Goal: Information Seeking & Learning: Learn about a topic

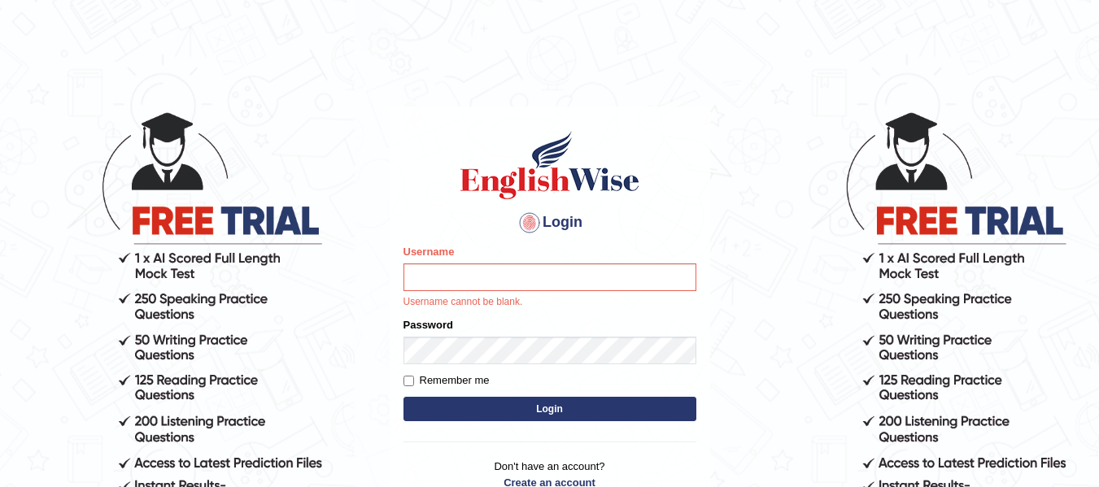
click at [676, 110] on div "Login Please fix the following errors: Username Username cannot be blank. Passw…" at bounding box center [550, 320] width 321 height 426
click at [423, 276] on input "Username" at bounding box center [550, 278] width 293 height 28
type input "Suman_Gurung"
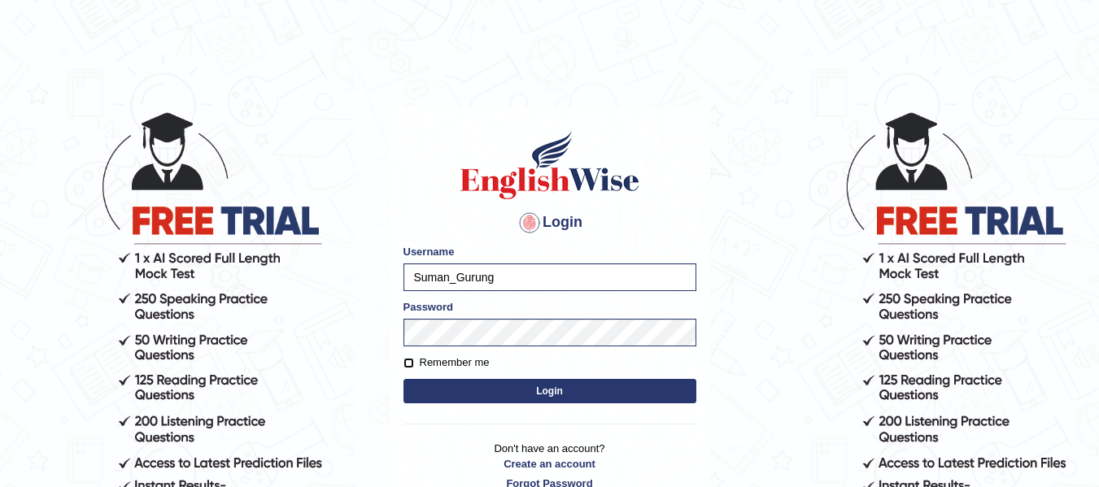
click at [409, 365] on input "Remember me" at bounding box center [409, 363] width 11 height 11
checkbox input "true"
click at [483, 402] on button "Login" at bounding box center [550, 391] width 293 height 24
click at [483, 391] on button "Login" at bounding box center [550, 391] width 293 height 24
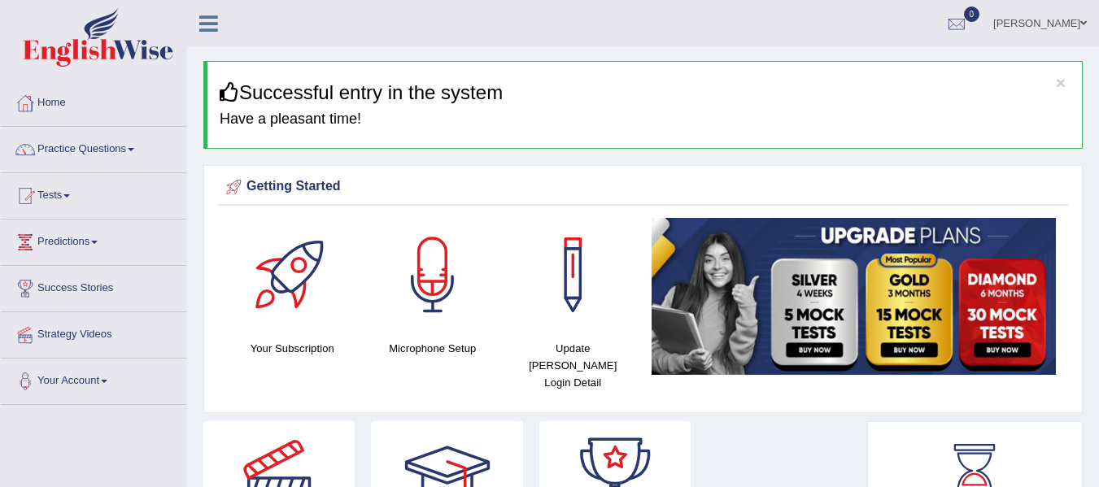
click at [402, 105] on div "× Successful entry in the system Have a pleasant time!" at bounding box center [642, 105] width 879 height 88
click at [95, 375] on link "Your Account" at bounding box center [93, 379] width 185 height 41
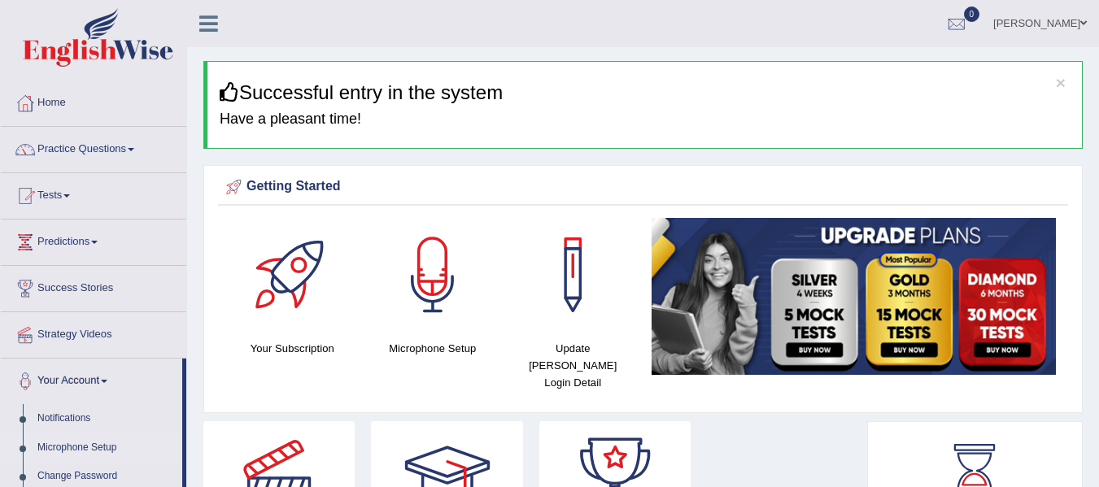
click at [97, 448] on link "Microphone Setup" at bounding box center [106, 448] width 152 height 29
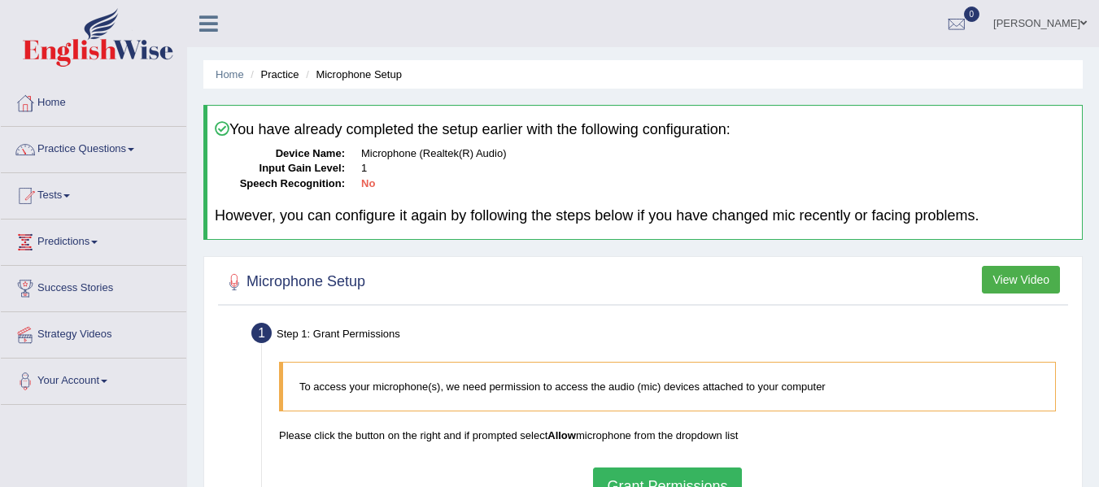
click at [460, 286] on div at bounding box center [643, 282] width 842 height 33
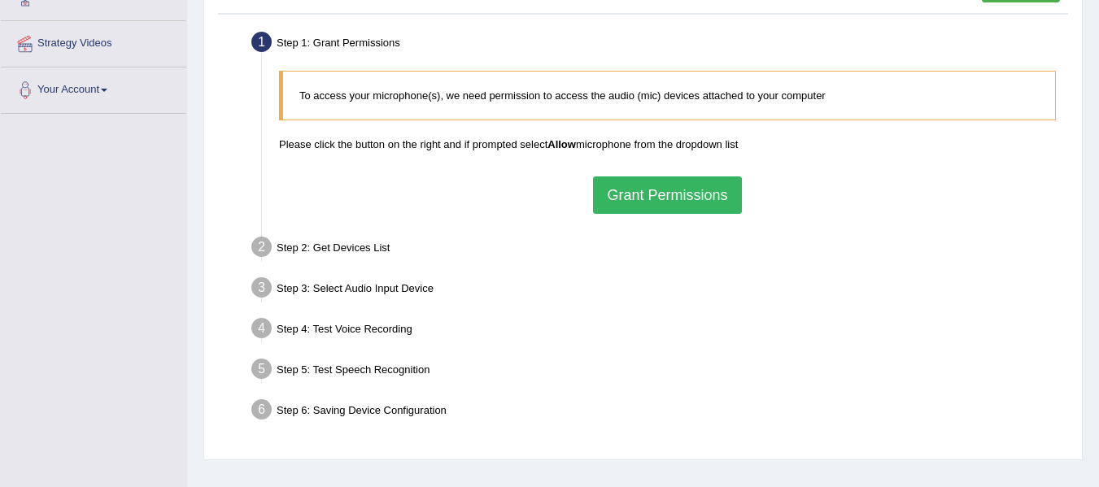
scroll to position [293, 0]
click at [669, 190] on button "Grant Permissions" at bounding box center [667, 193] width 148 height 37
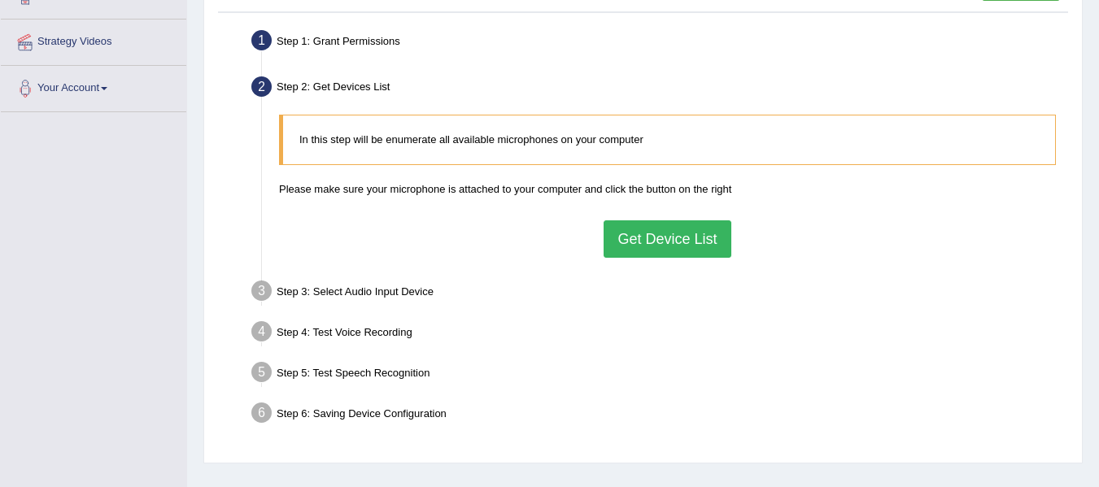
click at [662, 241] on button "Get Device List" at bounding box center [667, 238] width 127 height 37
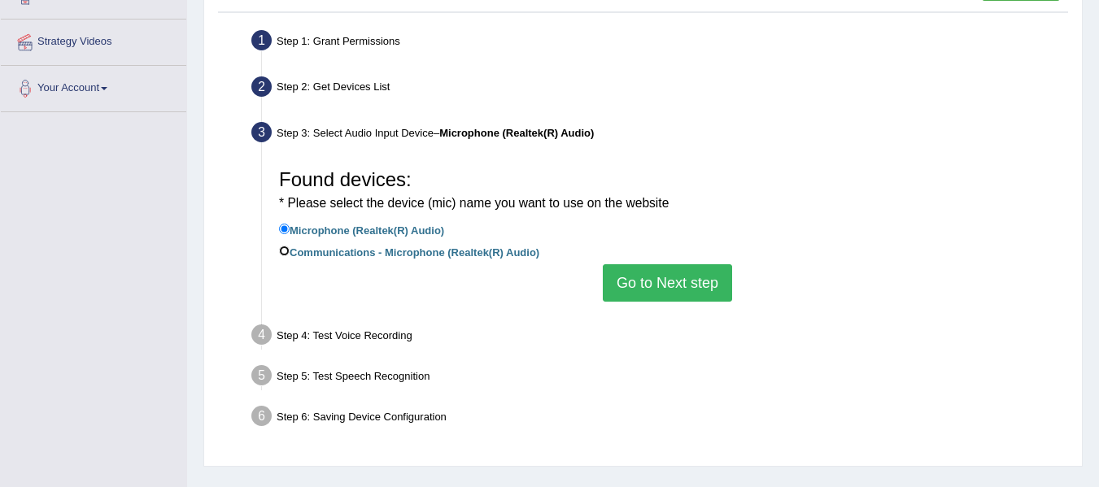
click at [284, 254] on input "Communications - Microphone (Realtek(R) Audio)" at bounding box center [284, 251] width 11 height 11
radio input "true"
click at [282, 227] on input "Microphone (Realtek(R) Audio)" at bounding box center [284, 229] width 11 height 11
radio input "true"
click at [279, 248] on input "Communications - Microphone (Realtek(R) Audio)" at bounding box center [284, 251] width 11 height 11
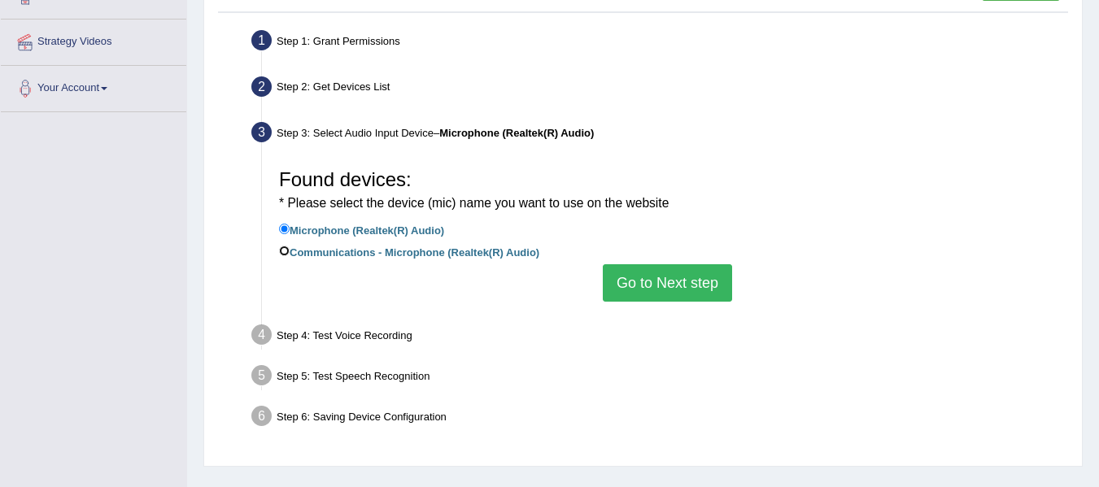
radio input "true"
click at [447, 286] on div "Found devices: * Please select the device (mic) name you want to use on the web…" at bounding box center [667, 231] width 793 height 157
click at [638, 281] on button "Go to Next step" at bounding box center [667, 282] width 129 height 37
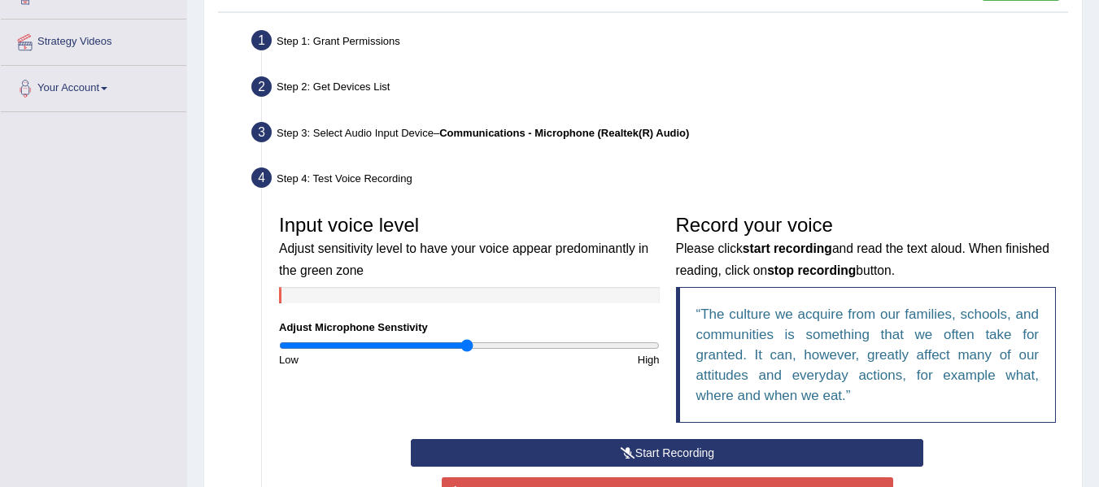
click at [633, 453] on icon at bounding box center [628, 452] width 15 height 11
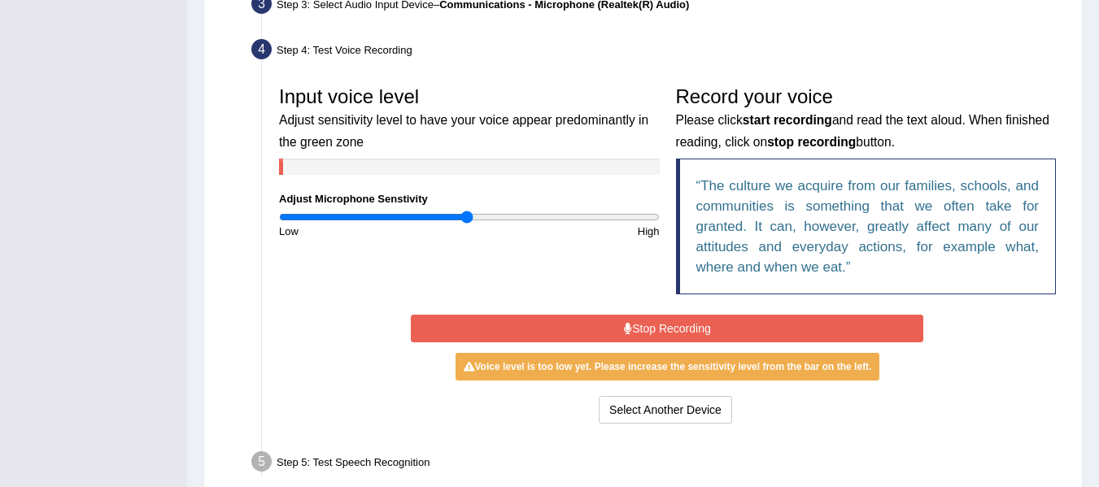
scroll to position [423, 0]
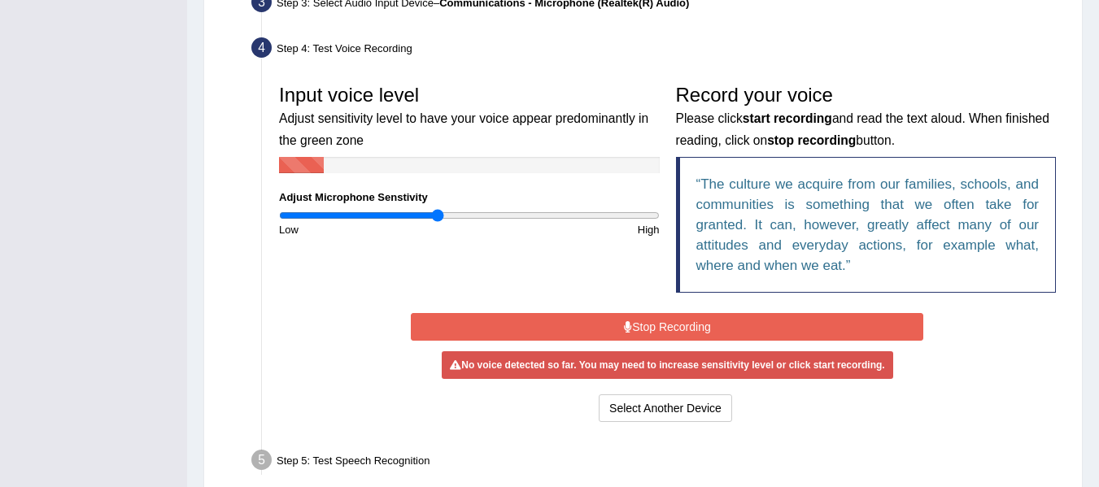
click at [439, 213] on input "range" at bounding box center [469, 215] width 381 height 13
click at [452, 219] on input "range" at bounding box center [469, 215] width 381 height 13
click at [687, 319] on button "Stop Recording" at bounding box center [667, 327] width 513 height 28
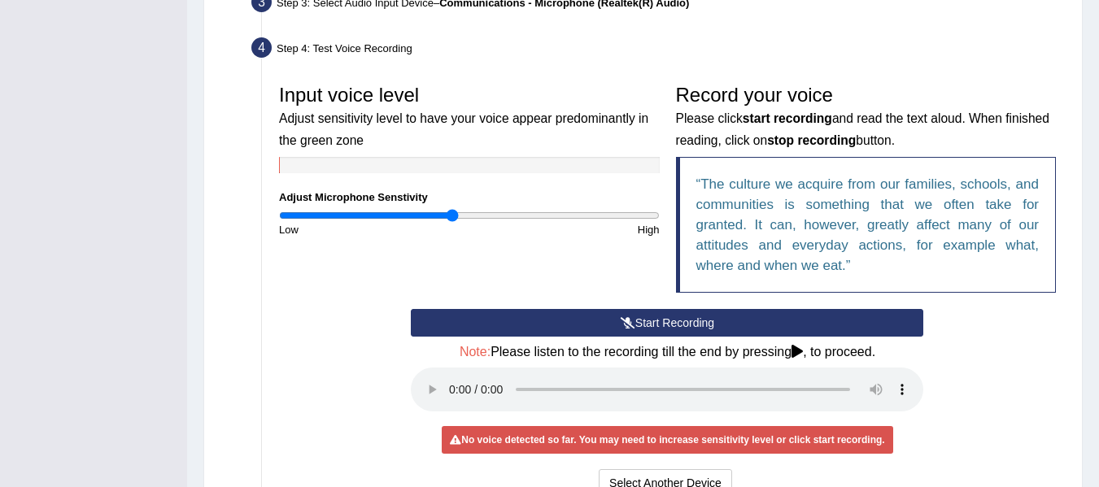
click at [687, 319] on button "Start Recording" at bounding box center [667, 323] width 513 height 28
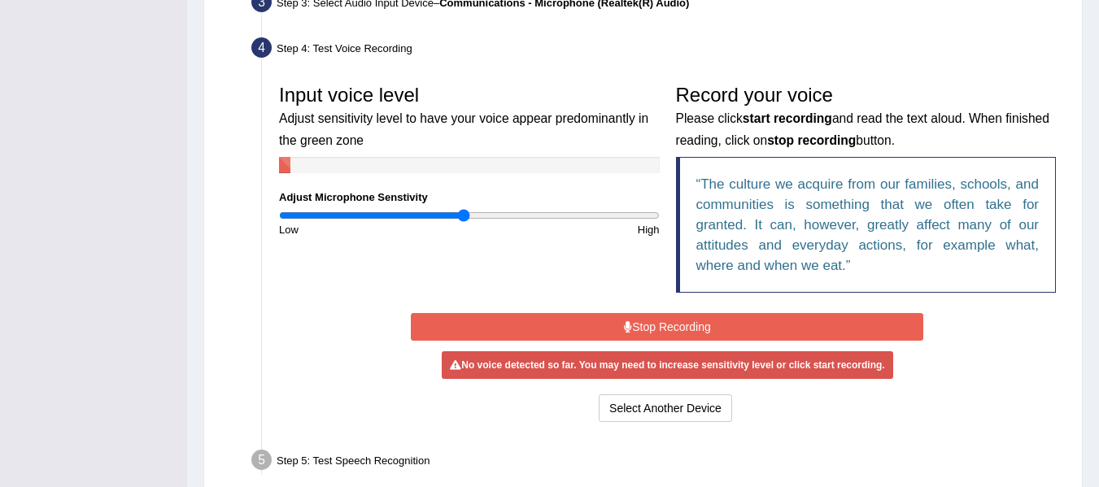
click at [463, 214] on input "range" at bounding box center [469, 215] width 381 height 13
click at [520, 209] on input "range" at bounding box center [469, 215] width 381 height 13
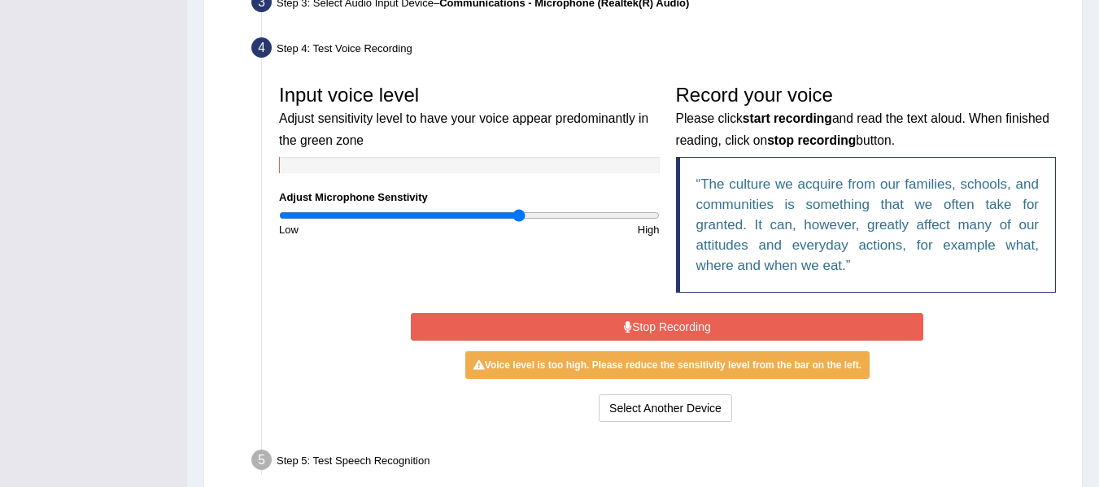
click at [624, 320] on button "Stop Recording" at bounding box center [667, 327] width 513 height 28
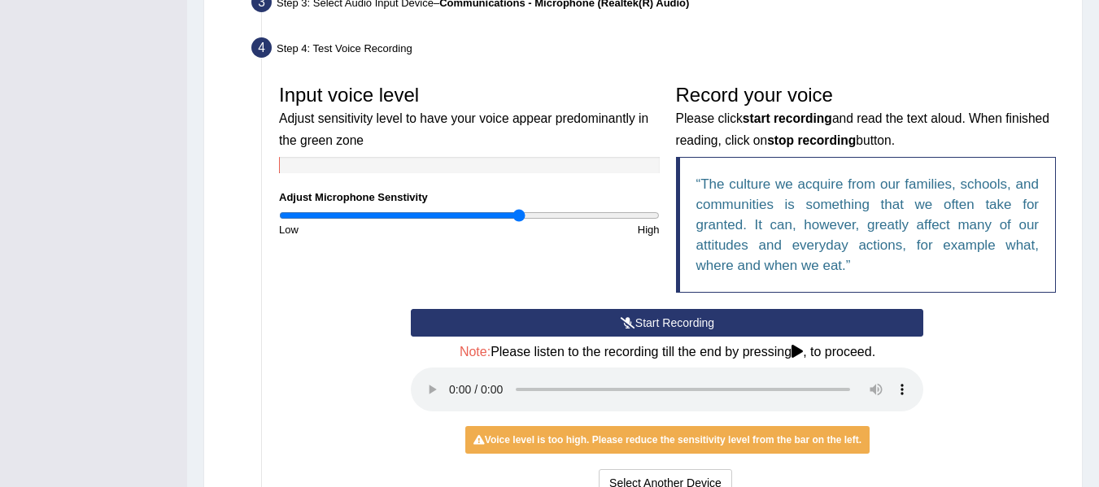
click at [624, 320] on icon at bounding box center [628, 322] width 15 height 11
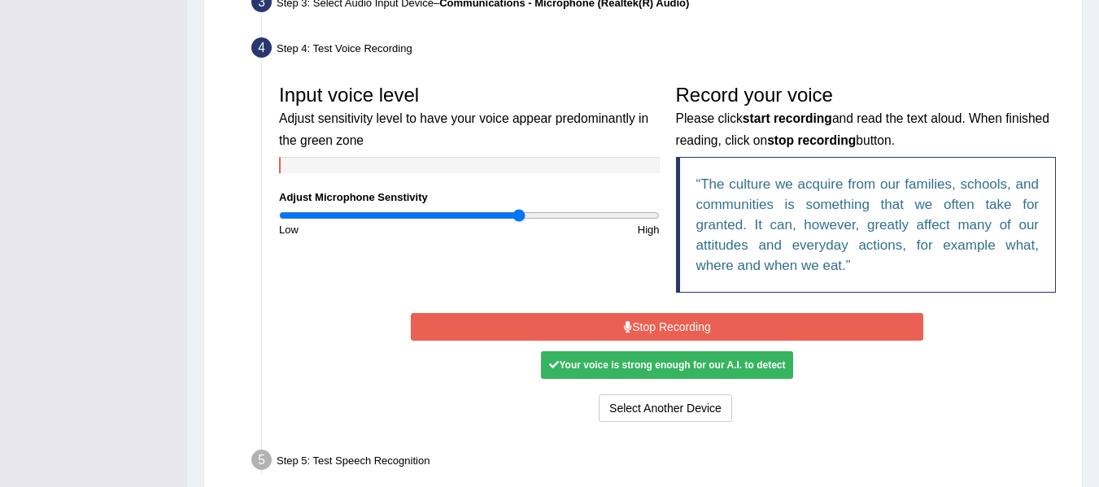
click at [624, 320] on button "Stop Recording" at bounding box center [667, 327] width 513 height 28
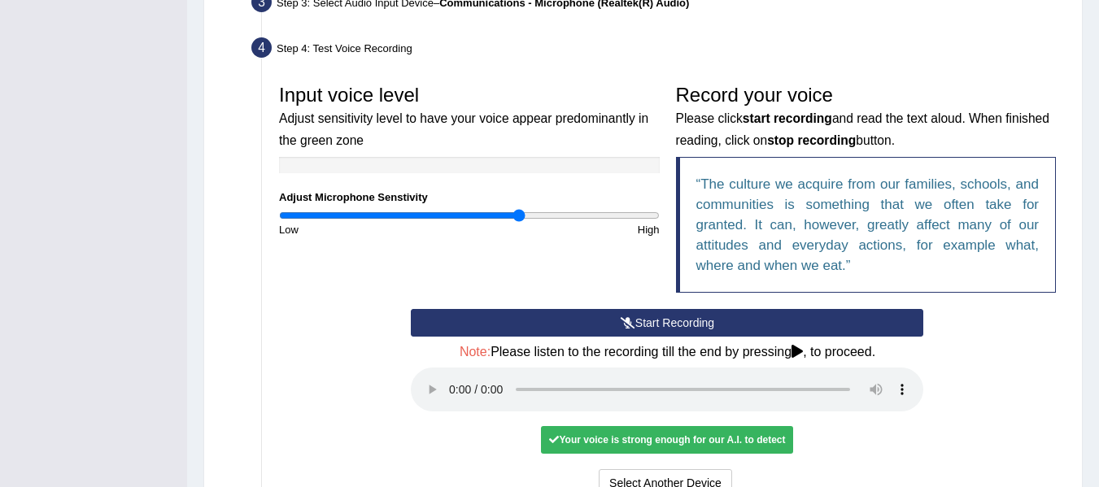
click at [403, 428] on div "Start Recording Stop Recording Note: Please listen to the recording till the en…" at bounding box center [667, 405] width 529 height 192
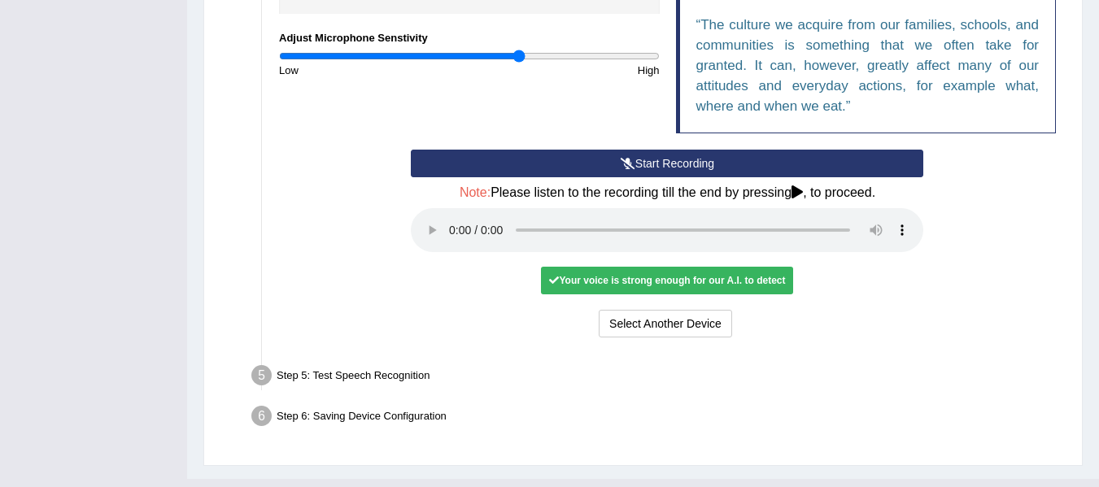
scroll to position [586, 0]
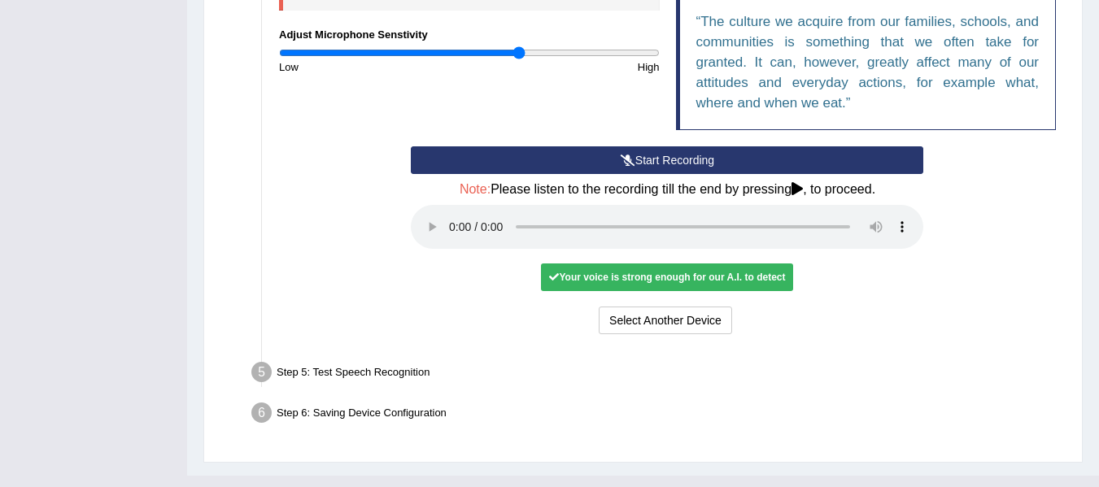
click at [690, 159] on button "Start Recording" at bounding box center [667, 160] width 513 height 28
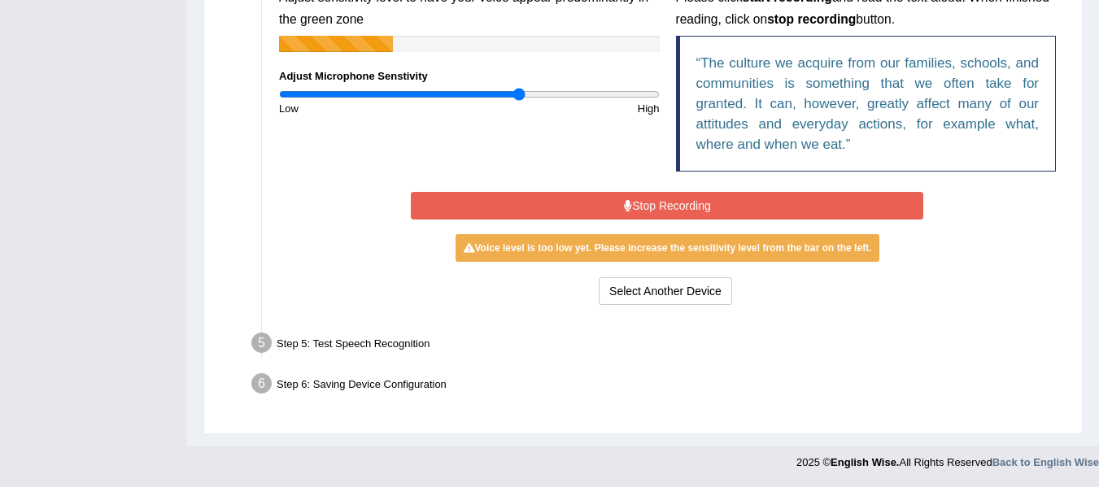
scroll to position [540, 0]
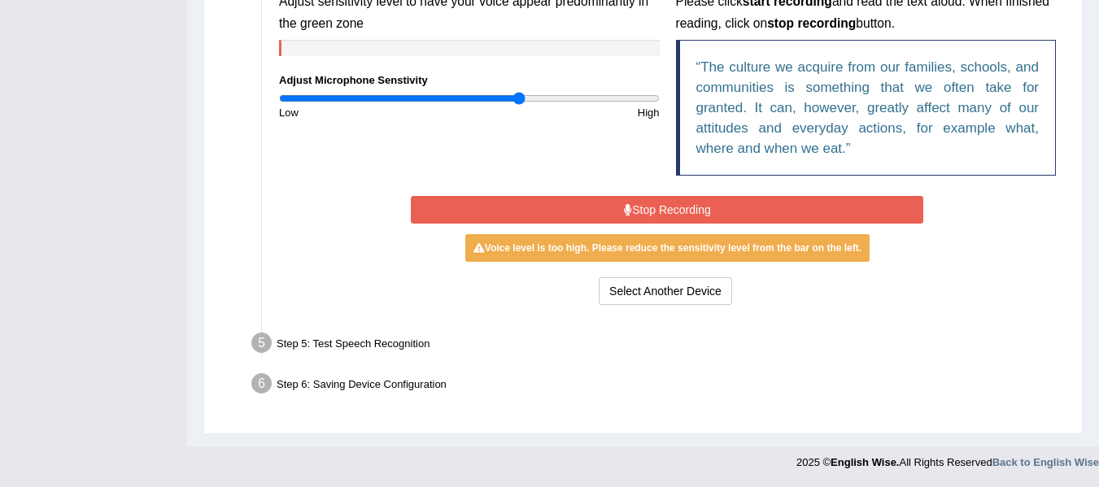
click at [690, 159] on blockquote "The culture we acquire from our families, schools, and communities is something…" at bounding box center [866, 108] width 381 height 136
click at [682, 212] on button "Stop Recording" at bounding box center [667, 210] width 513 height 28
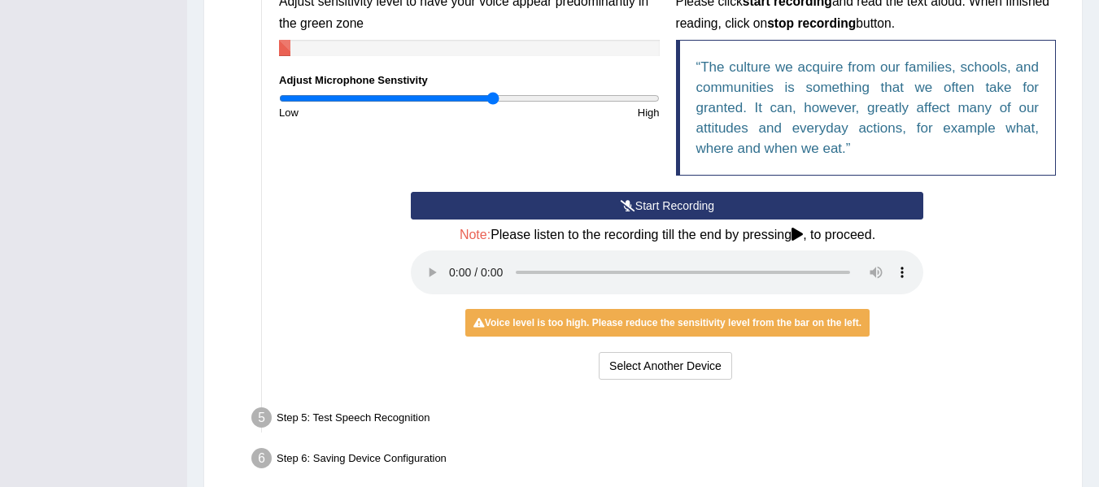
click at [493, 97] on input "range" at bounding box center [469, 98] width 381 height 13
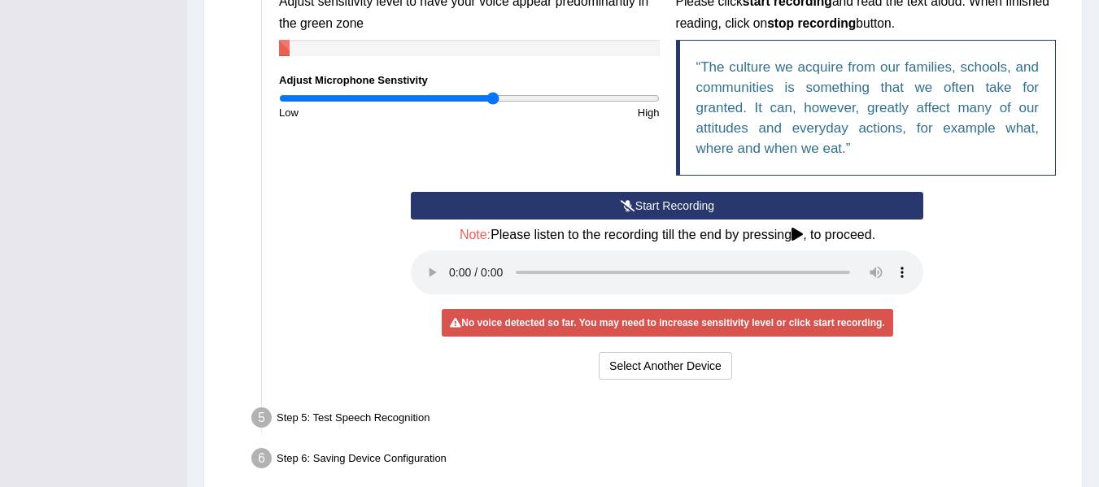
click at [644, 212] on button "Start Recording" at bounding box center [667, 206] width 513 height 28
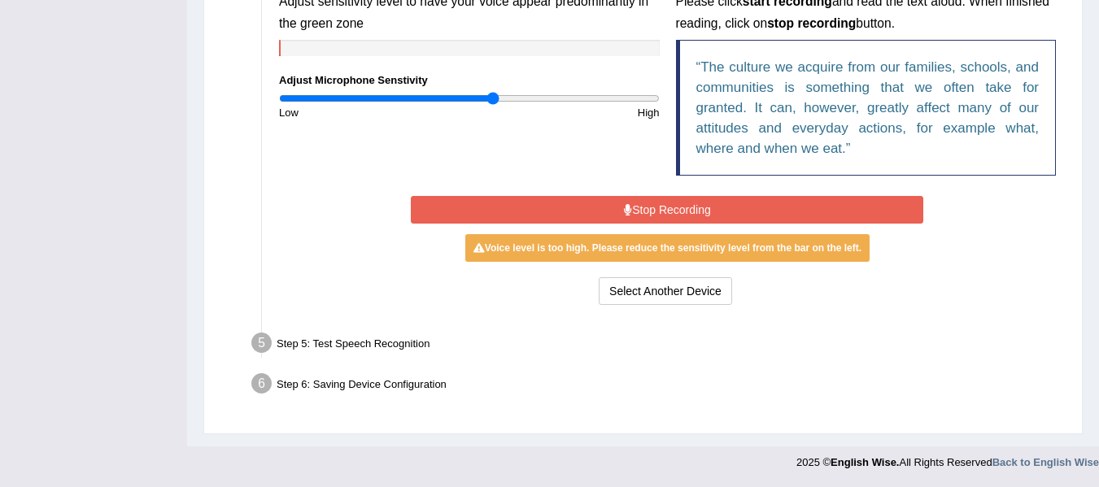
click at [644, 212] on button "Stop Recording" at bounding box center [667, 210] width 513 height 28
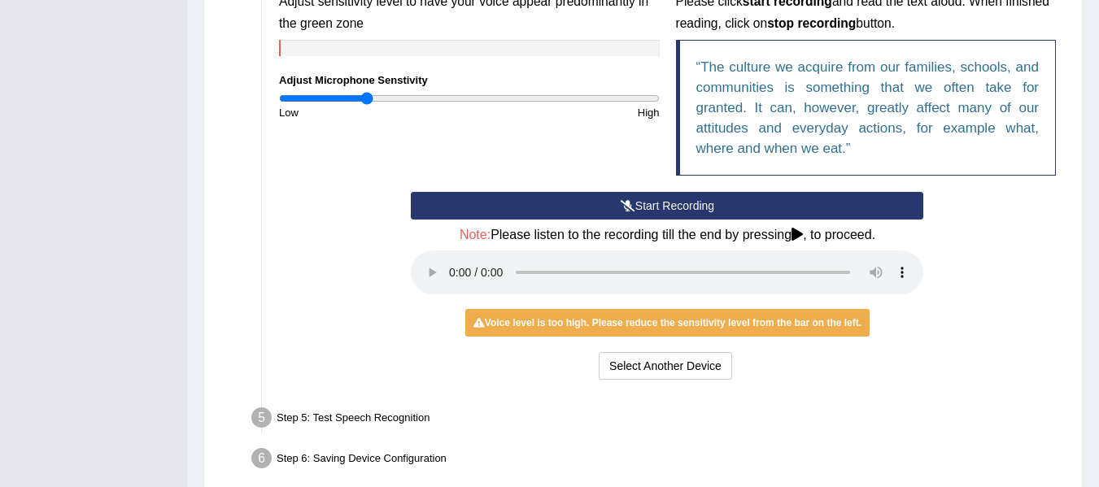
click at [368, 98] on input "range" at bounding box center [469, 98] width 381 height 13
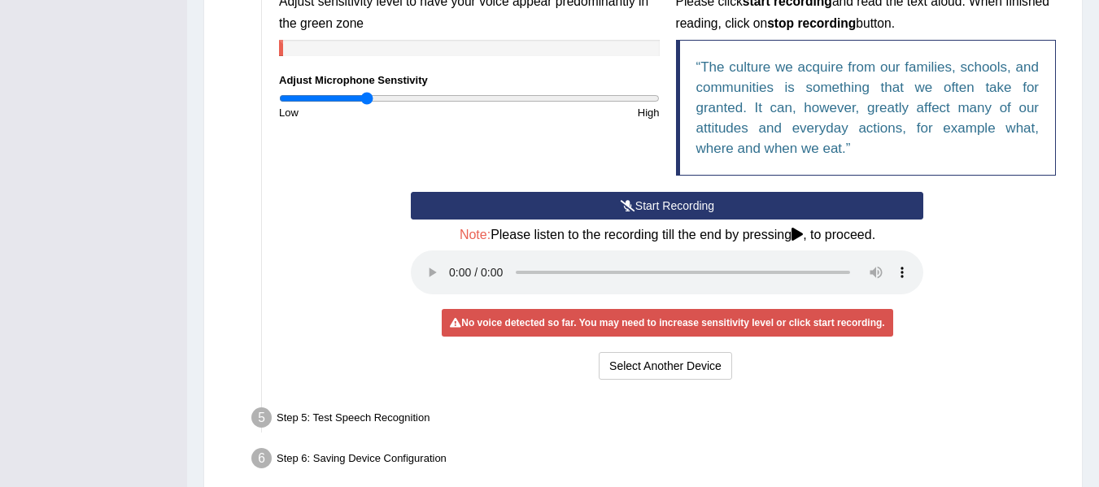
click at [626, 205] on icon at bounding box center [628, 205] width 15 height 11
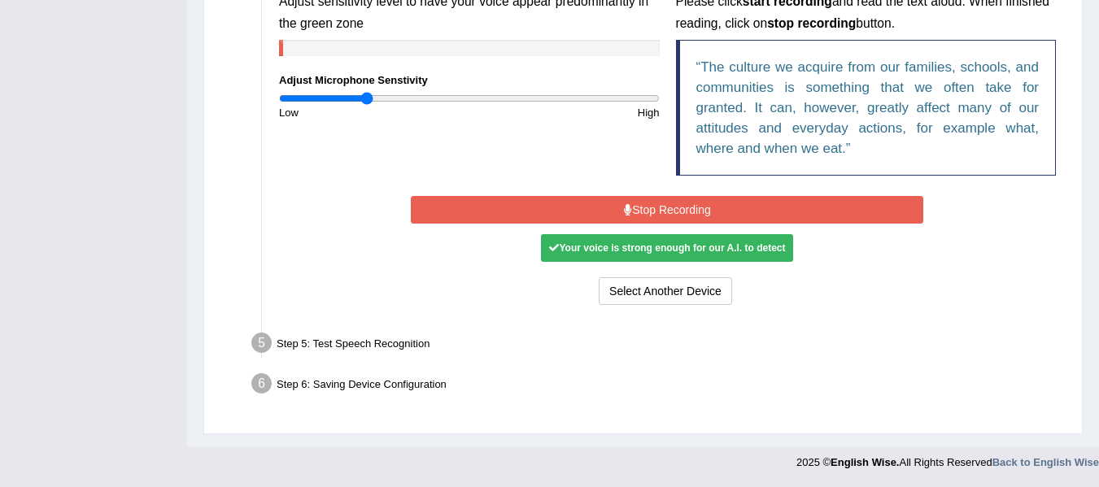
click at [626, 205] on icon at bounding box center [628, 209] width 8 height 11
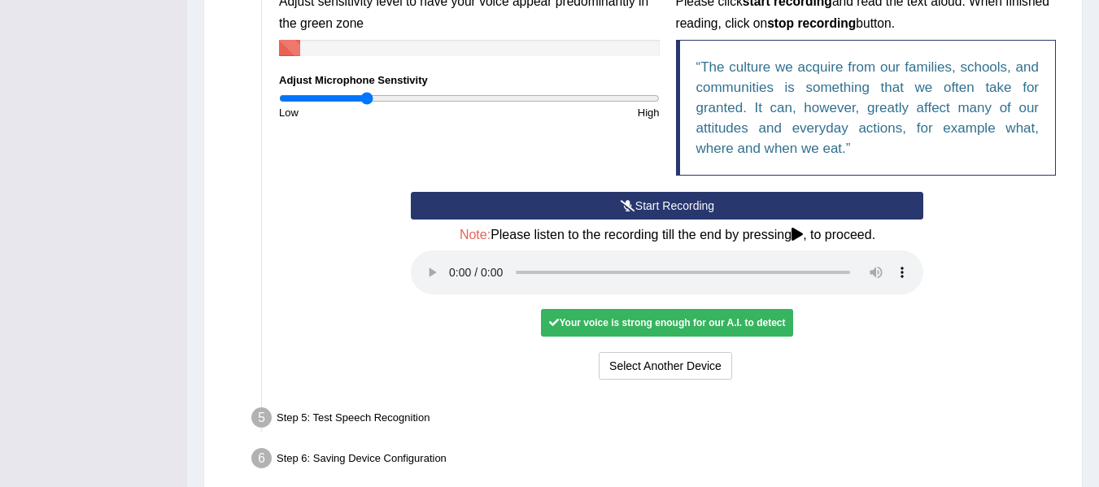
click at [731, 318] on div "Your voice is strong enough for our A.I. to detect" at bounding box center [667, 323] width 252 height 28
drag, startPoint x: 731, startPoint y: 318, endPoint x: 525, endPoint y: 342, distance: 207.2
click at [525, 342] on div "Start Recording Stop Recording Note: Please listen to the recording till the en…" at bounding box center [667, 288] width 529 height 192
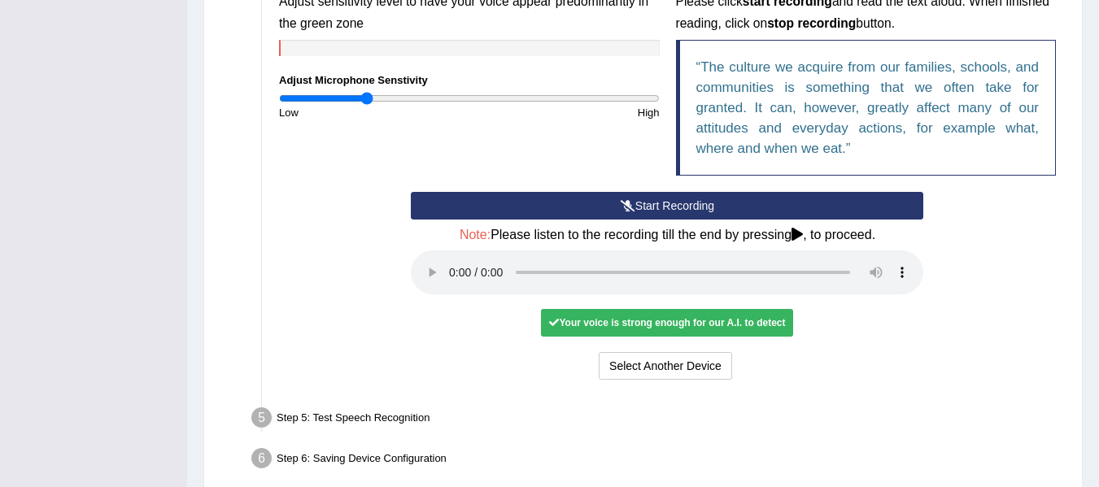
click at [549, 326] on icon at bounding box center [554, 323] width 10 height 10
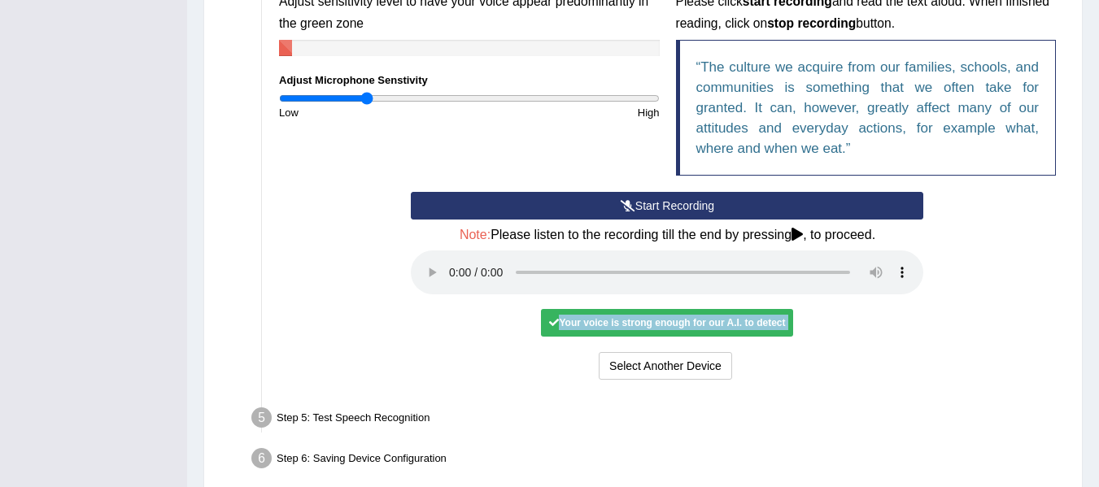
click at [549, 326] on icon at bounding box center [554, 323] width 10 height 10
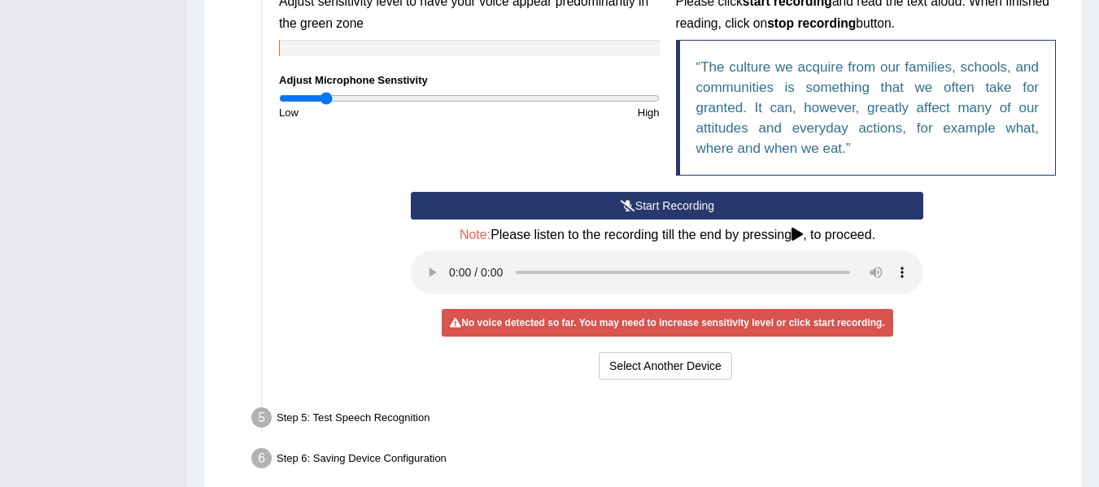
click at [327, 98] on input "range" at bounding box center [469, 98] width 381 height 13
click at [646, 207] on button "Start Recording" at bounding box center [667, 206] width 513 height 28
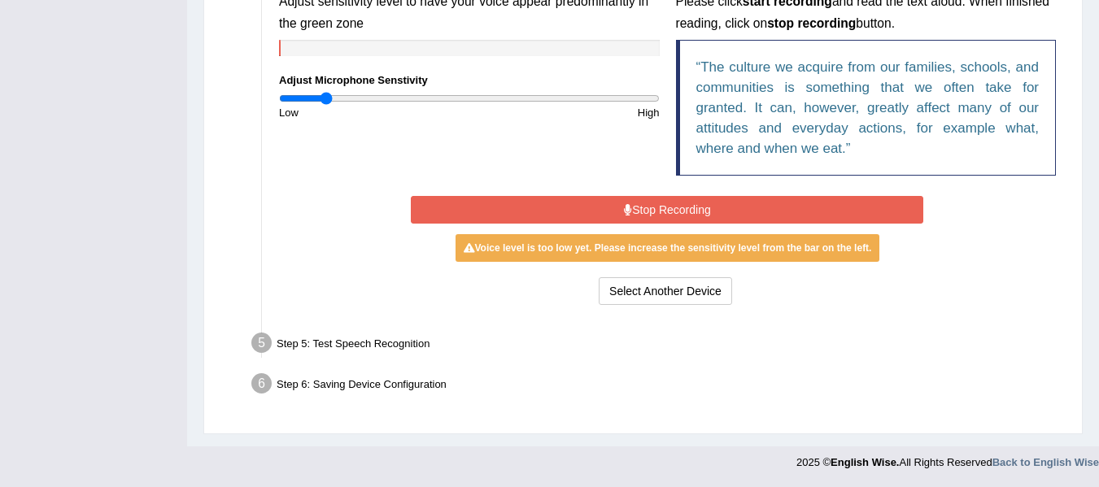
click at [646, 207] on button "Stop Recording" at bounding box center [667, 210] width 513 height 28
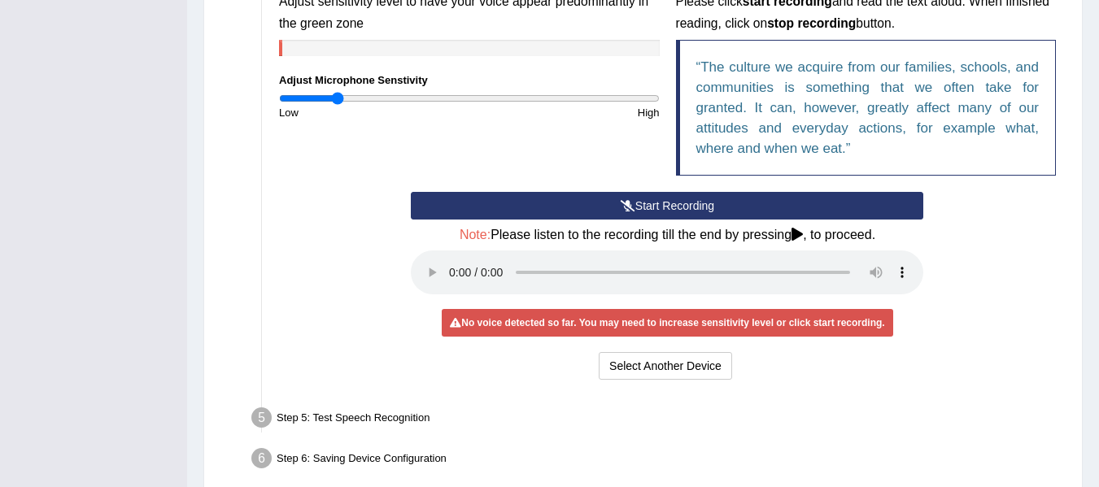
click at [338, 98] on input "range" at bounding box center [469, 98] width 381 height 13
click at [614, 207] on button "Start Recording" at bounding box center [667, 206] width 513 height 28
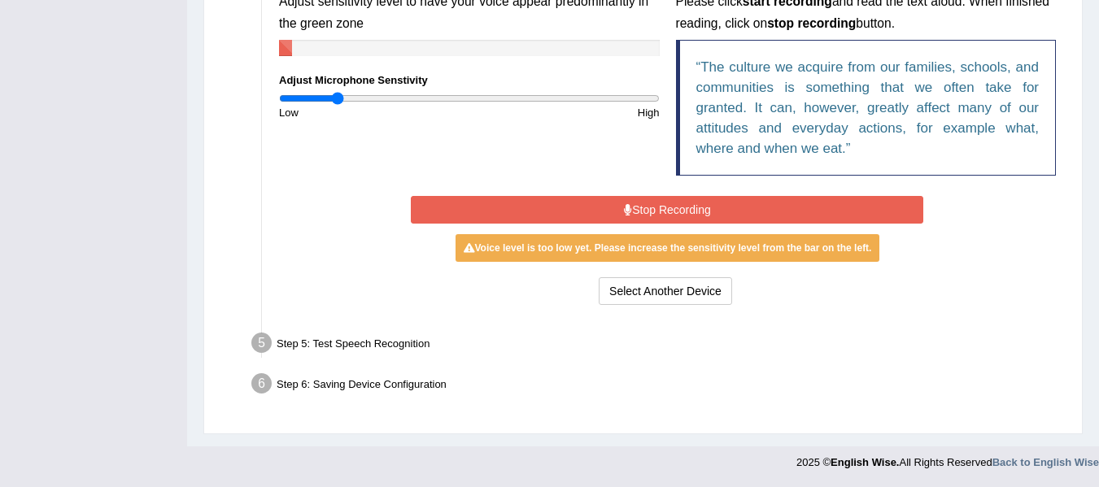
click at [614, 207] on button "Stop Recording" at bounding box center [667, 210] width 513 height 28
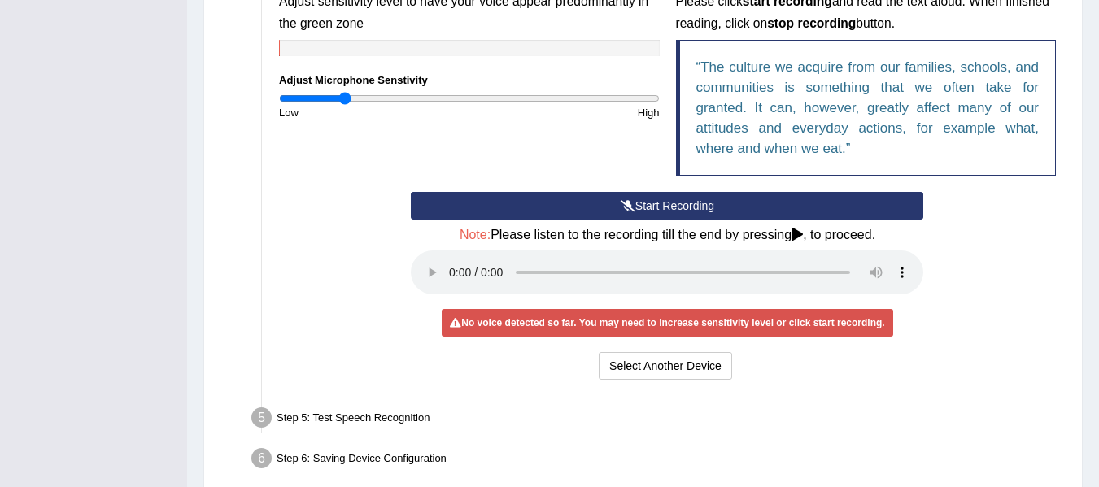
click at [347, 101] on input "range" at bounding box center [469, 98] width 381 height 13
click at [652, 205] on button "Start Recording" at bounding box center [667, 206] width 513 height 28
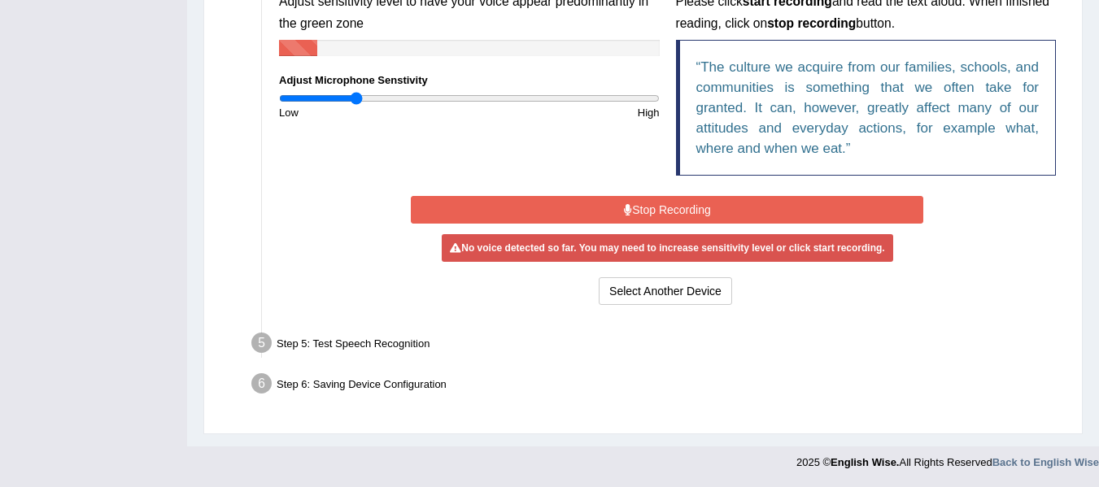
click at [357, 98] on input "range" at bounding box center [469, 98] width 381 height 13
click at [560, 203] on button "Stop Recording" at bounding box center [667, 210] width 513 height 28
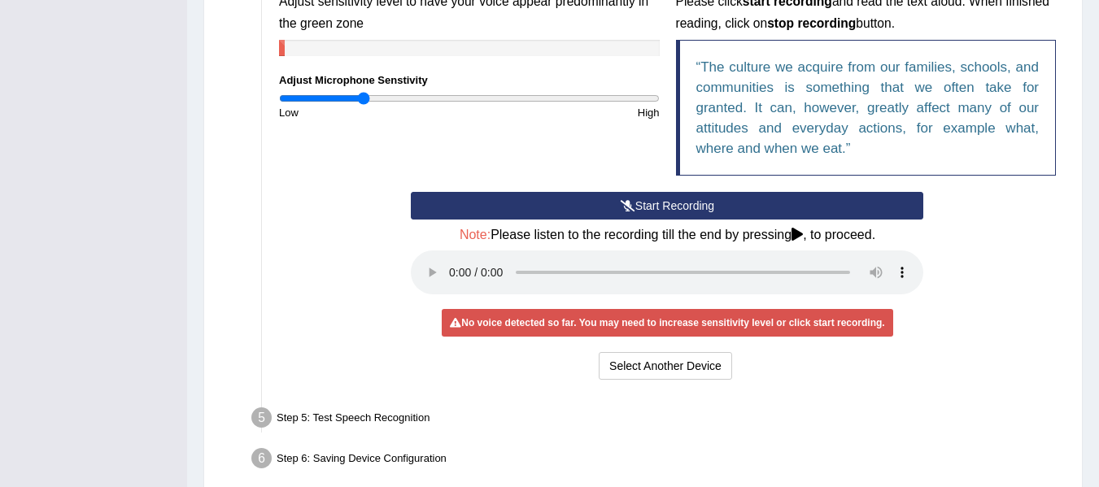
click at [364, 100] on input "range" at bounding box center [469, 98] width 381 height 13
type input "0.5"
click at [375, 99] on input "range" at bounding box center [469, 98] width 381 height 13
click at [631, 199] on button "Start Recording" at bounding box center [667, 206] width 513 height 28
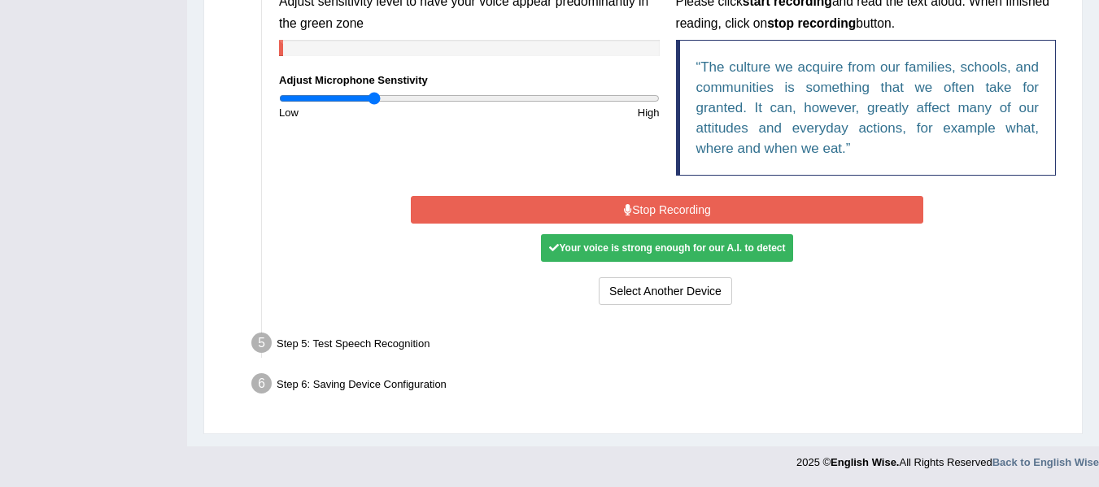
click at [631, 199] on button "Stop Recording" at bounding box center [667, 210] width 513 height 28
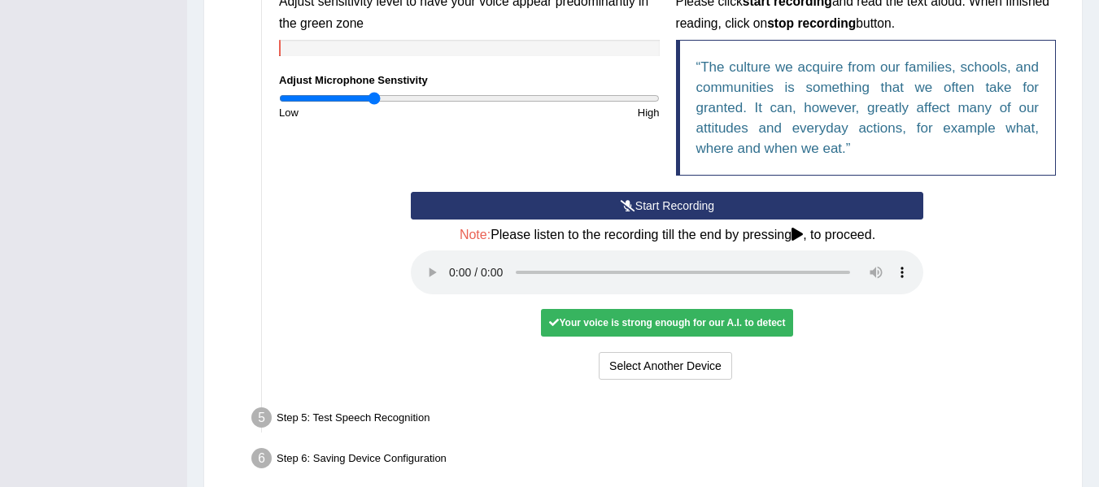
click at [644, 207] on button "Start Recording" at bounding box center [667, 206] width 513 height 28
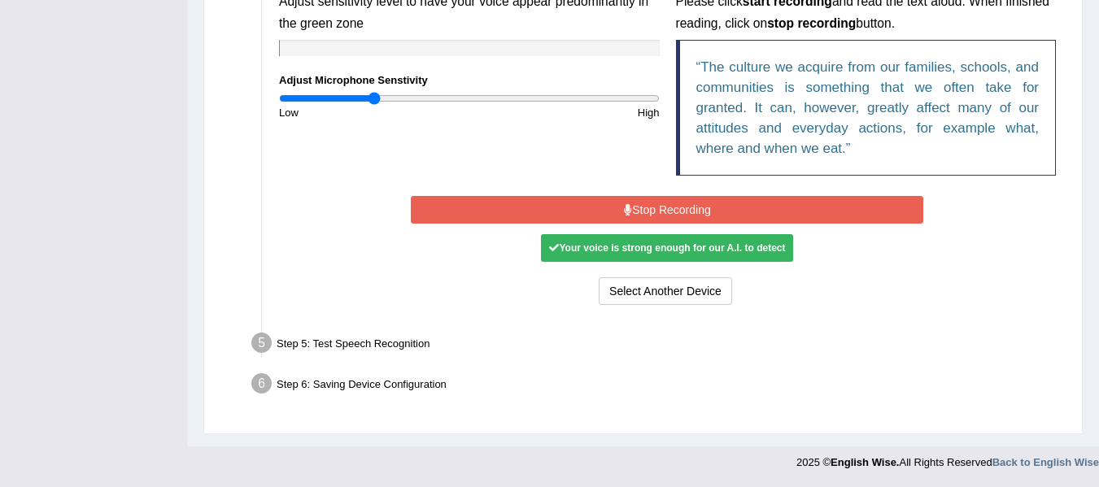
click at [644, 207] on button "Stop Recording" at bounding box center [667, 210] width 513 height 28
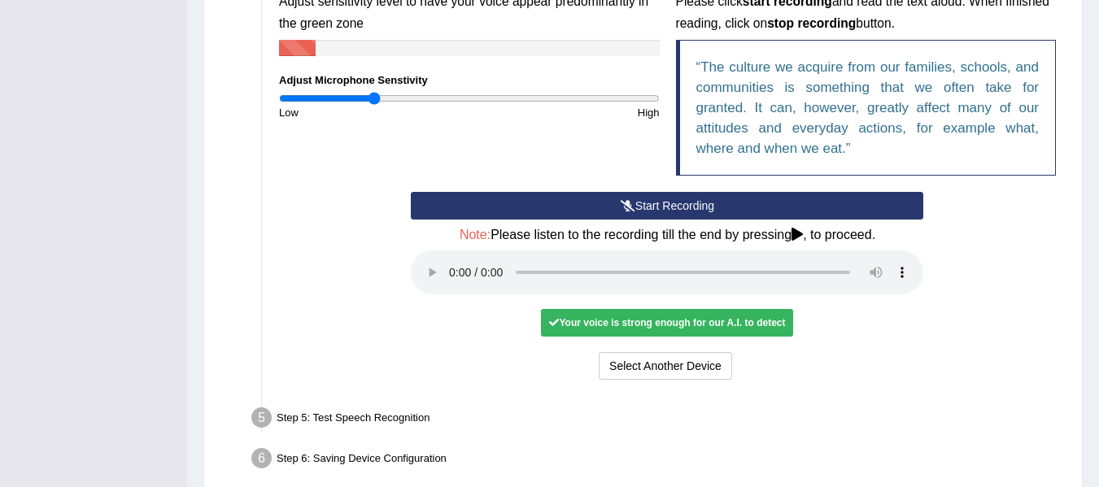
click at [881, 385] on div "Input voice level Adjust sensitivity level to have your voice appear predominan…" at bounding box center [667, 171] width 793 height 441
click at [703, 204] on button "Start Recording" at bounding box center [667, 206] width 513 height 28
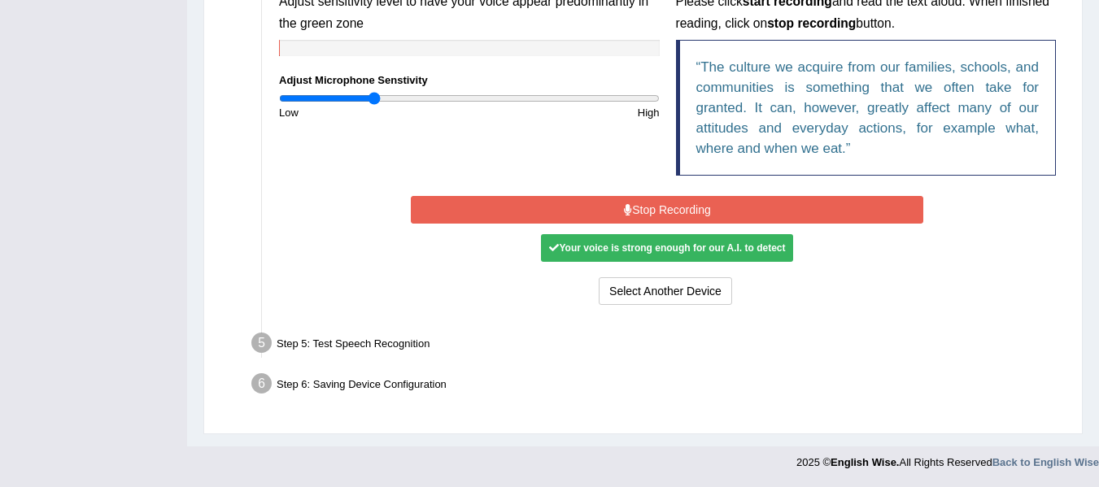
click at [703, 204] on button "Stop Recording" at bounding box center [667, 210] width 513 height 28
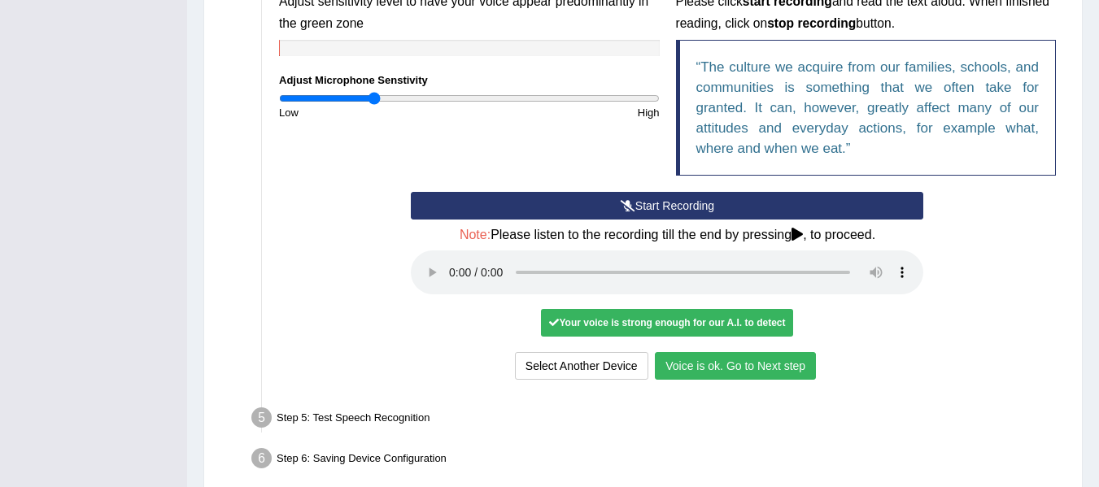
click at [735, 378] on button "Voice is ok. Go to Next step" at bounding box center [735, 366] width 161 height 28
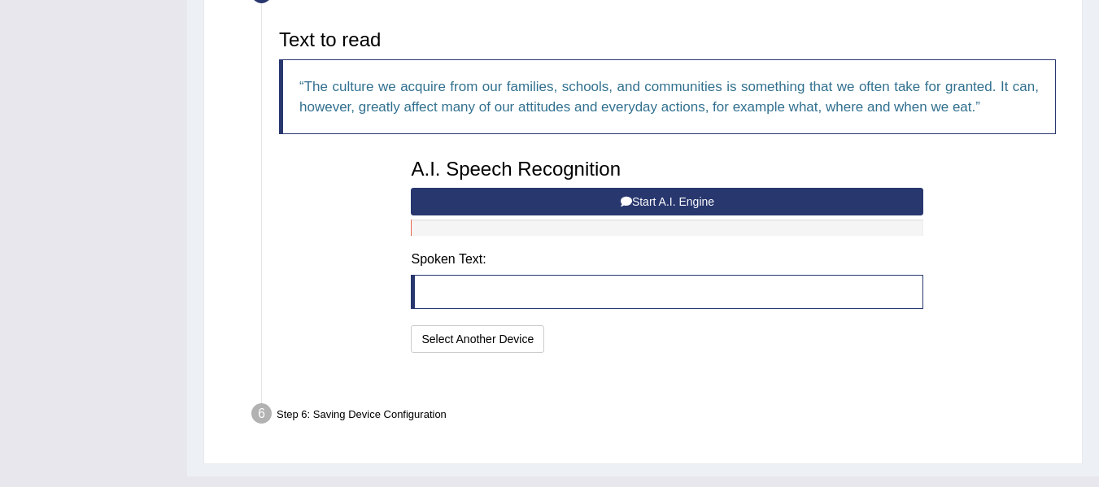
scroll to position [530, 0]
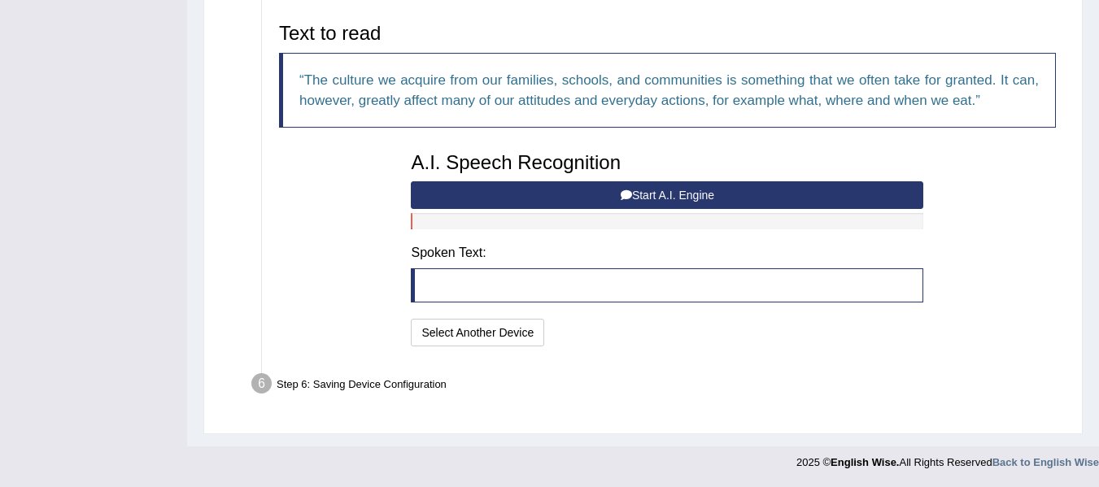
click at [689, 202] on button "Start A.I. Engine" at bounding box center [667, 195] width 513 height 28
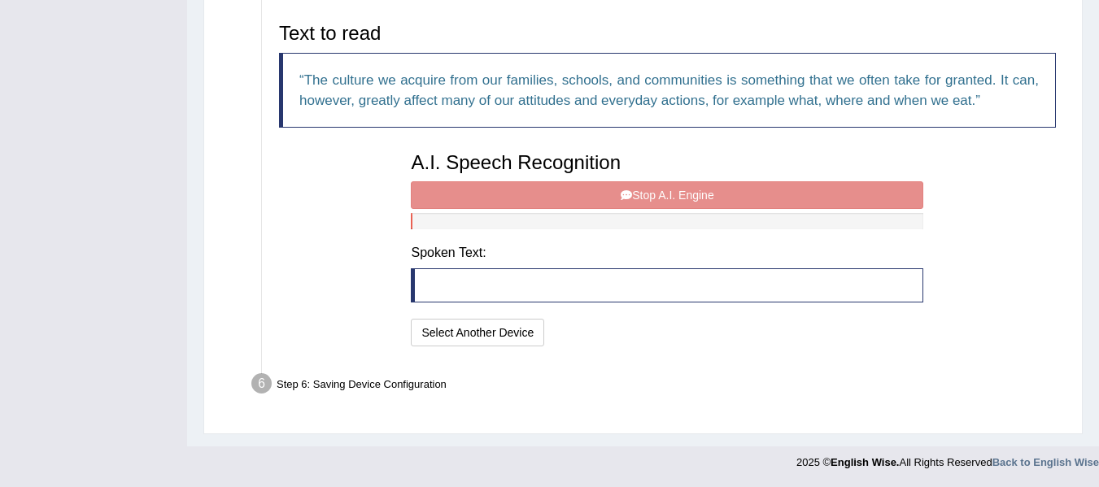
click at [689, 202] on div "A.I. Speech Recognition Start A.I. Engine Stop A.I. Engine Note: Please listen …" at bounding box center [667, 247] width 529 height 207
click at [677, 186] on div "A.I. Speech Recognition Start A.I. Engine Stop A.I. Engine Note: Please listen …" at bounding box center [667, 247] width 529 height 207
click at [645, 201] on div "A.I. Speech Recognition Start A.I. Engine Stop A.I. Engine Note: Please listen …" at bounding box center [667, 247] width 529 height 207
click at [632, 216] on div at bounding box center [667, 221] width 513 height 16
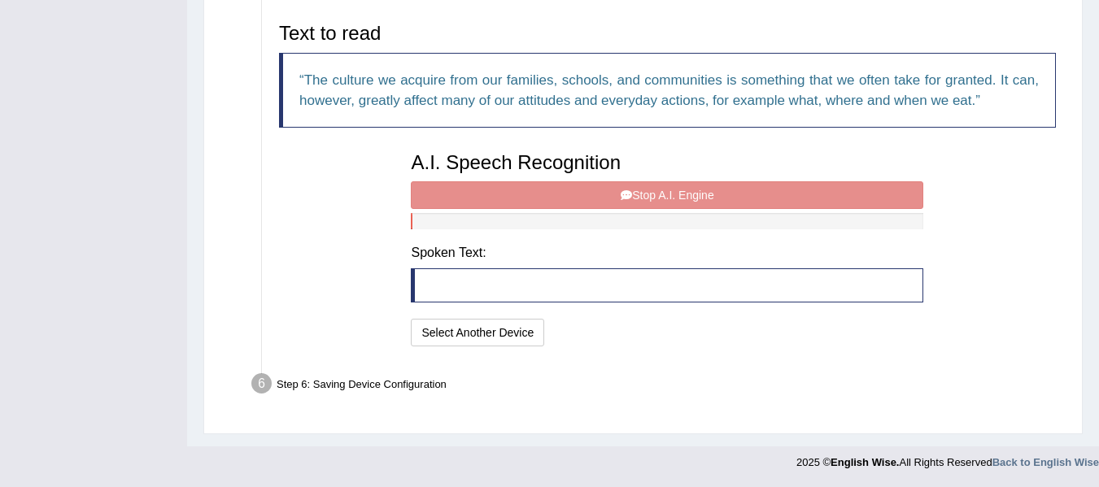
click at [631, 194] on div "A.I. Speech Recognition Start A.I. Engine Stop A.I. Engine Note: Please listen …" at bounding box center [667, 247] width 529 height 207
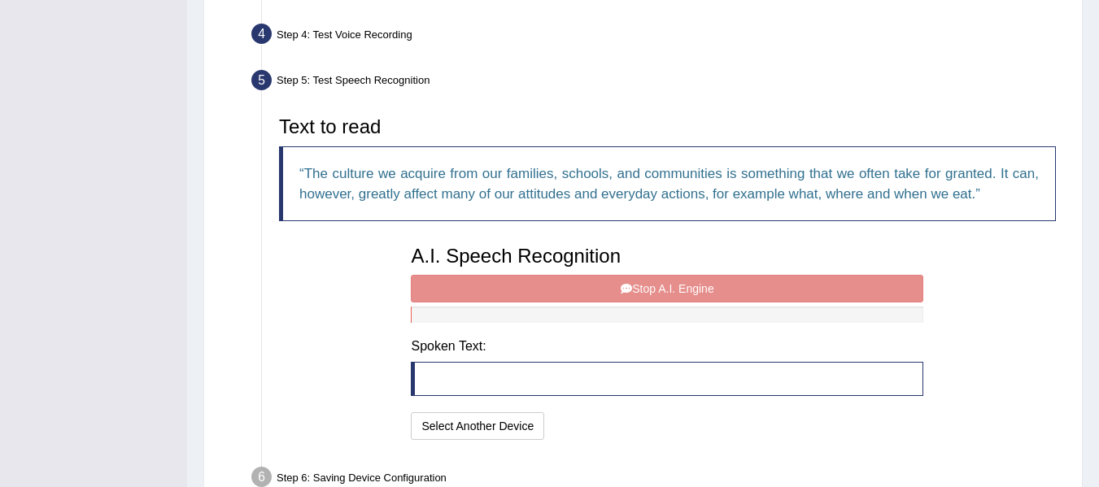
scroll to position [433, 0]
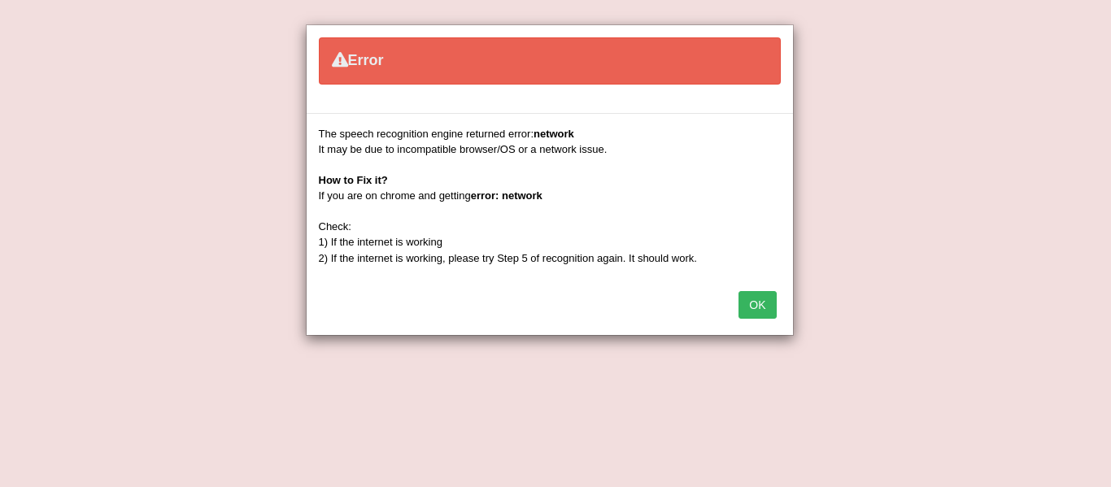
click at [746, 303] on button "OK" at bounding box center [757, 305] width 37 height 28
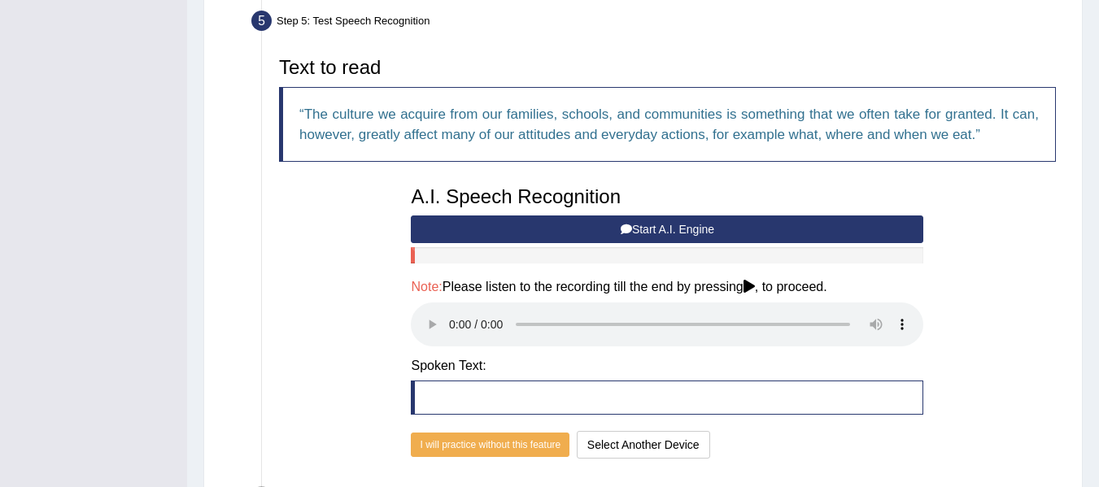
scroll to position [498, 0]
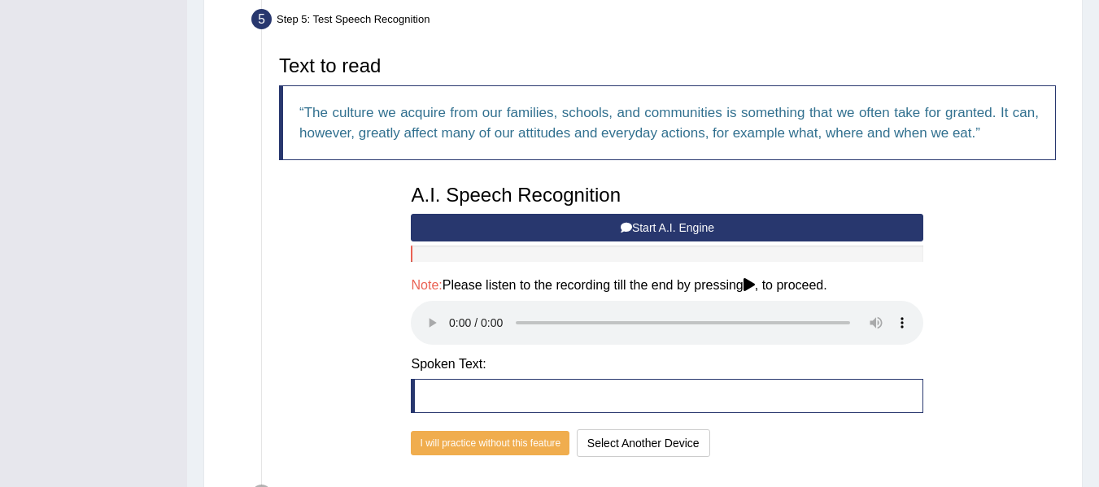
click at [614, 229] on button "Start A.I. Engine" at bounding box center [667, 228] width 513 height 28
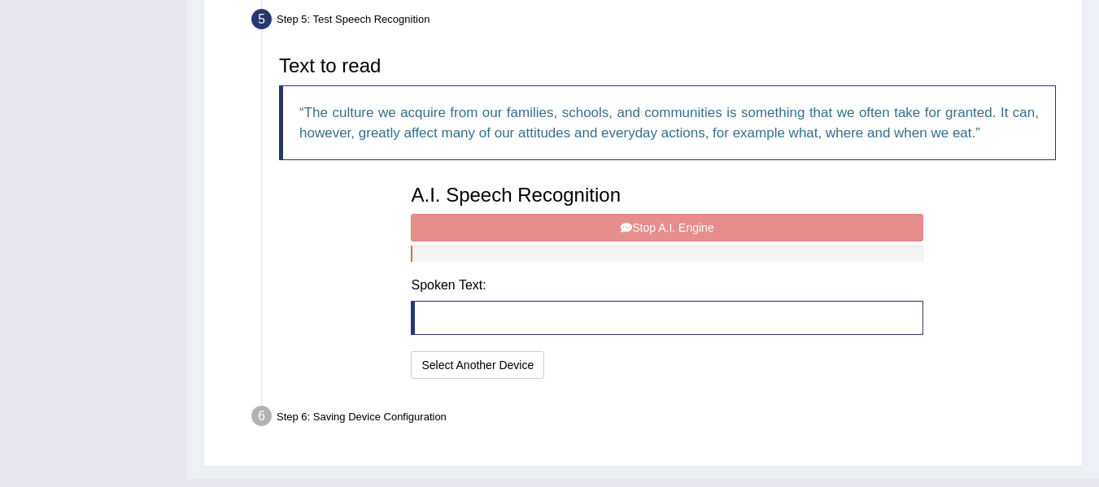
click at [614, 229] on div "A.I. Speech Recognition Start A.I. Engine Stop A.I. Engine Note: Please listen …" at bounding box center [667, 280] width 529 height 207
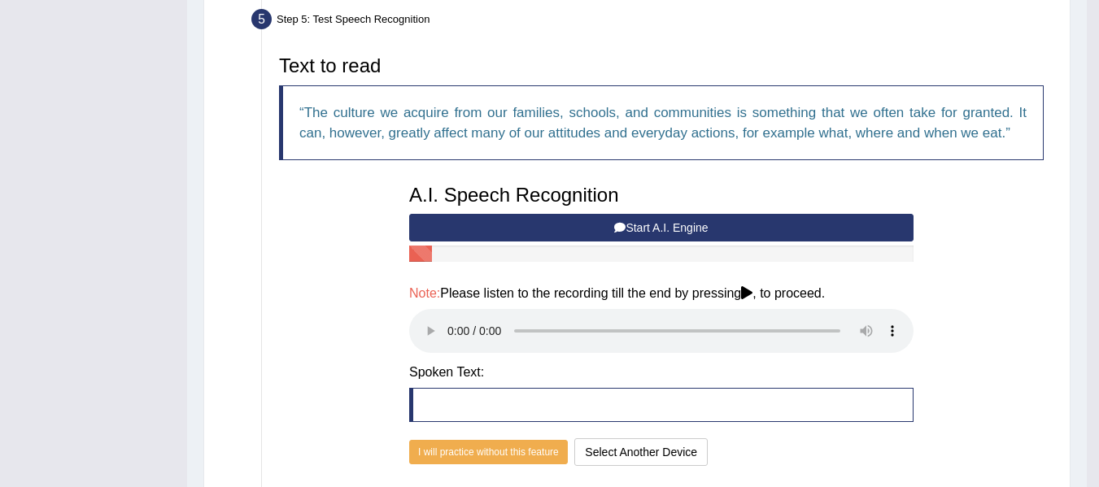
click at [621, 228] on div "A.I. Speech Recognition Start A.I. Engine Stop A.I. Engine Note: Please listen …" at bounding box center [661, 324] width 521 height 294
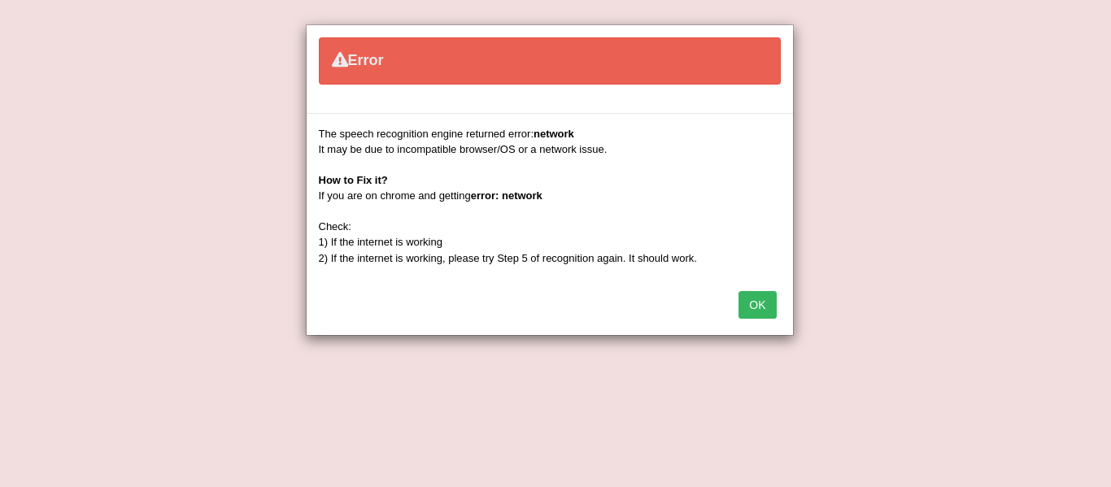
click at [757, 298] on button "OK" at bounding box center [757, 305] width 37 height 28
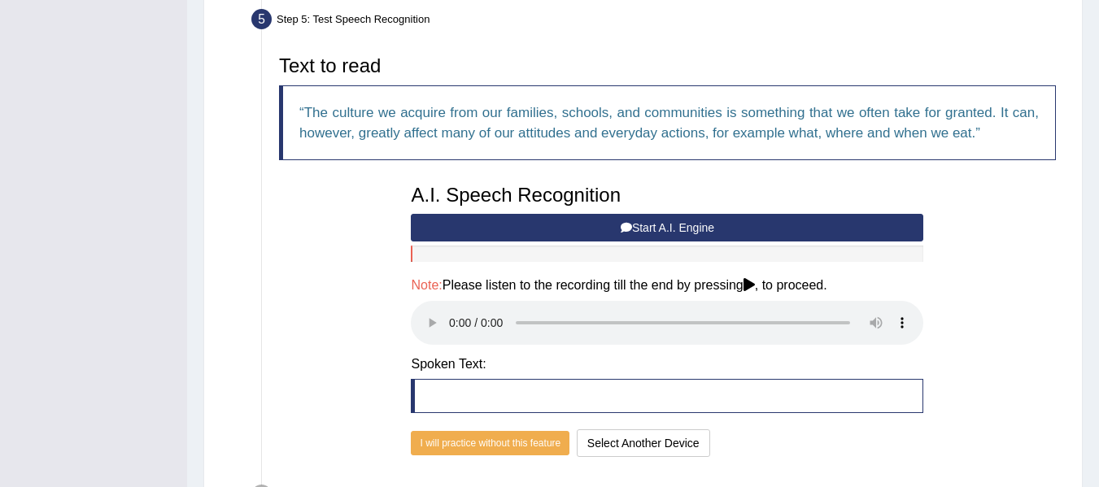
click at [346, 427] on div "Text to read The culture we acquire from our families, schools, and communities…" at bounding box center [667, 254] width 793 height 414
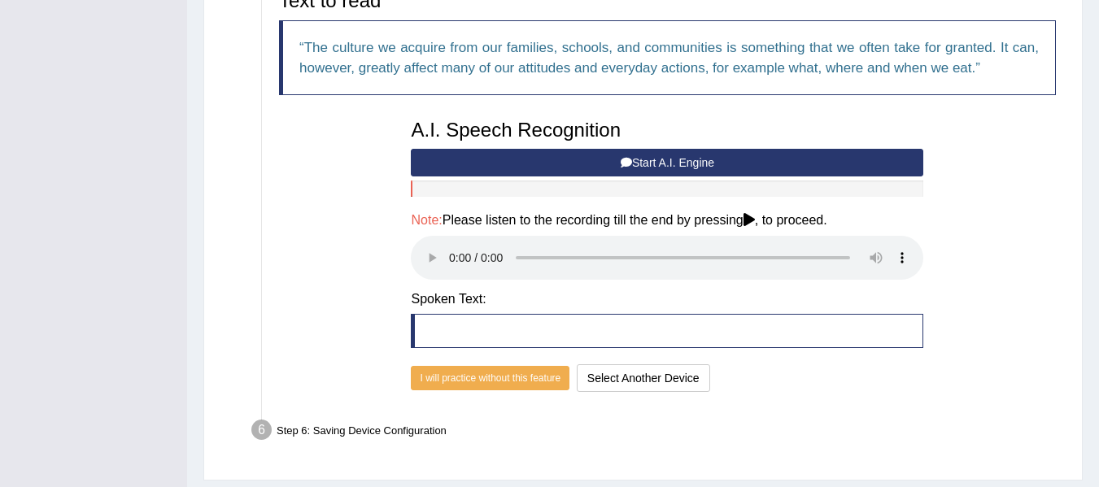
scroll to position [596, 0]
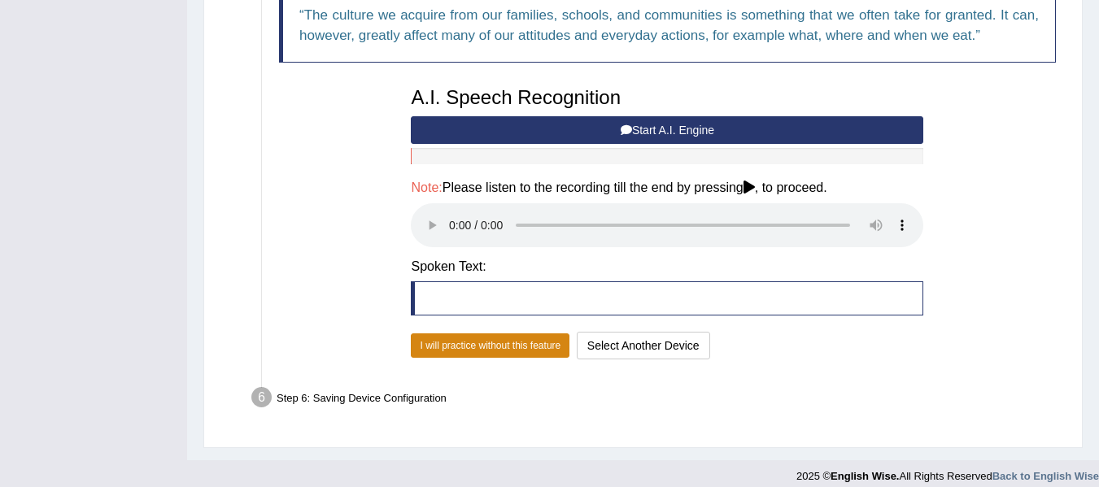
click at [463, 339] on button "I will practice without this feature" at bounding box center [490, 346] width 159 height 24
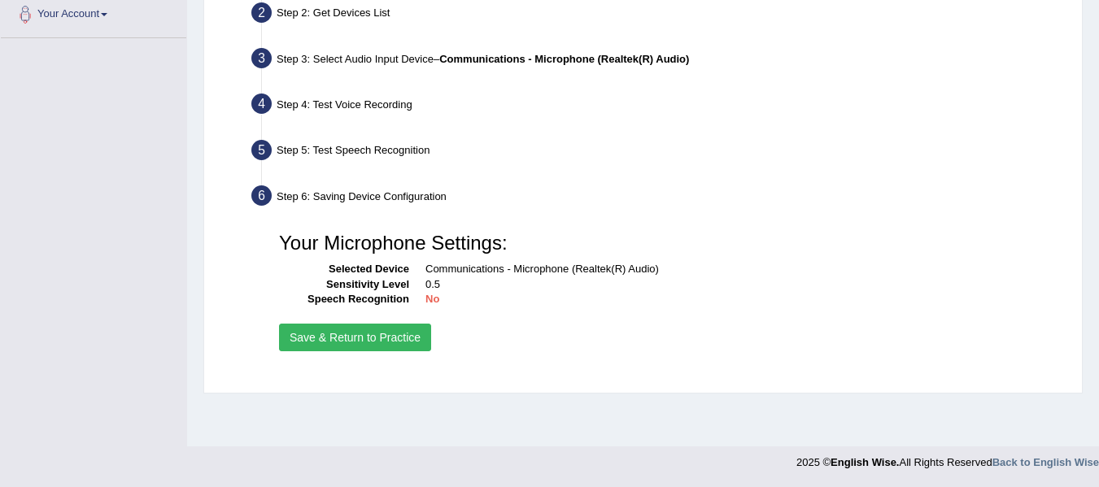
scroll to position [367, 0]
click at [382, 339] on button "Save & Return to Practice" at bounding box center [355, 338] width 152 height 28
click at [383, 328] on button "Save & Return to Practice" at bounding box center [355, 338] width 152 height 28
click at [369, 335] on button "Save & Return to Practice" at bounding box center [355, 338] width 152 height 28
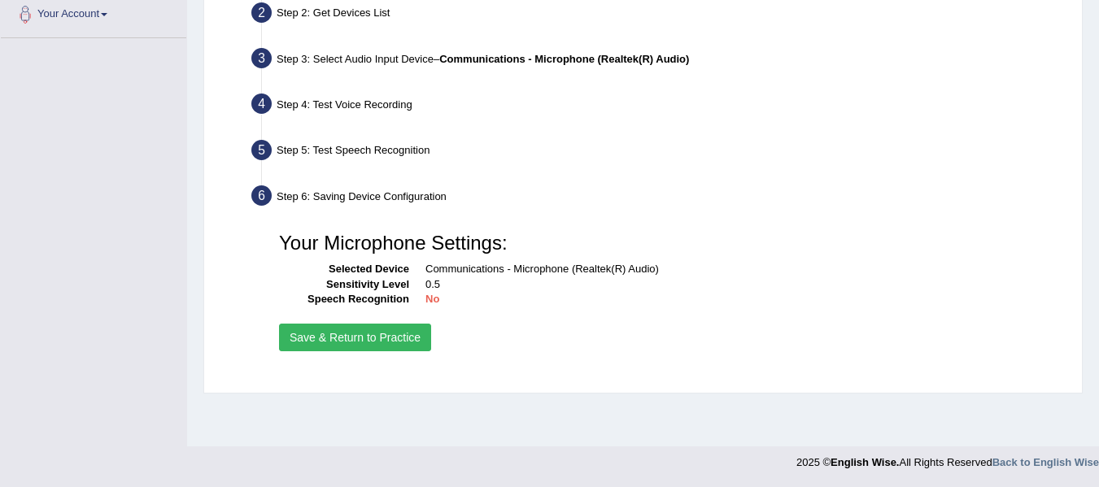
click at [279, 324] on button "Save & Return to Practice" at bounding box center [355, 338] width 152 height 28
click at [338, 338] on button "Save & Return to Practice" at bounding box center [355, 338] width 152 height 28
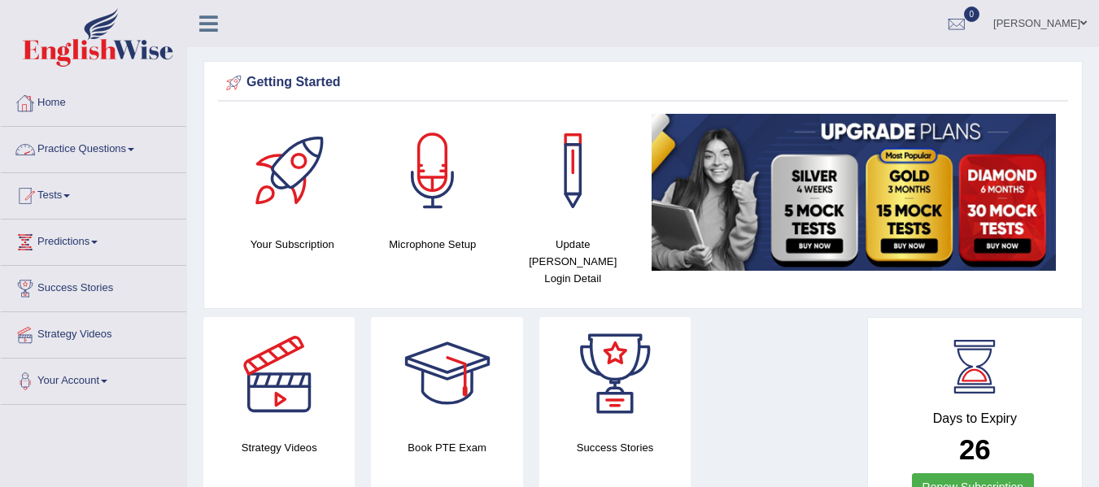
click at [94, 143] on link "Practice Questions" at bounding box center [93, 147] width 185 height 41
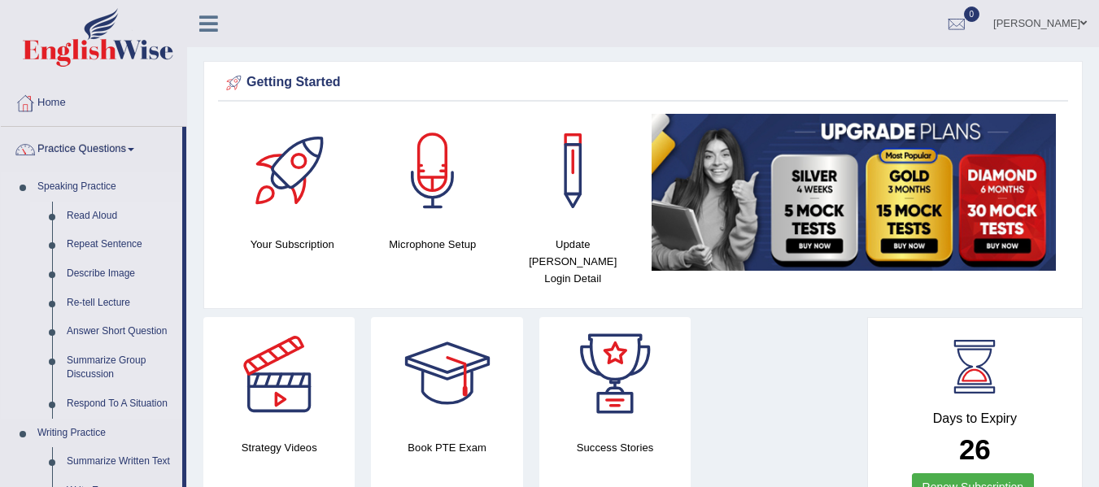
click at [92, 220] on link "Read Aloud" at bounding box center [120, 216] width 123 height 29
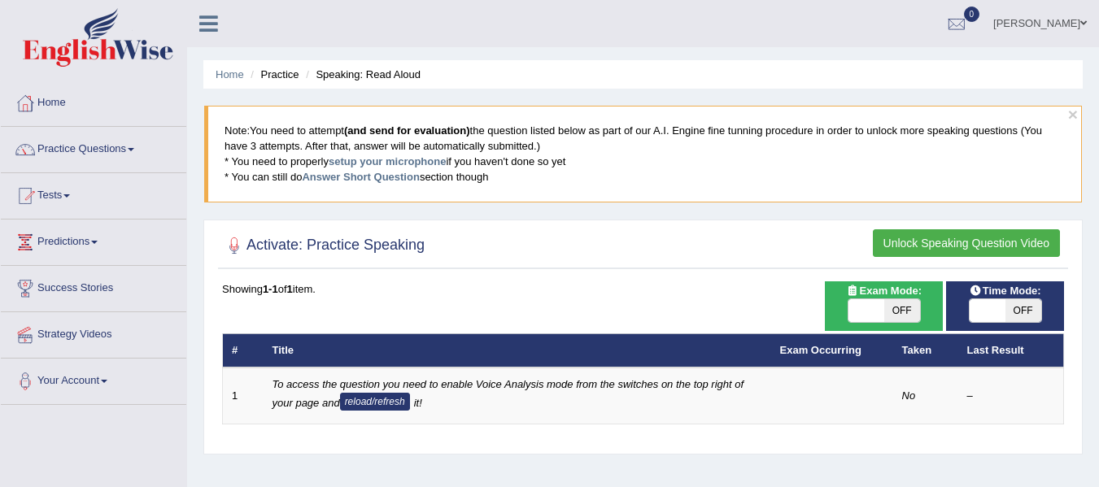
click at [954, 235] on button "Unlock Speaking Question Video" at bounding box center [966, 243] width 187 height 28
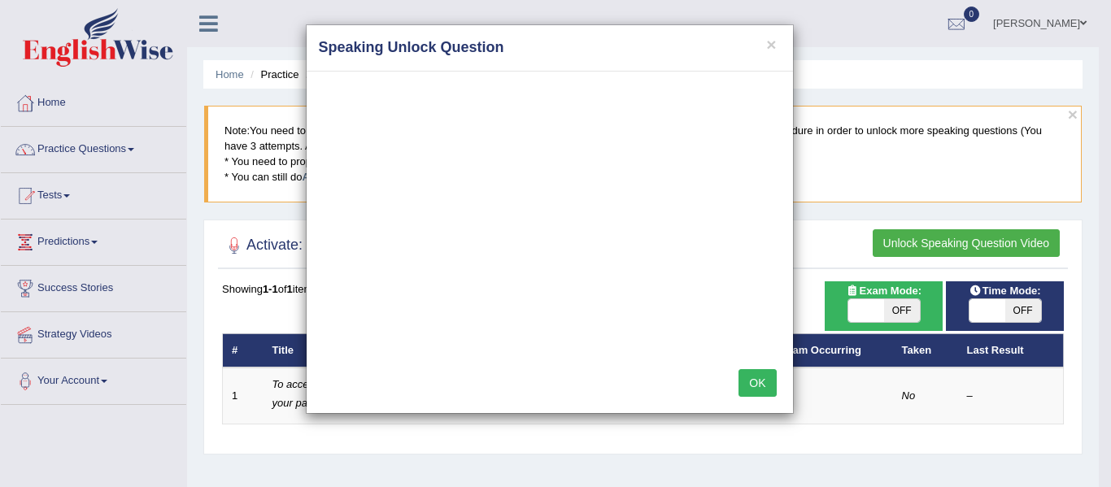
click at [777, 47] on h4 "Speaking Unlock Question" at bounding box center [550, 47] width 462 height 21
click at [752, 386] on button "OK" at bounding box center [757, 383] width 37 height 28
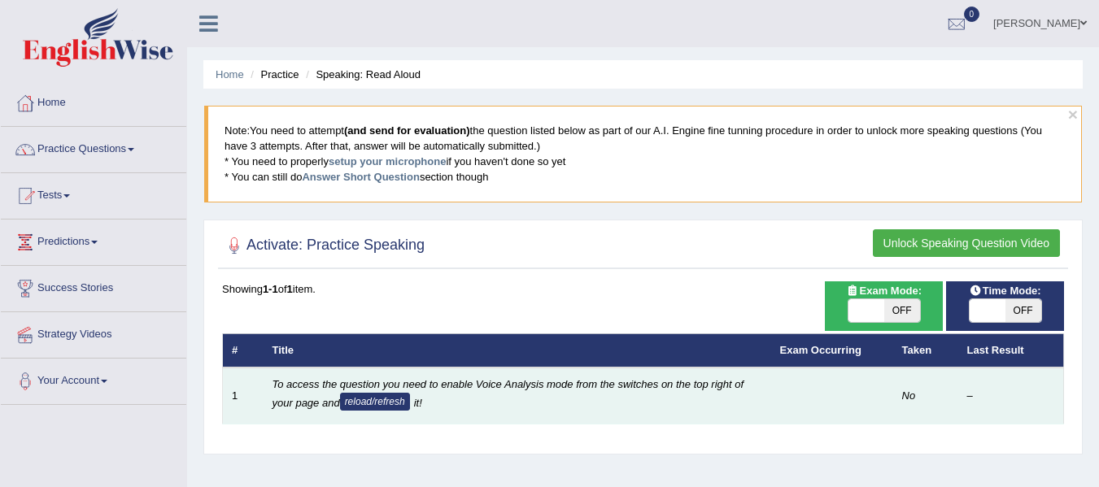
click at [357, 400] on button "reload/refresh" at bounding box center [375, 402] width 70 height 18
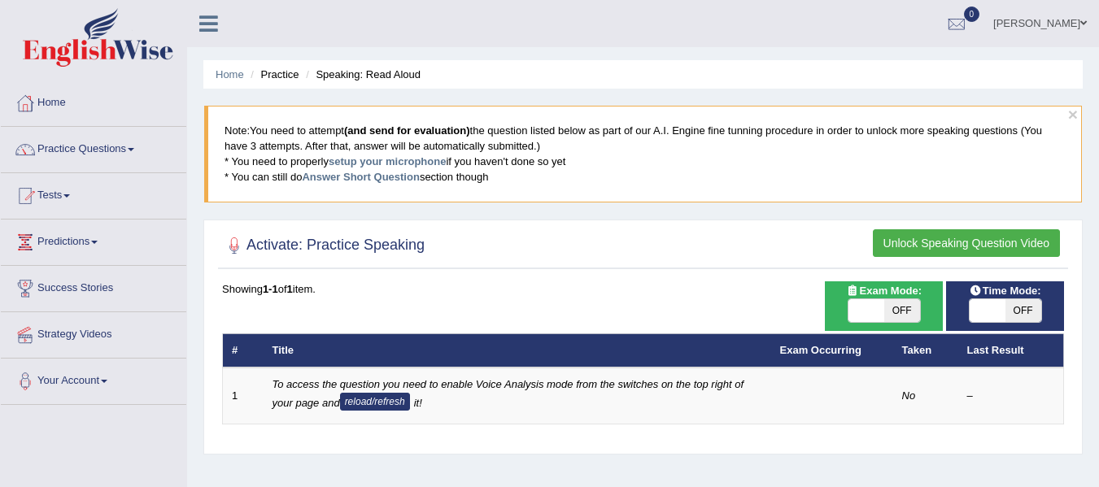
click at [357, 400] on button "reload/refresh" at bounding box center [375, 402] width 70 height 18
click at [1010, 314] on span "OFF" at bounding box center [1024, 310] width 36 height 23
checkbox input "true"
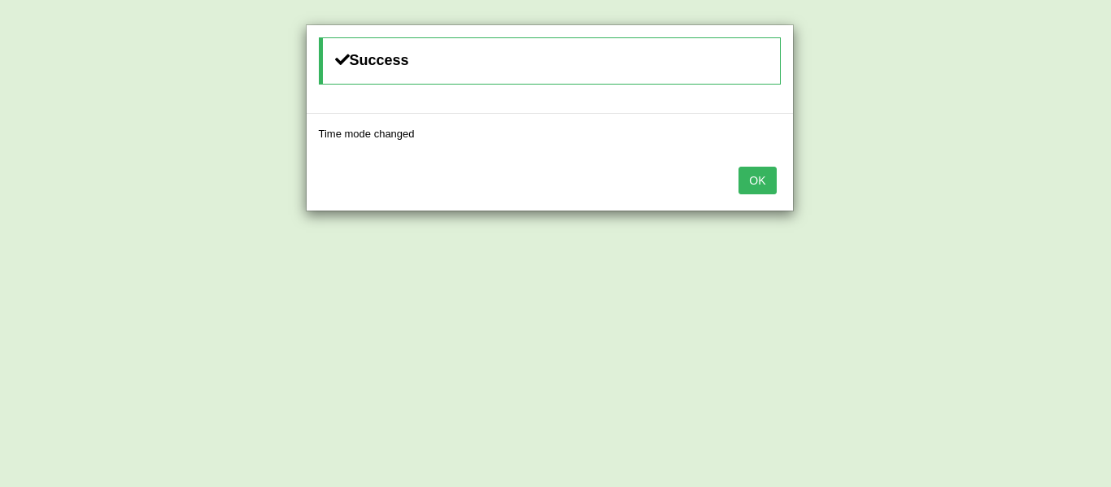
click at [771, 185] on button "OK" at bounding box center [757, 181] width 37 height 28
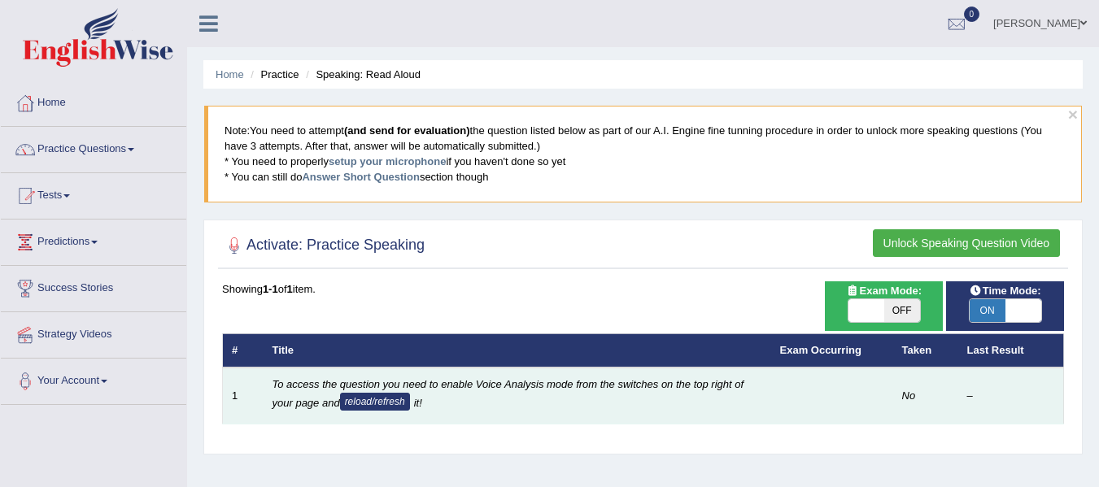
click at [350, 400] on button "reload/refresh" at bounding box center [375, 402] width 70 height 18
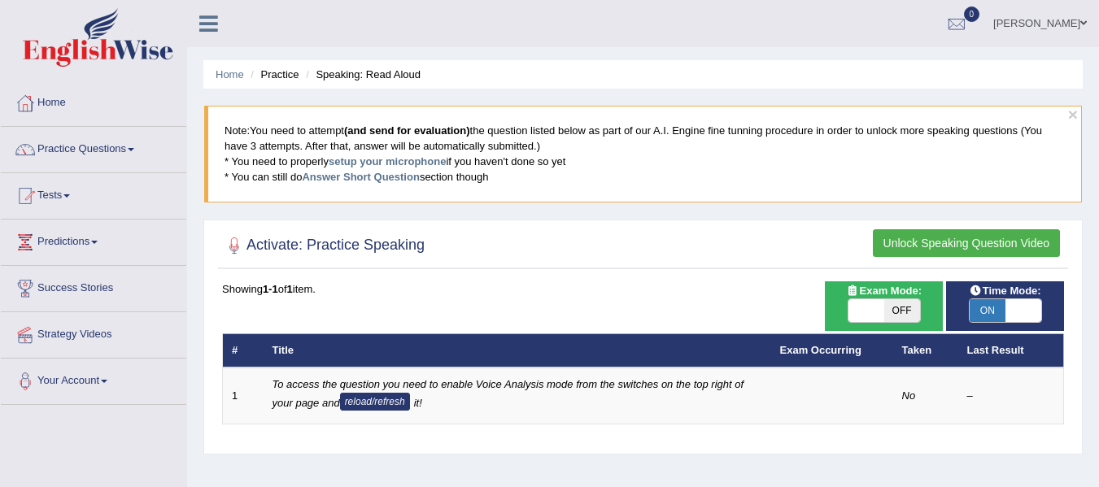
click at [350, 400] on button "reload/refresh" at bounding box center [375, 402] width 70 height 18
click at [410, 178] on link "Answer Short Question" at bounding box center [360, 177] width 117 height 12
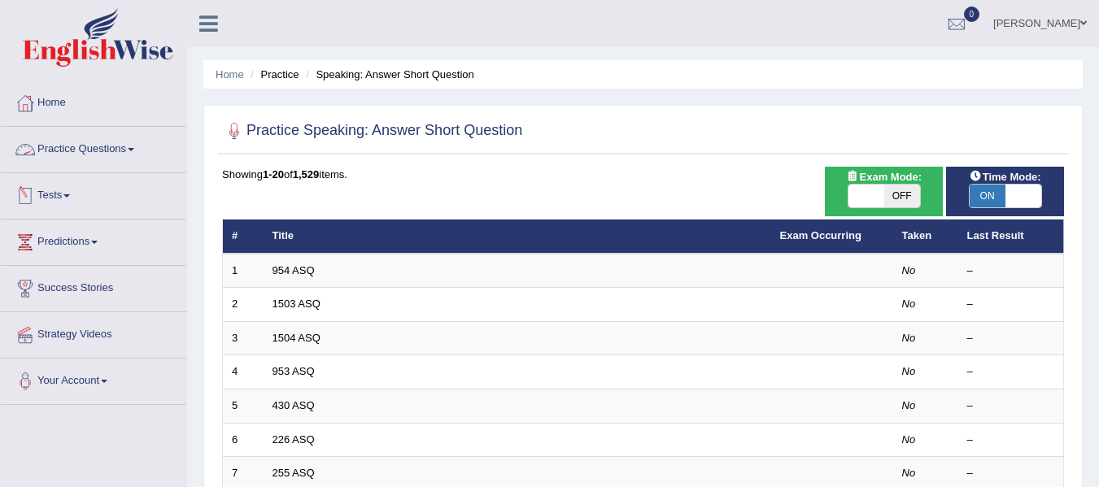
click at [138, 155] on link "Practice Questions" at bounding box center [93, 147] width 185 height 41
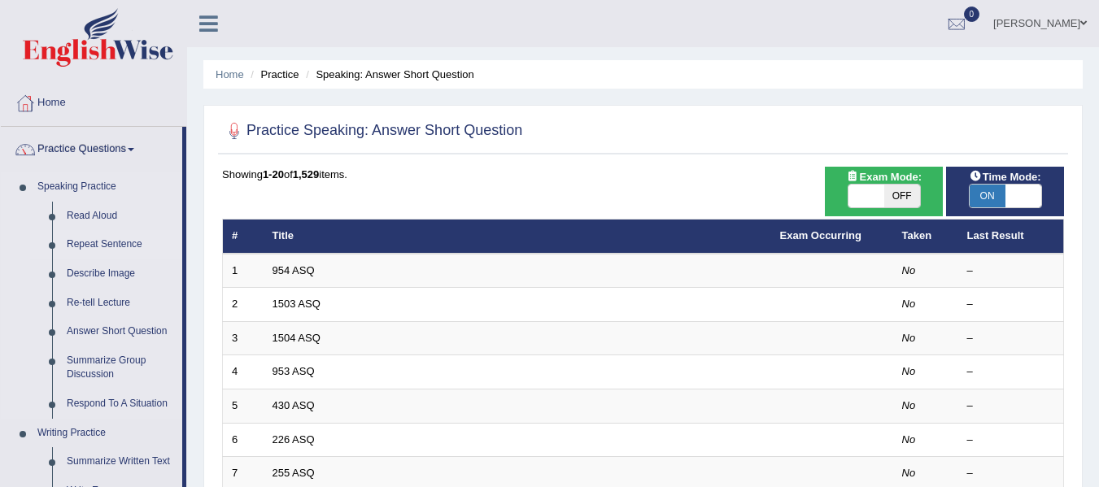
click at [98, 243] on link "Repeat Sentence" at bounding box center [120, 244] width 123 height 29
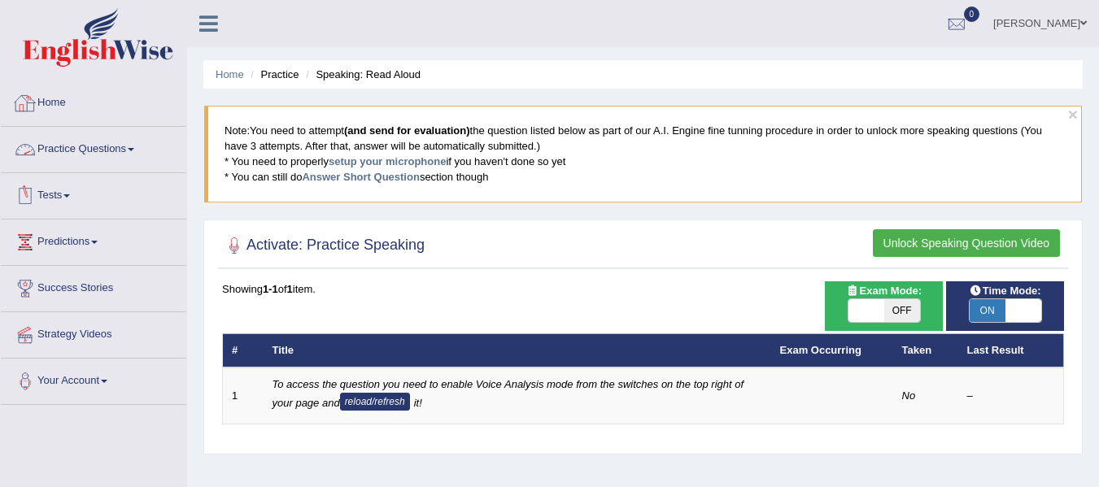
click at [125, 143] on link "Practice Questions" at bounding box center [93, 147] width 185 height 41
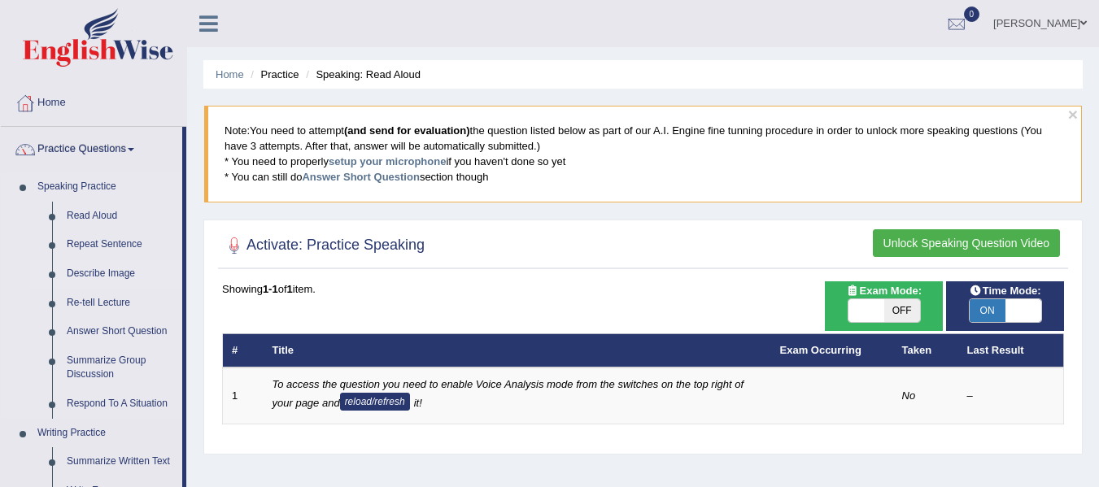
click at [98, 269] on link "Describe Image" at bounding box center [120, 274] width 123 height 29
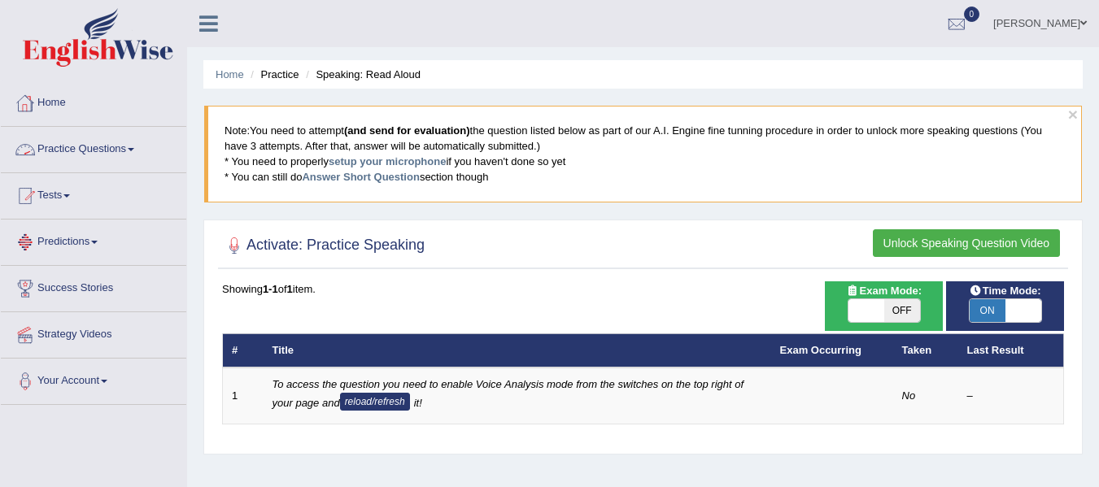
click at [128, 141] on link "Practice Questions" at bounding box center [93, 147] width 185 height 41
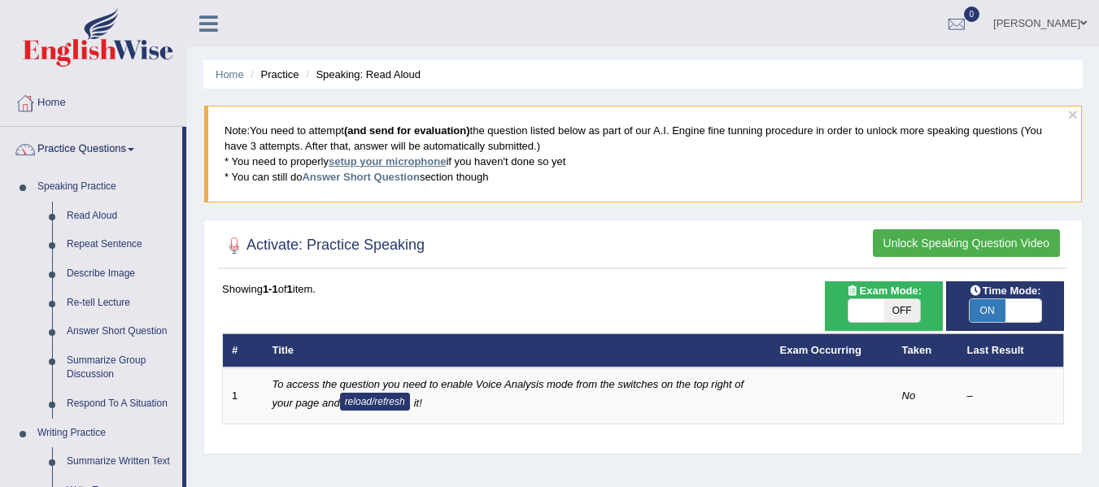
click at [366, 160] on link "setup your microphone" at bounding box center [387, 161] width 117 height 12
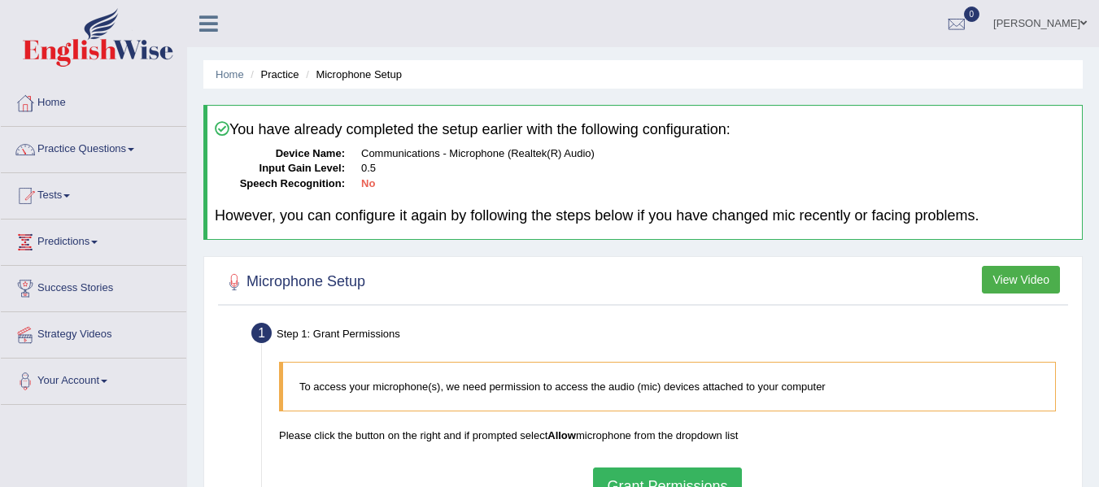
click at [447, 167] on dd "0.5" at bounding box center [718, 168] width 714 height 15
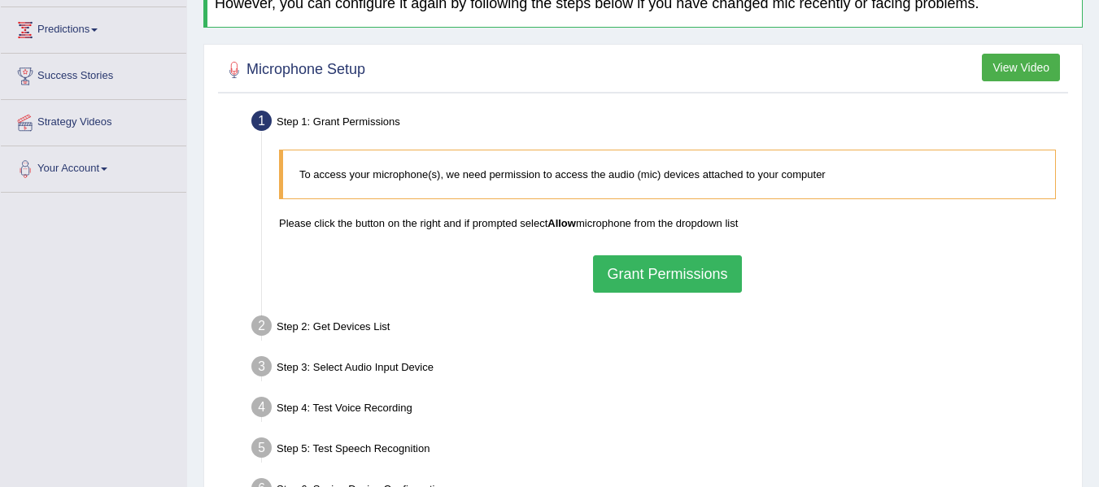
scroll to position [367, 0]
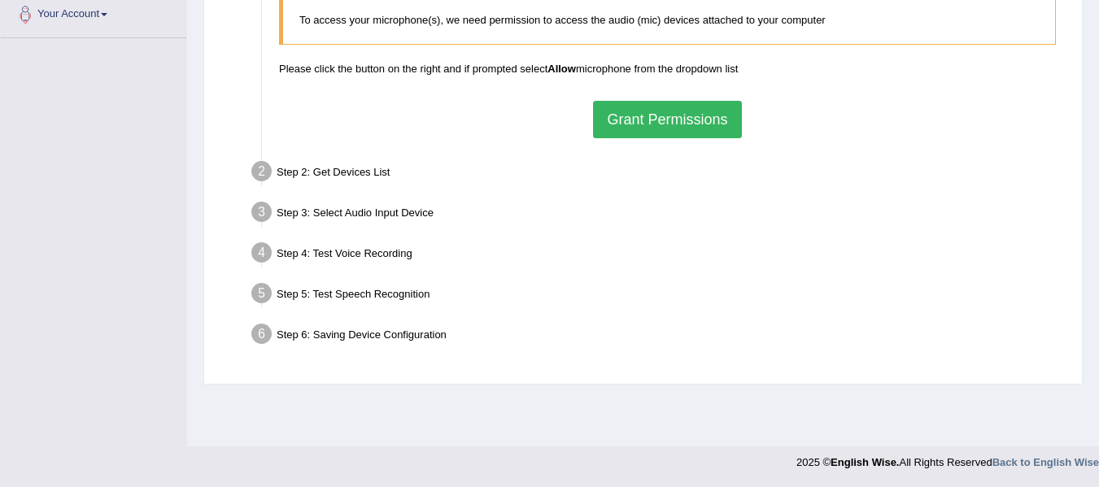
click at [626, 123] on button "Grant Permissions" at bounding box center [667, 119] width 148 height 37
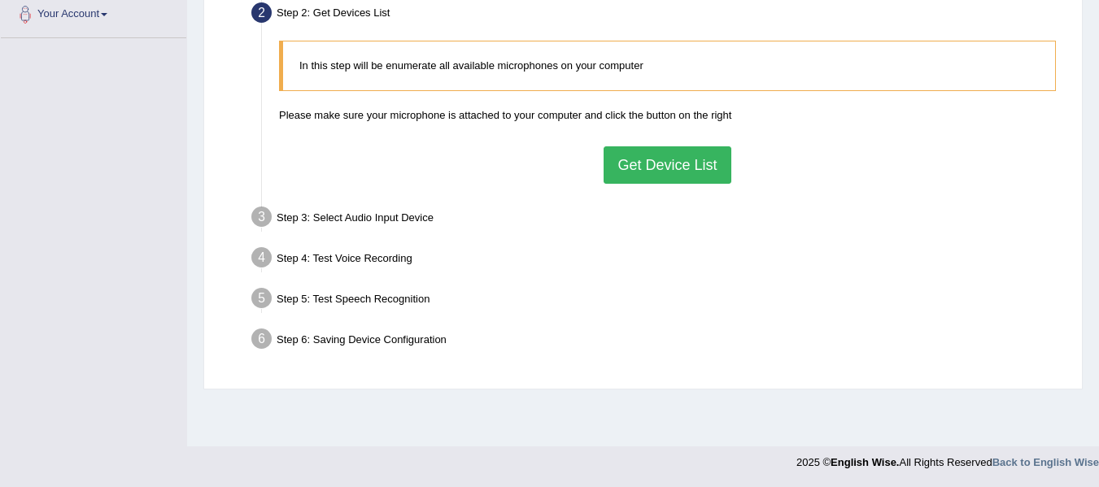
click at [635, 163] on button "Get Device List" at bounding box center [667, 164] width 127 height 37
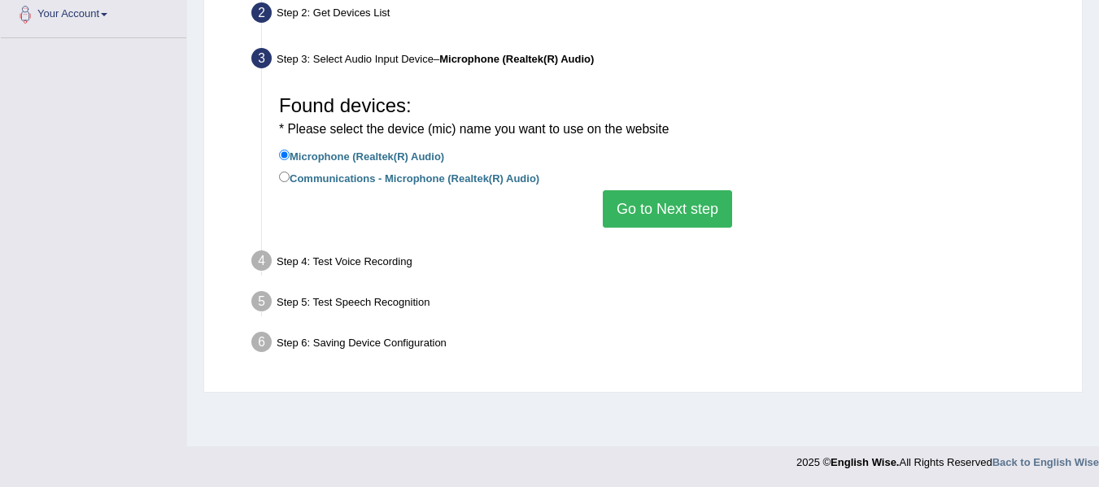
click at [637, 204] on button "Go to Next step" at bounding box center [667, 208] width 129 height 37
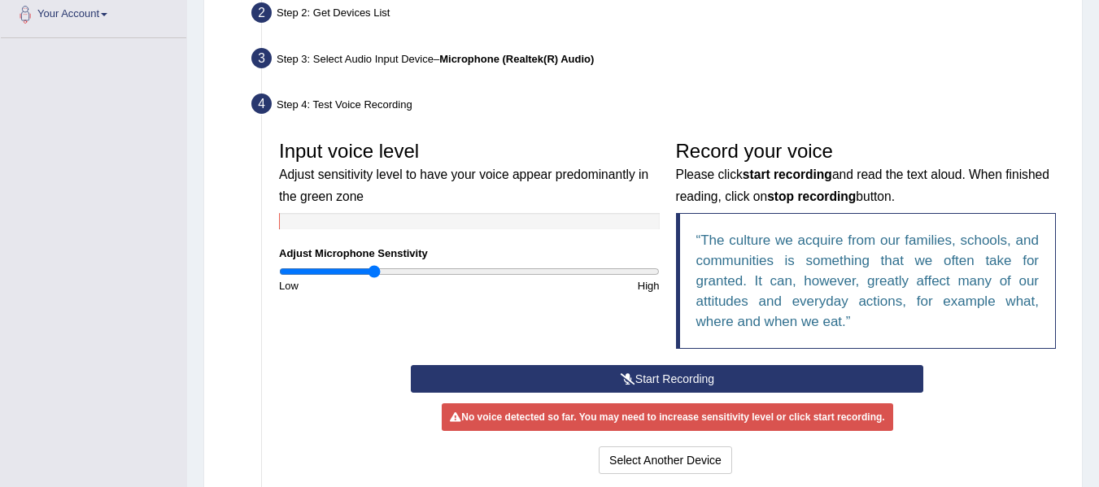
click at [630, 378] on icon at bounding box center [628, 378] width 15 height 11
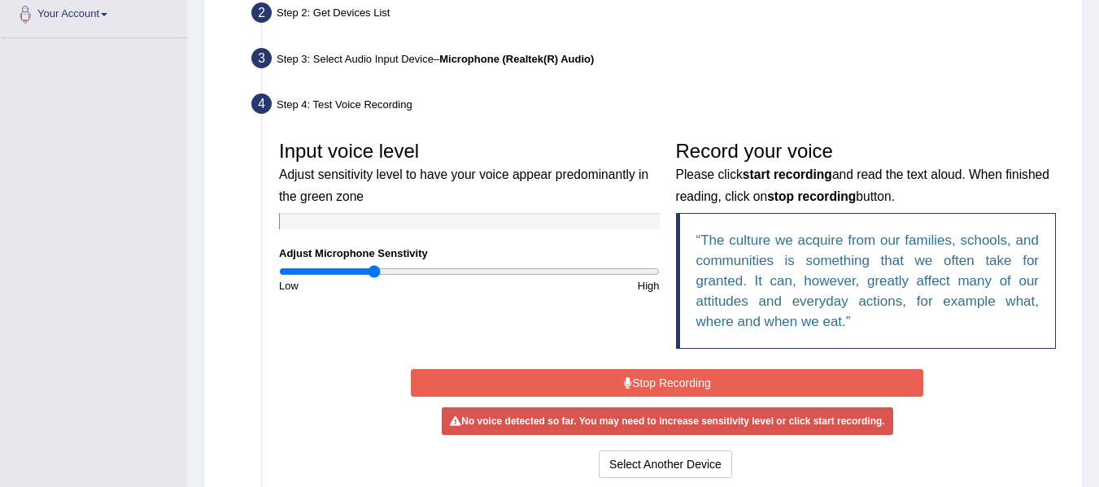
click at [630, 378] on icon at bounding box center [628, 383] width 8 height 11
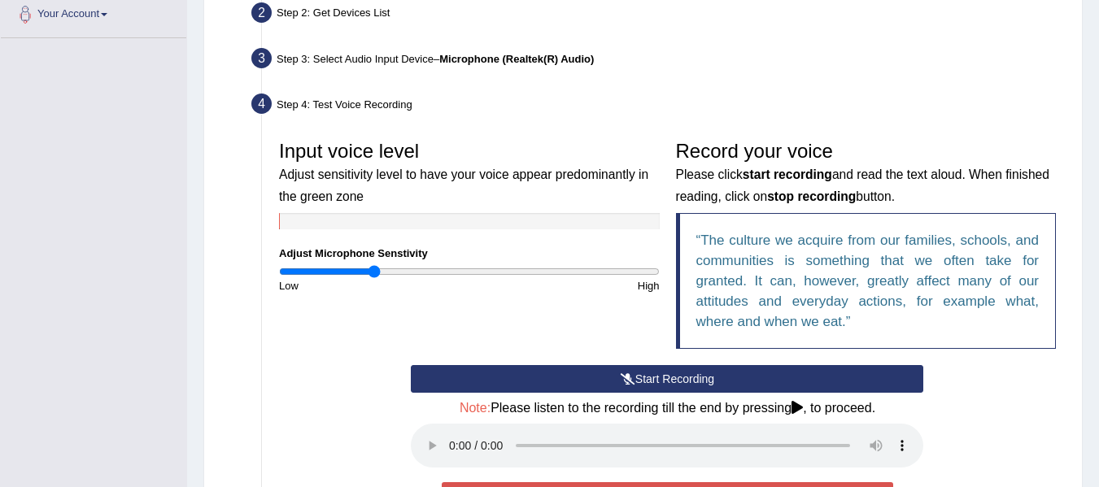
click at [630, 378] on icon at bounding box center [628, 378] width 15 height 11
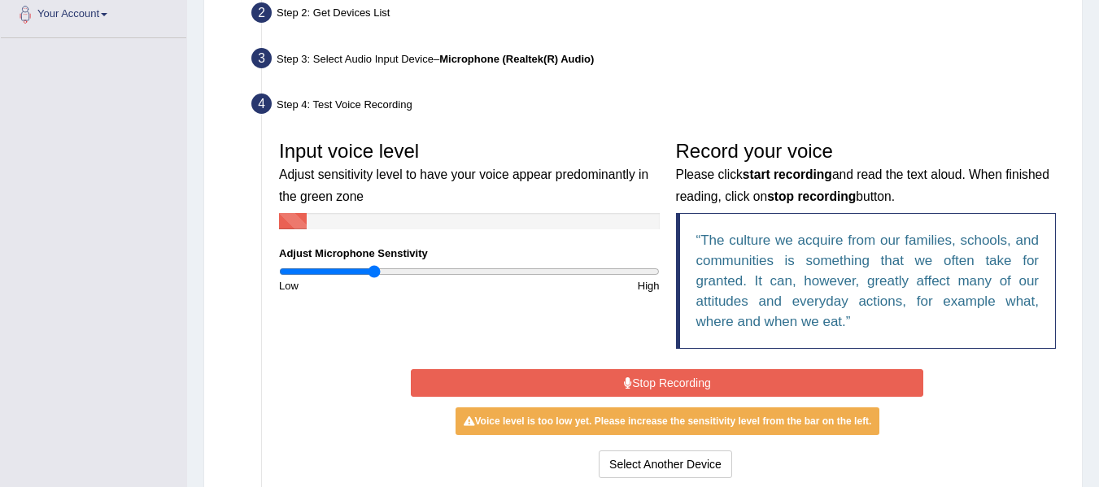
click at [630, 378] on icon at bounding box center [628, 383] width 8 height 11
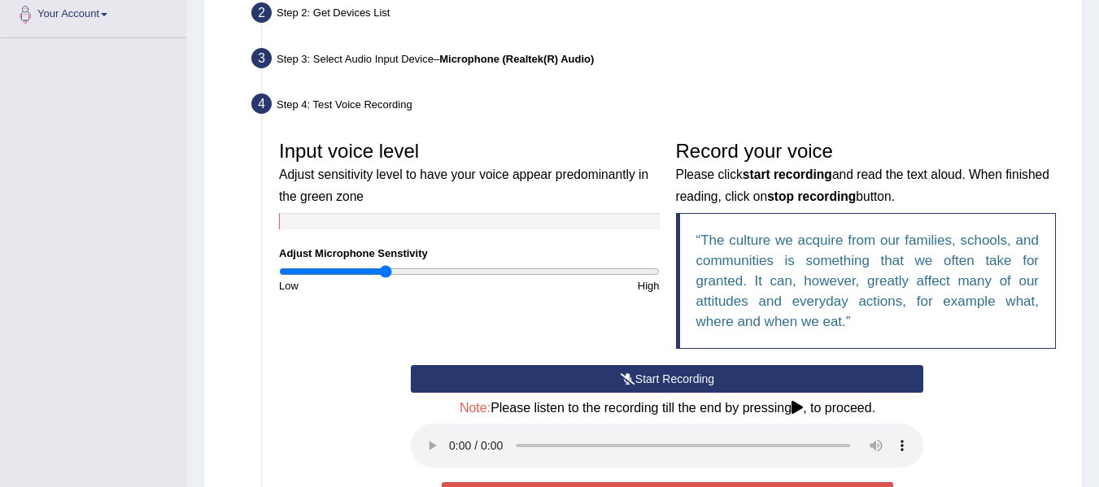
type input "0.56"
click at [384, 274] on input "range" at bounding box center [469, 271] width 381 height 13
click at [568, 371] on button "Start Recording" at bounding box center [667, 379] width 513 height 28
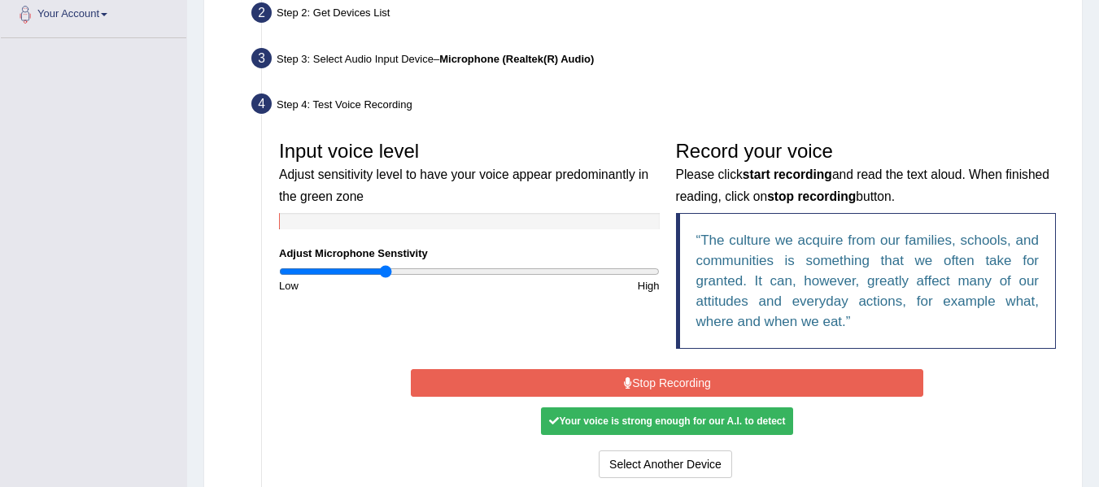
click at [568, 371] on button "Stop Recording" at bounding box center [667, 383] width 513 height 28
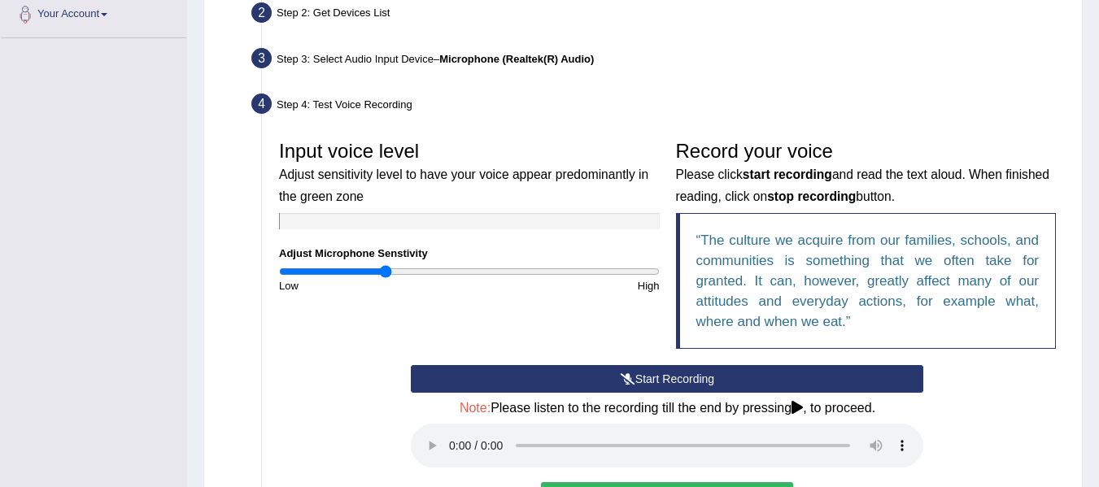
click at [611, 381] on button "Start Recording" at bounding box center [667, 379] width 513 height 28
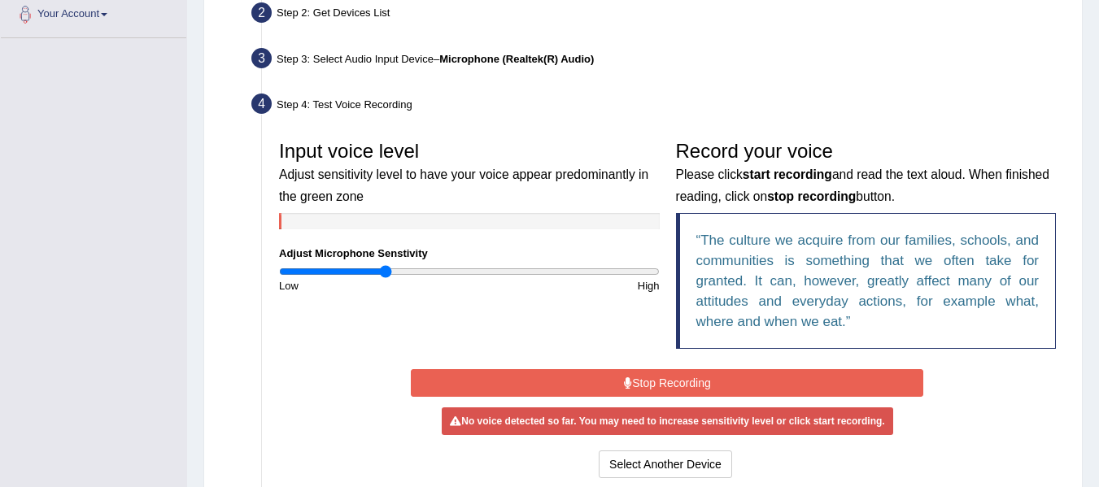
click at [611, 381] on button "Stop Recording" at bounding box center [667, 383] width 513 height 28
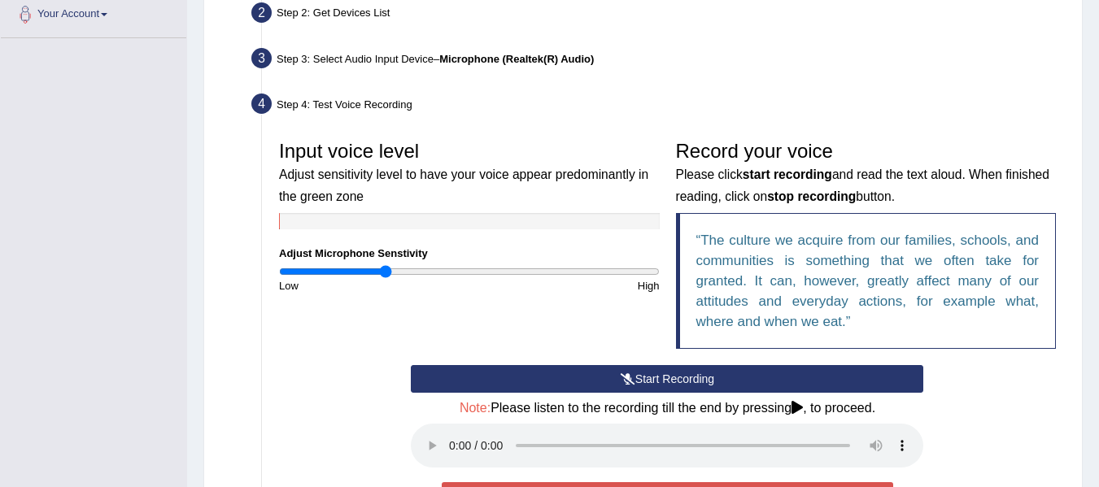
click at [611, 381] on button "Start Recording" at bounding box center [667, 379] width 513 height 28
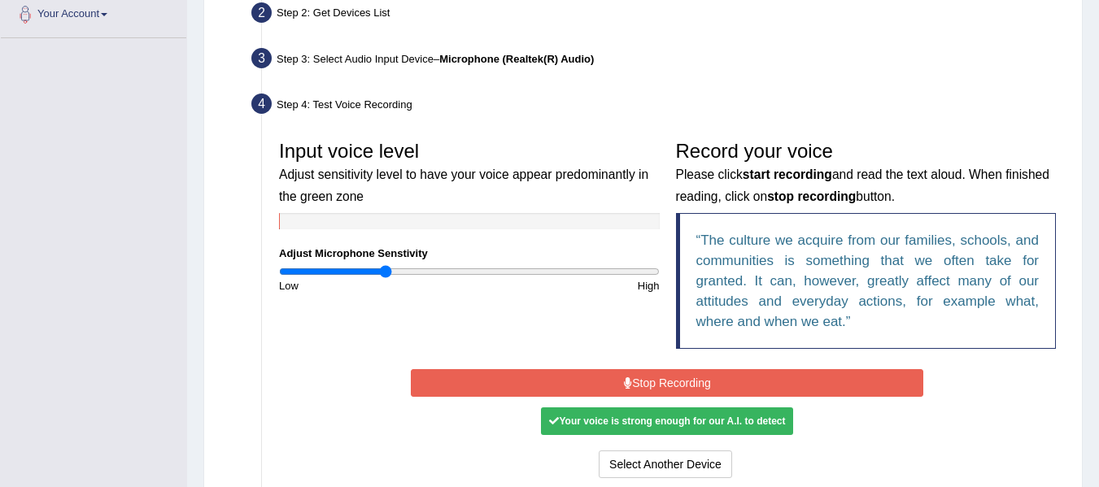
click at [611, 381] on button "Stop Recording" at bounding box center [667, 383] width 513 height 28
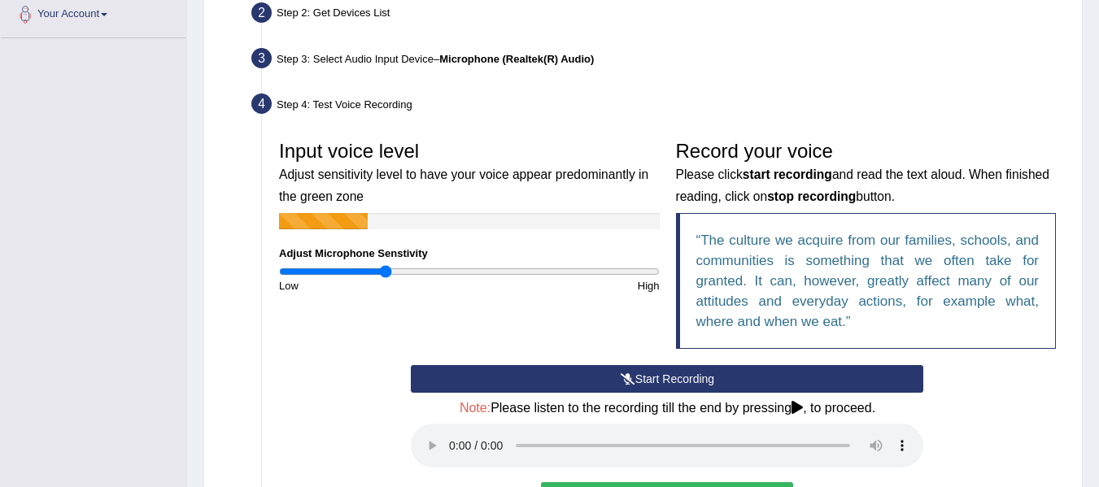
click at [626, 333] on div "Input voice level Adjust sensitivity level to have your voice appear predominan…" at bounding box center [667, 249] width 793 height 233
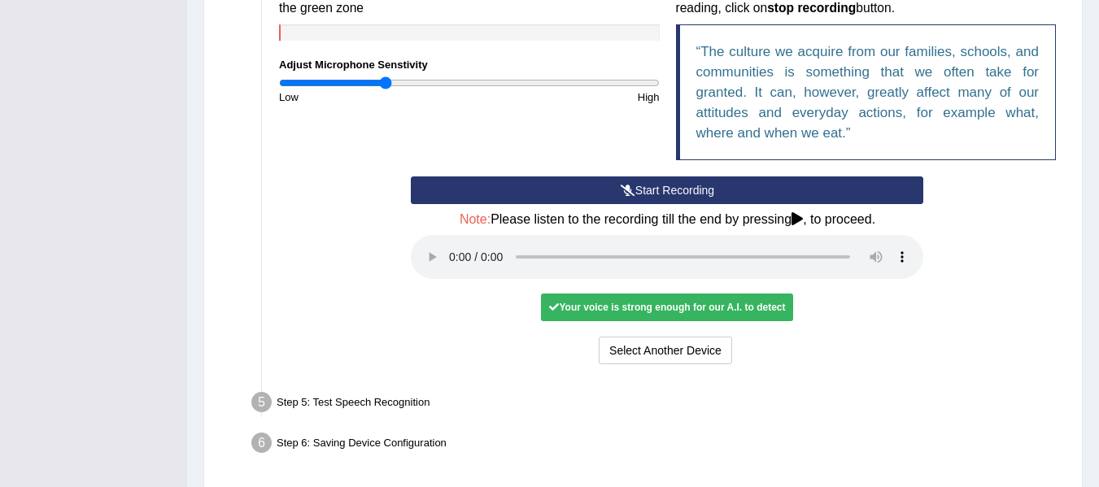
scroll to position [562, 0]
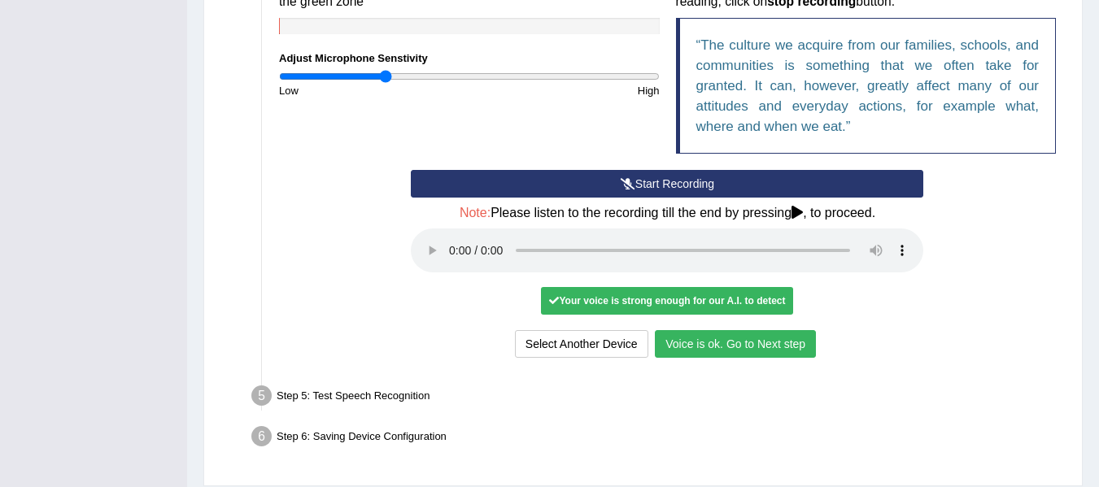
click at [749, 338] on button "Voice is ok. Go to Next step" at bounding box center [735, 344] width 161 height 28
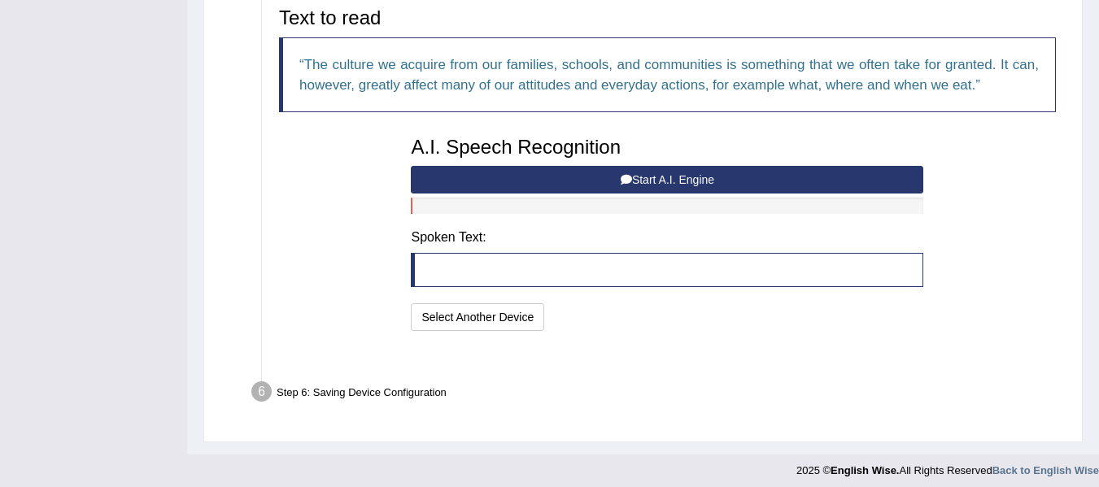
scroll to position [530, 0]
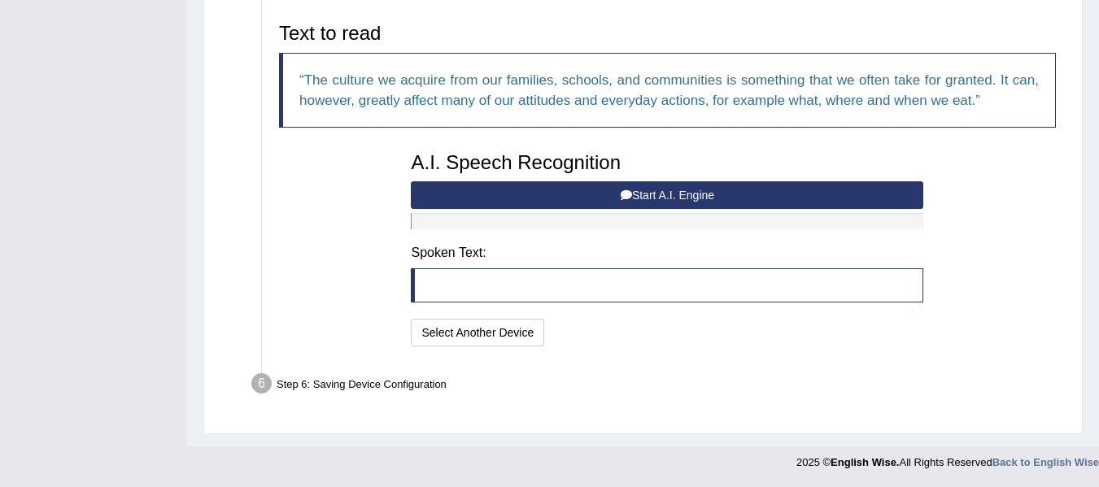
click at [635, 277] on blockquote at bounding box center [667, 285] width 513 height 34
click at [638, 196] on button "Start A.I. Engine" at bounding box center [667, 195] width 513 height 28
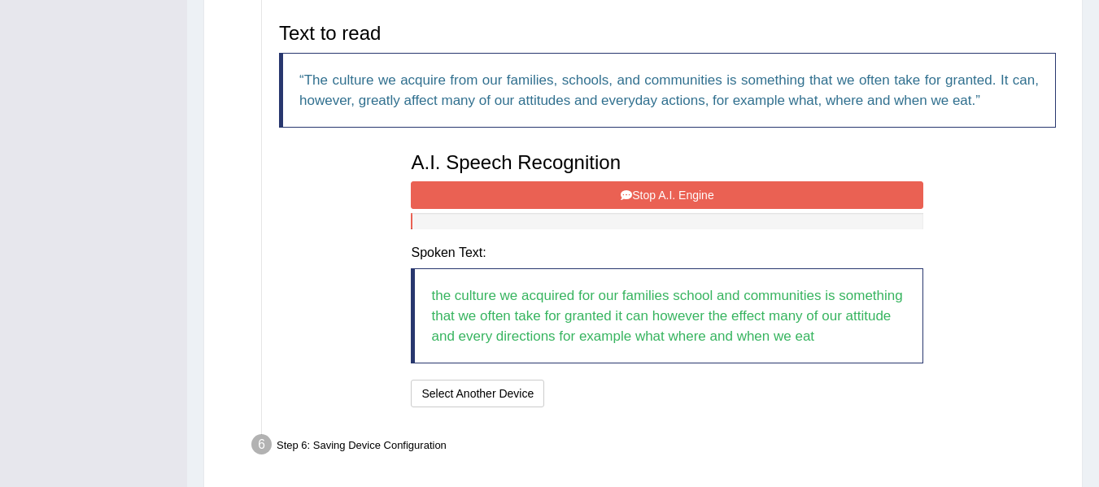
click at [638, 196] on button "Stop A.I. Engine" at bounding box center [667, 195] width 513 height 28
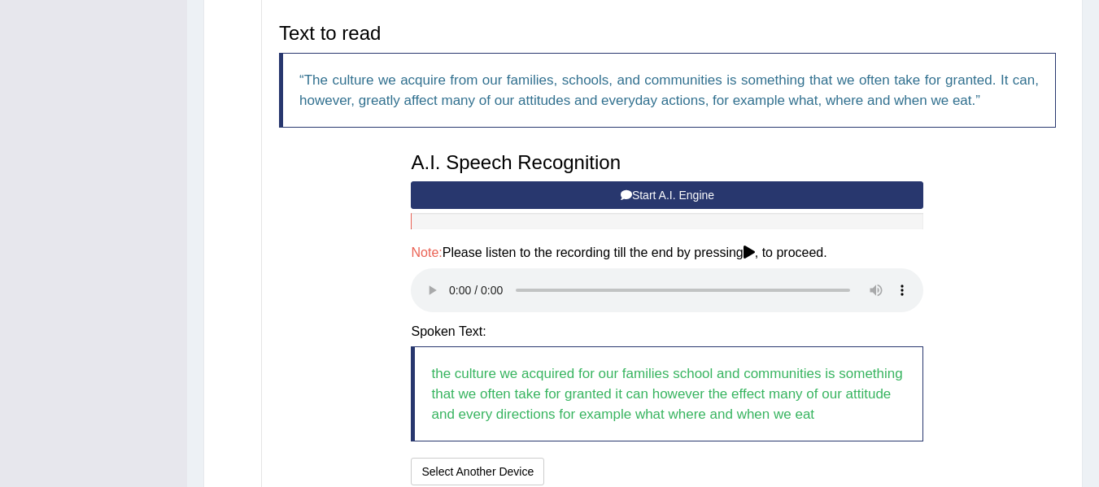
click at [648, 461] on div "I will practice without this feature Select Another Device Speech is ok. Go to …" at bounding box center [667, 474] width 513 height 32
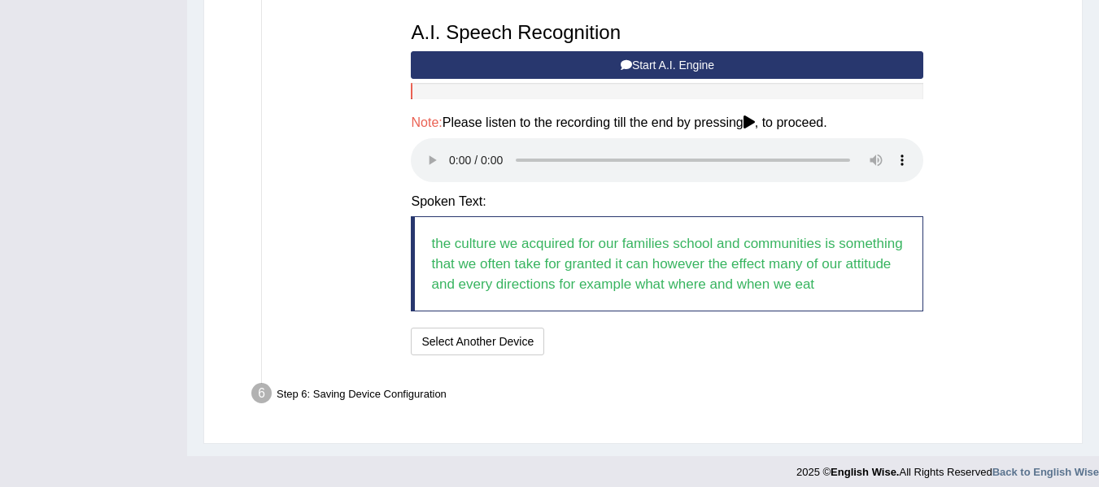
scroll to position [670, 0]
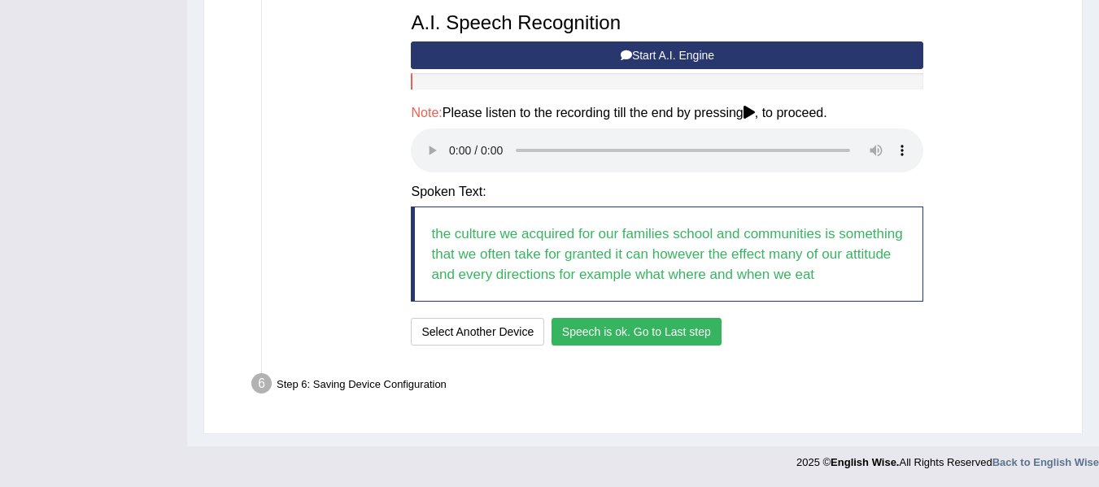
click at [623, 330] on button "Speech is ok. Go to Last step" at bounding box center [637, 332] width 170 height 28
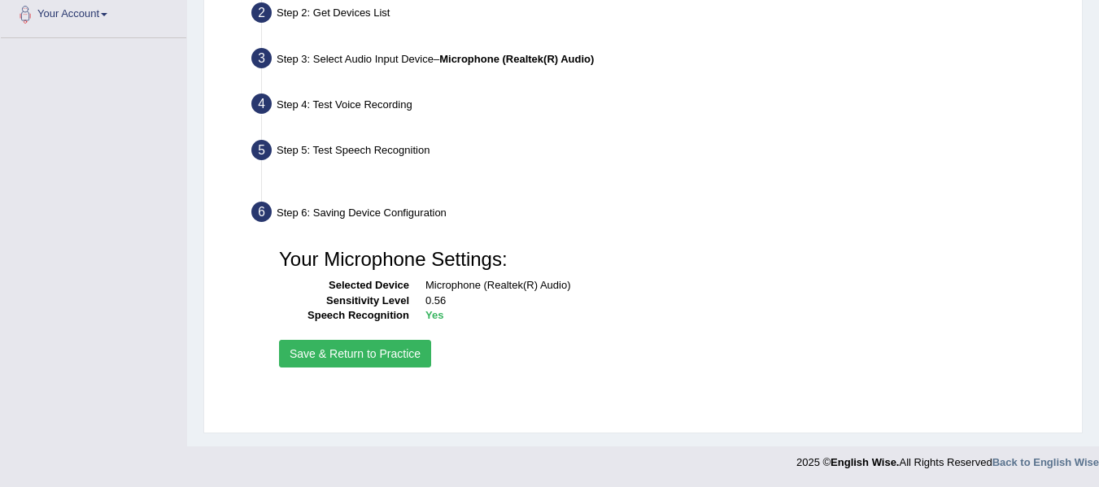
scroll to position [367, 0]
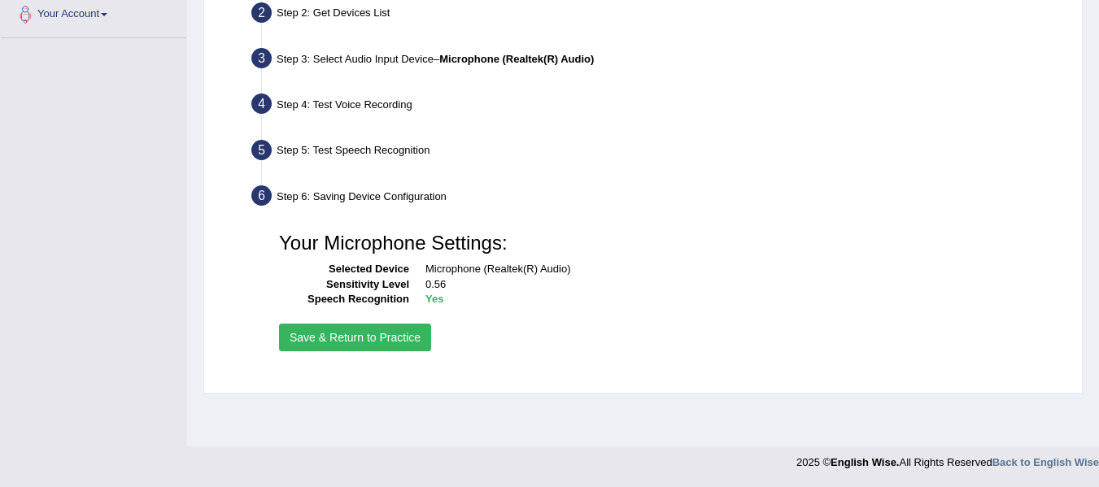
click at [365, 328] on button "Save & Return to Practice" at bounding box center [355, 338] width 152 height 28
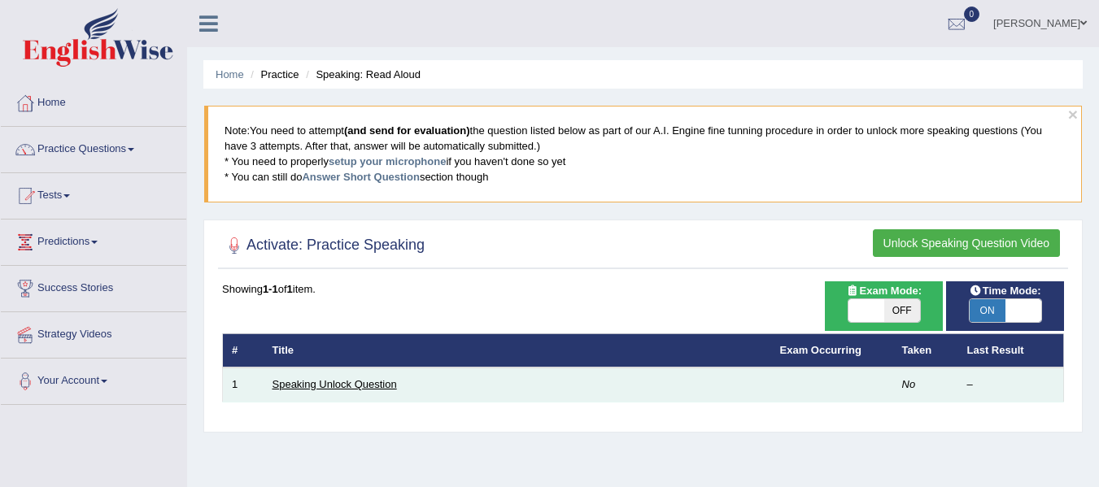
click at [311, 390] on link "Speaking Unlock Question" at bounding box center [335, 384] width 124 height 12
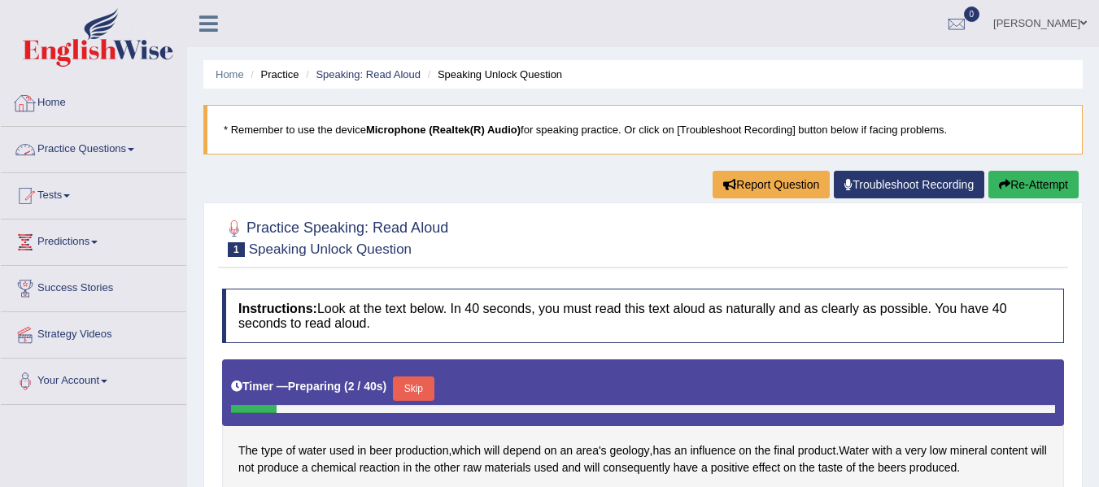
click at [133, 148] on link "Practice Questions" at bounding box center [93, 147] width 185 height 41
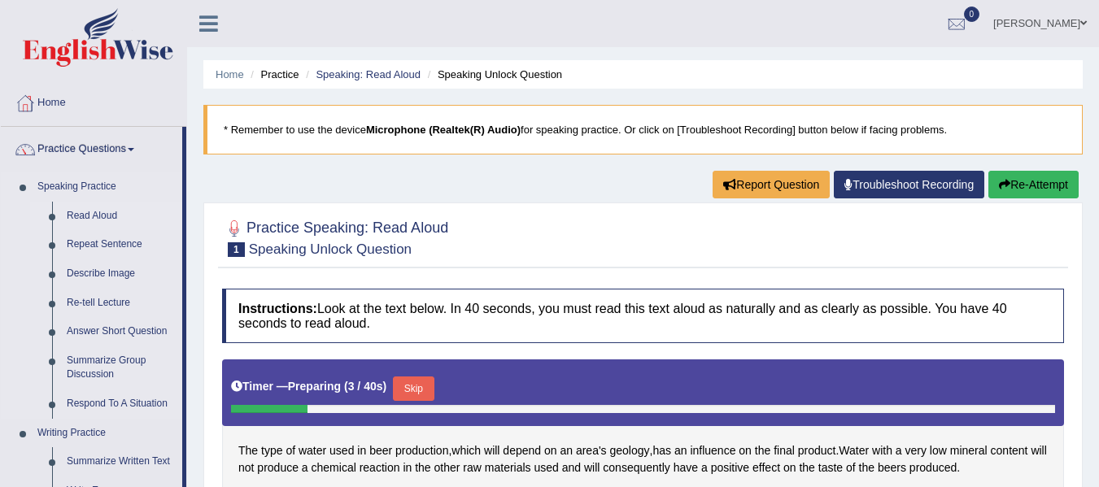
click at [105, 208] on link "Read Aloud" at bounding box center [120, 216] width 123 height 29
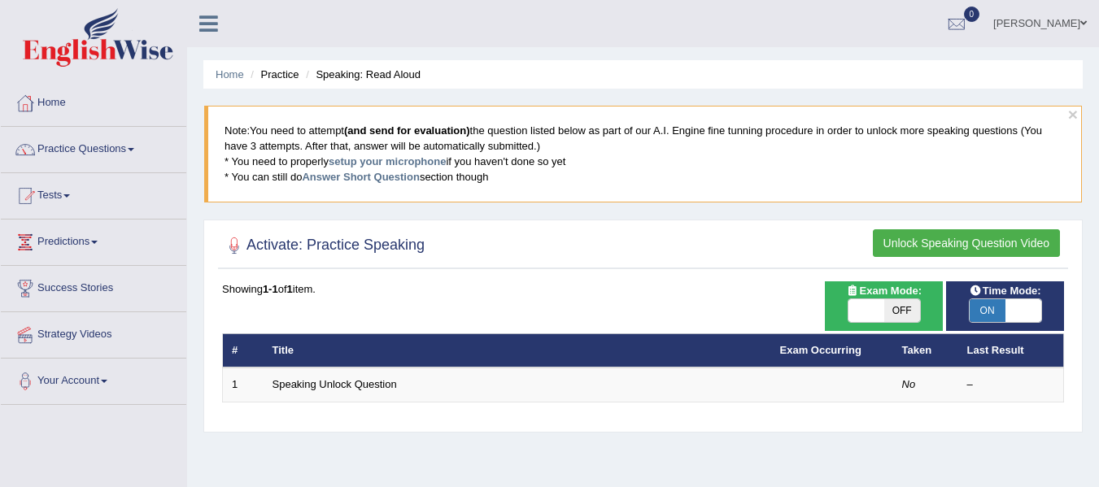
click at [996, 314] on span "ON" at bounding box center [988, 310] width 36 height 23
checkbox input "false"
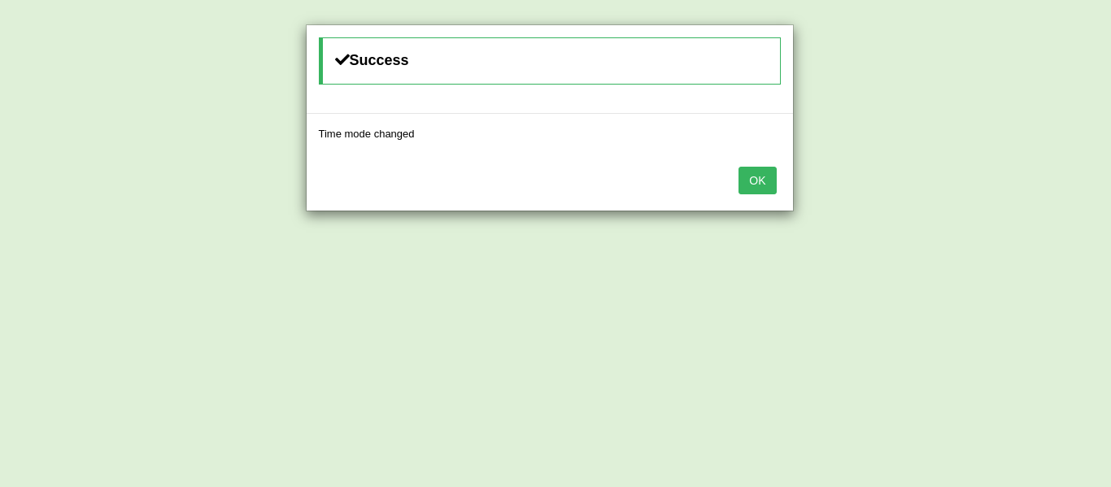
click at [763, 187] on button "OK" at bounding box center [757, 181] width 37 height 28
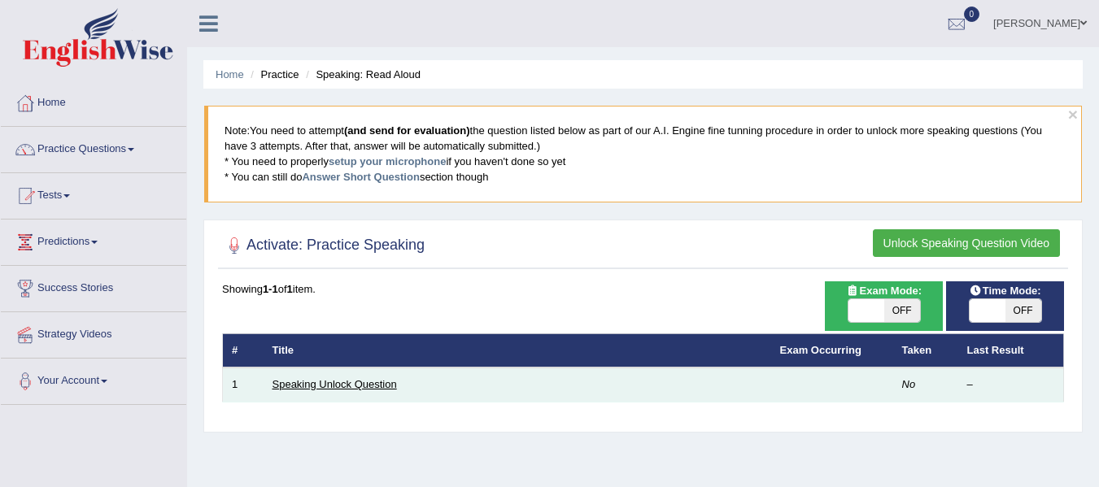
click at [369, 382] on link "Speaking Unlock Question" at bounding box center [335, 384] width 124 height 12
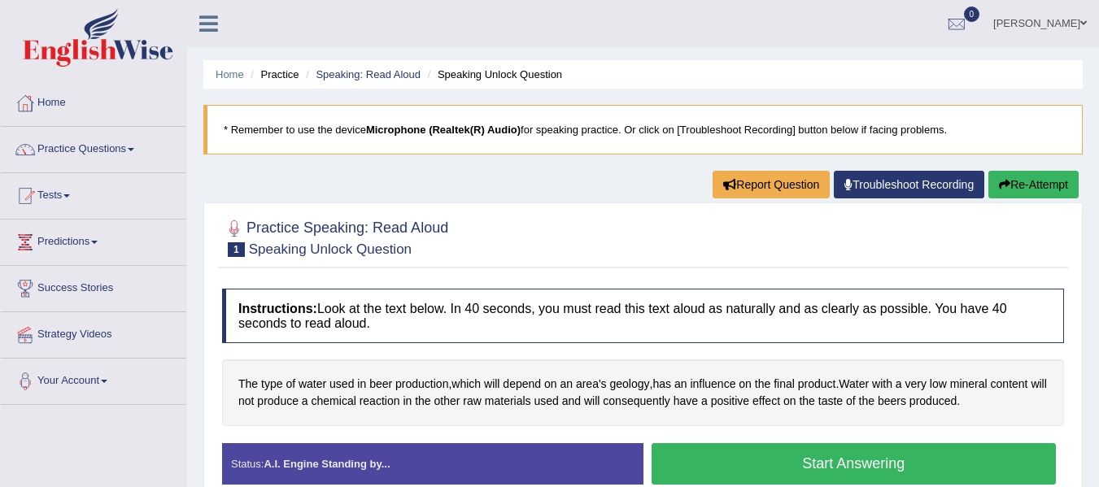
click at [642, 239] on div at bounding box center [643, 237] width 842 height 50
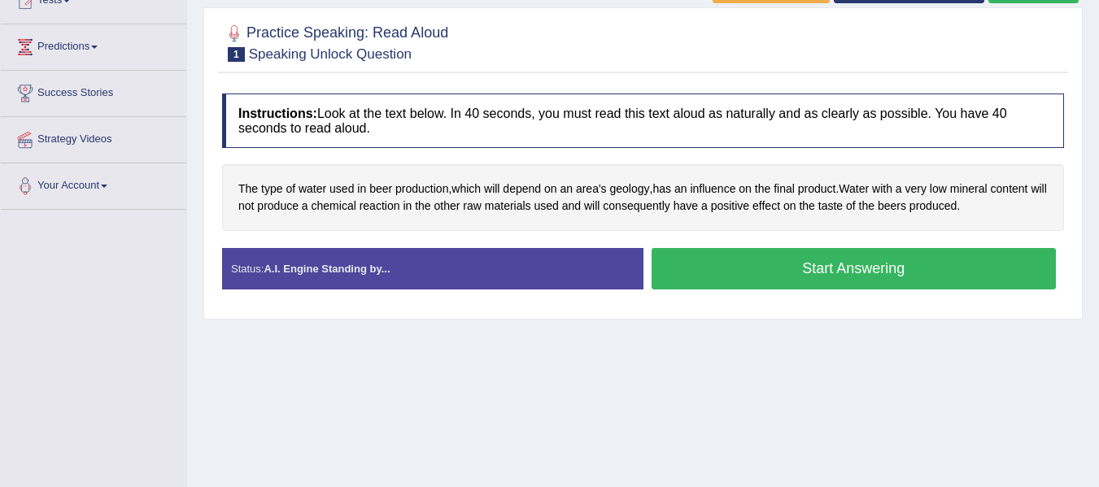
scroll to position [163, 0]
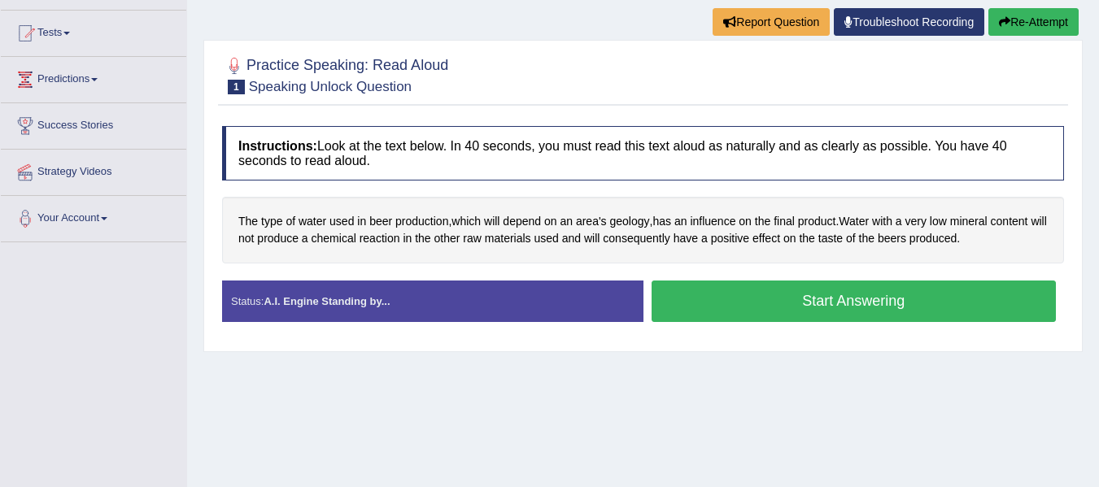
click at [716, 292] on button "Start Answering" at bounding box center [854, 301] width 405 height 41
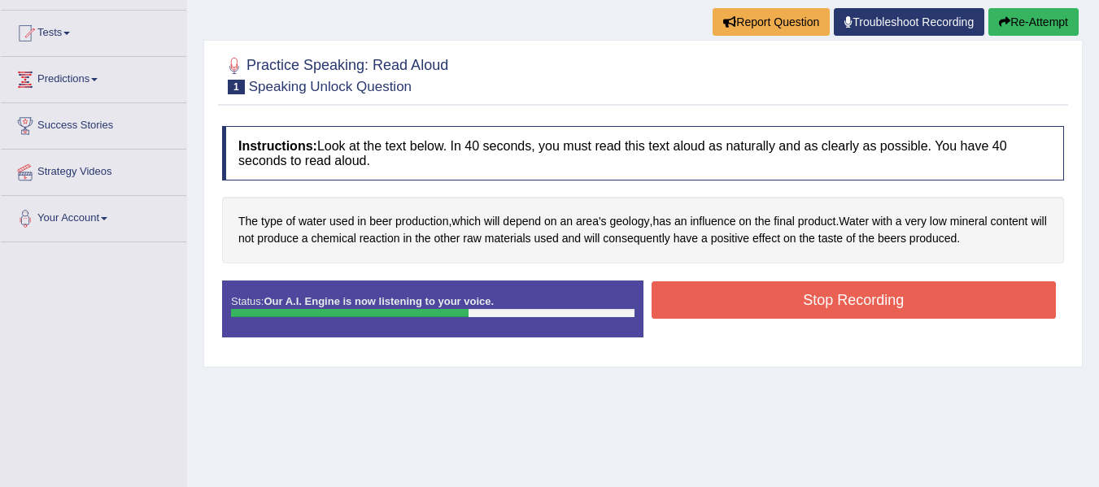
click at [716, 292] on button "Stop Recording" at bounding box center [854, 299] width 405 height 37
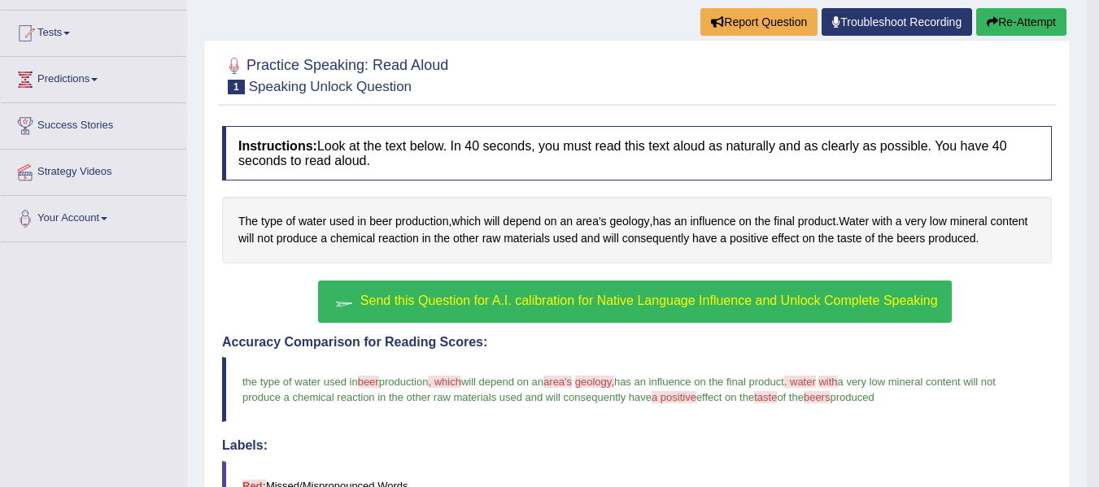
click at [259, 295] on div "Send this Question for A.I. calibration for Native Language Influence and Unloc…" at bounding box center [637, 304] width 830 height 46
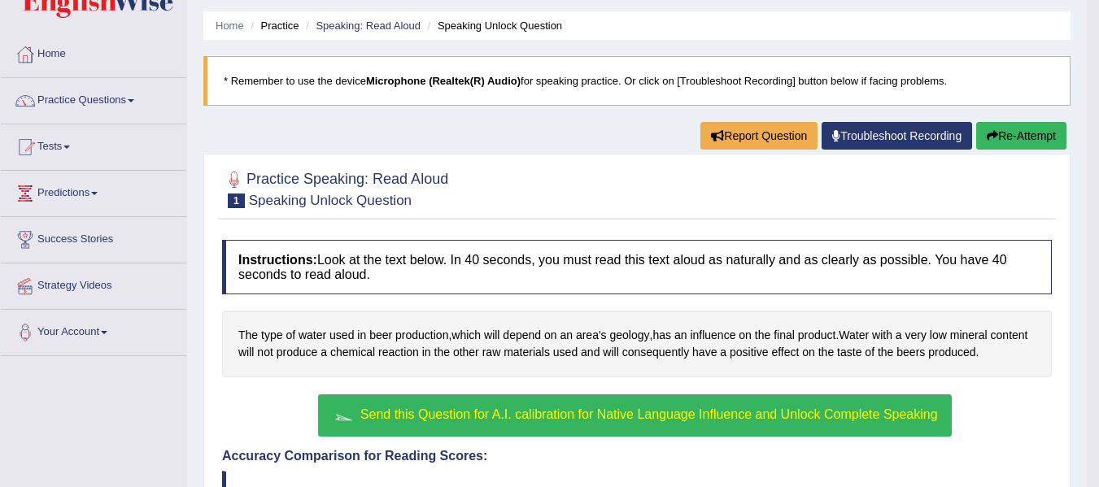
scroll to position [17, 0]
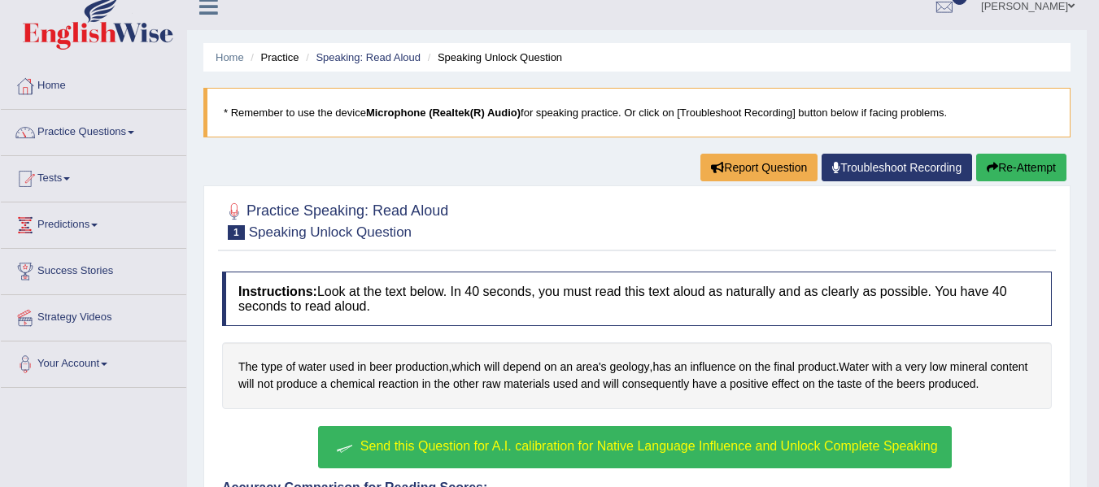
click at [1027, 177] on button "Re-Attempt" at bounding box center [1021, 168] width 90 height 28
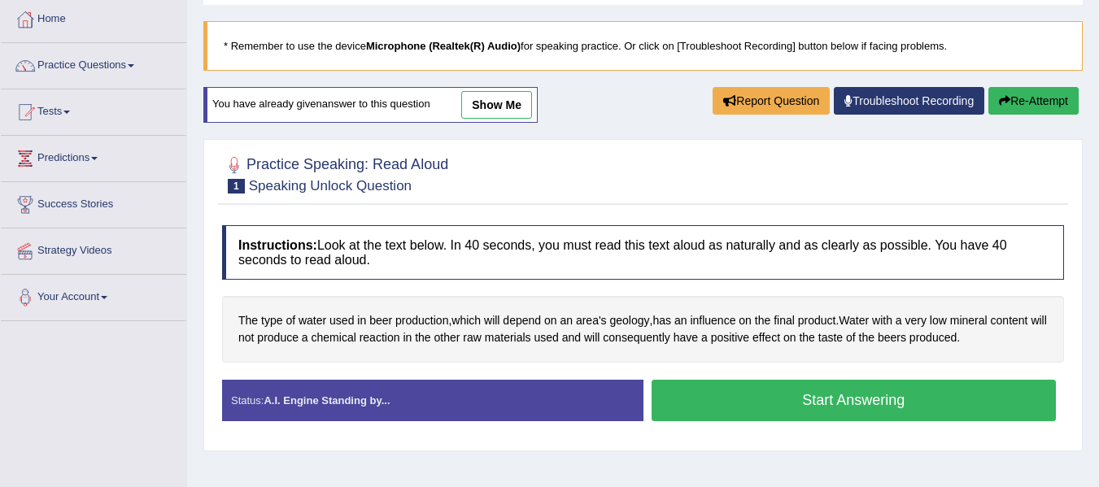
scroll to position [115, 0]
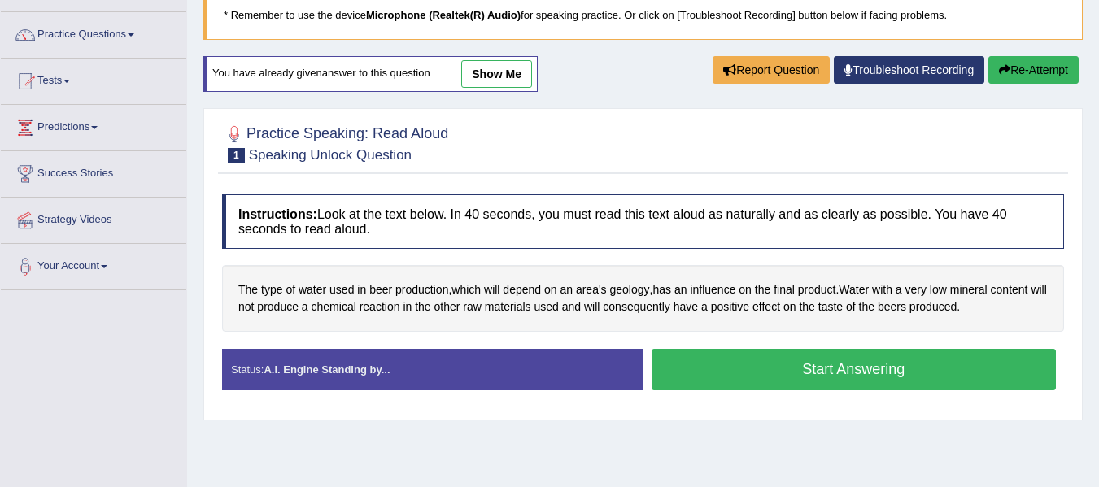
click at [770, 363] on button "Start Answering" at bounding box center [854, 369] width 405 height 41
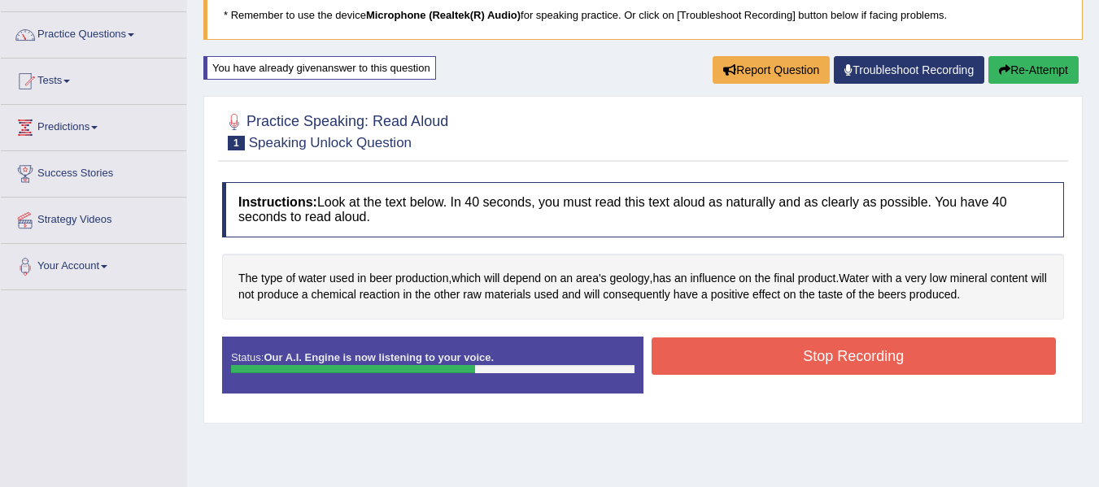
click at [770, 363] on button "Stop Recording" at bounding box center [854, 356] width 405 height 37
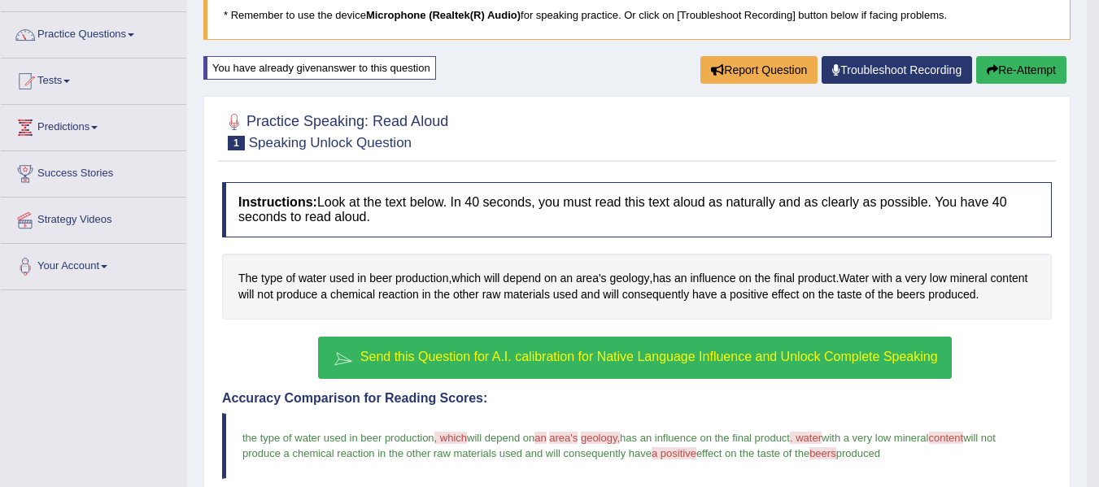
click at [760, 404] on h4 "Accuracy Comparison for Reading Scores:" at bounding box center [637, 398] width 830 height 15
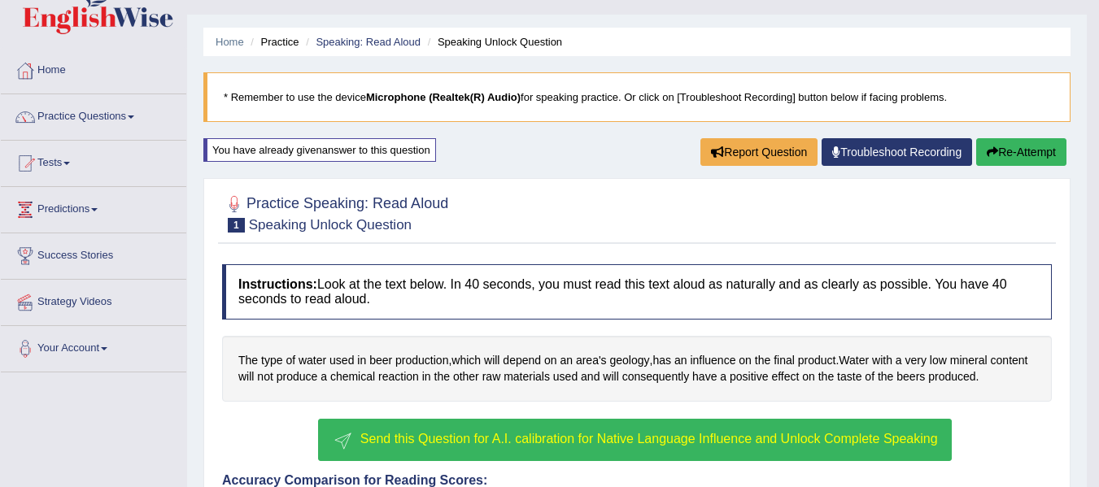
scroll to position [65, 0]
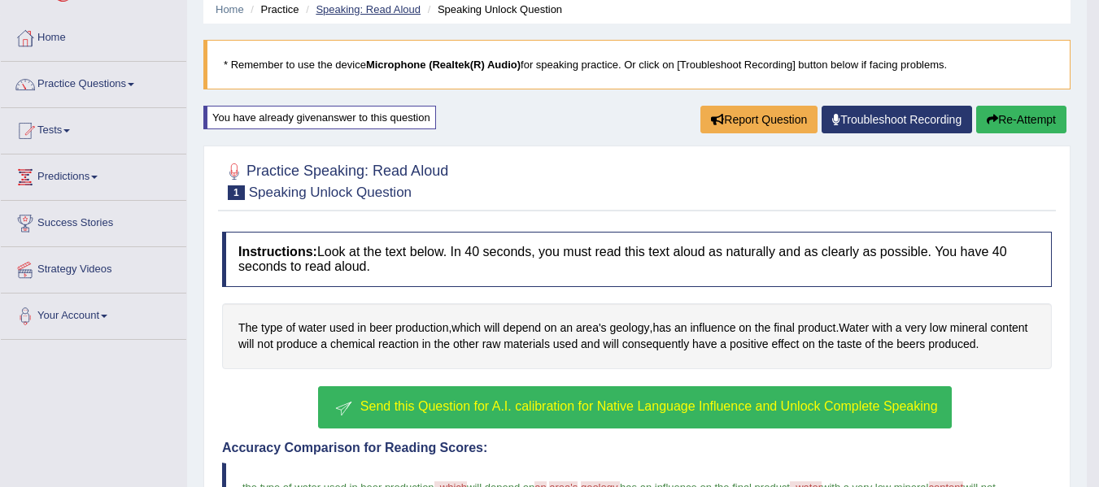
click at [386, 6] on link "Speaking: Read Aloud" at bounding box center [368, 9] width 105 height 12
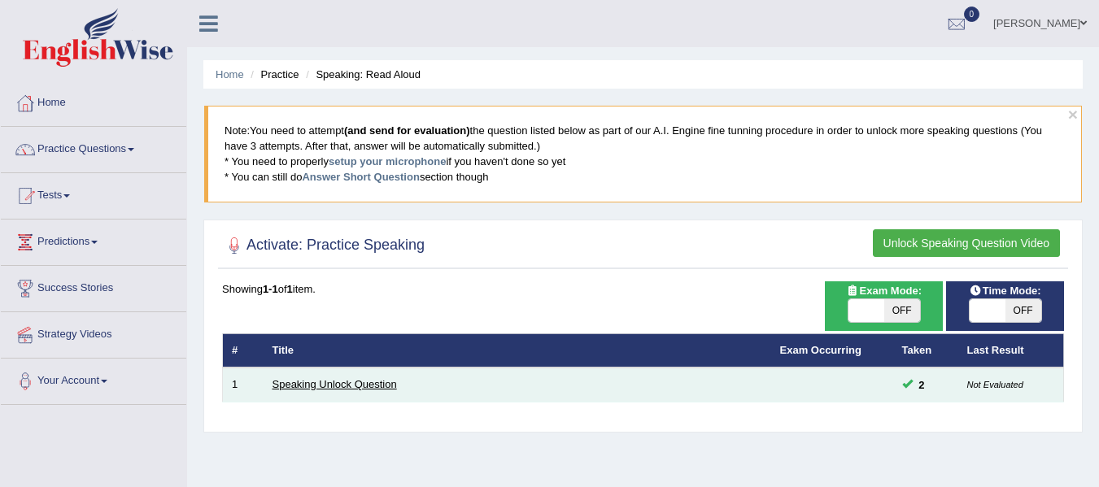
click at [337, 380] on link "Speaking Unlock Question" at bounding box center [335, 384] width 124 height 12
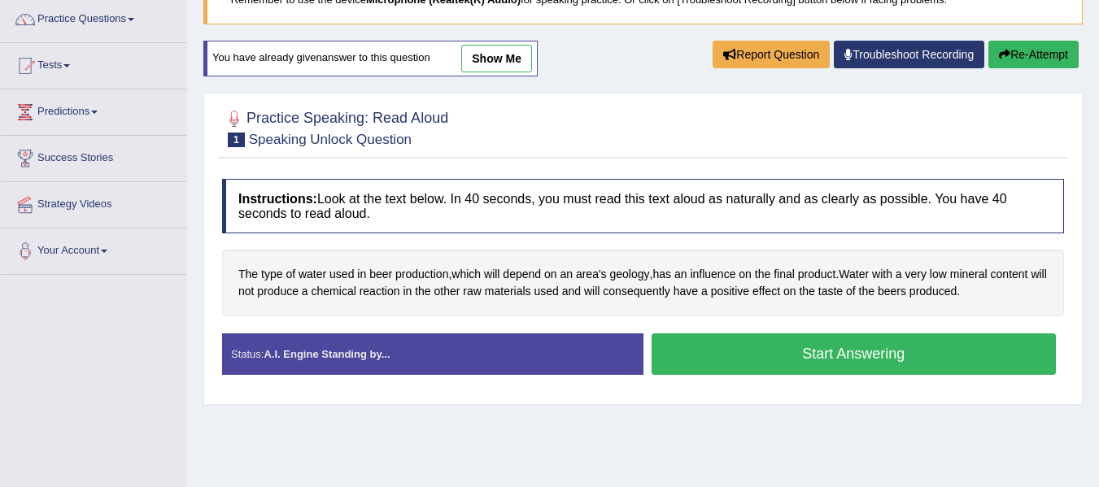
scroll to position [65, 0]
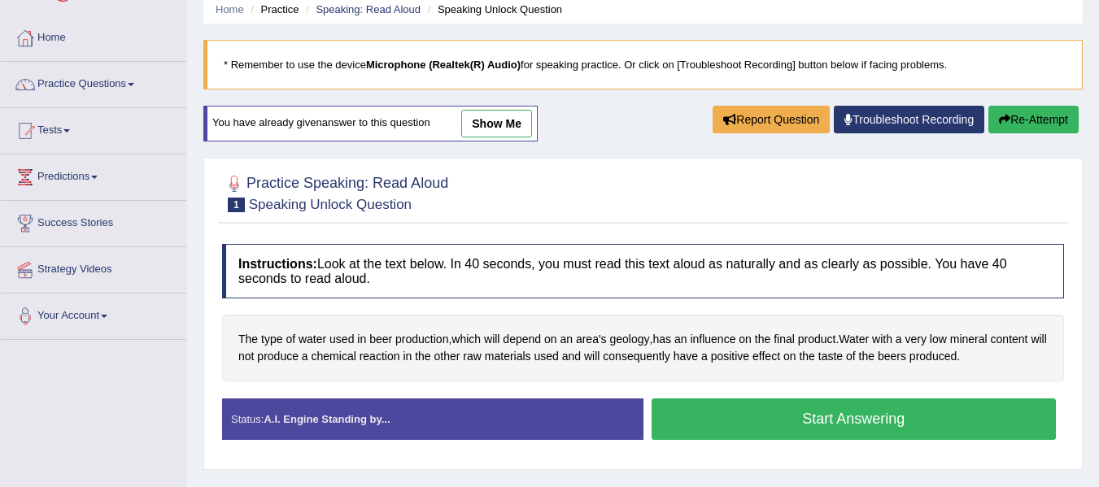
click at [500, 116] on link "show me" at bounding box center [496, 124] width 71 height 28
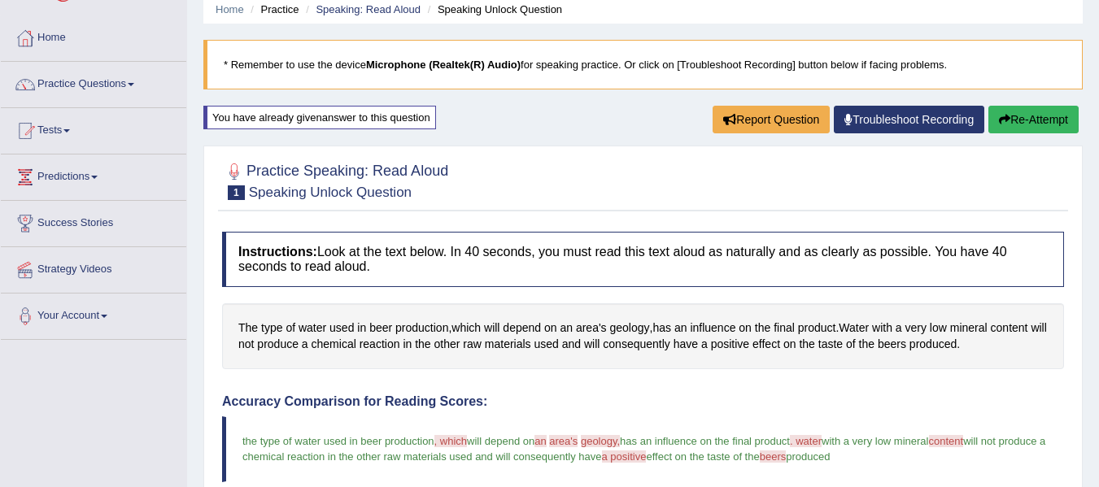
click at [500, 142] on div "Home Practice Speaking: Read Aloud Speaking Unlock Question * Remember to use t…" at bounding box center [643, 368] width 912 height 866
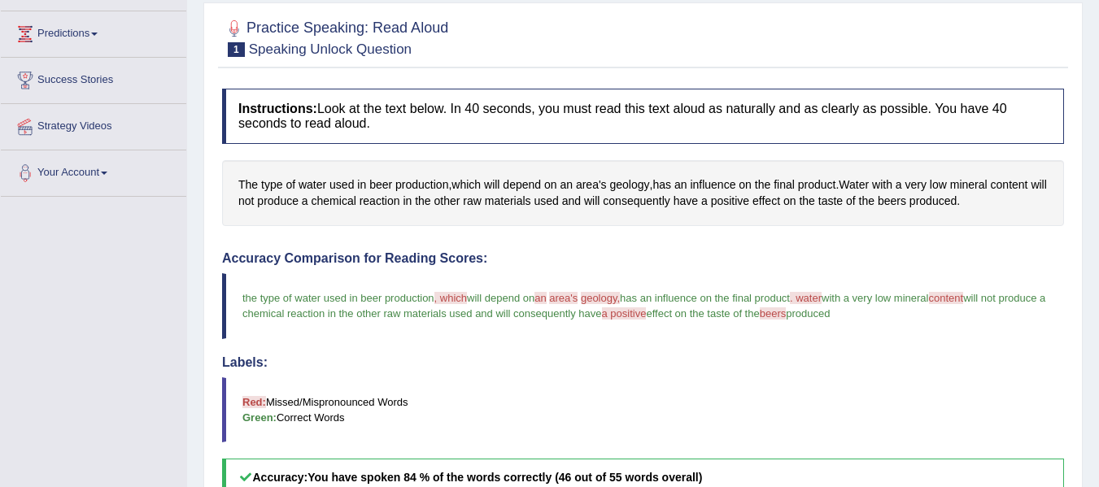
scroll to position [419, 0]
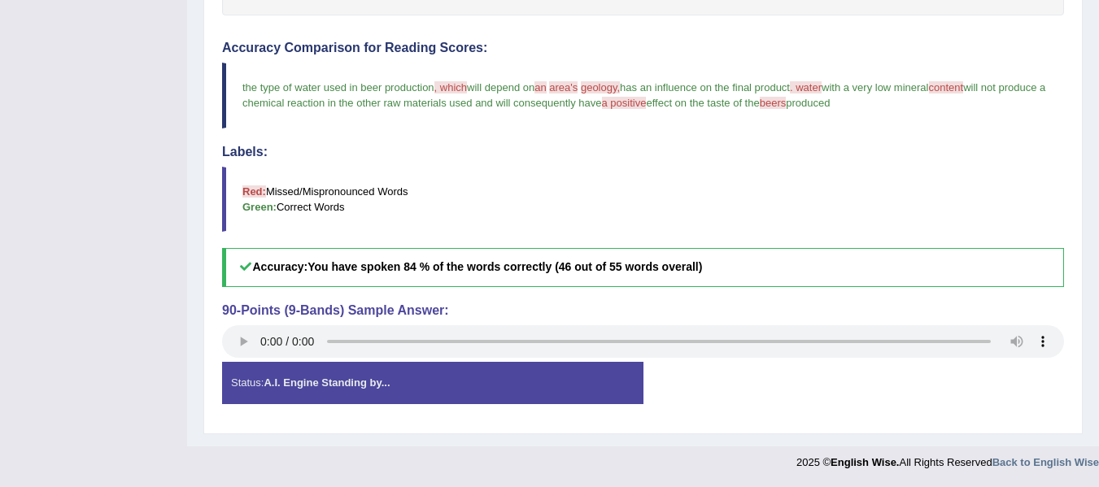
click at [354, 382] on strong "A.I. Engine Standing by..." at bounding box center [327, 383] width 126 height 12
click at [316, 386] on strong "A.I. Engine Standing by..." at bounding box center [327, 383] width 126 height 12
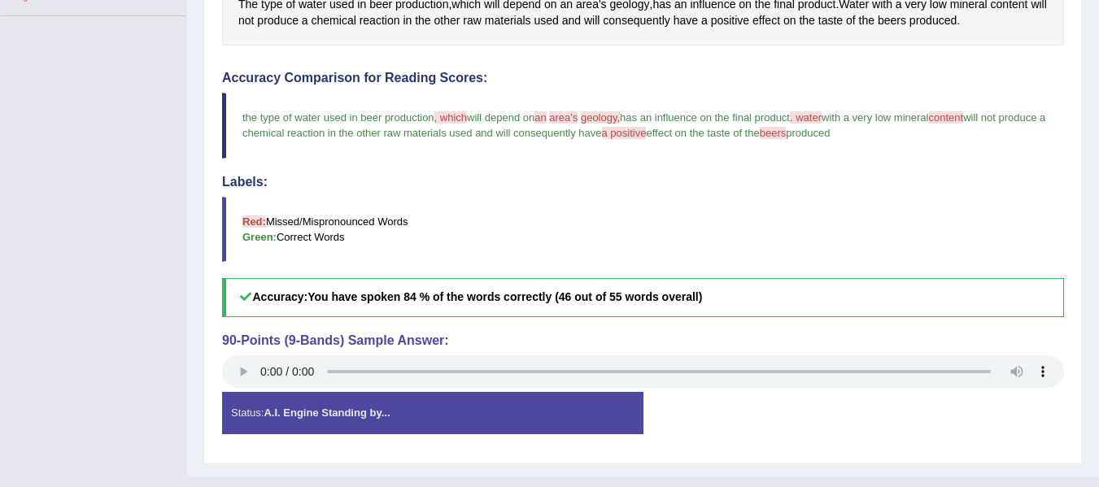
scroll to position [386, 0]
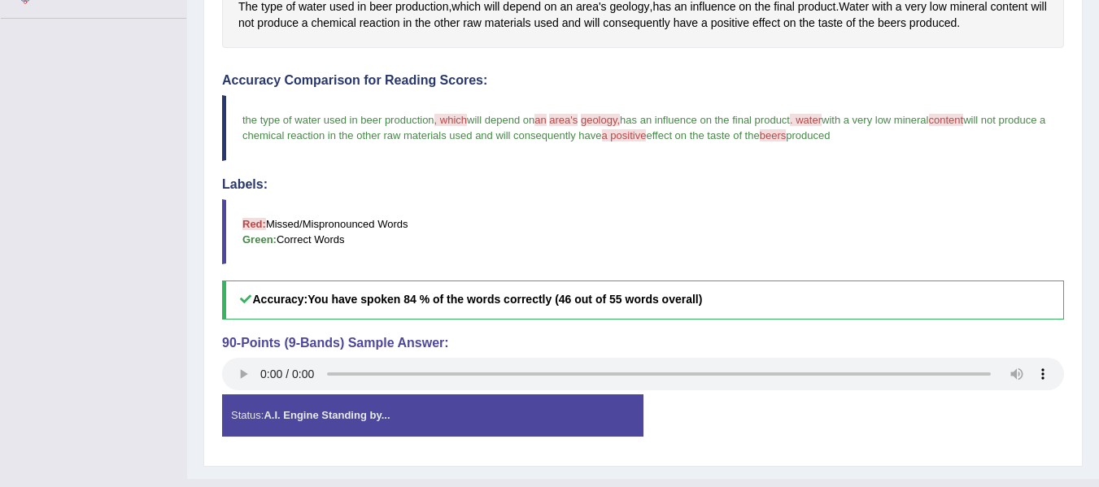
click at [971, 417] on div "Status: A.I. Engine Standing by... Start Answering Stop Recording" at bounding box center [643, 424] width 842 height 58
click at [990, 216] on blockquote "Red: Missed/Mispronounced Words Green: Correct Words" at bounding box center [643, 231] width 842 height 65
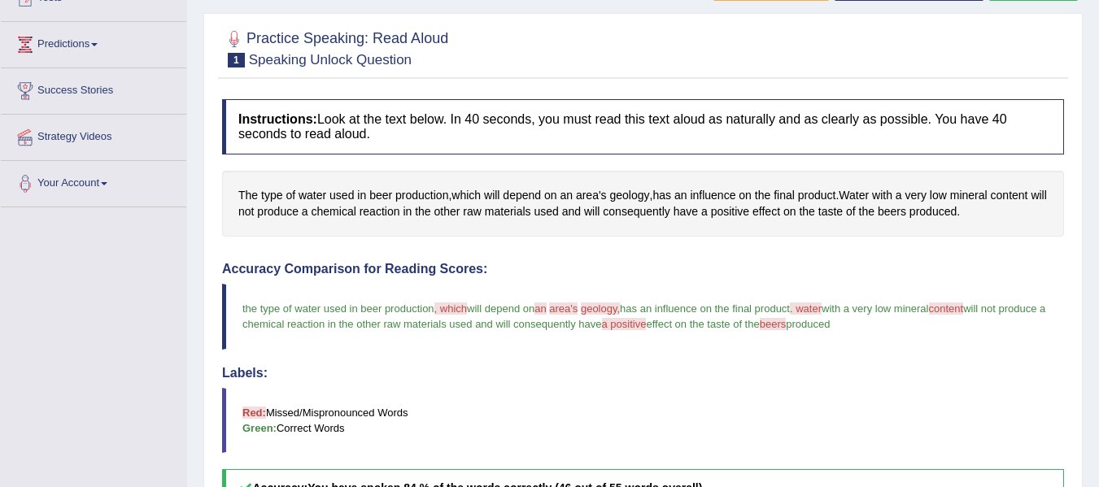
scroll to position [61, 0]
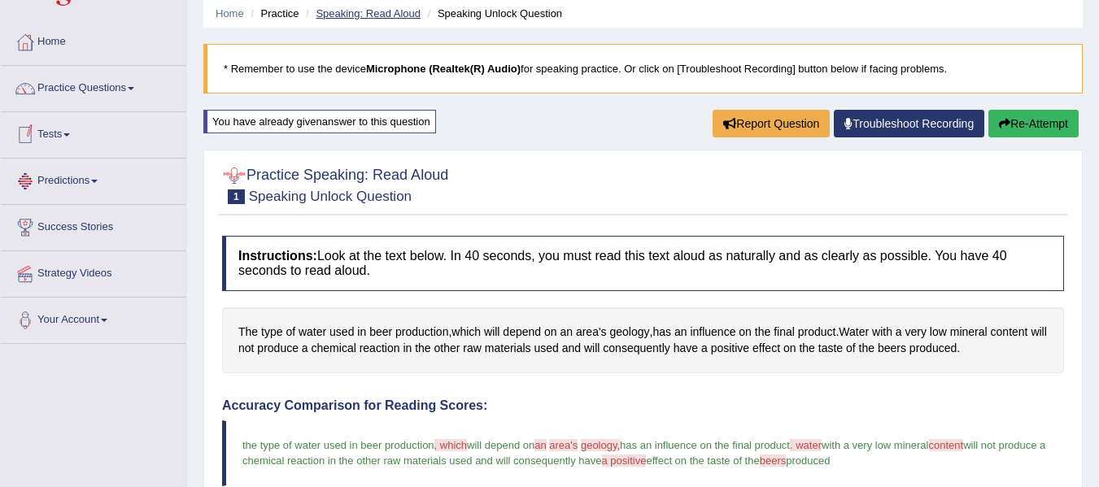
click at [380, 19] on link "Speaking: Read Aloud" at bounding box center [368, 13] width 105 height 12
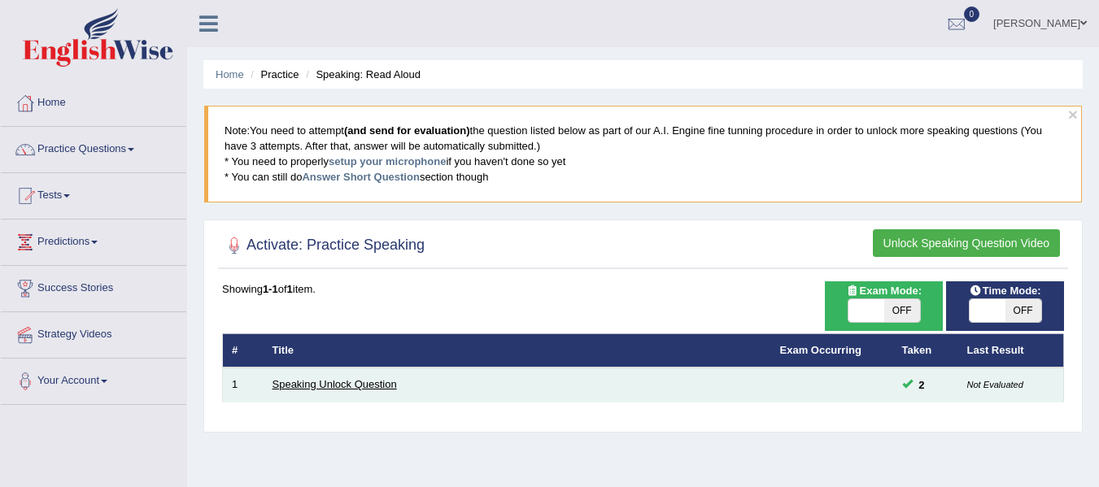
click at [349, 381] on link "Speaking Unlock Question" at bounding box center [335, 384] width 124 height 12
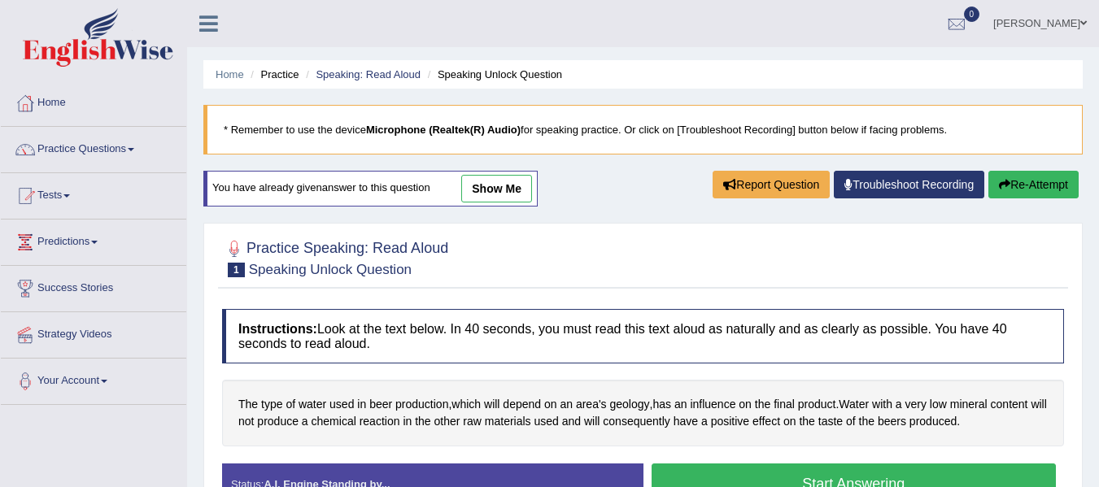
click at [524, 64] on ul "Home Practice Speaking: Read Aloud Speaking Unlock Question" at bounding box center [642, 74] width 879 height 28
click at [520, 72] on li "Speaking Unlock Question" at bounding box center [493, 74] width 138 height 15
click at [561, 172] on div "Home Practice Speaking: Read Aloud Speaking Unlock Question * Remember to use t…" at bounding box center [643, 407] width 912 height 814
click at [103, 142] on link "Practice Questions" at bounding box center [93, 147] width 185 height 41
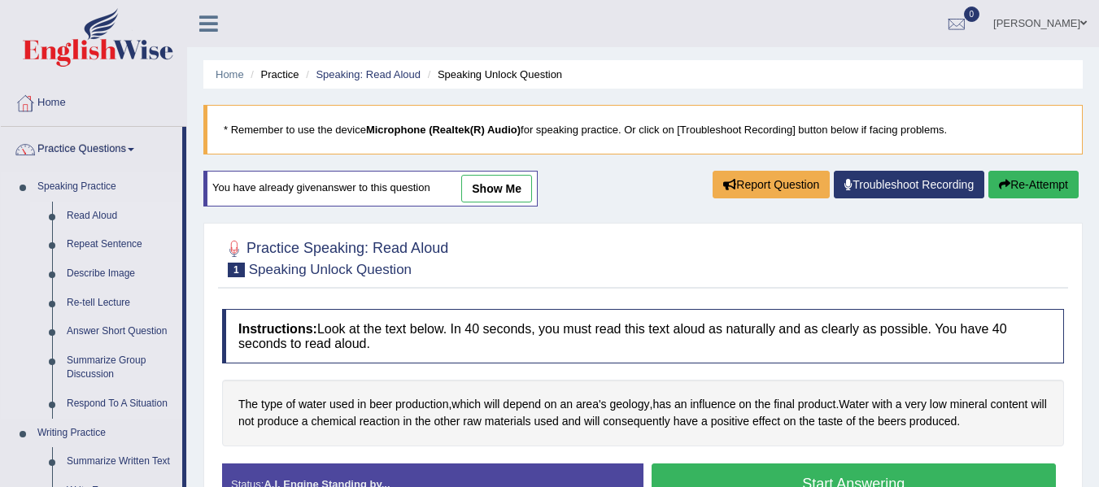
click at [102, 216] on link "Read Aloud" at bounding box center [120, 216] width 123 height 29
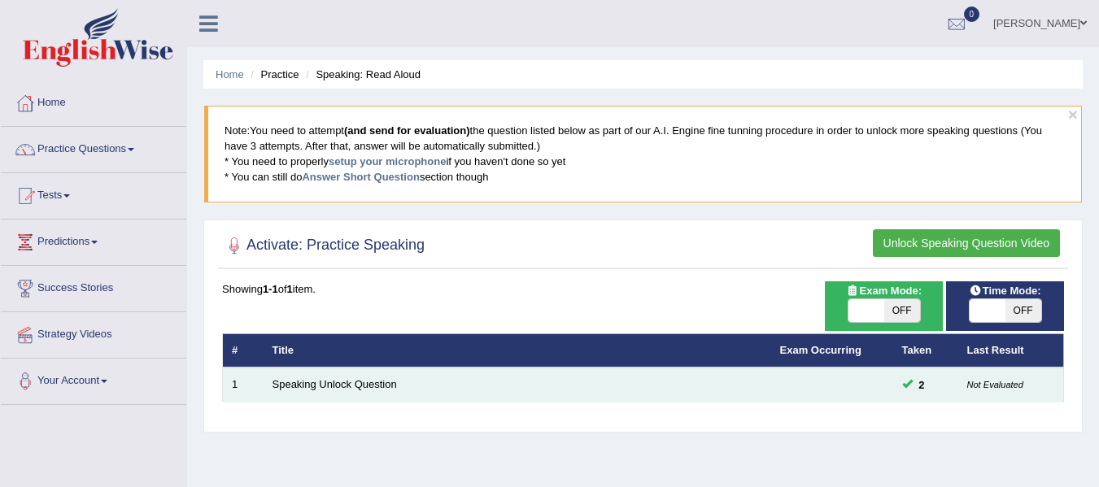
click at [990, 389] on small "Not Evaluated" at bounding box center [995, 385] width 56 height 10
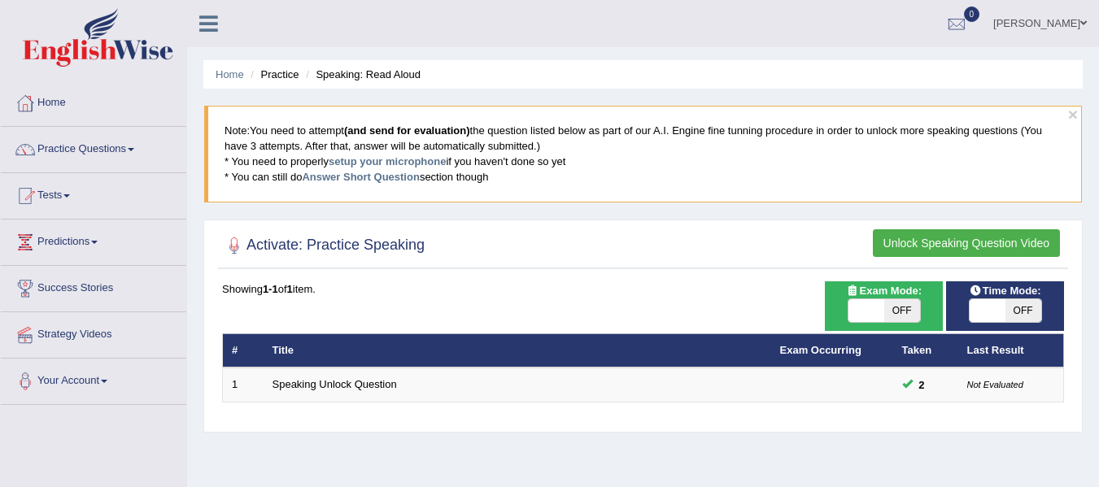
click at [1018, 307] on span "OFF" at bounding box center [1024, 310] width 36 height 23
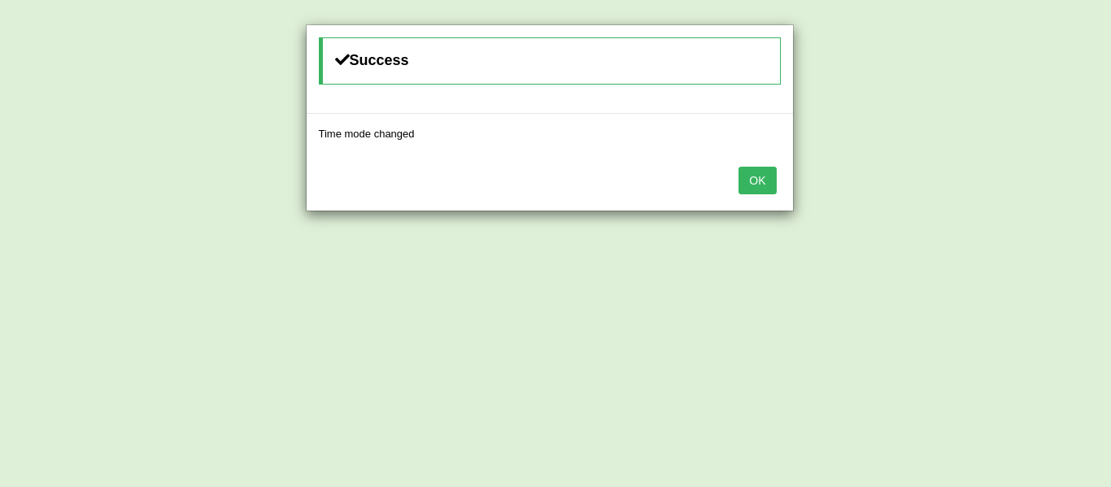
click at [759, 181] on button "OK" at bounding box center [757, 181] width 37 height 28
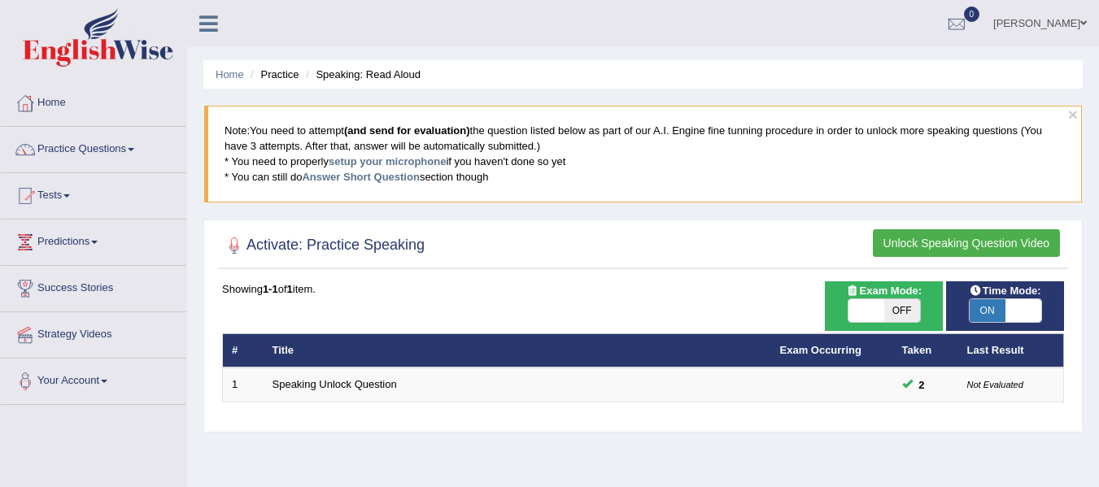
click at [991, 317] on span "ON" at bounding box center [988, 310] width 36 height 23
checkbox input "false"
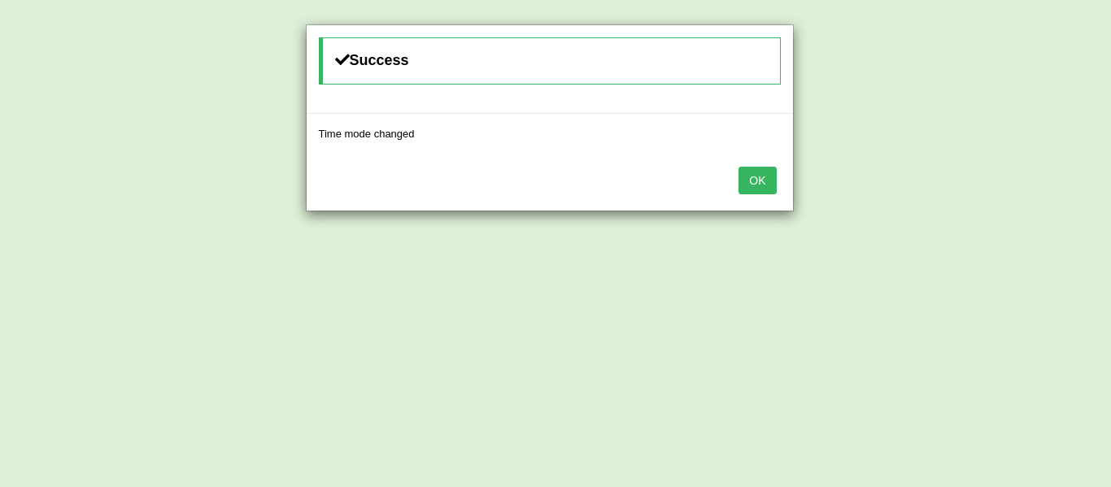
click at [755, 170] on button "OK" at bounding box center [757, 181] width 37 height 28
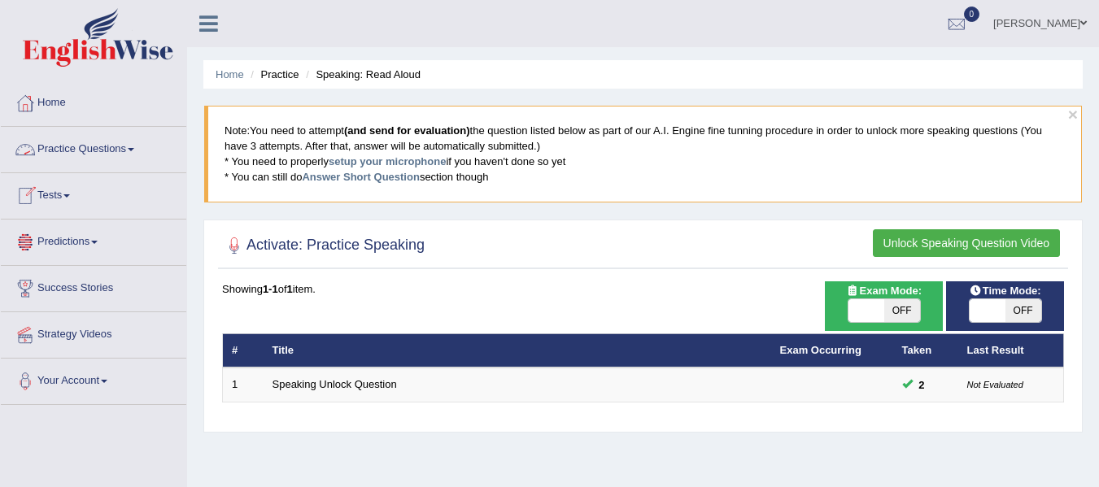
click at [86, 141] on link "Practice Questions" at bounding box center [93, 147] width 185 height 41
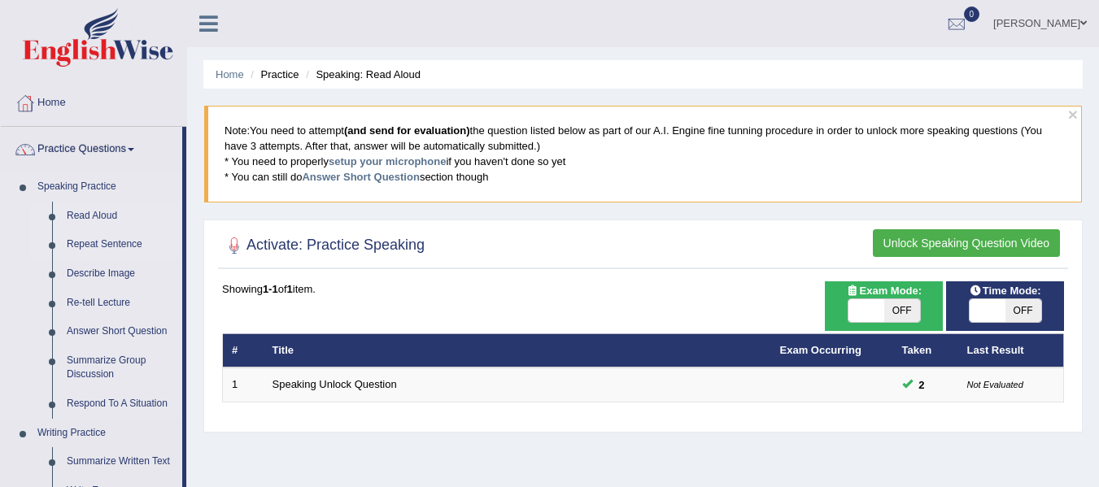
click at [110, 239] on link "Repeat Sentence" at bounding box center [120, 244] width 123 height 29
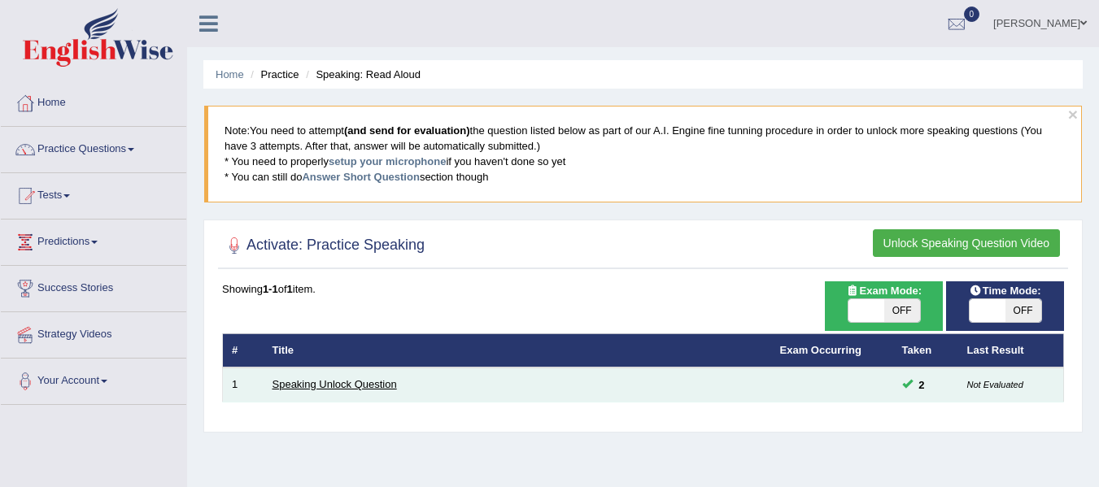
click at [363, 382] on link "Speaking Unlock Question" at bounding box center [335, 384] width 124 height 12
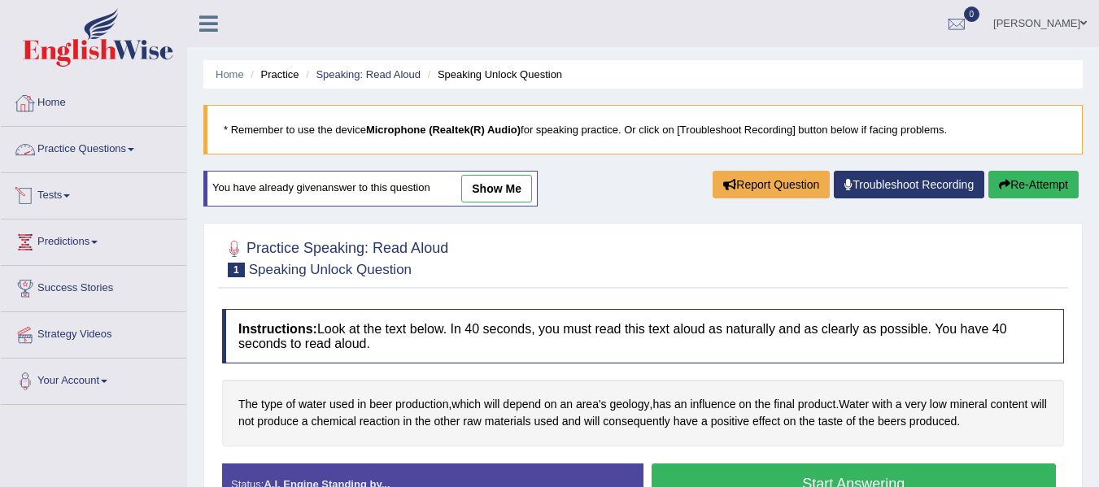
click at [103, 146] on link "Practice Questions" at bounding box center [93, 147] width 185 height 41
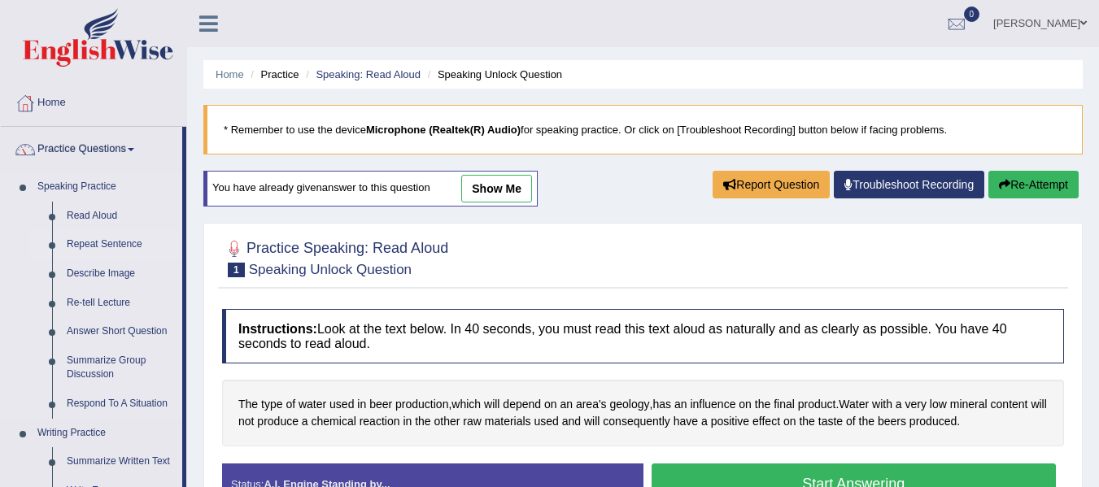
click at [103, 239] on link "Repeat Sentence" at bounding box center [120, 244] width 123 height 29
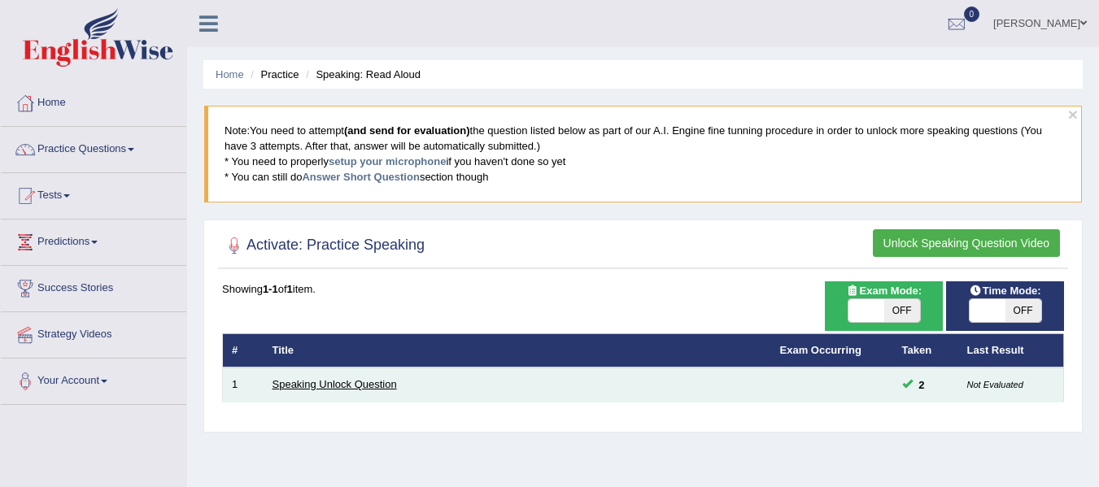
click at [332, 383] on link "Speaking Unlock Question" at bounding box center [335, 384] width 124 height 12
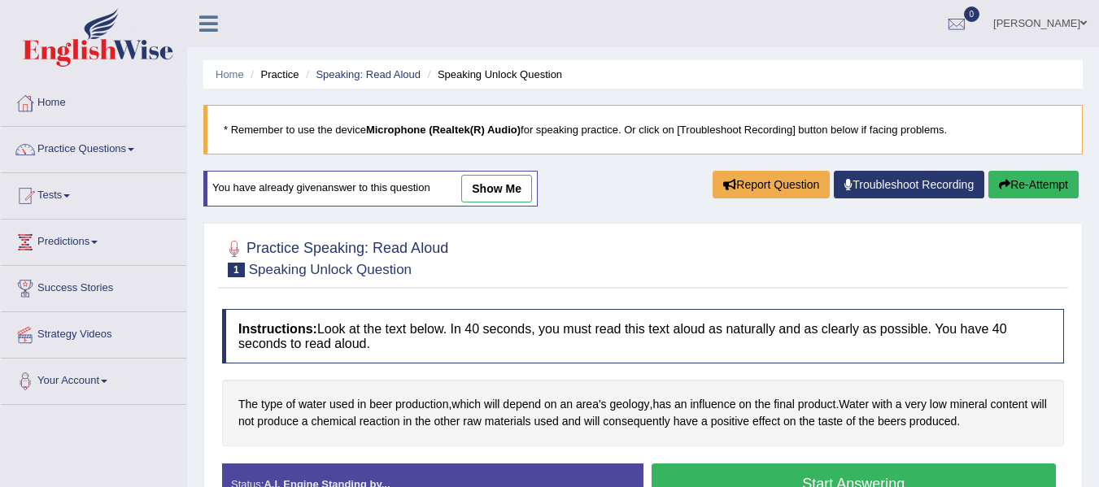
click at [372, 378] on div "Instructions: Look at the text below. In 40 seconds, you must read this text al…" at bounding box center [643, 413] width 850 height 225
click at [69, 140] on link "Practice Questions" at bounding box center [93, 147] width 185 height 41
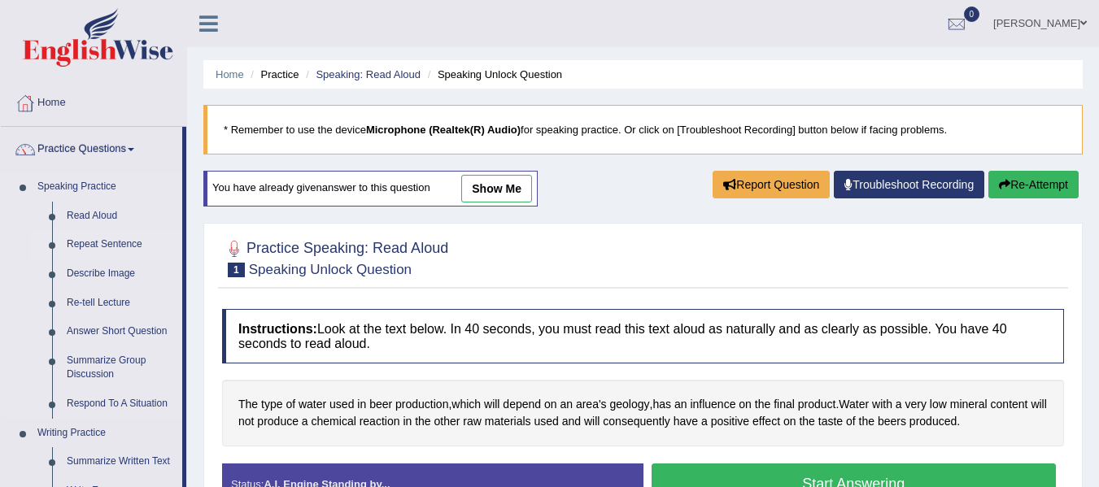
click at [90, 242] on link "Repeat Sentence" at bounding box center [120, 244] width 123 height 29
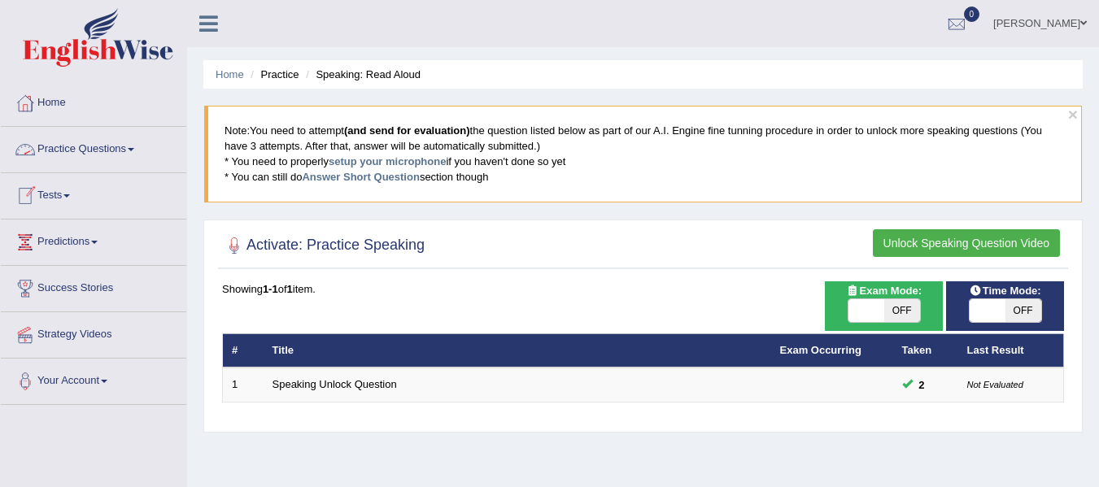
click at [87, 146] on link "Practice Questions" at bounding box center [93, 147] width 185 height 41
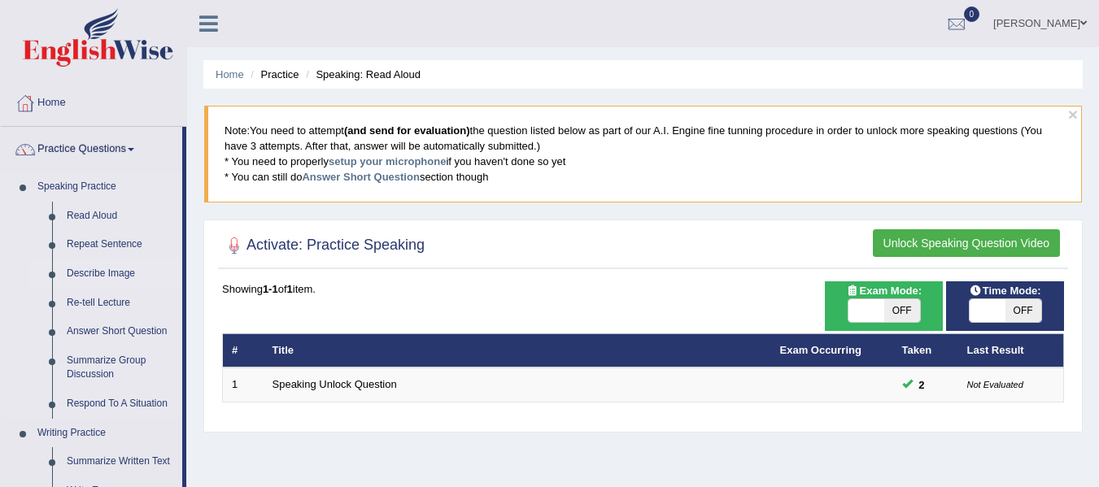
click at [103, 274] on link "Describe Image" at bounding box center [120, 274] width 123 height 29
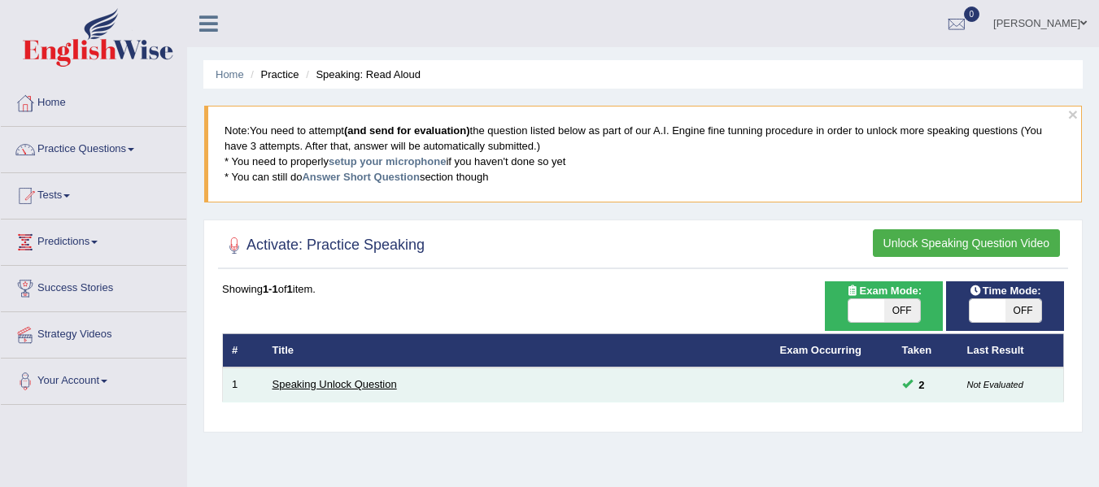
click at [369, 382] on link "Speaking Unlock Question" at bounding box center [335, 384] width 124 height 12
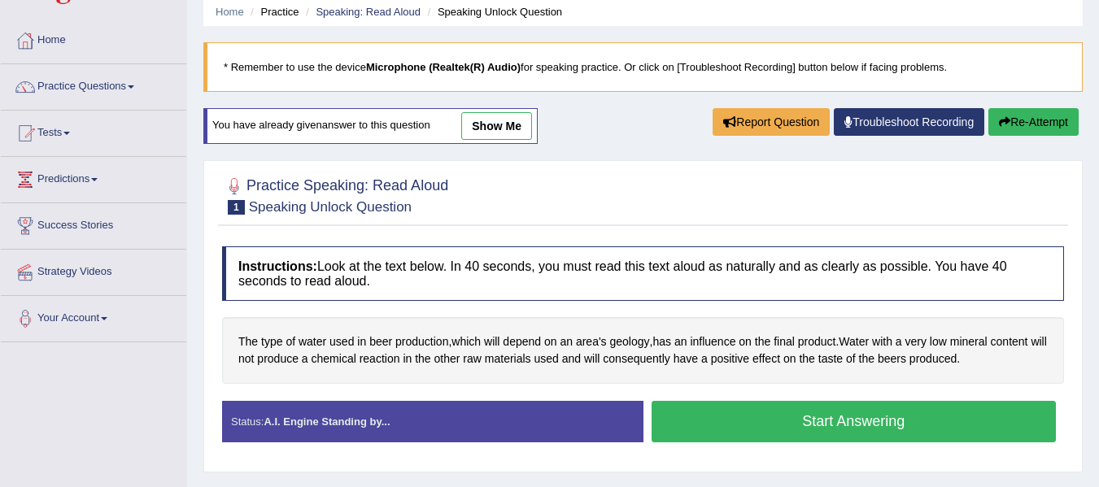
scroll to position [65, 0]
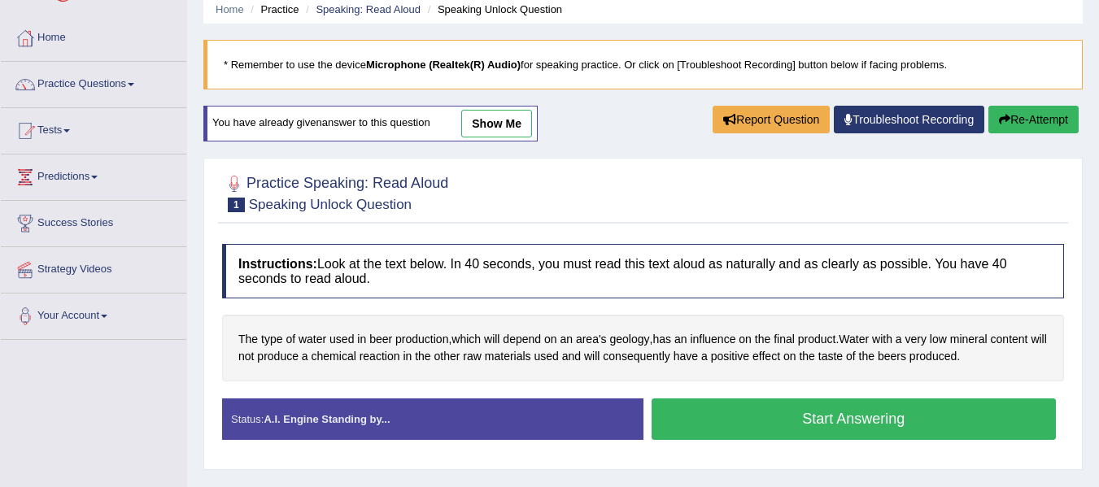
click at [726, 415] on button "Start Answering" at bounding box center [854, 419] width 405 height 41
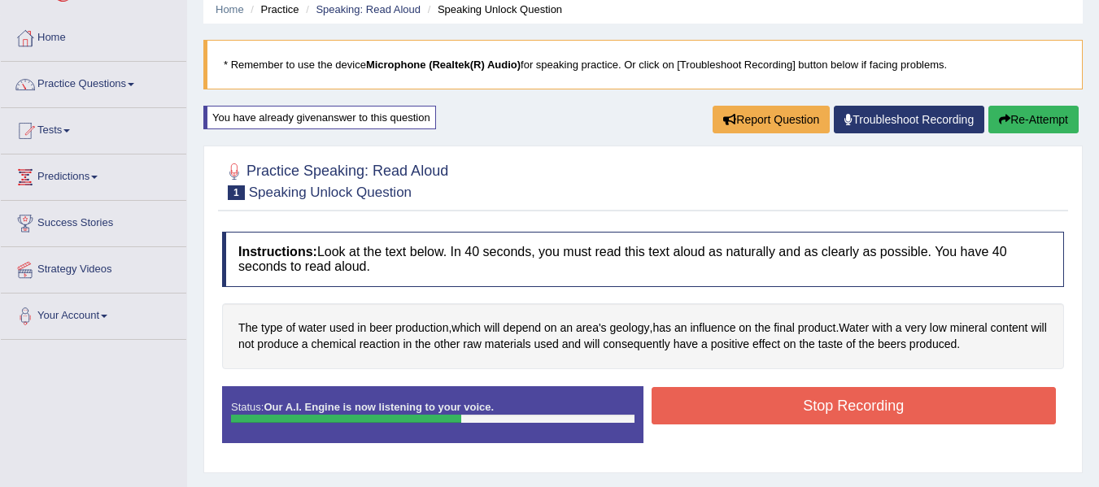
click at [726, 415] on button "Stop Recording" at bounding box center [854, 405] width 405 height 37
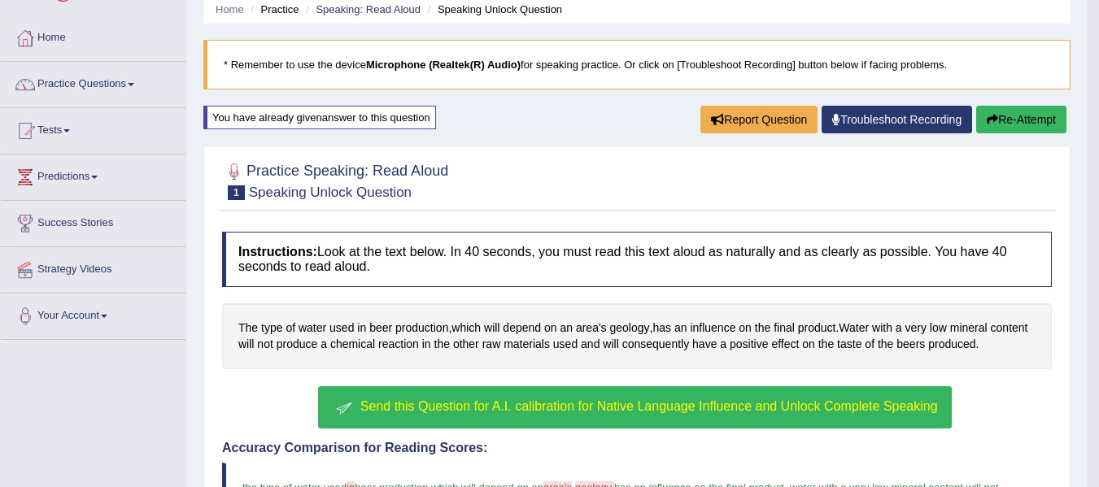
click at [760, 441] on h4 "Accuracy Comparison for Reading Scores:" at bounding box center [637, 448] width 830 height 15
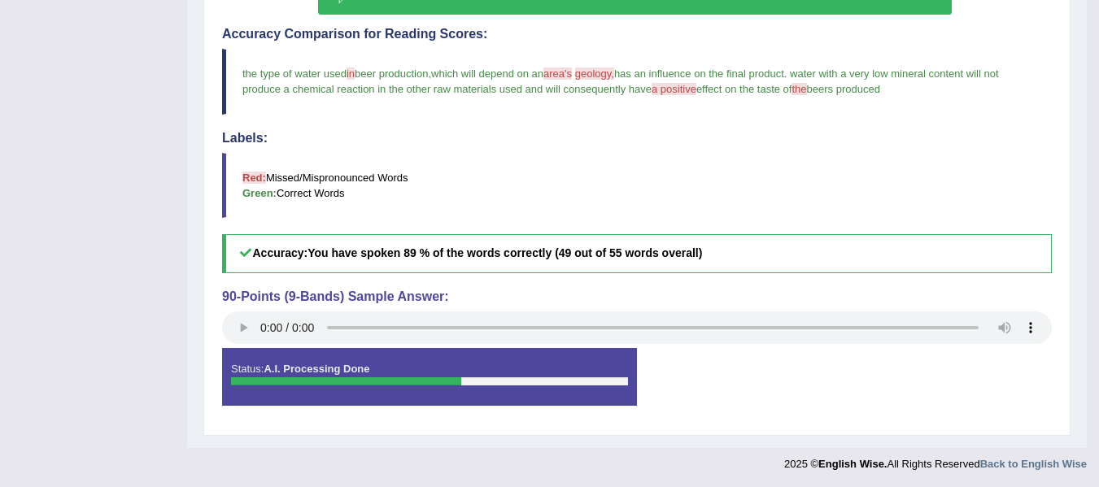
scroll to position [481, 0]
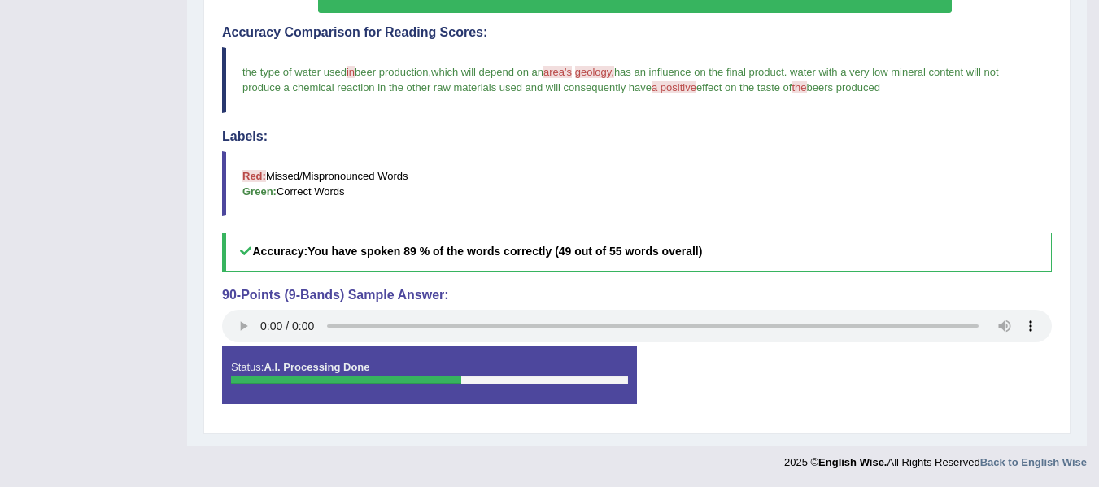
click at [698, 382] on div "Status: A.I. Processing Done Start Answering Stop Recording" at bounding box center [637, 383] width 830 height 73
click at [543, 376] on div at bounding box center [429, 380] width 397 height 8
click at [499, 382] on div at bounding box center [429, 380] width 397 height 8
click at [596, 172] on blockquote "Red: Missed/Mispronounced Words Green: Correct Words" at bounding box center [637, 183] width 830 height 65
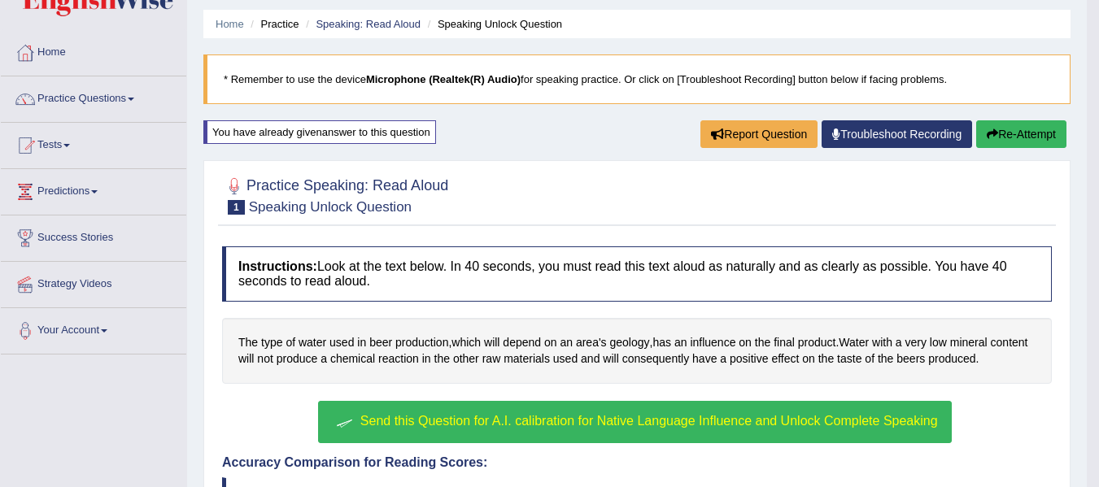
scroll to position [25, 0]
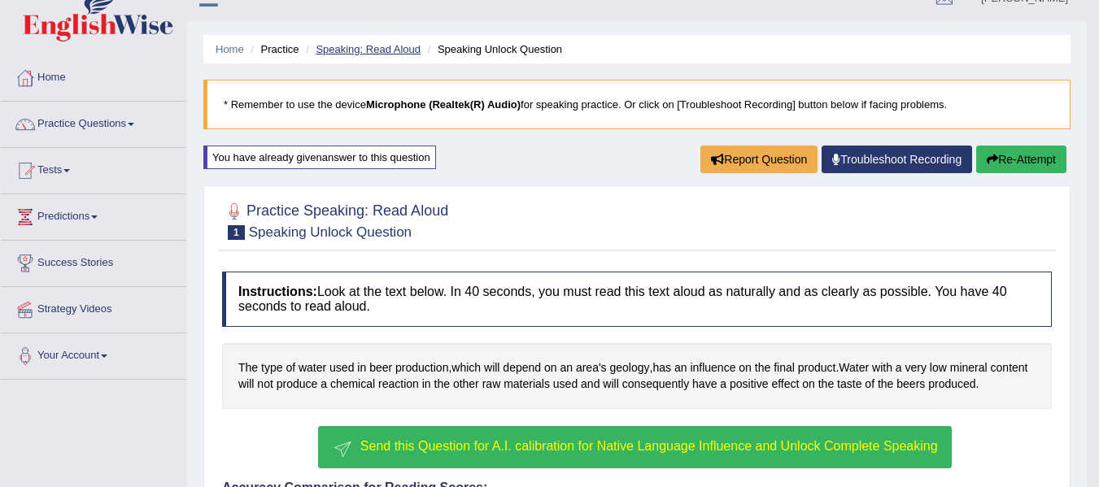
click at [398, 48] on link "Speaking: Read Aloud" at bounding box center [368, 49] width 105 height 12
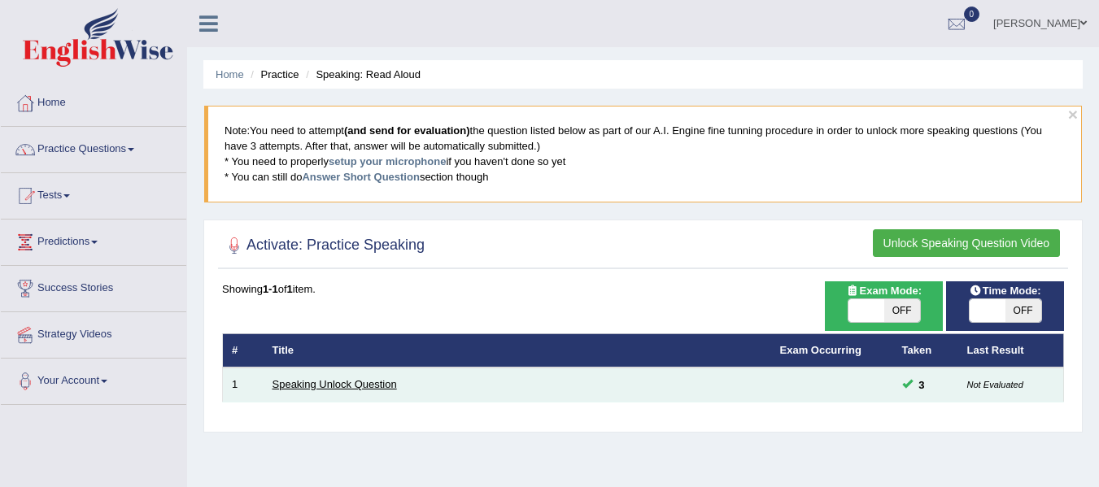
click at [344, 382] on link "Speaking Unlock Question" at bounding box center [335, 384] width 124 height 12
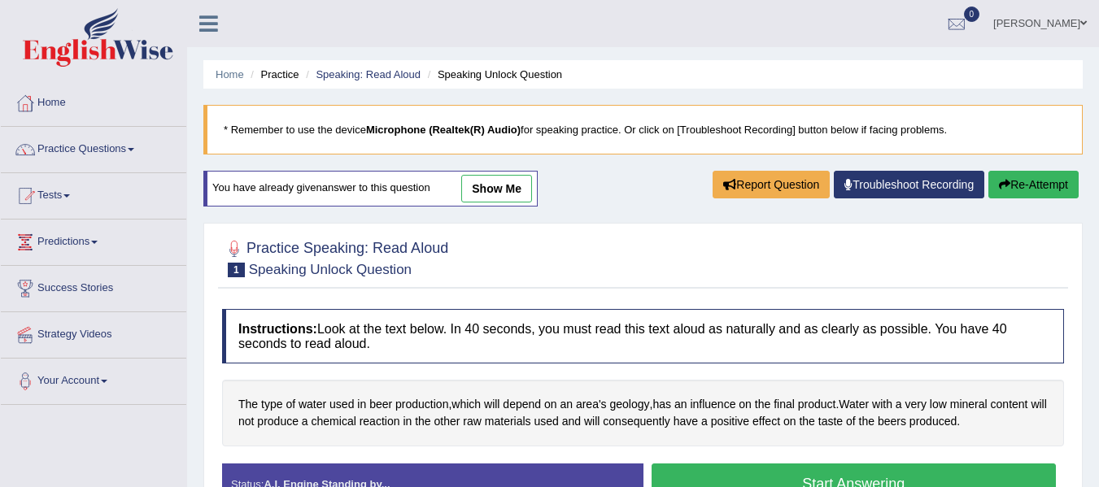
click at [437, 378] on div "Instructions: Look at the text below. In 40 seconds, you must read this text al…" at bounding box center [643, 413] width 850 height 225
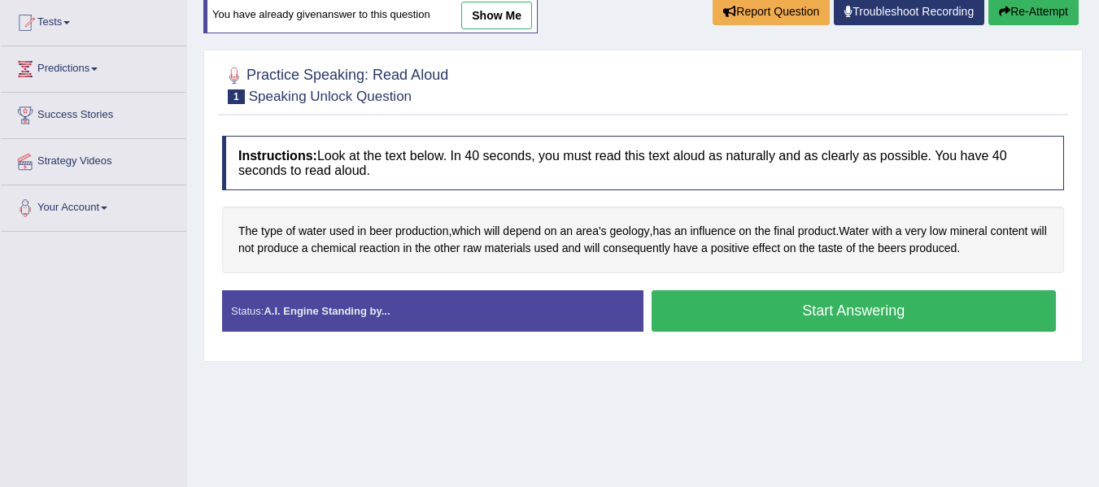
scroll to position [260, 0]
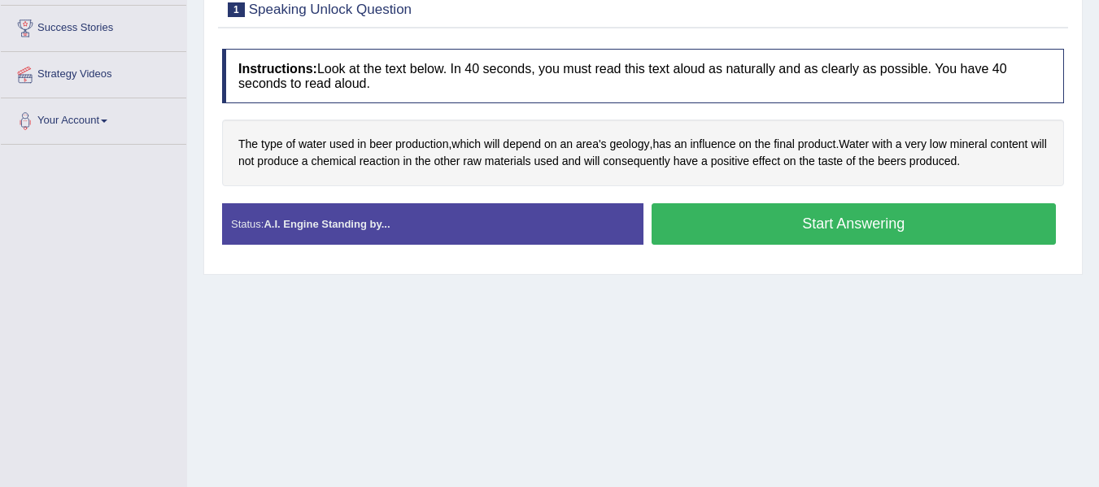
click at [487, 216] on div "Status: A.I. Engine Standing by..." at bounding box center [432, 223] width 421 height 41
click at [748, 226] on button "Start Answering" at bounding box center [854, 223] width 405 height 41
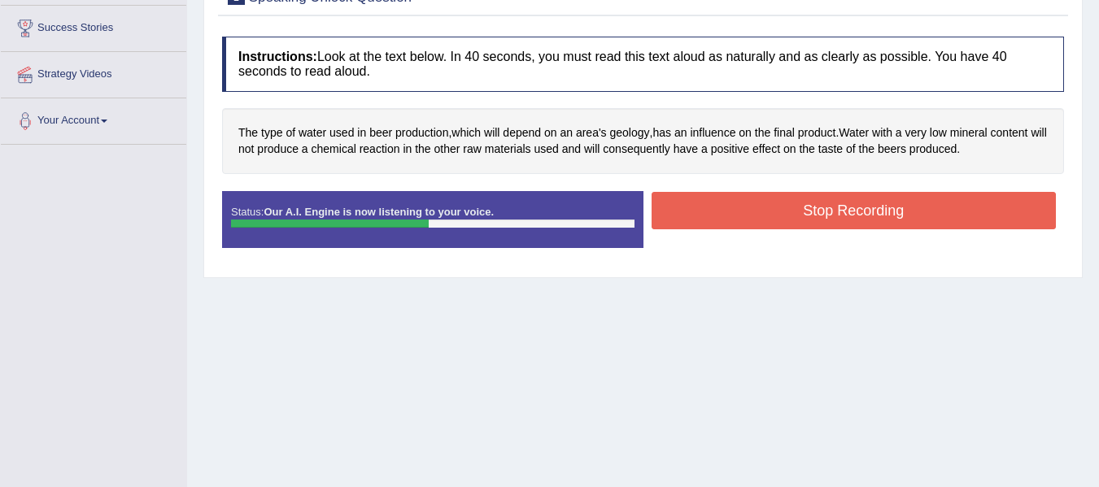
click at [748, 226] on button "Stop Recording" at bounding box center [854, 210] width 405 height 37
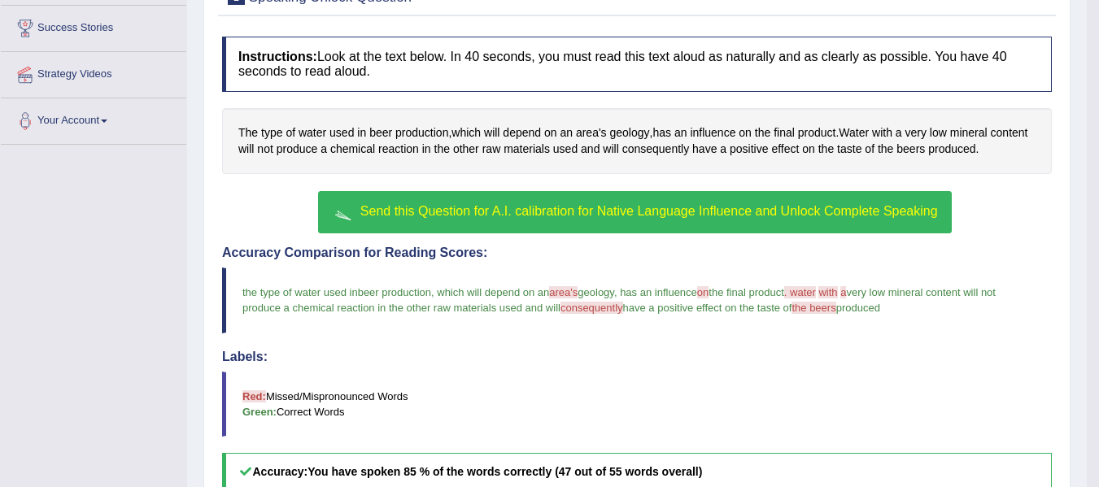
click at [556, 213] on span "Send this Question for A.I. calibration for Native Language Influence and Unloc…" at bounding box center [649, 211] width 578 height 14
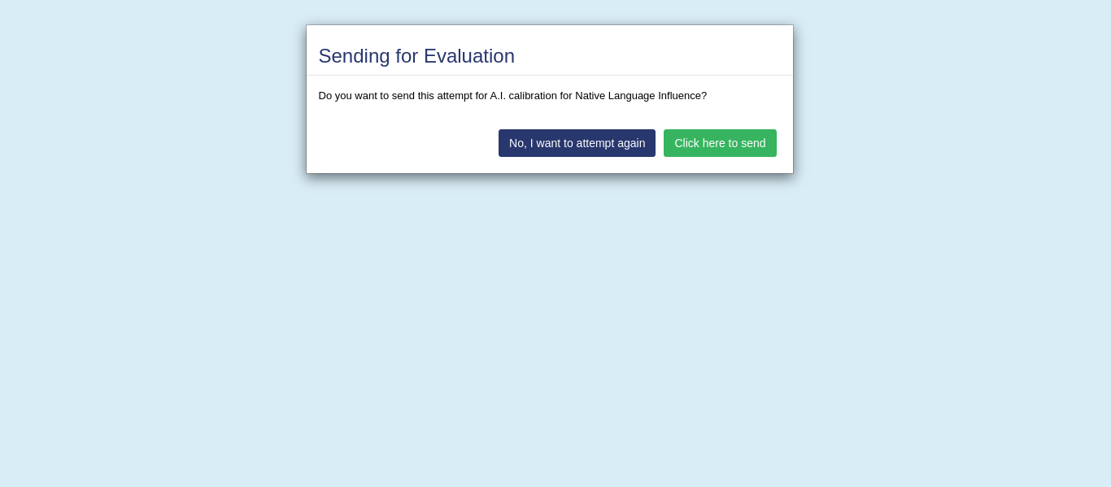
click at [709, 133] on button "Click here to send" at bounding box center [720, 143] width 112 height 28
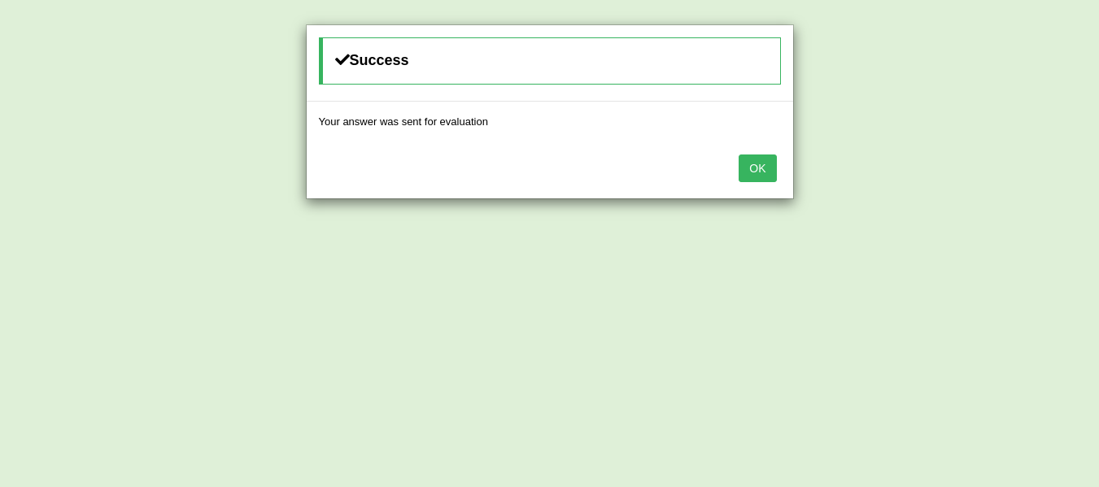
click at [760, 171] on button "OK" at bounding box center [757, 169] width 37 height 28
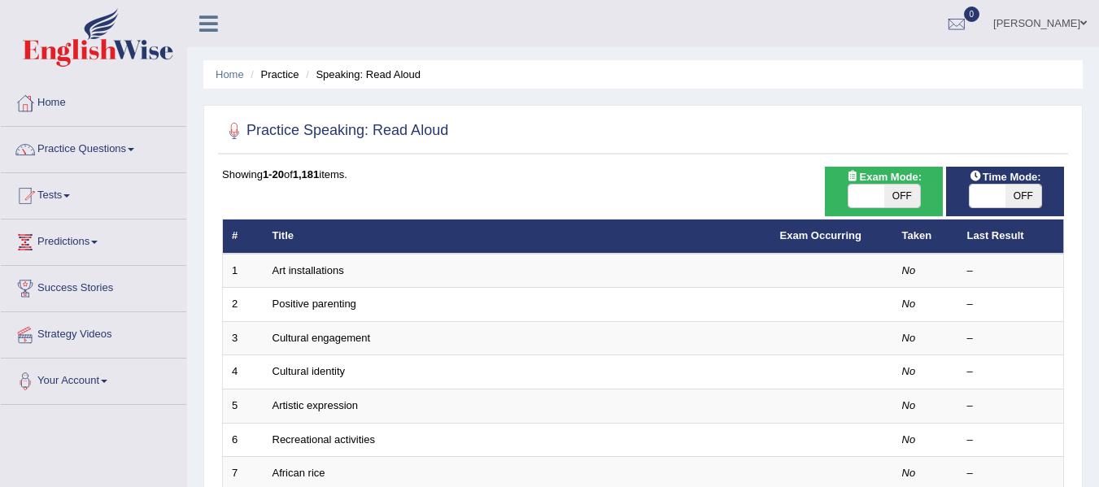
click at [760, 171] on div "Showing 1-20 of 1,181 items." at bounding box center [643, 174] width 842 height 15
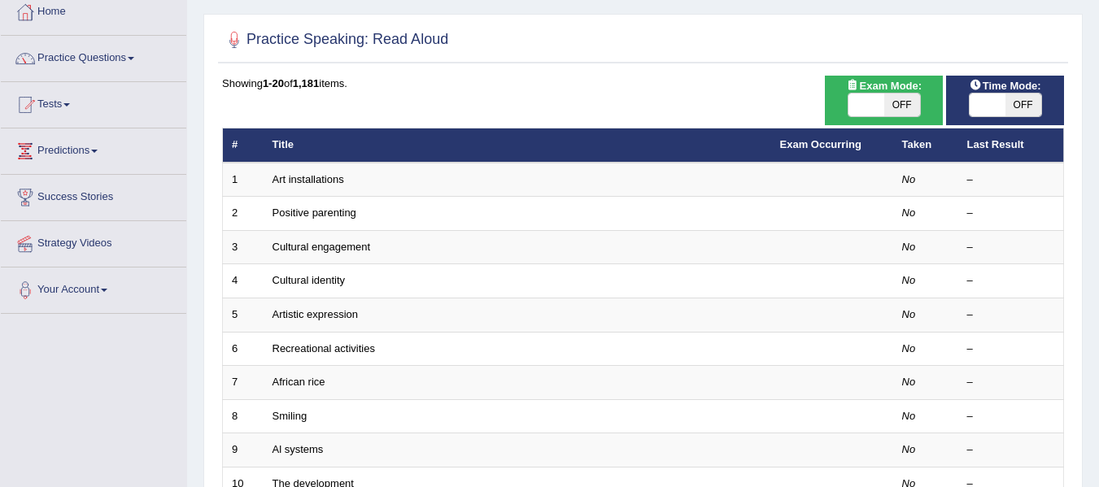
scroll to position [130, 0]
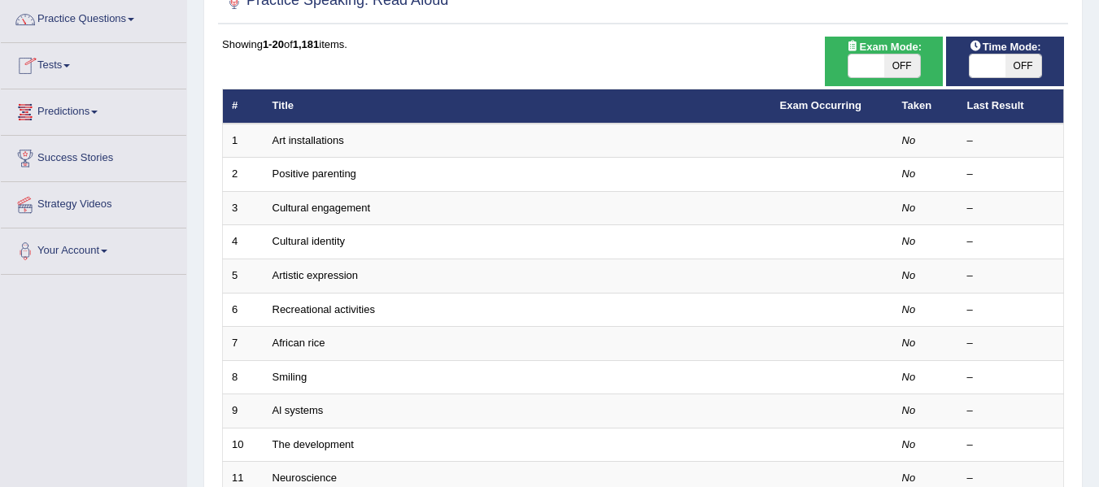
click at [69, 68] on link "Tests" at bounding box center [93, 63] width 185 height 41
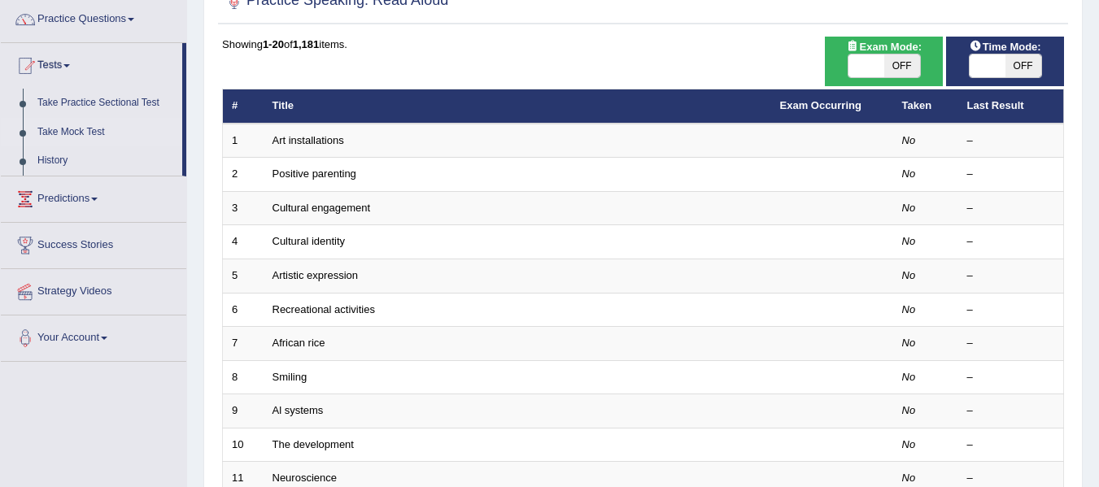
click at [83, 133] on link "Take Mock Test" at bounding box center [106, 132] width 152 height 29
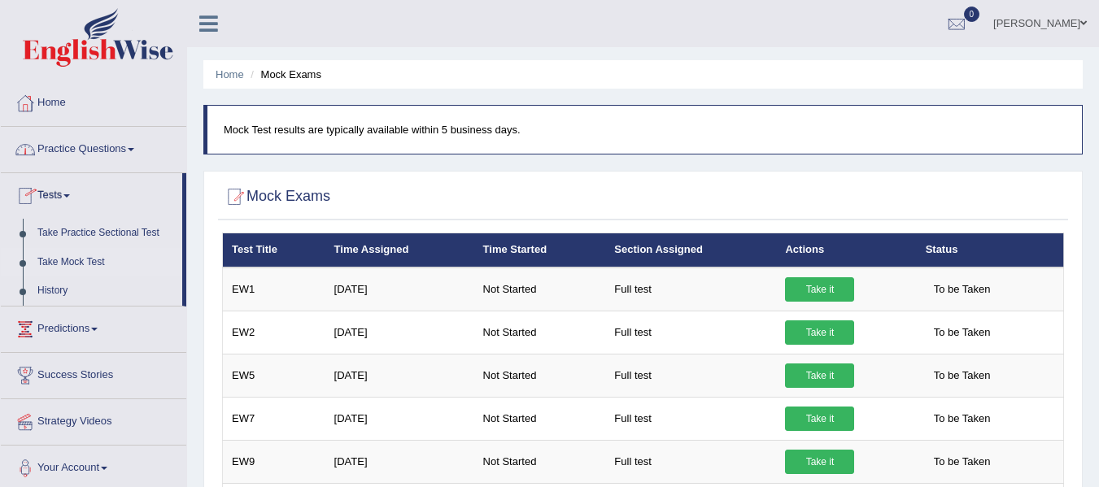
click at [113, 141] on link "Practice Questions" at bounding box center [93, 147] width 185 height 41
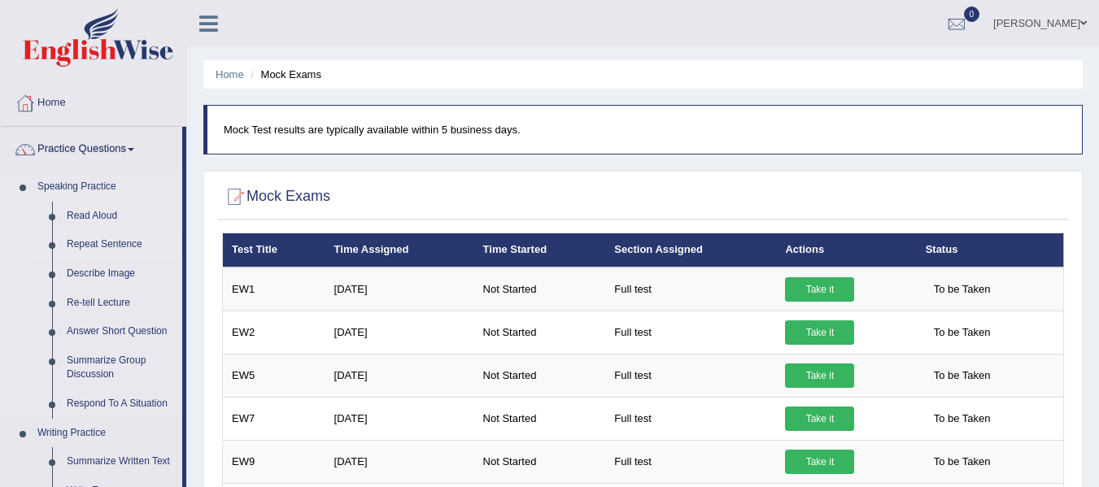
click at [99, 243] on link "Repeat Sentence" at bounding box center [120, 244] width 123 height 29
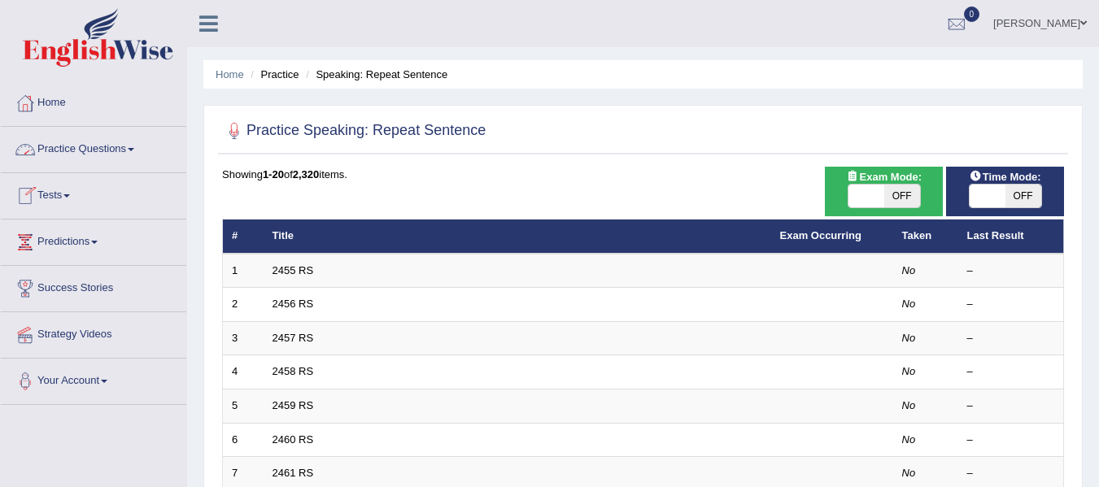
click at [102, 146] on link "Practice Questions" at bounding box center [93, 147] width 185 height 41
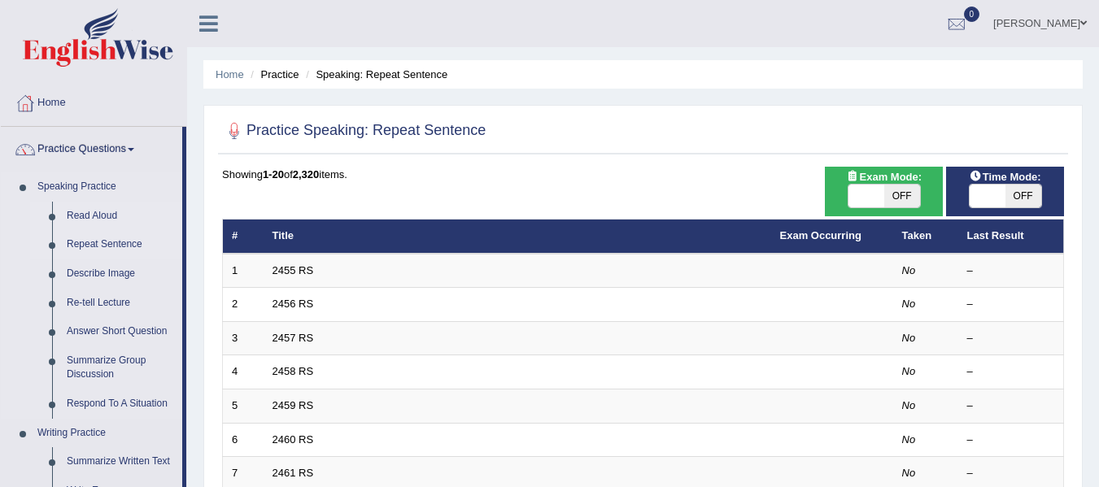
click at [92, 207] on link "Read Aloud" at bounding box center [120, 216] width 123 height 29
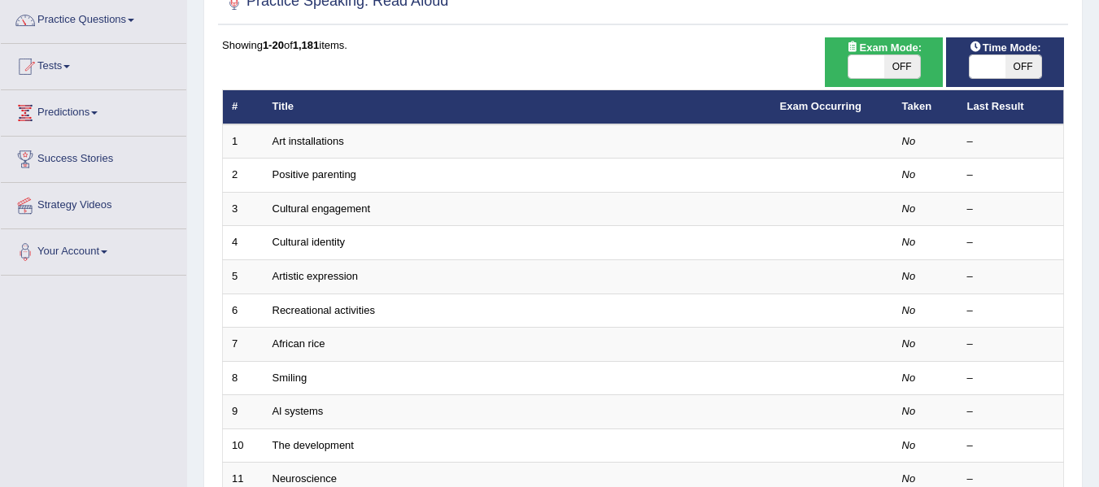
scroll to position [130, 0]
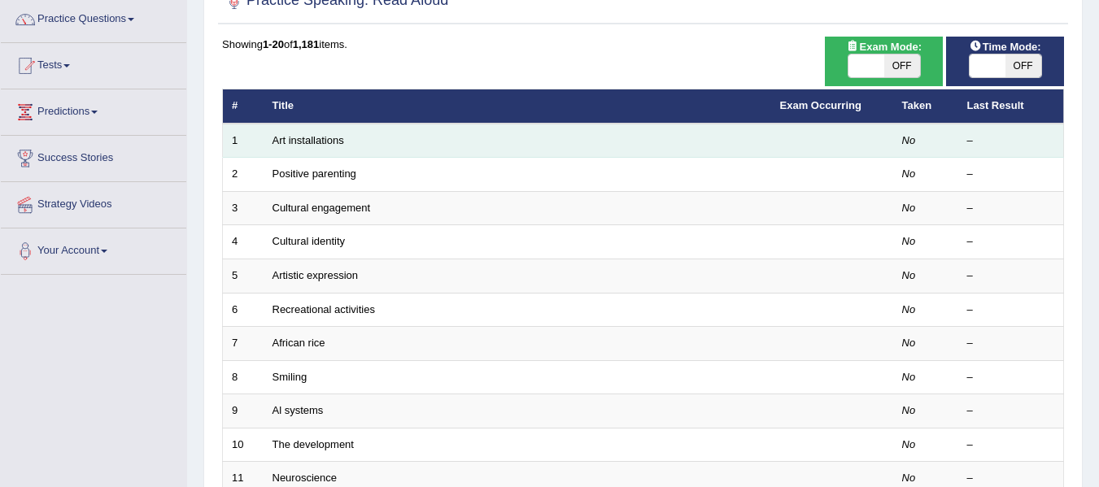
click at [711, 154] on td "Art installations" at bounding box center [518, 141] width 508 height 34
click at [299, 136] on link "Art installations" at bounding box center [309, 140] width 72 height 12
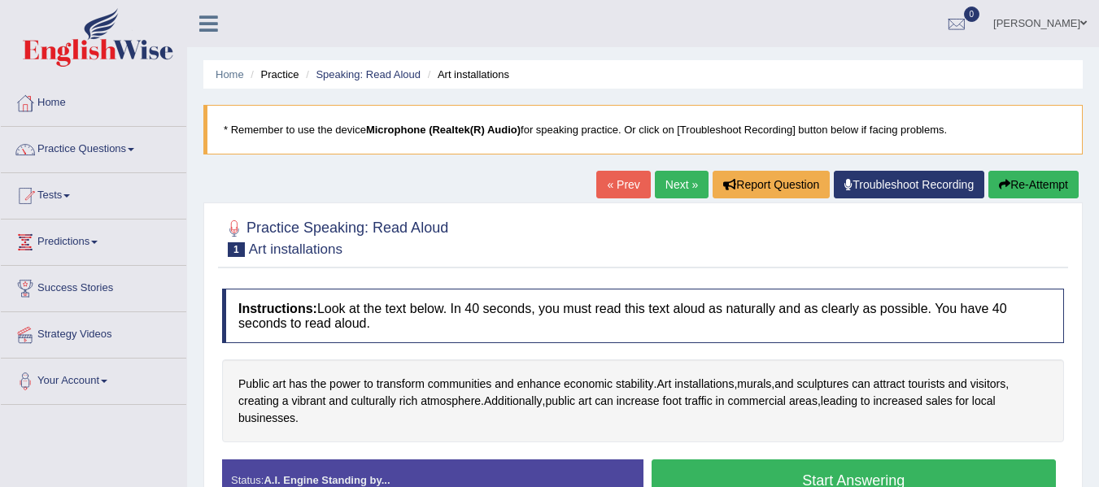
click at [343, 177] on div "Home Practice Speaking: Read Aloud Art installations * Remember to use the devi…" at bounding box center [643, 407] width 912 height 814
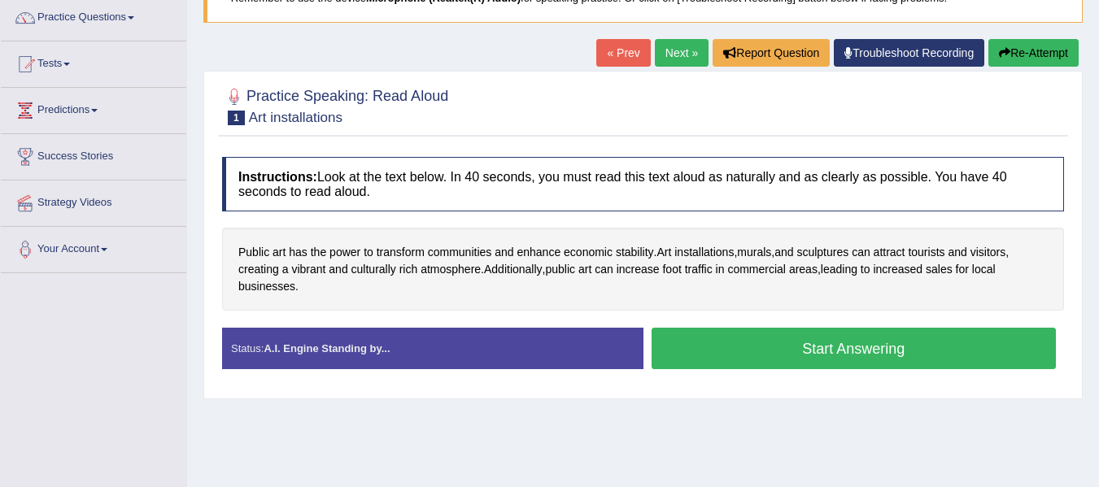
scroll to position [130, 0]
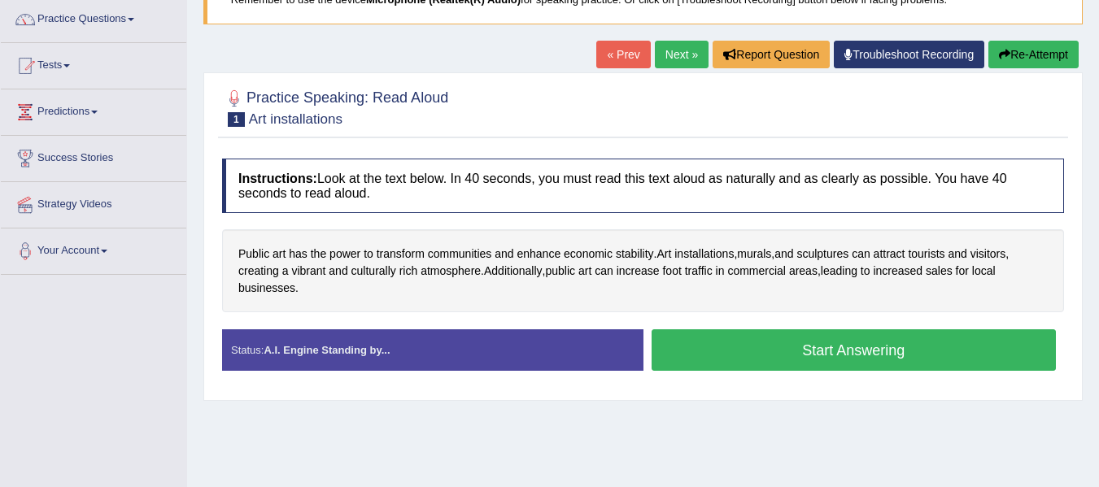
click at [758, 348] on button "Start Answering" at bounding box center [854, 350] width 405 height 41
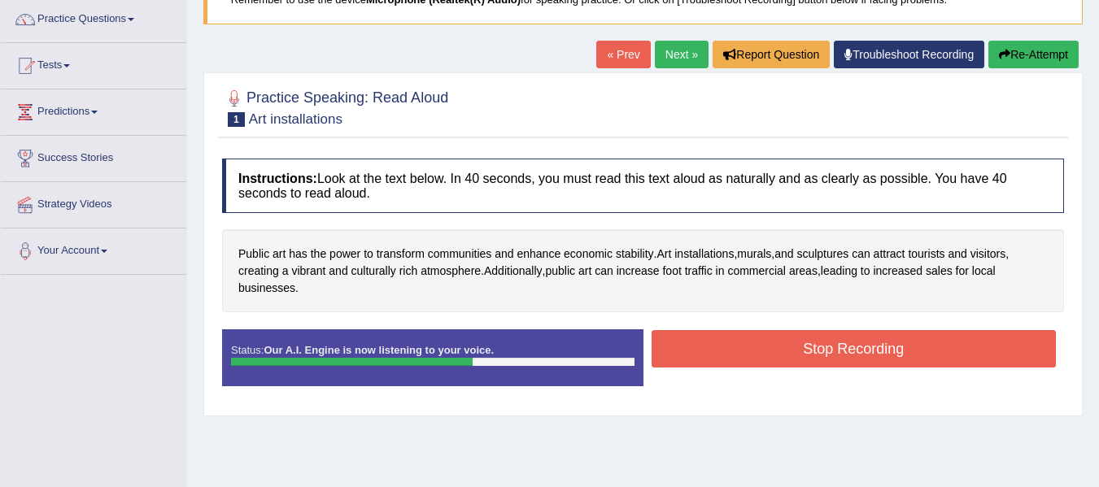
click at [758, 348] on button "Stop Recording" at bounding box center [854, 348] width 405 height 37
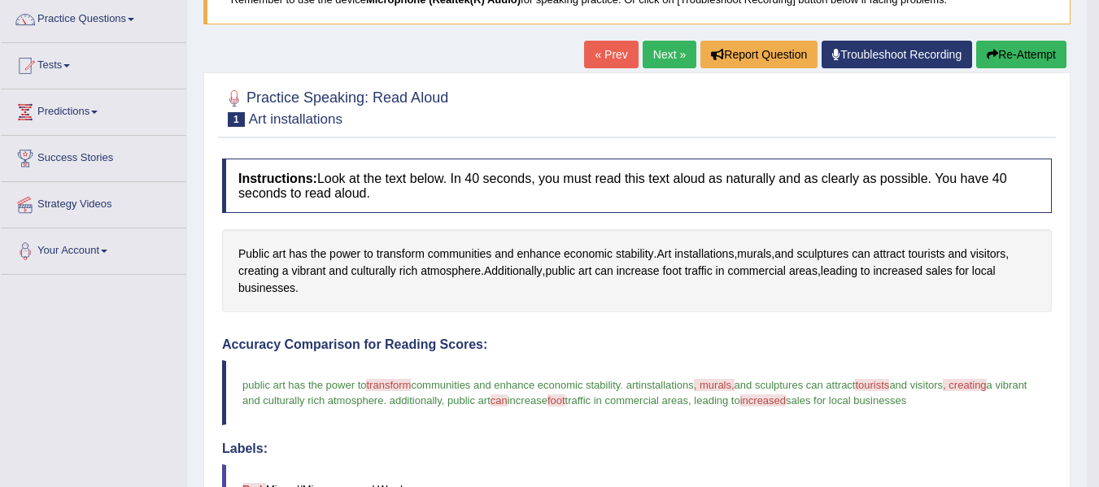
click at [758, 348] on h4 "Accuracy Comparison for Reading Scores:" at bounding box center [637, 345] width 830 height 15
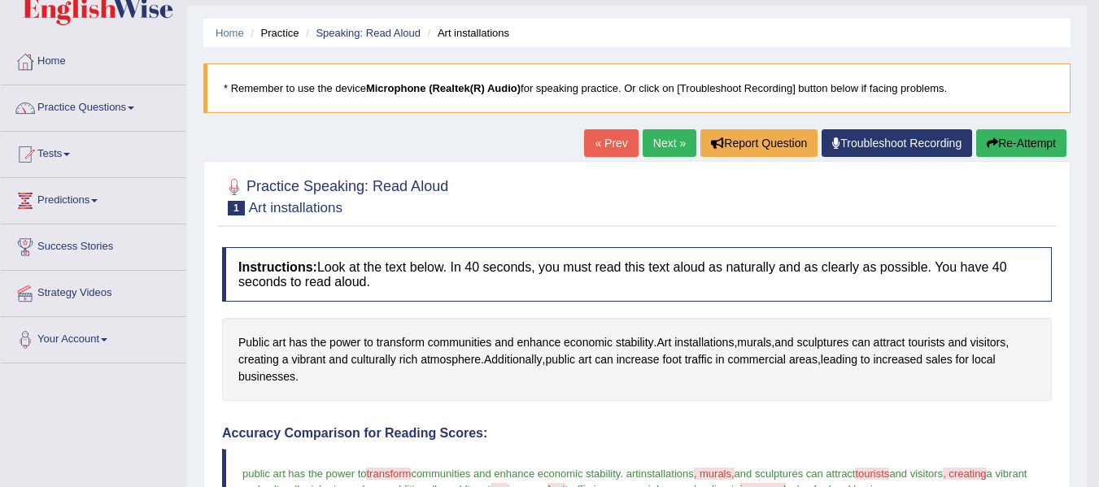
scroll to position [22, 0]
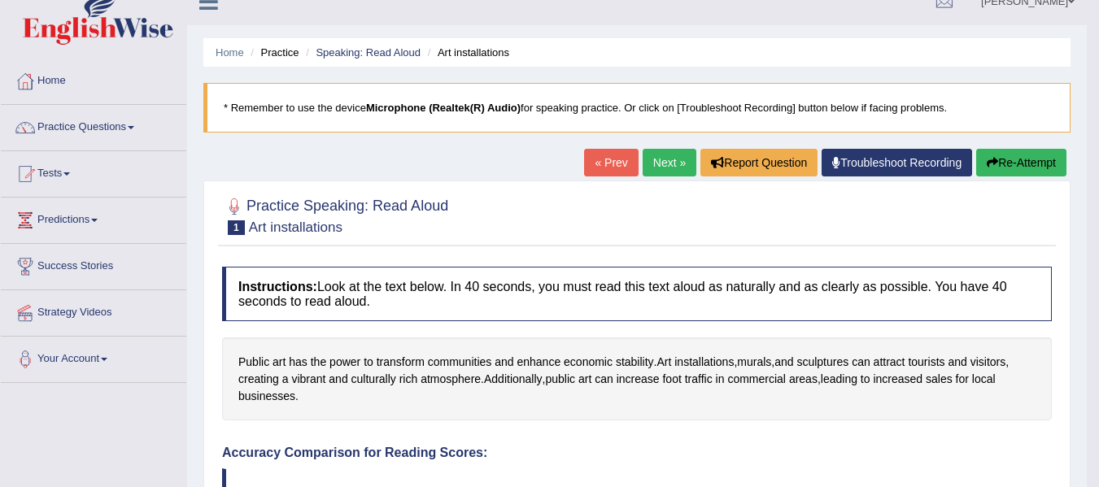
click at [1037, 166] on button "Re-Attempt" at bounding box center [1021, 163] width 90 height 28
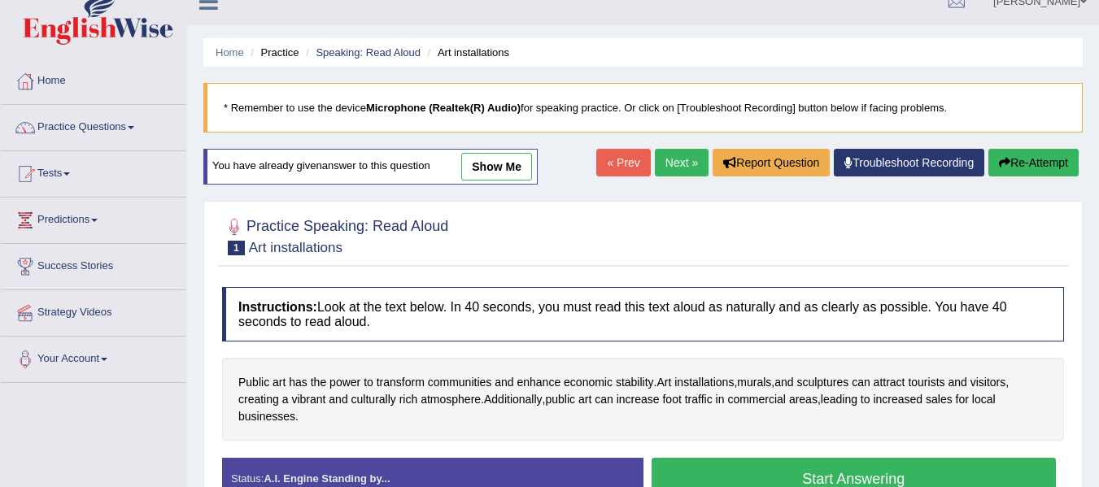
drag, startPoint x: 0, startPoint y: 0, endPoint x: 904, endPoint y: 208, distance: 927.6
click at [904, 208] on div "Practice Speaking: Read Aloud 1 Art installations Instructions: Look at the tex…" at bounding box center [642, 365] width 879 height 329
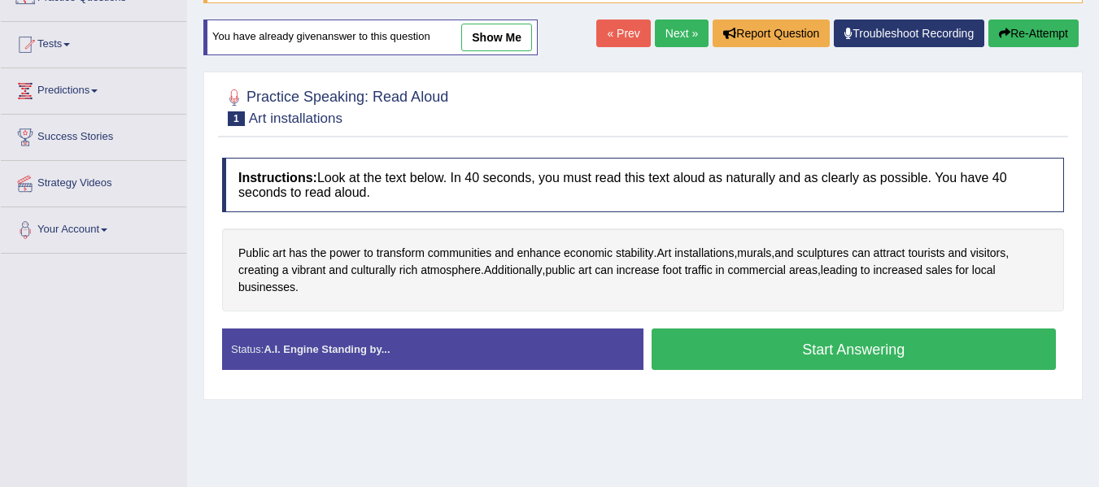
scroll to position [152, 0]
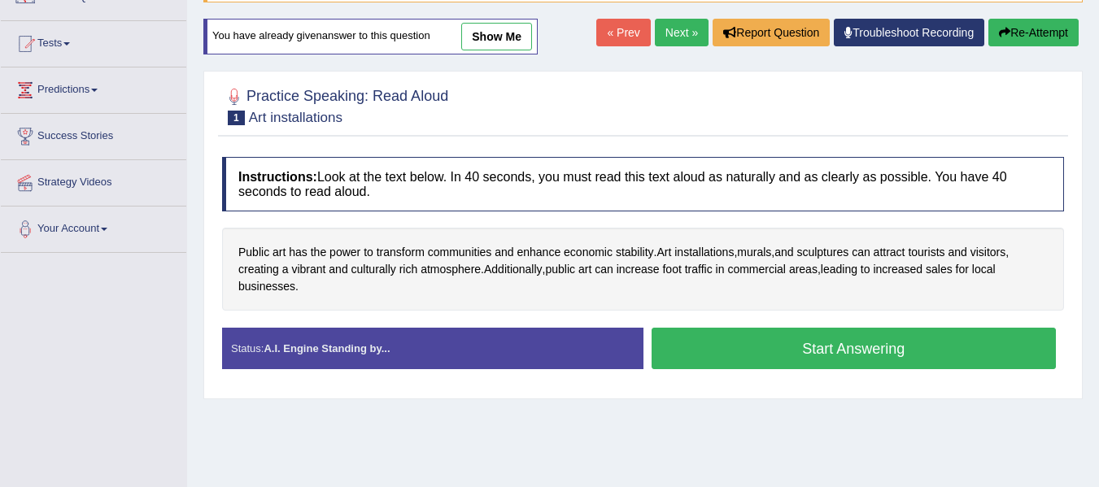
click at [851, 339] on button "Start Answering" at bounding box center [854, 348] width 405 height 41
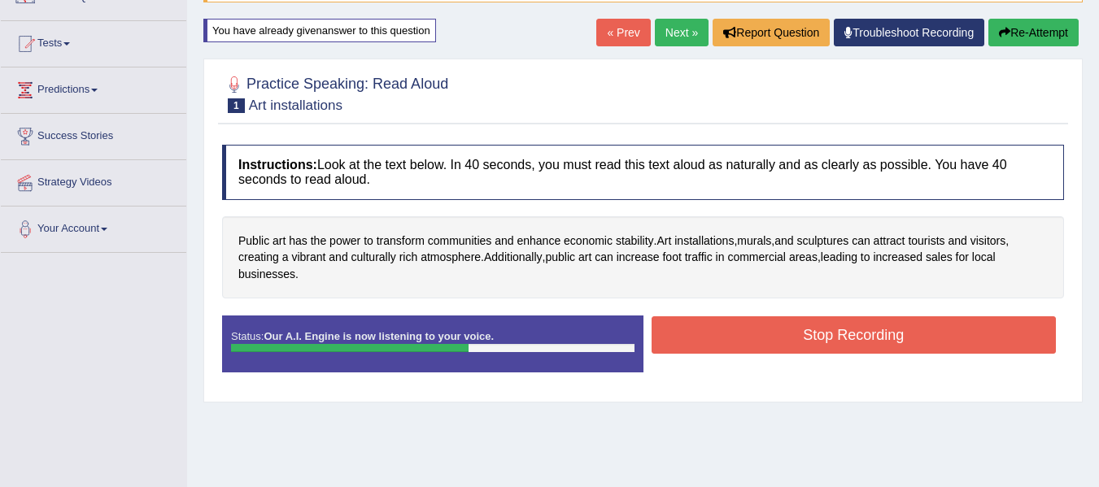
click at [851, 339] on button "Stop Recording" at bounding box center [854, 334] width 405 height 37
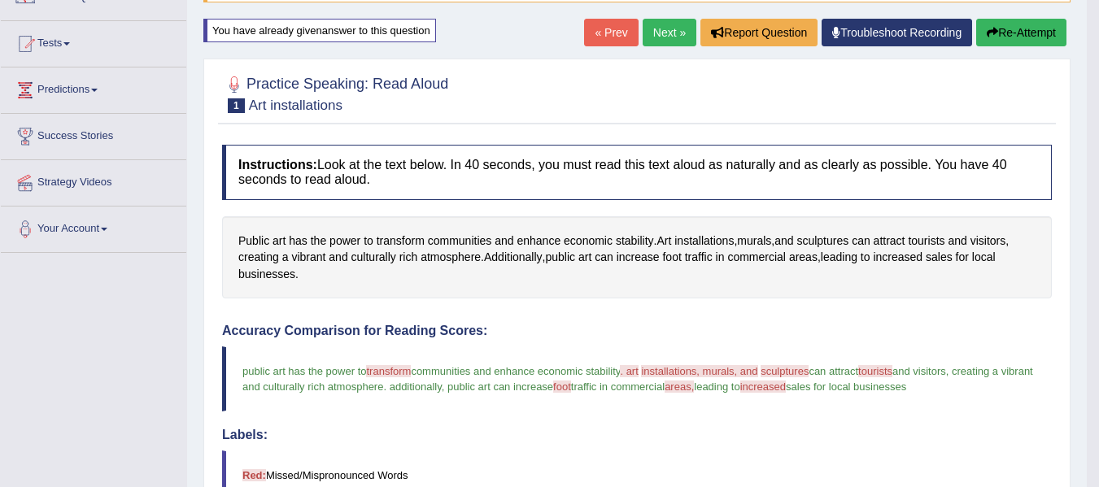
click at [851, 339] on div "Accuracy Comparison for Reading Scores: public art has the power to transform t…" at bounding box center [637, 447] width 830 height 247
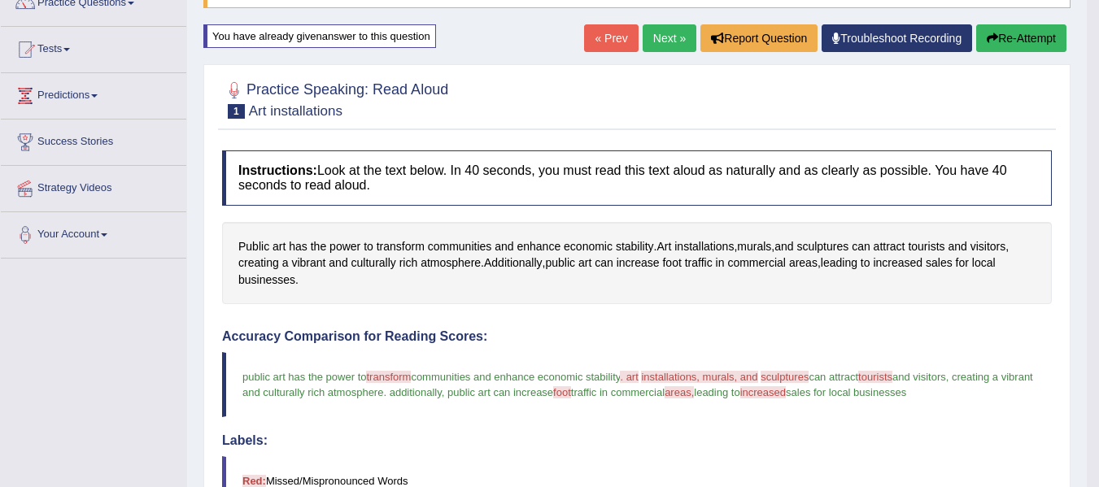
scroll to position [128, 0]
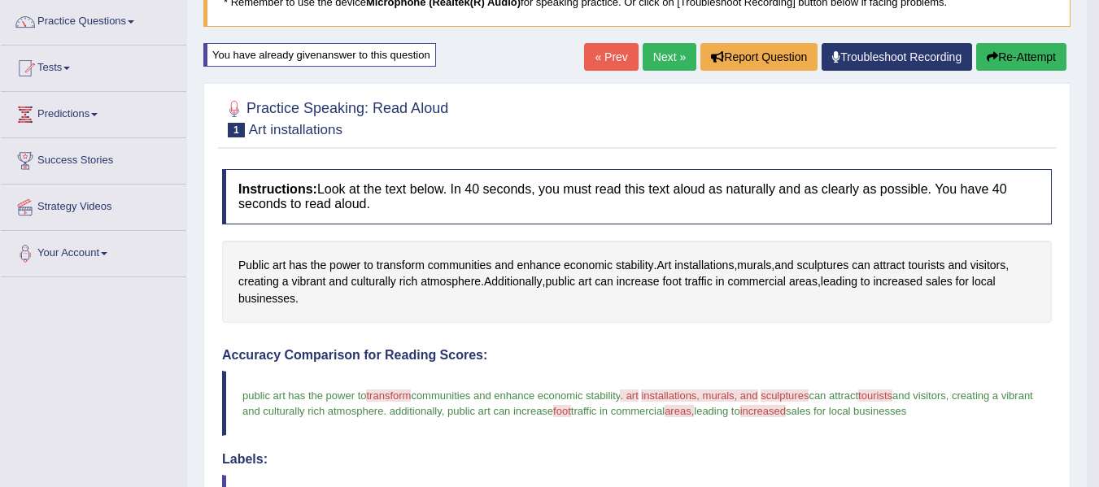
click at [665, 55] on link "Next »" at bounding box center [670, 57] width 54 height 28
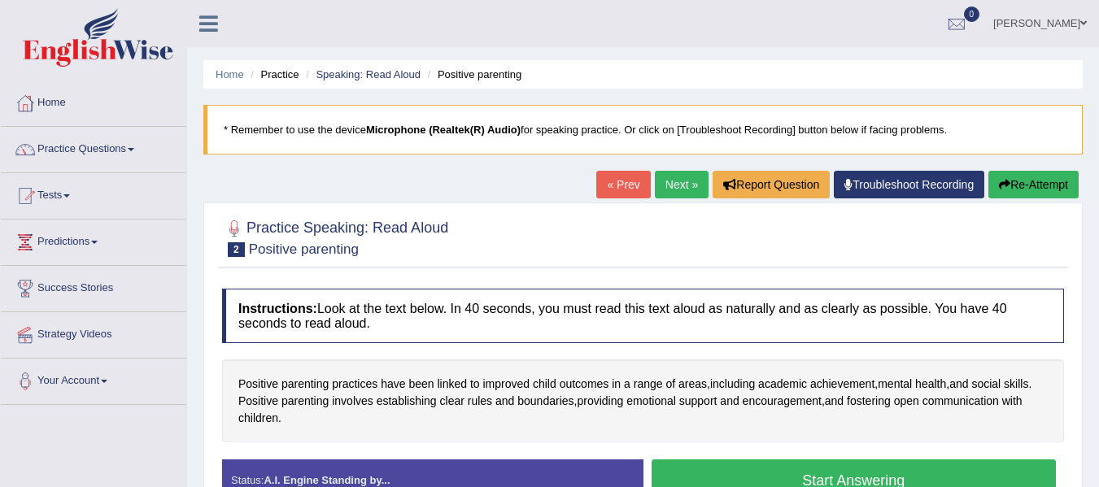
click at [549, 210] on div "Practice Speaking: Read Aloud 2 Positive parenting Instructions: Look at the te…" at bounding box center [642, 367] width 879 height 329
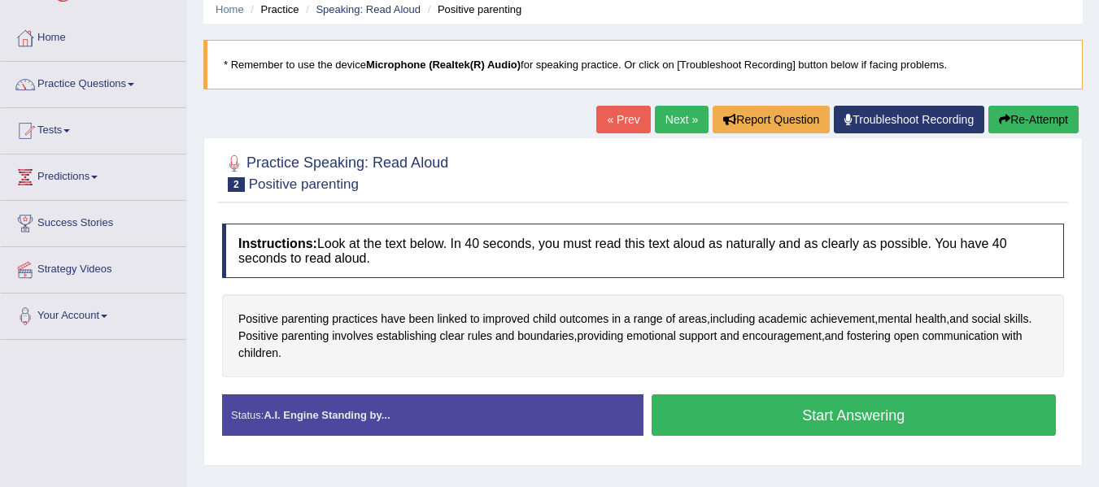
scroll to position [98, 0]
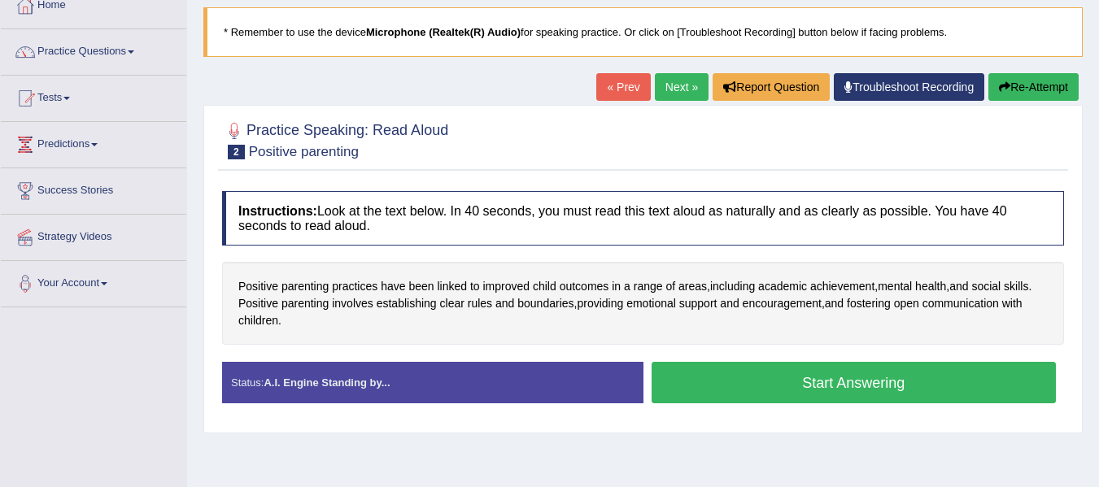
click at [834, 379] on button "Start Answering" at bounding box center [854, 382] width 405 height 41
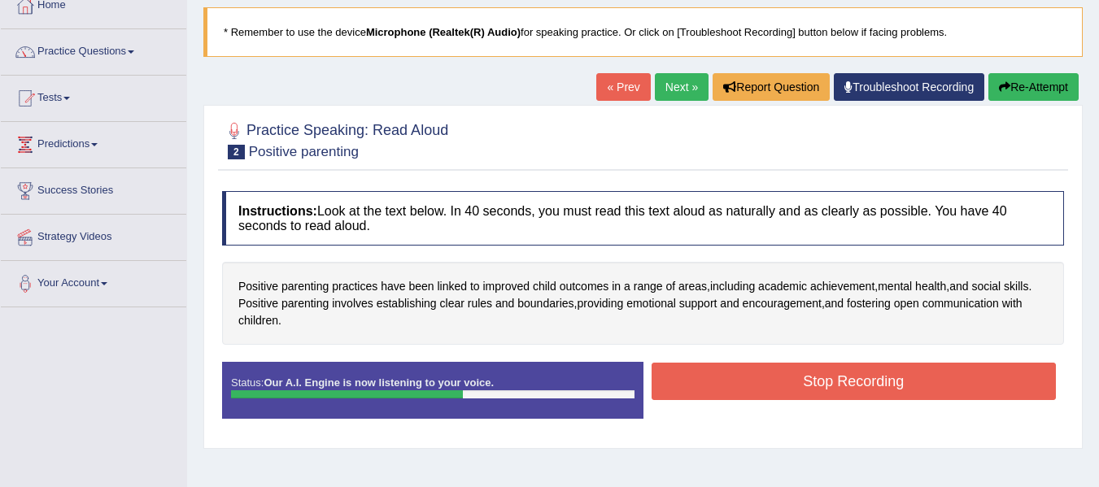
click at [834, 379] on button "Stop Recording" at bounding box center [854, 381] width 405 height 37
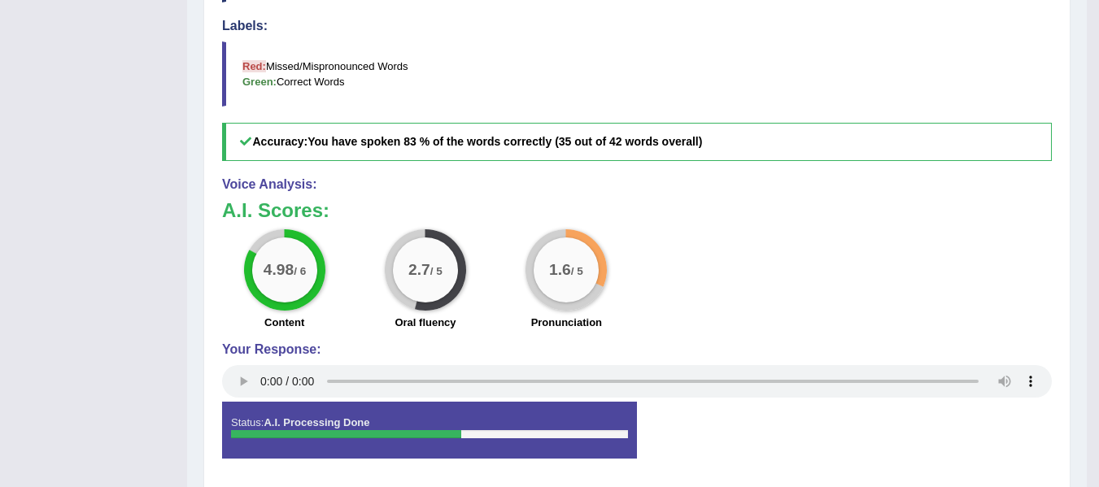
scroll to position [608, 0]
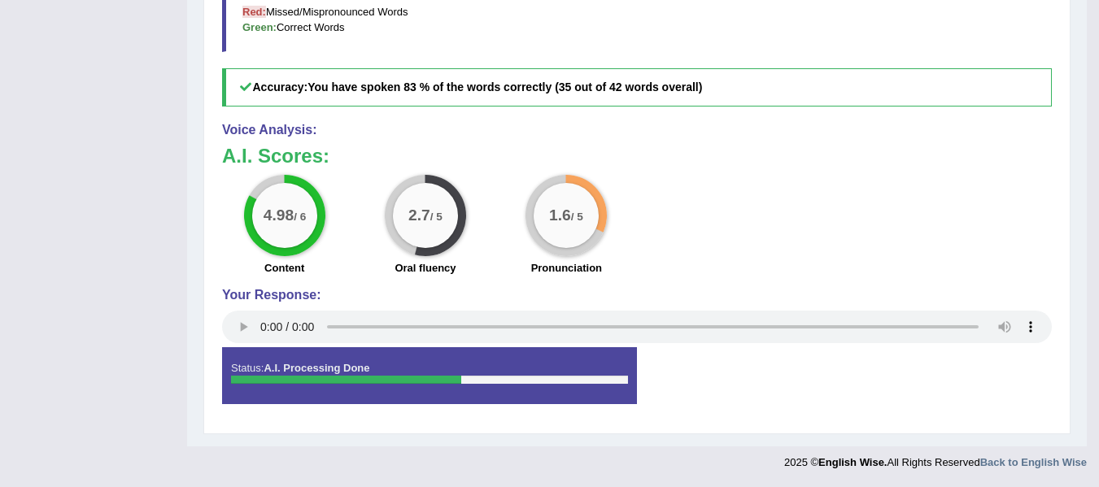
click at [691, 203] on div "4.98 / 6 Content 2.7 / 5 Oral fluency 1.6 / 5 Pronunciation" at bounding box center [637, 227] width 846 height 105
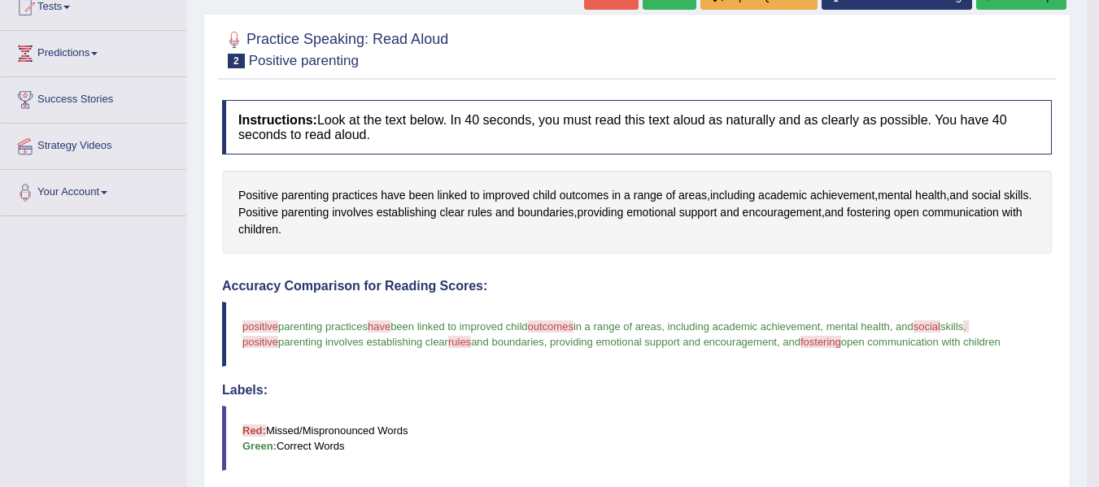
scroll to position [120, 0]
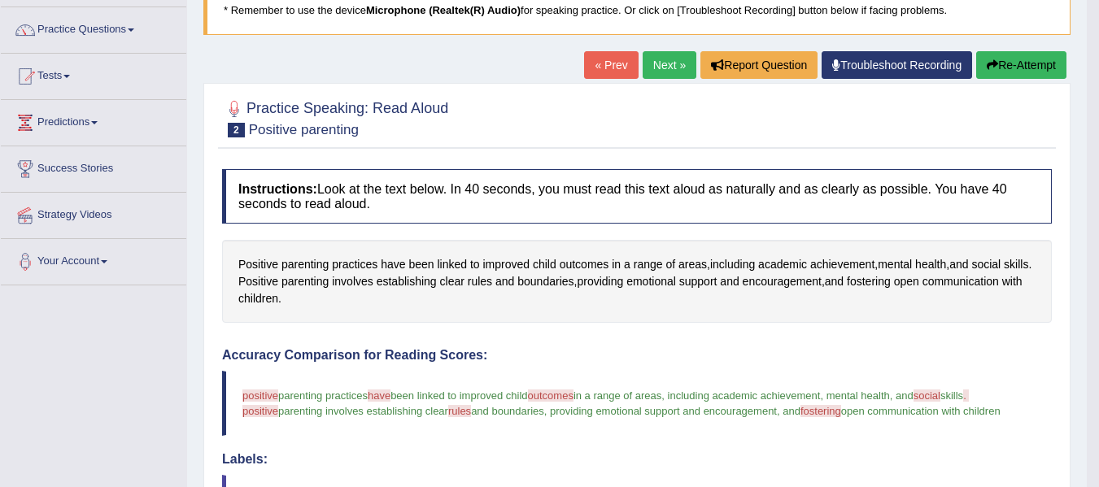
click at [992, 56] on button "Re-Attempt" at bounding box center [1021, 65] width 90 height 28
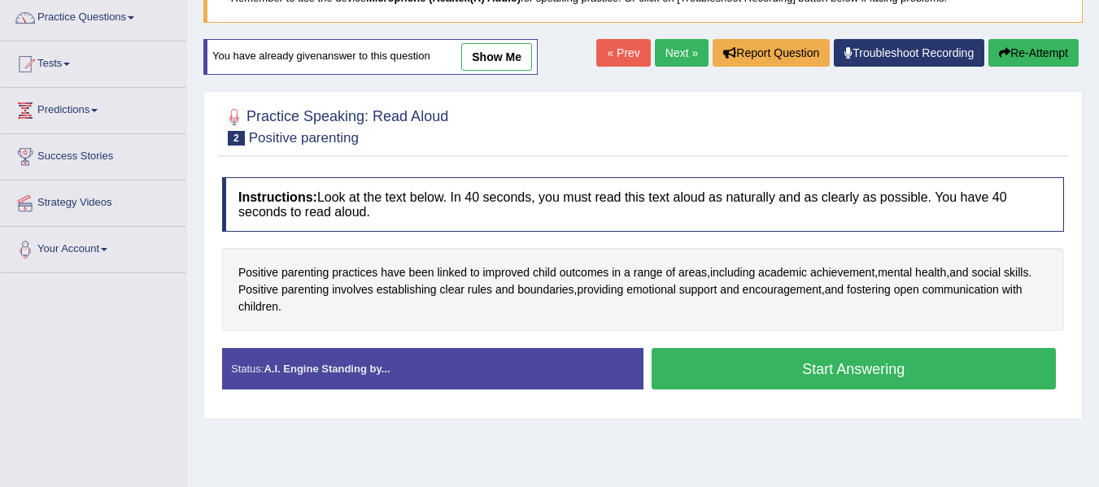
scroll to position [132, 0]
click at [842, 373] on button "Start Answering" at bounding box center [854, 368] width 405 height 41
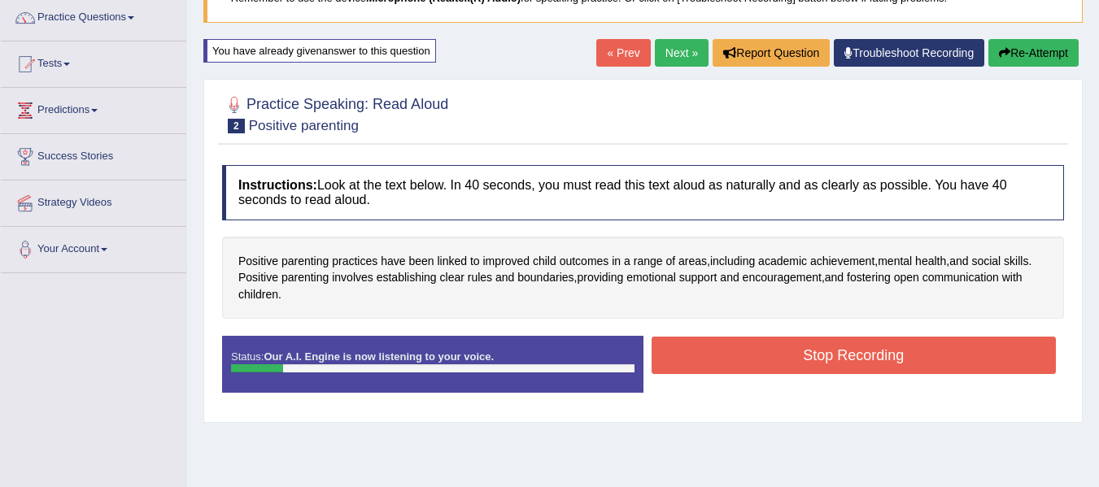
click at [843, 333] on div "Instructions: Look at the text below. In 40 seconds, you must read this text al…" at bounding box center [643, 285] width 850 height 257
click at [841, 343] on button "Stop Recording" at bounding box center [854, 355] width 405 height 37
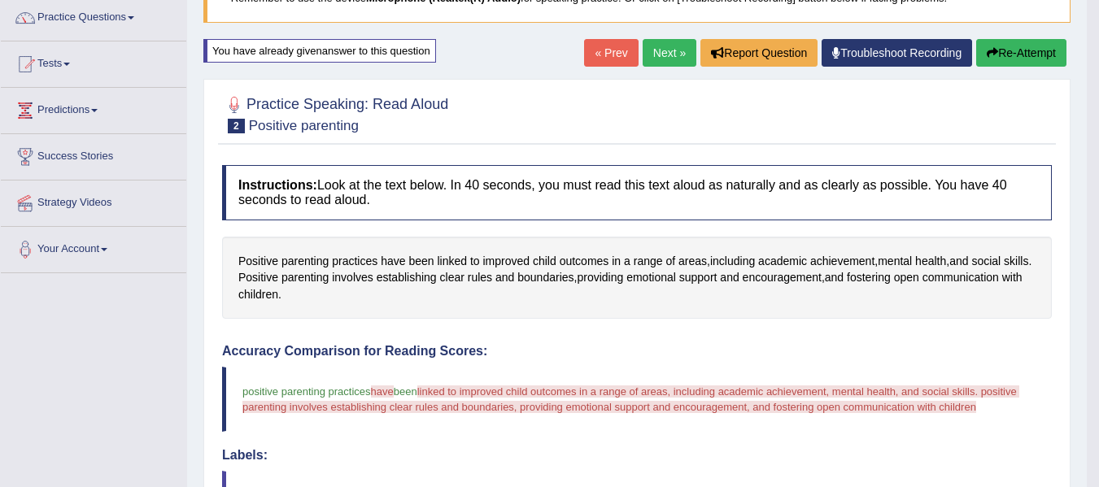
click at [1037, 49] on button "Re-Attempt" at bounding box center [1021, 53] width 90 height 28
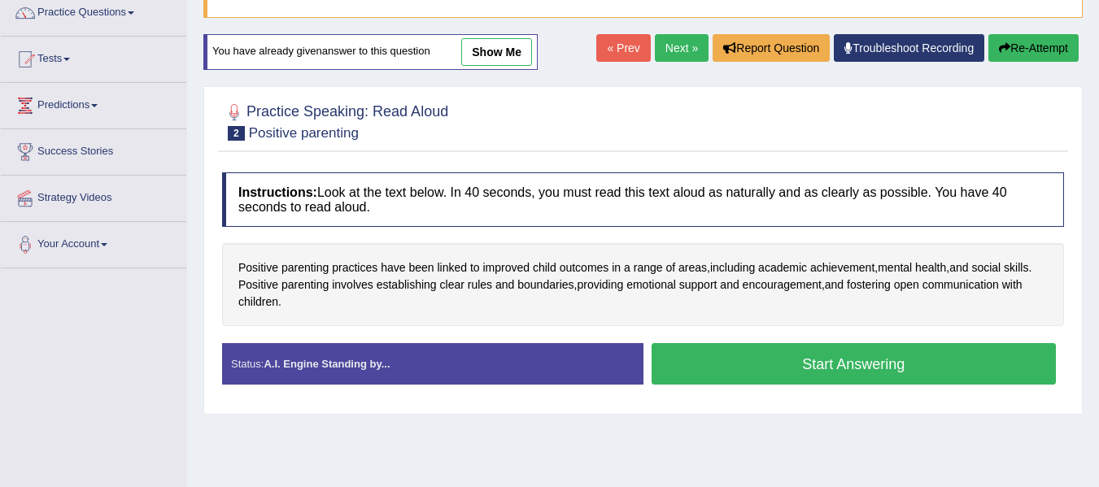
click at [771, 358] on button "Start Answering" at bounding box center [854, 363] width 405 height 41
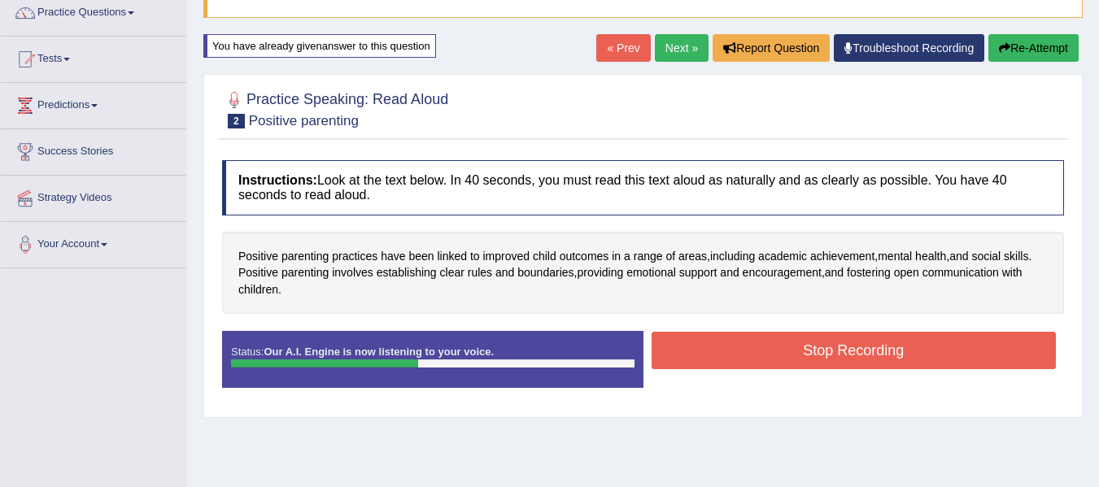
click at [771, 358] on button "Stop Recording" at bounding box center [854, 350] width 405 height 37
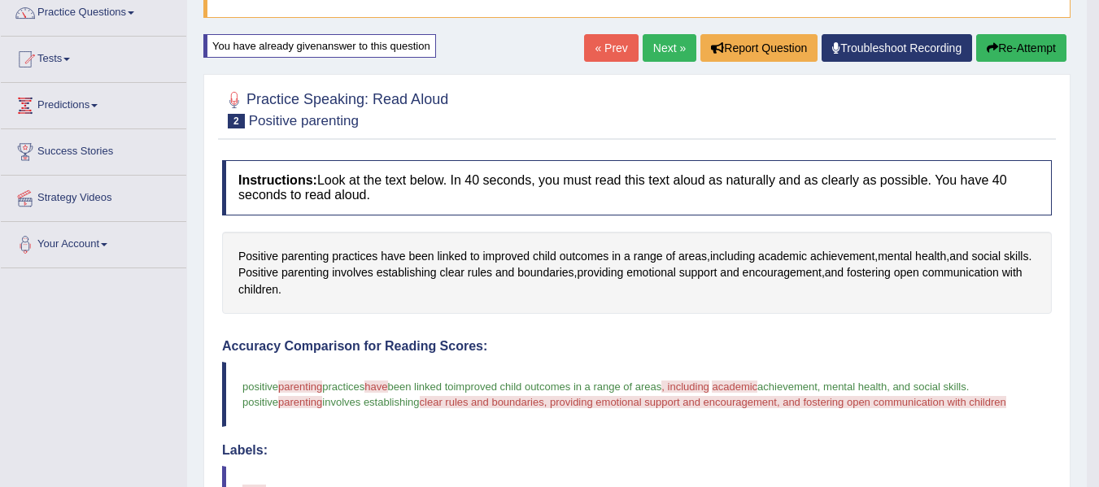
click at [1033, 51] on button "Re-Attempt" at bounding box center [1021, 48] width 90 height 28
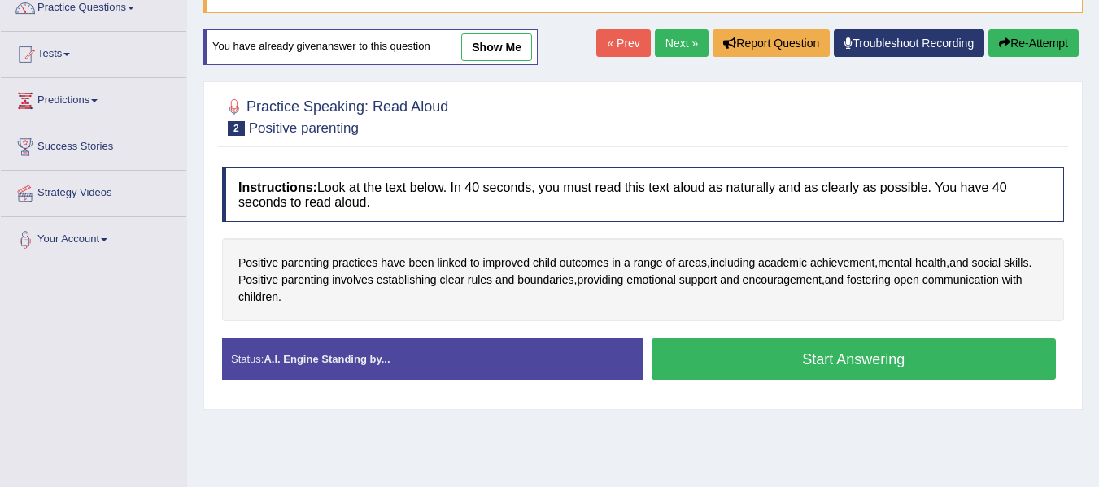
click at [899, 357] on button "Start Answering" at bounding box center [854, 358] width 405 height 41
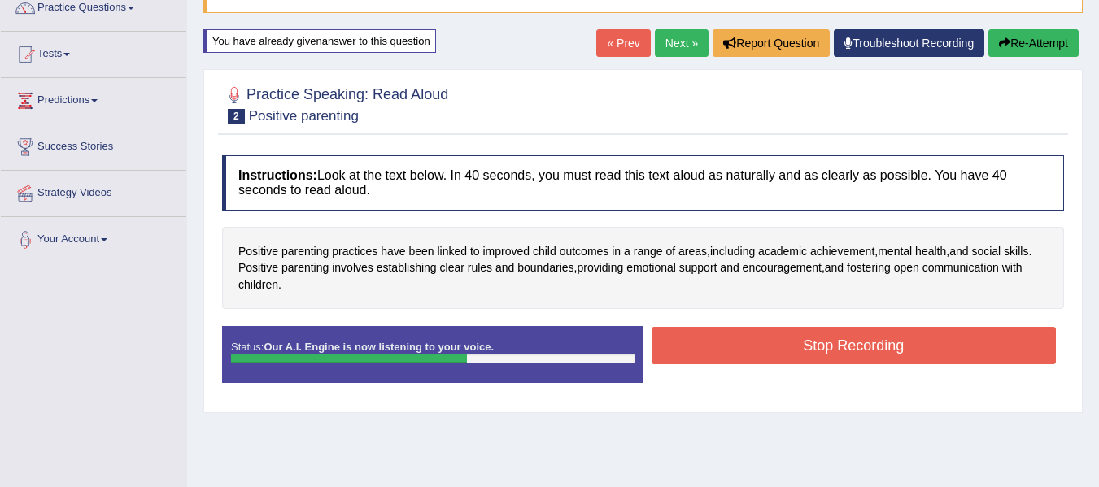
click at [899, 357] on button "Stop Recording" at bounding box center [854, 345] width 405 height 37
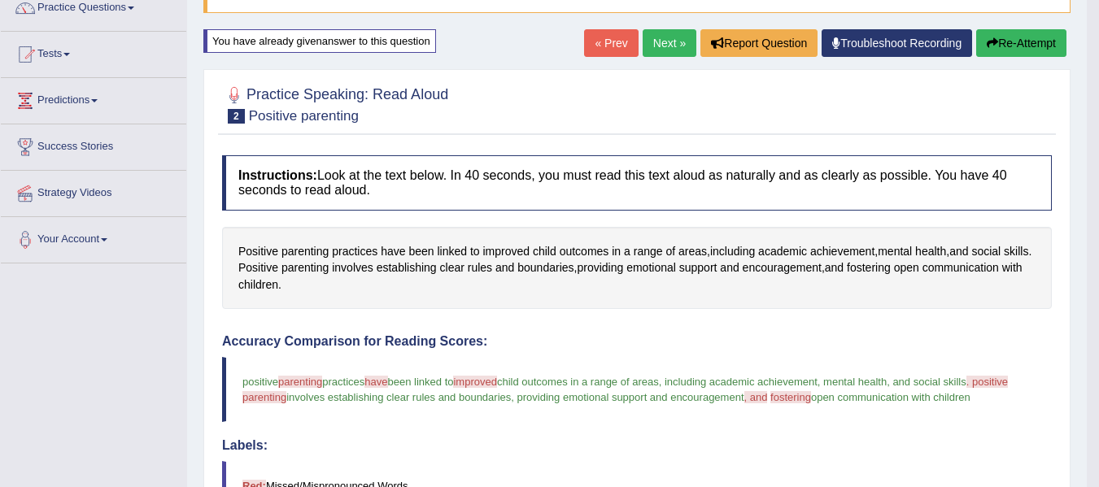
click at [899, 357] on blockquote "positive parenting padwinting practices have has been linked to improved improv…" at bounding box center [637, 389] width 830 height 65
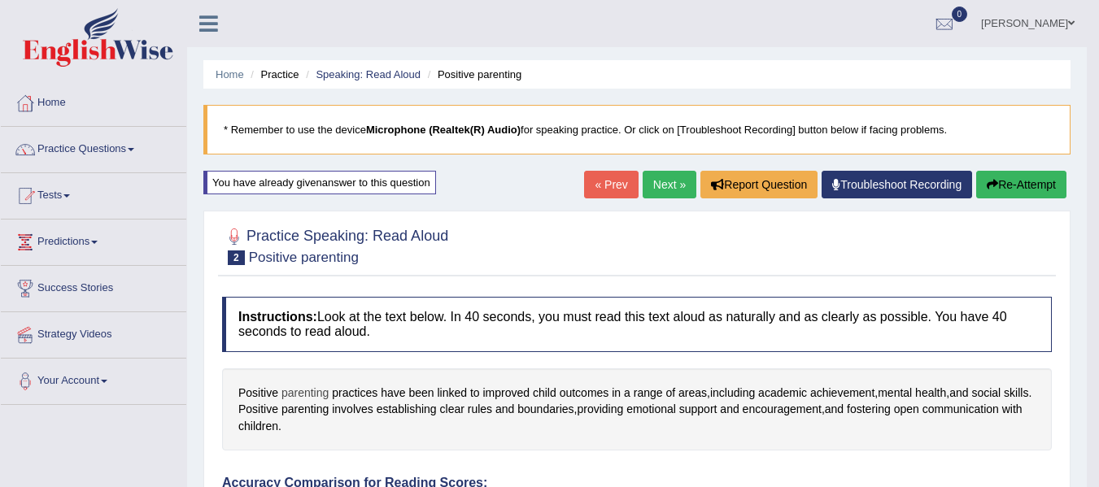
click at [297, 391] on span "parenting" at bounding box center [304, 393] width 47 height 17
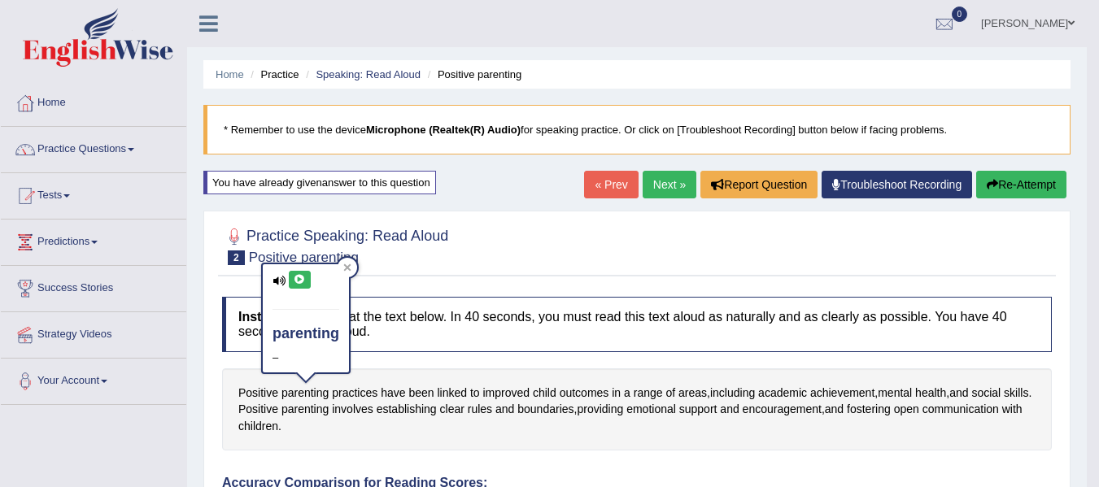
click at [295, 281] on icon at bounding box center [300, 280] width 12 height 10
click at [350, 265] on icon at bounding box center [347, 267] width 7 height 7
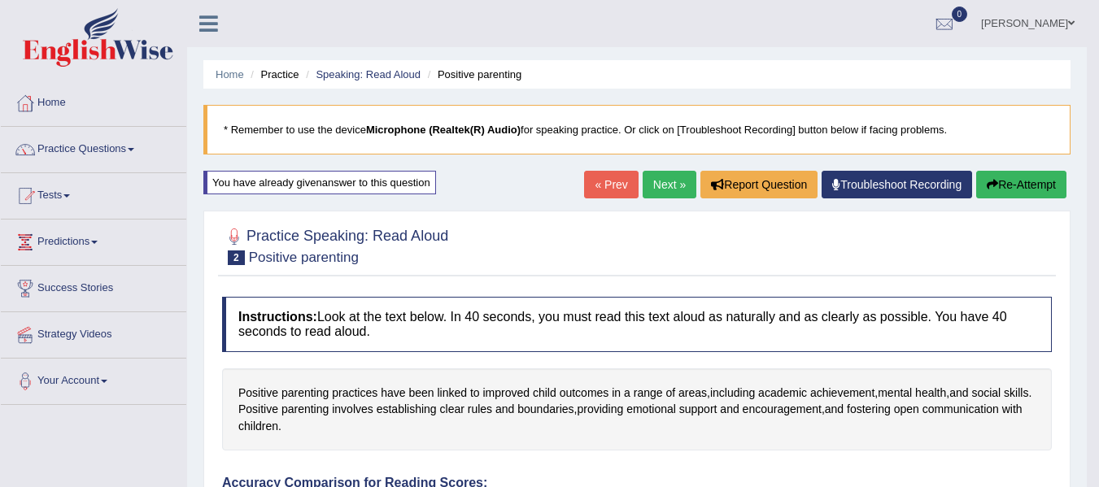
click at [673, 185] on link "Next »" at bounding box center [670, 185] width 54 height 28
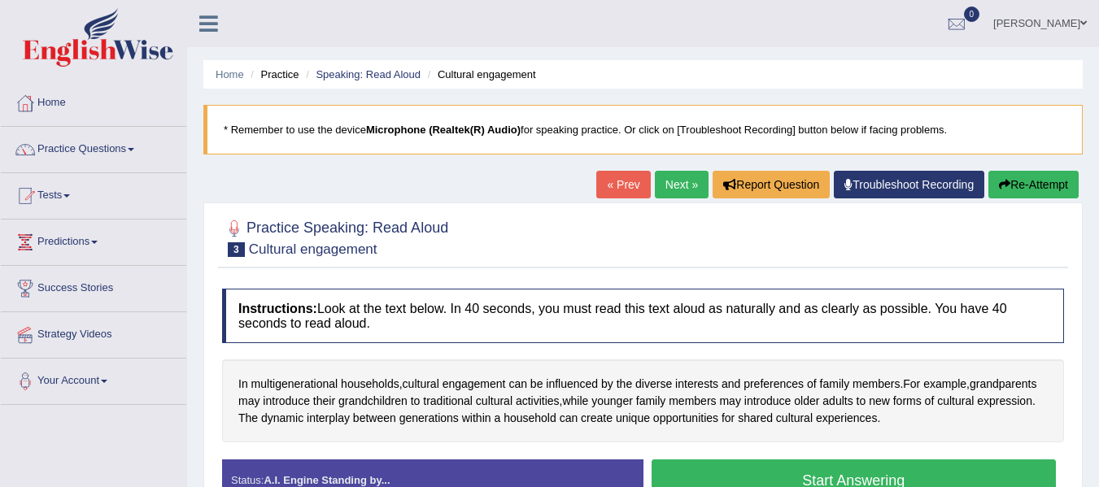
click at [666, 216] on div at bounding box center [643, 237] width 842 height 50
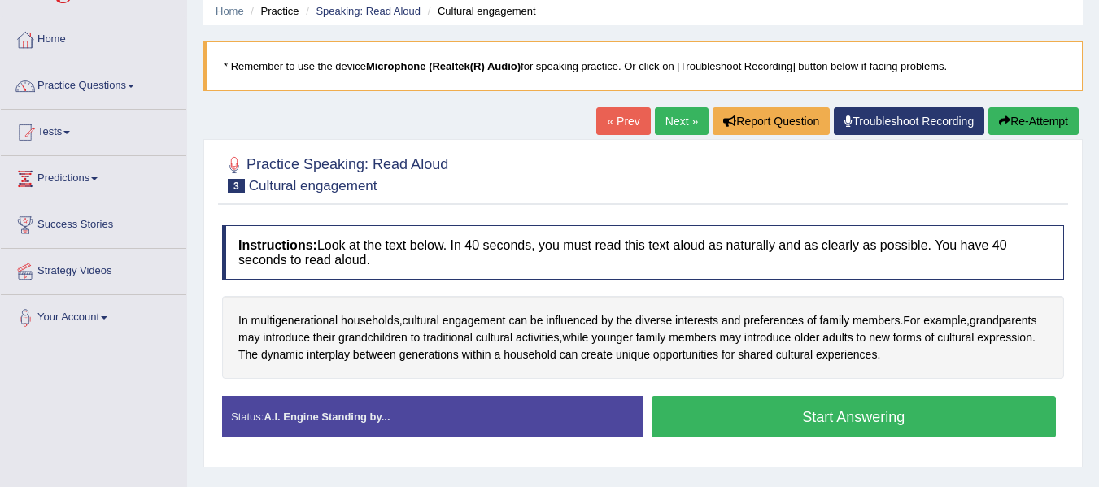
scroll to position [65, 0]
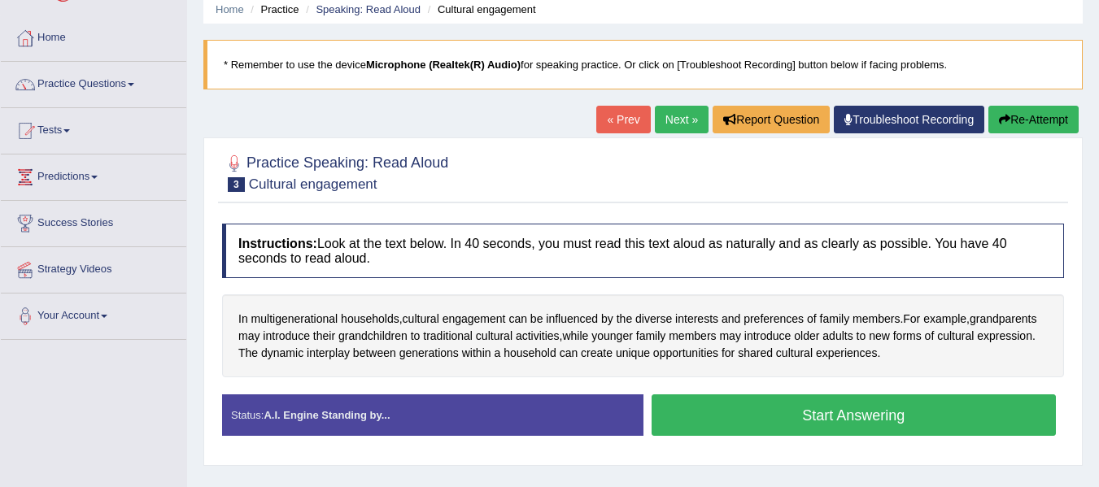
click at [766, 417] on button "Start Answering" at bounding box center [854, 415] width 405 height 41
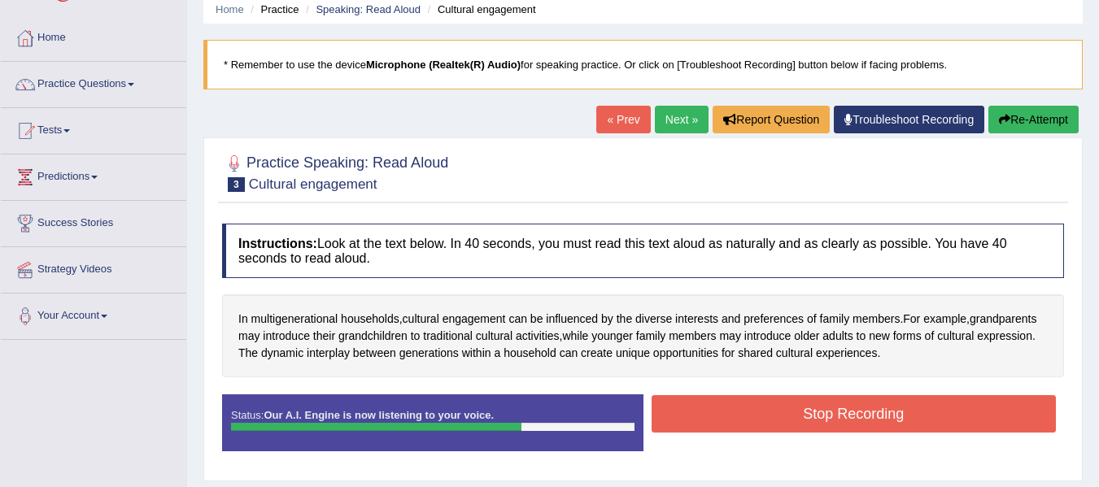
click at [766, 417] on button "Stop Recording" at bounding box center [854, 413] width 405 height 37
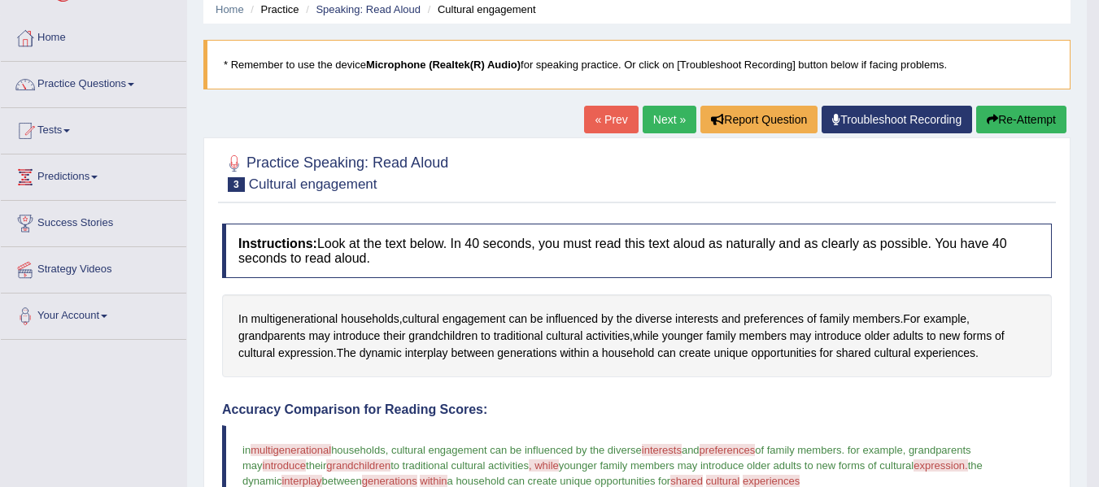
click at [766, 417] on body "Toggle navigation Home Practice Questions Speaking Practice Read Aloud Repeat S…" at bounding box center [549, 178] width 1099 height 487
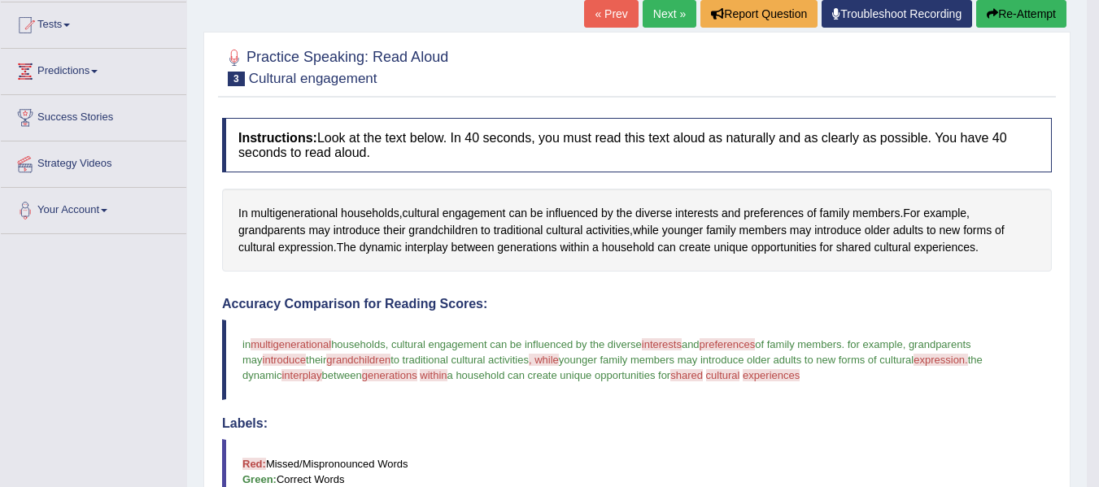
scroll to position [168, 0]
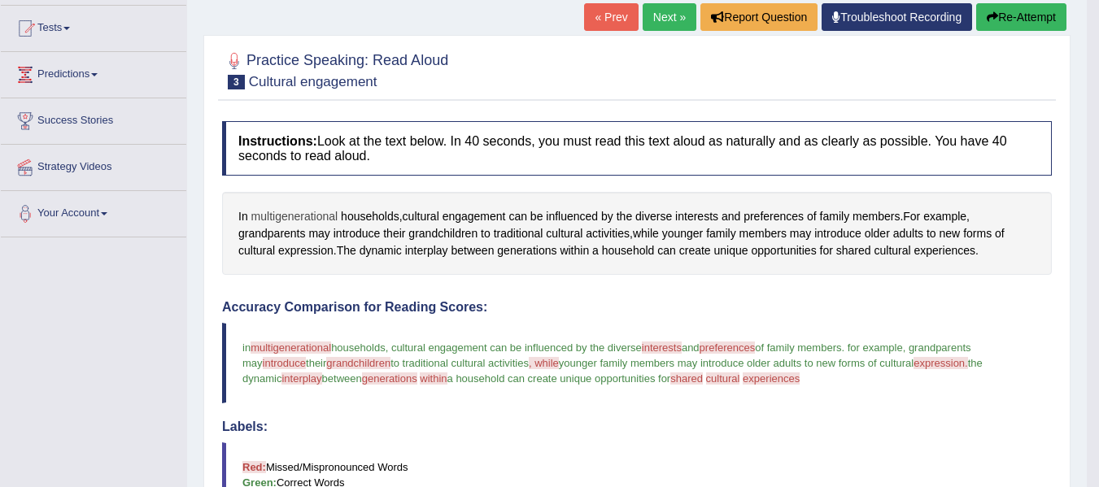
click at [278, 210] on span "multigenerational" at bounding box center [294, 216] width 87 height 17
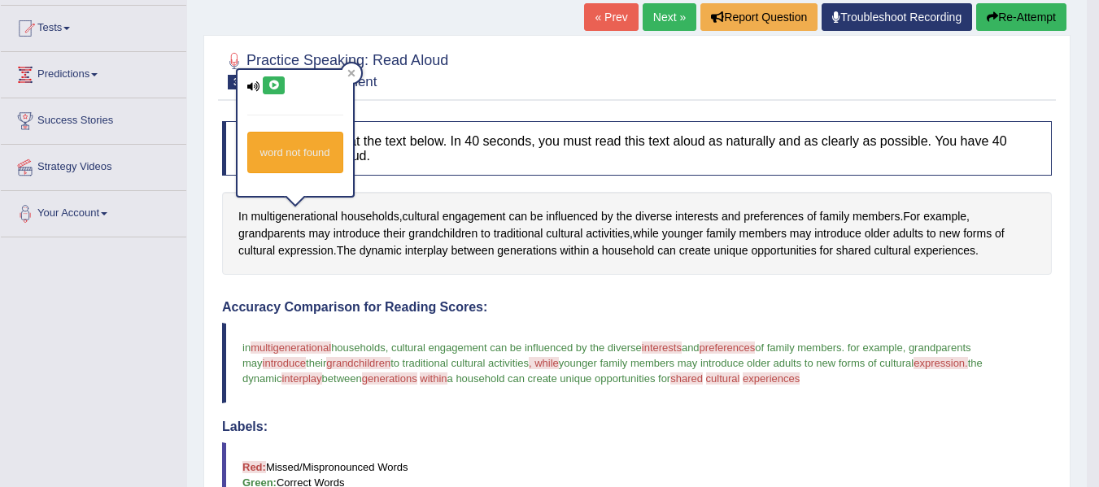
click at [273, 89] on icon at bounding box center [274, 86] width 12 height 10
click at [353, 67] on div at bounding box center [352, 73] width 20 height 20
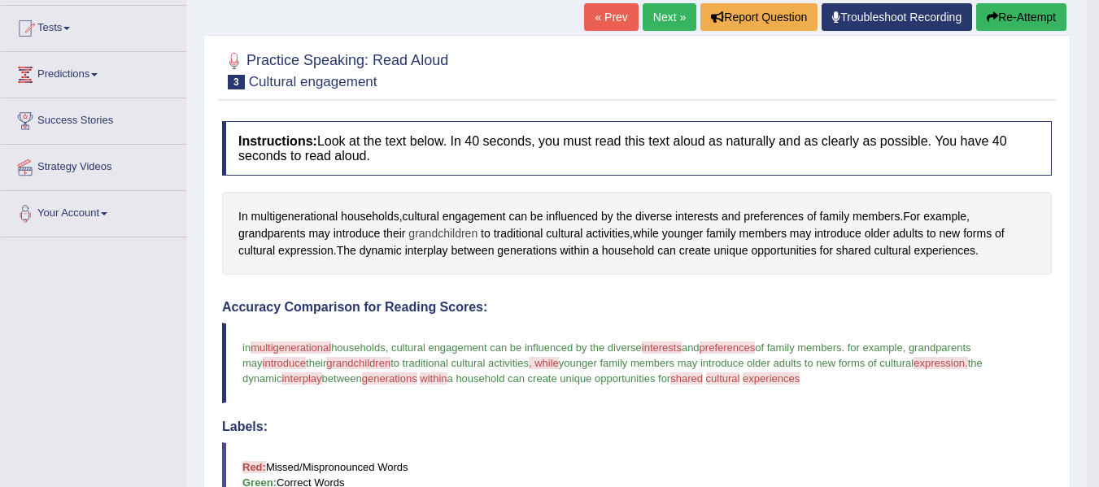
click at [438, 233] on span "grandchildren" at bounding box center [442, 233] width 69 height 17
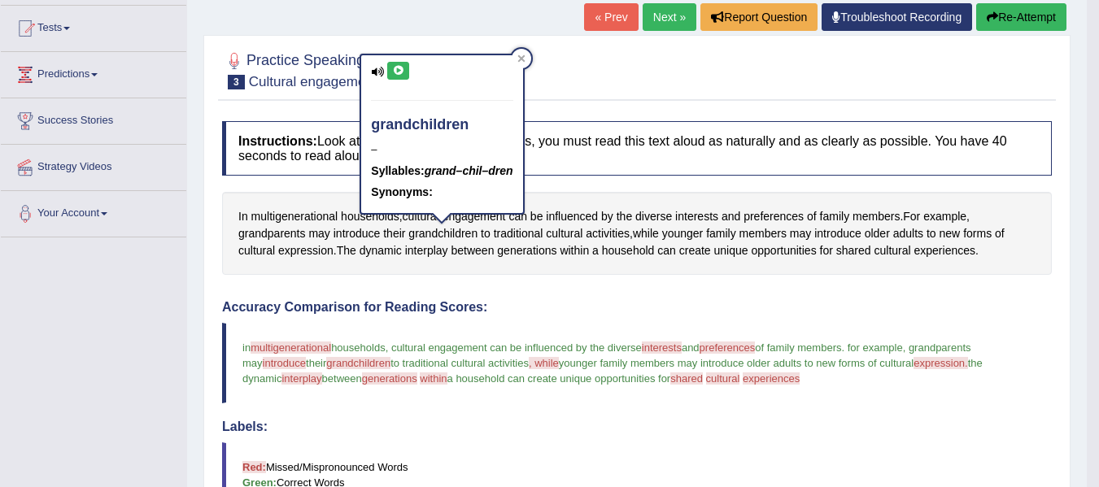
click at [402, 72] on icon at bounding box center [398, 71] width 12 height 10
click at [522, 59] on icon at bounding box center [521, 59] width 8 height 8
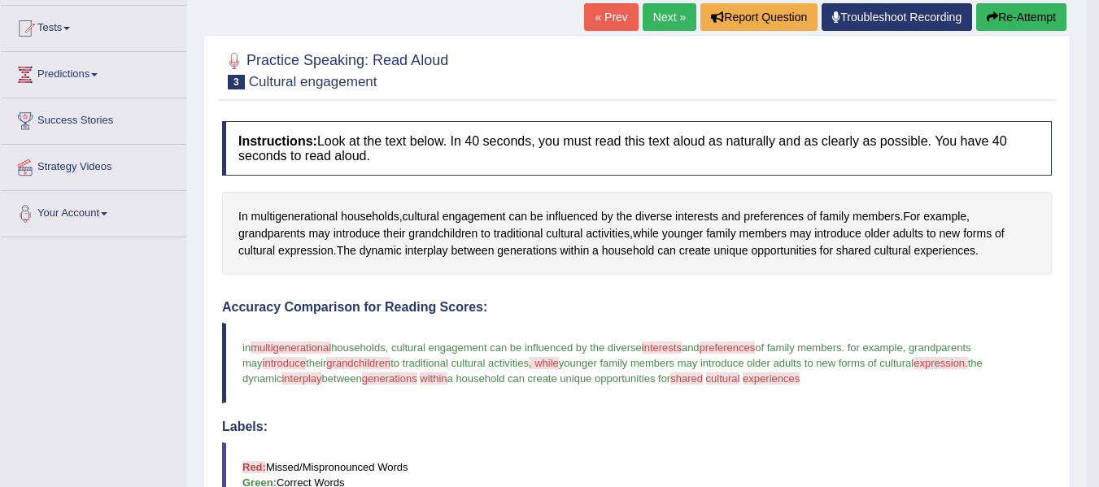
click at [1030, 20] on button "Re-Attempt" at bounding box center [1021, 17] width 90 height 28
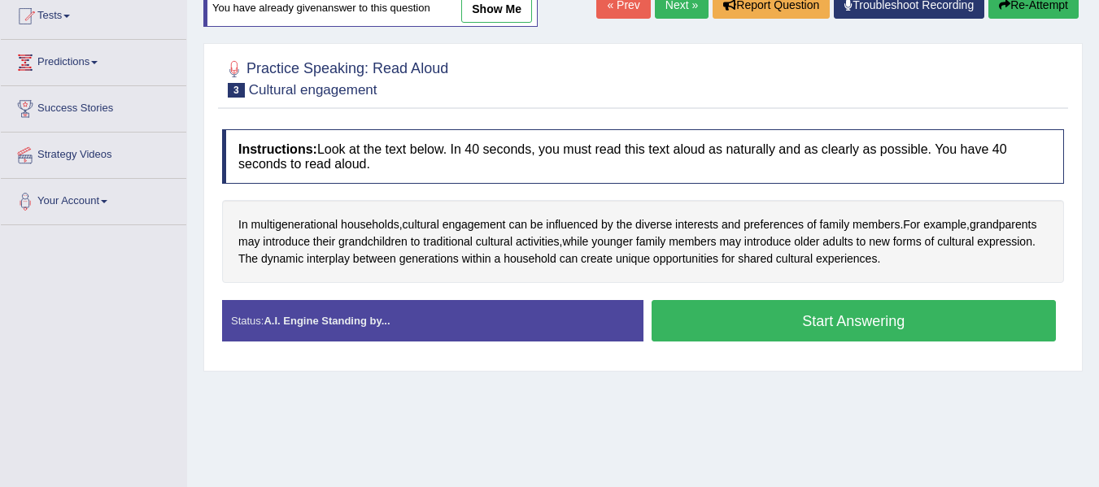
click at [750, 312] on button "Start Answering" at bounding box center [854, 320] width 405 height 41
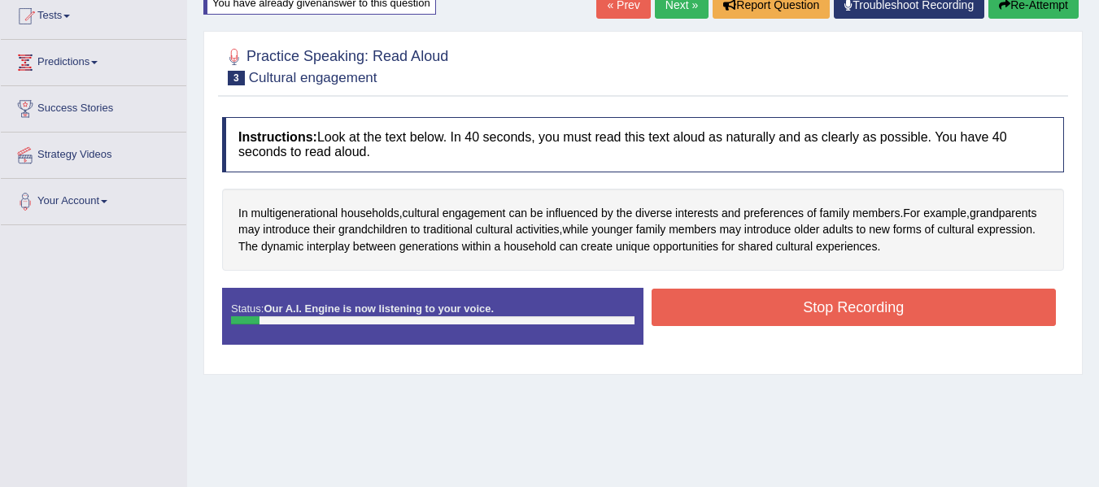
click at [750, 312] on button "Stop Recording" at bounding box center [854, 307] width 405 height 37
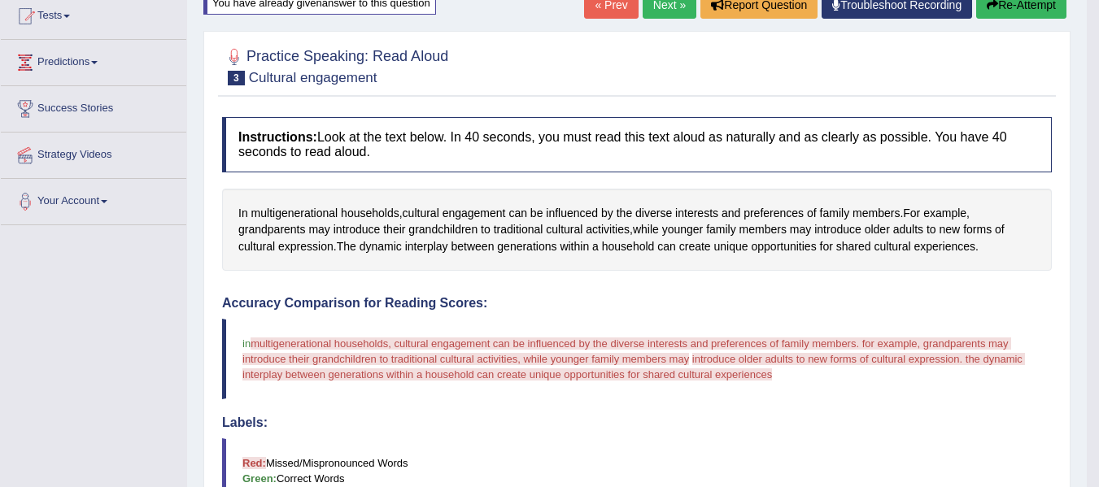
click at [1025, 8] on button "Re-Attempt" at bounding box center [1021, 5] width 90 height 28
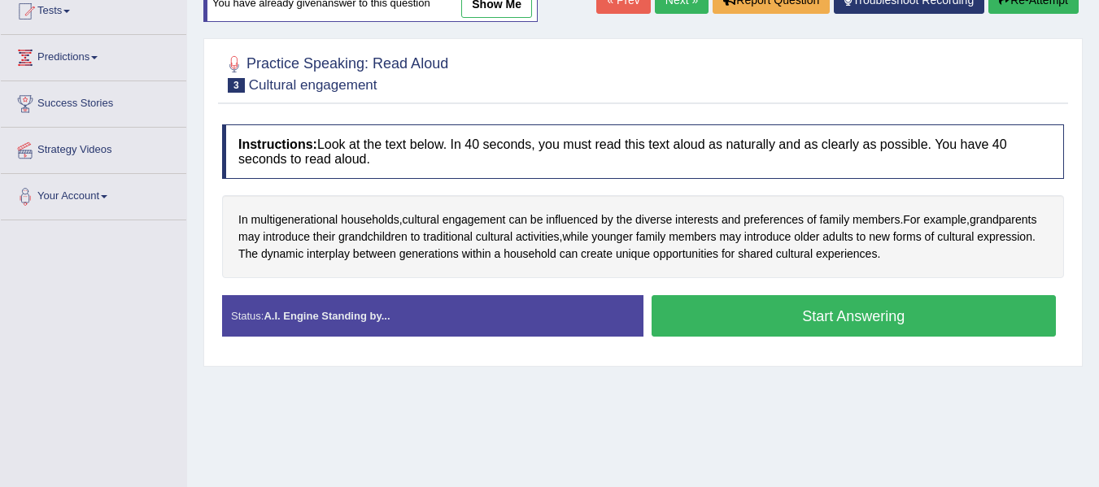
scroll to position [185, 0]
click at [798, 324] on button "Start Answering" at bounding box center [854, 315] width 405 height 41
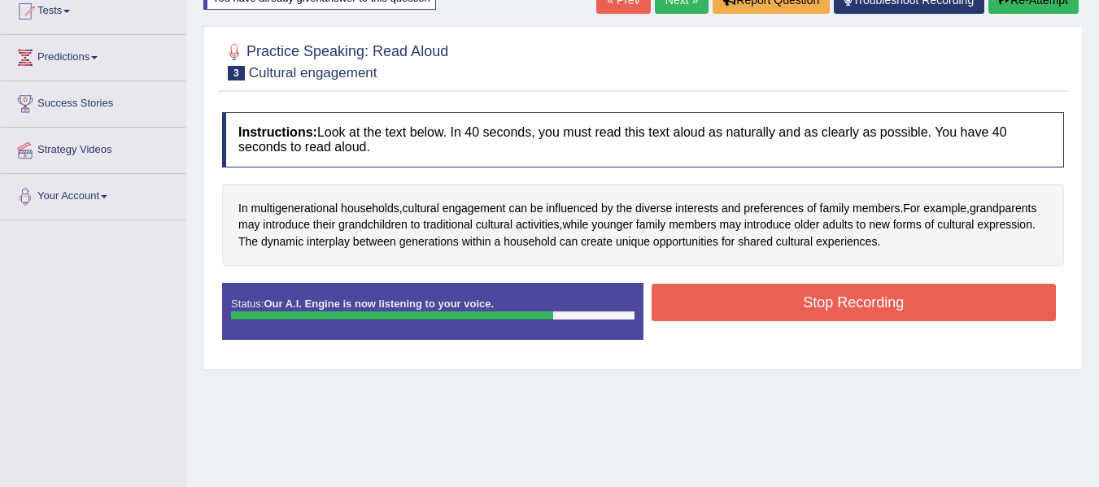
click at [798, 294] on button "Stop Recording" at bounding box center [854, 302] width 405 height 37
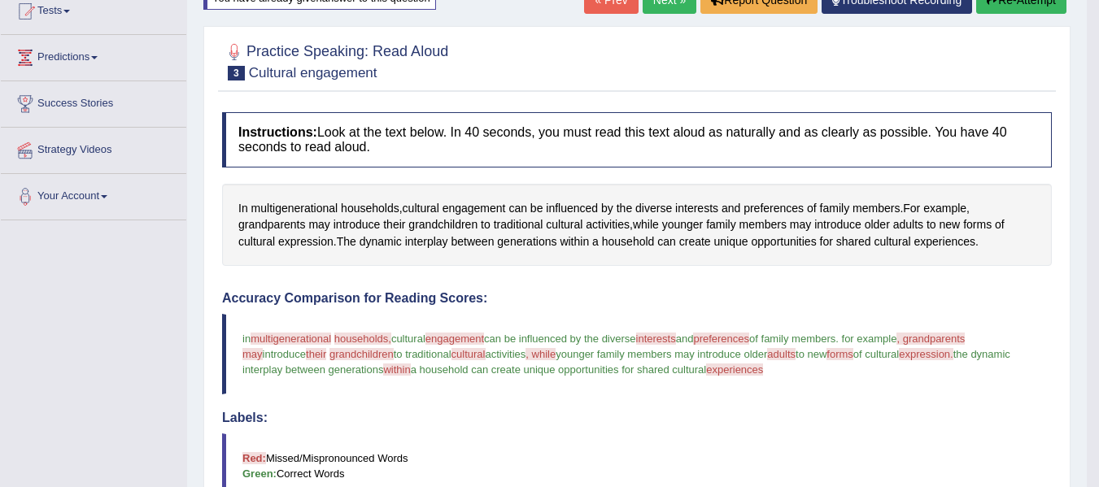
click at [705, 436] on blockquote "Red: Missed/Mispronounced Words Green: Correct Words" at bounding box center [637, 466] width 830 height 65
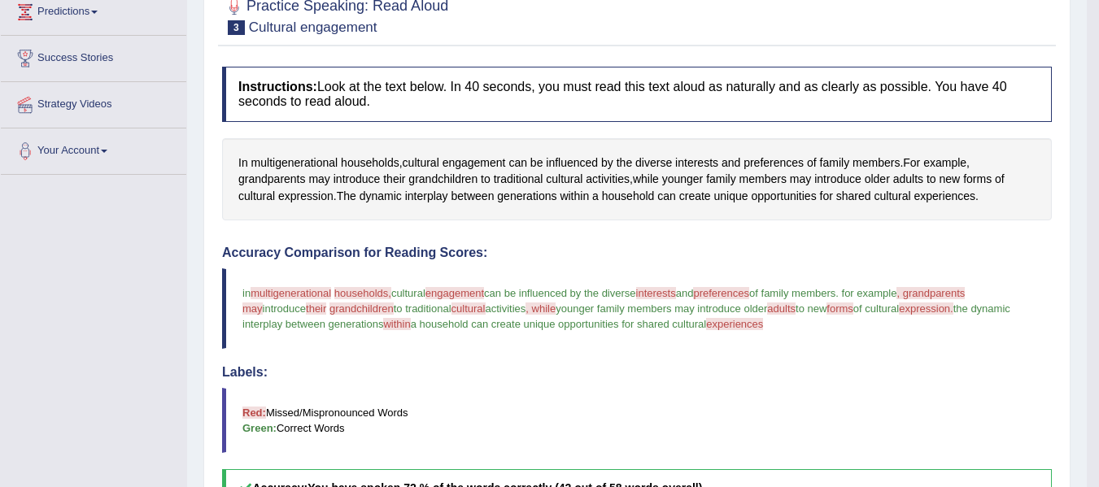
scroll to position [152, 0]
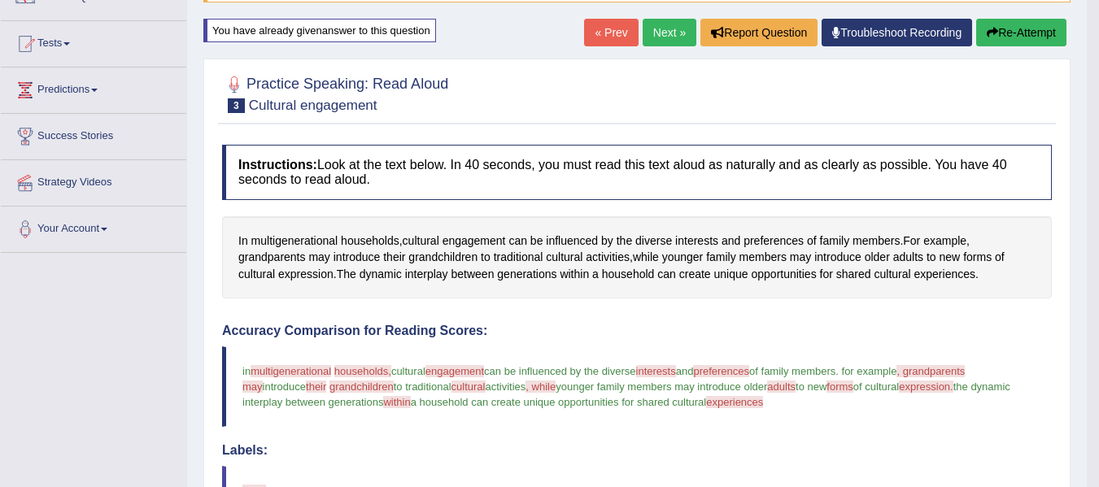
click at [674, 35] on link "Next »" at bounding box center [670, 33] width 54 height 28
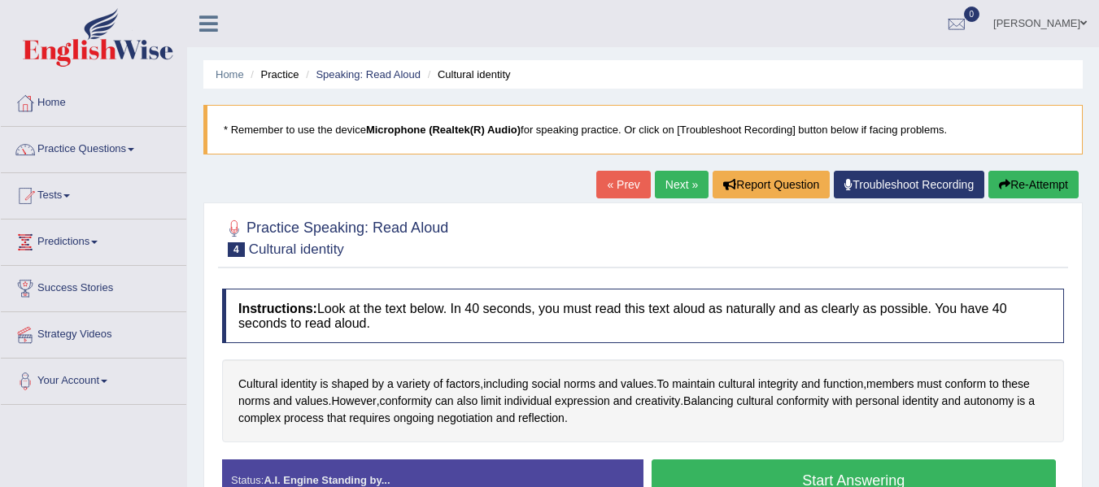
click at [515, 241] on div at bounding box center [643, 237] width 842 height 50
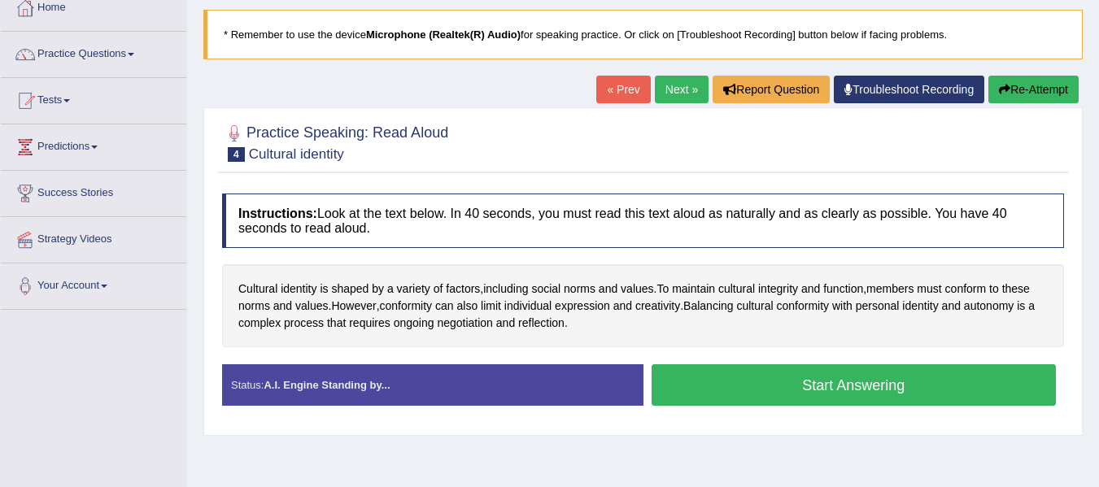
scroll to position [98, 0]
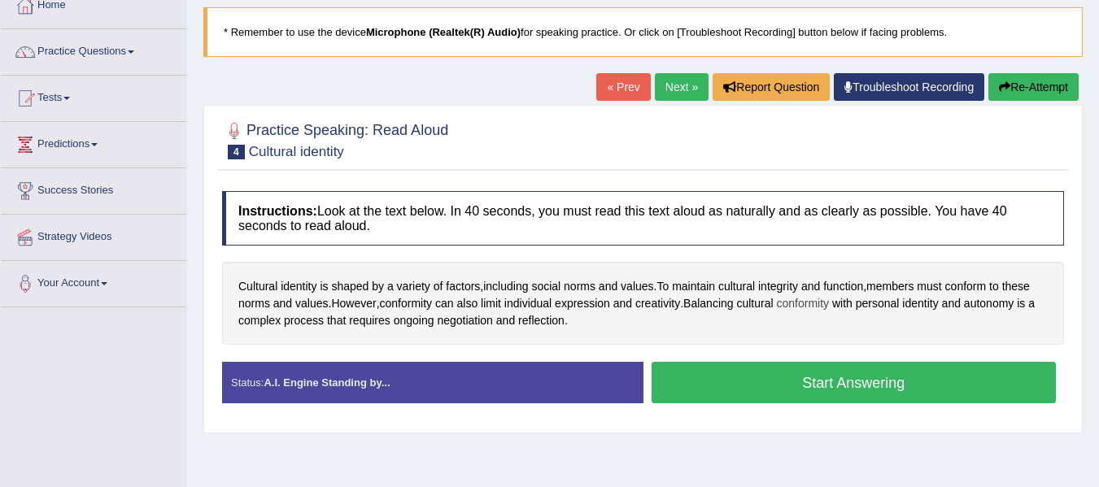
click at [803, 302] on span "conformity" at bounding box center [803, 303] width 53 height 17
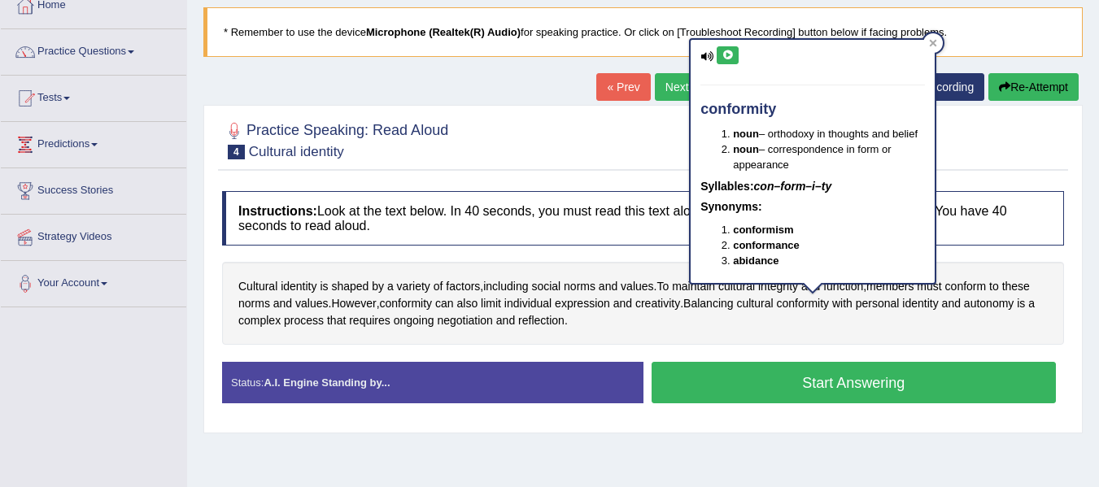
click at [728, 54] on icon at bounding box center [728, 55] width 12 height 10
click at [766, 330] on div "Cultural identity is shaped by a variety of factors , including social norms an…" at bounding box center [643, 303] width 842 height 83
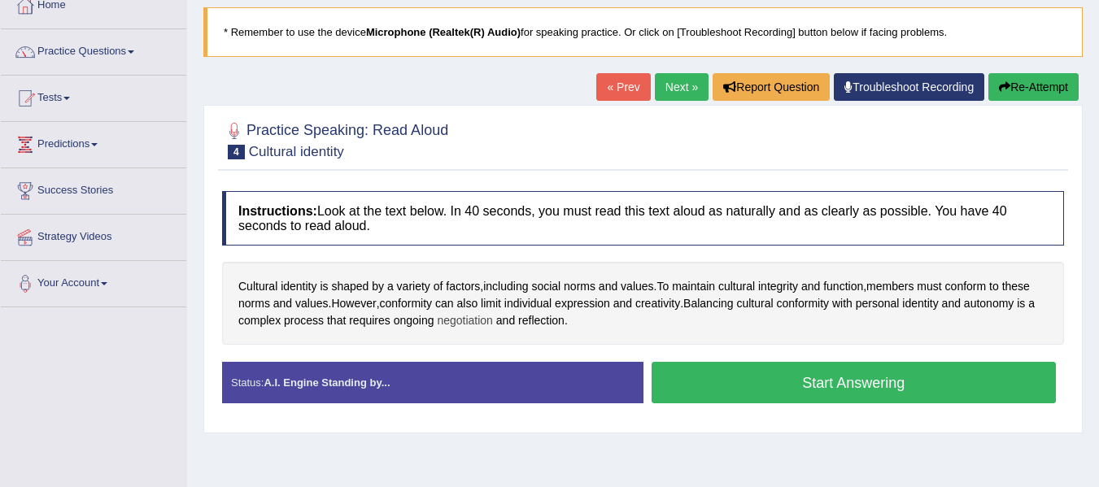
click at [465, 314] on span "negotiation" at bounding box center [465, 320] width 56 height 17
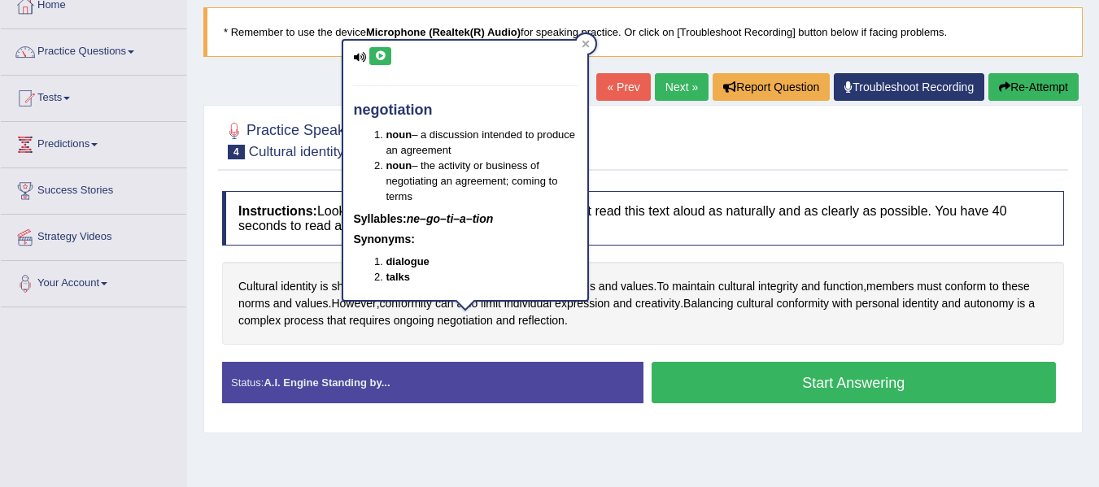
click at [382, 66] on div "negotiation noun – a discussion intended to produce an agreement noun – the act…" at bounding box center [465, 170] width 244 height 259
click at [382, 59] on icon at bounding box center [380, 56] width 12 height 10
click at [417, 56] on div "negotiation noun – a discussion intended to produce an agreement noun – the act…" at bounding box center [465, 170] width 244 height 259
click at [675, 168] on div "Practice Speaking: Read Aloud 4 Cultural identity" at bounding box center [643, 142] width 850 height 57
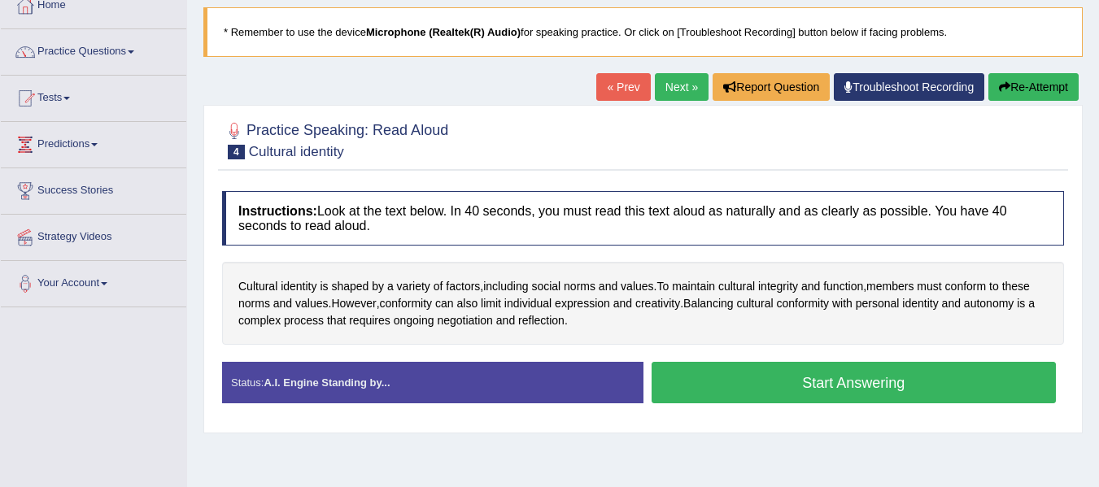
click at [765, 377] on button "Start Answering" at bounding box center [854, 382] width 405 height 41
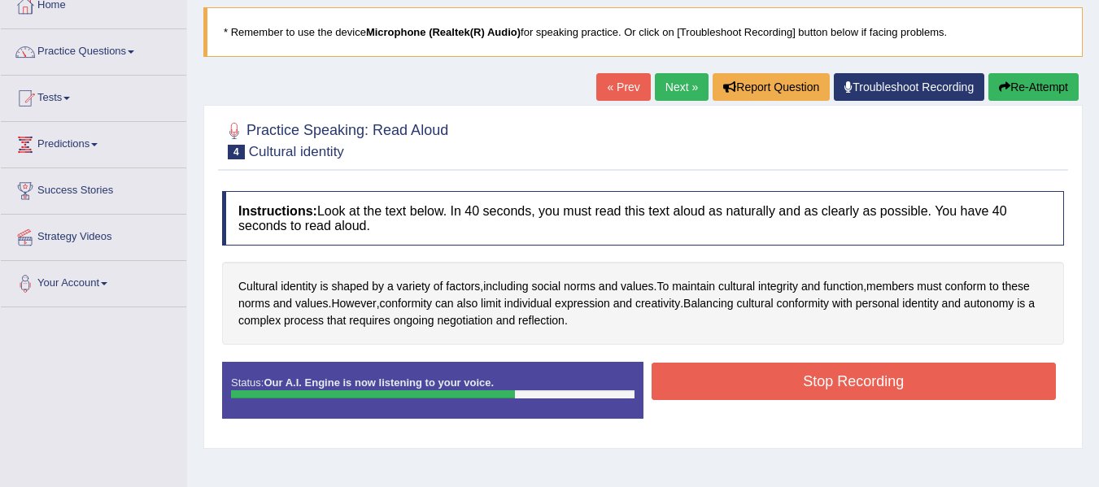
click at [765, 377] on button "Stop Recording" at bounding box center [854, 381] width 405 height 37
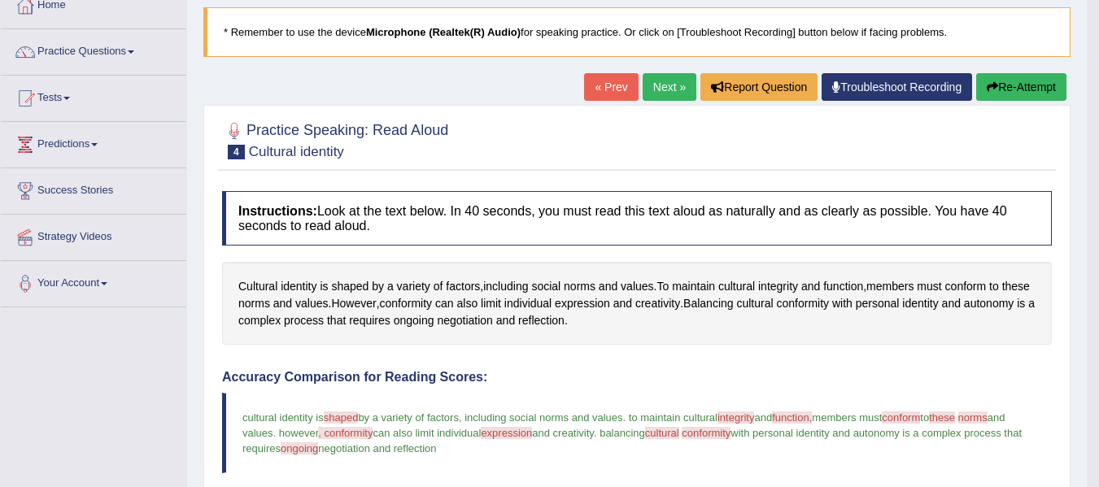
click at [867, 343] on div "Cultural identity is shaped by a variety of factors , including social norms an…" at bounding box center [637, 303] width 830 height 83
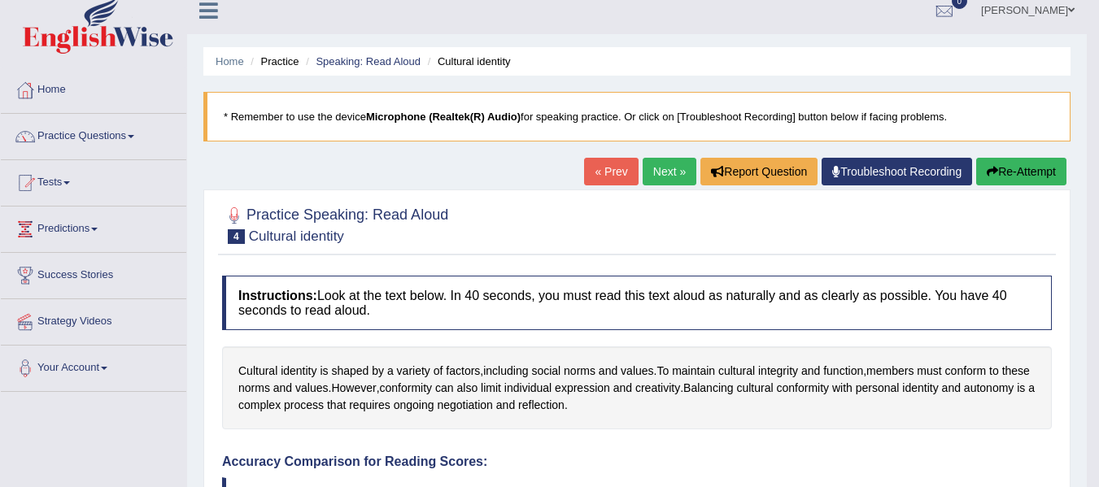
scroll to position [0, 0]
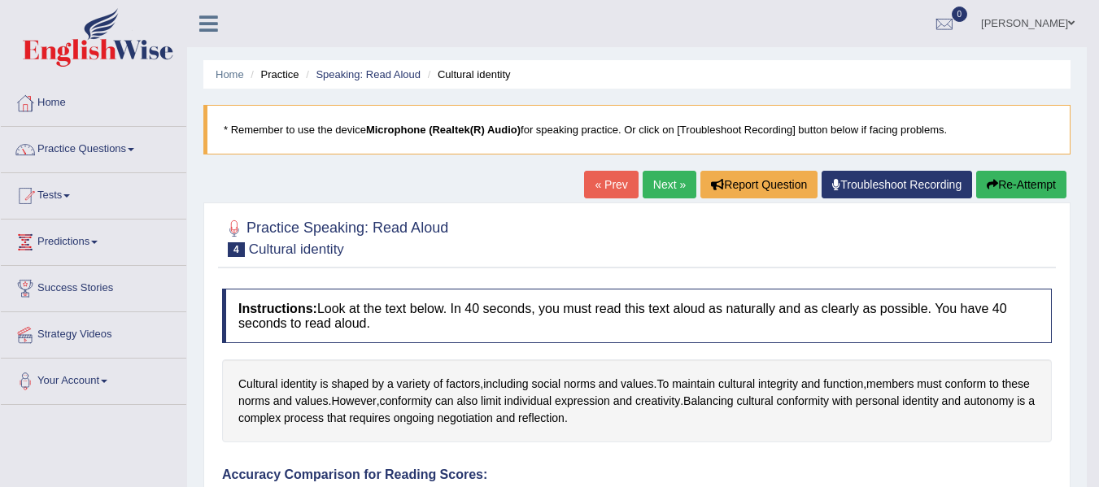
click at [662, 172] on link "Next »" at bounding box center [670, 185] width 54 height 28
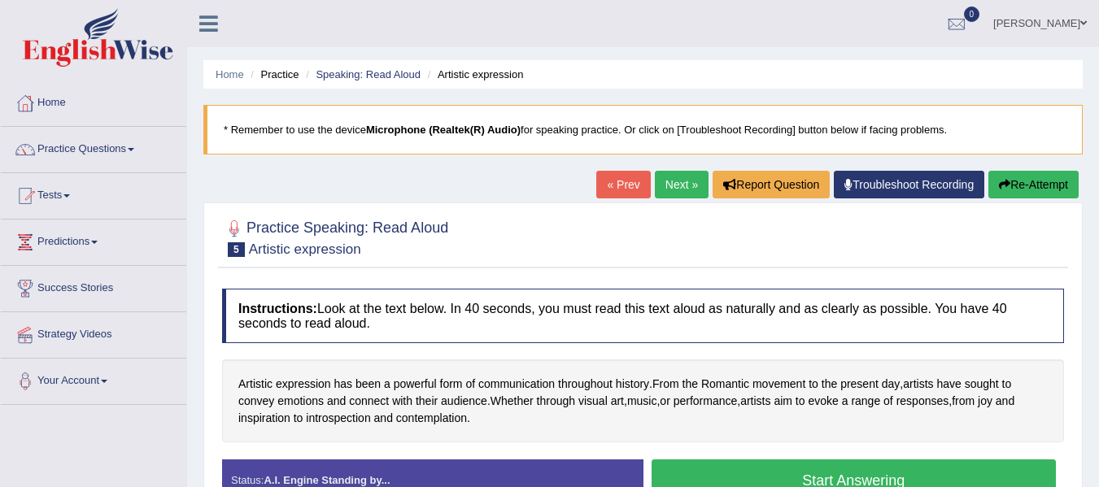
click at [680, 233] on div at bounding box center [643, 237] width 842 height 50
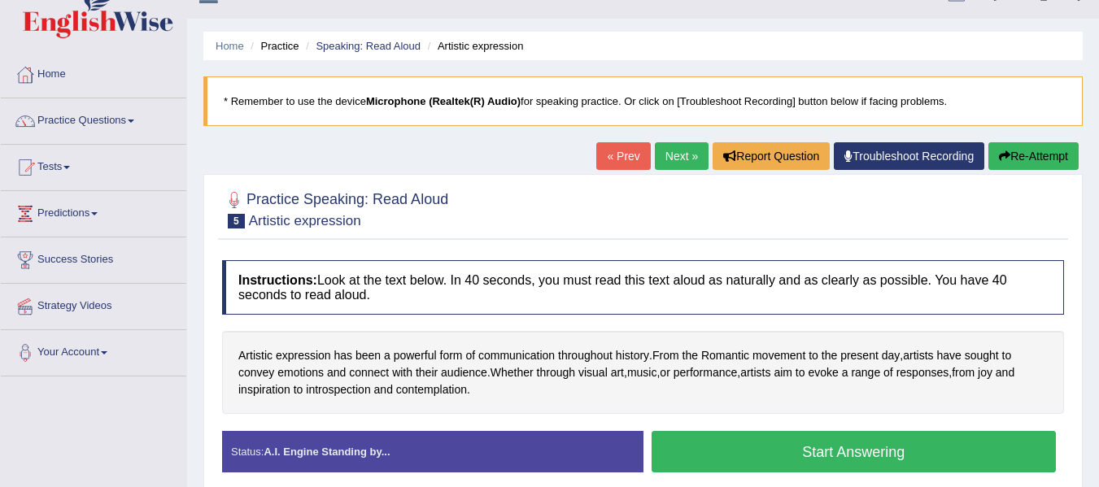
scroll to position [33, 0]
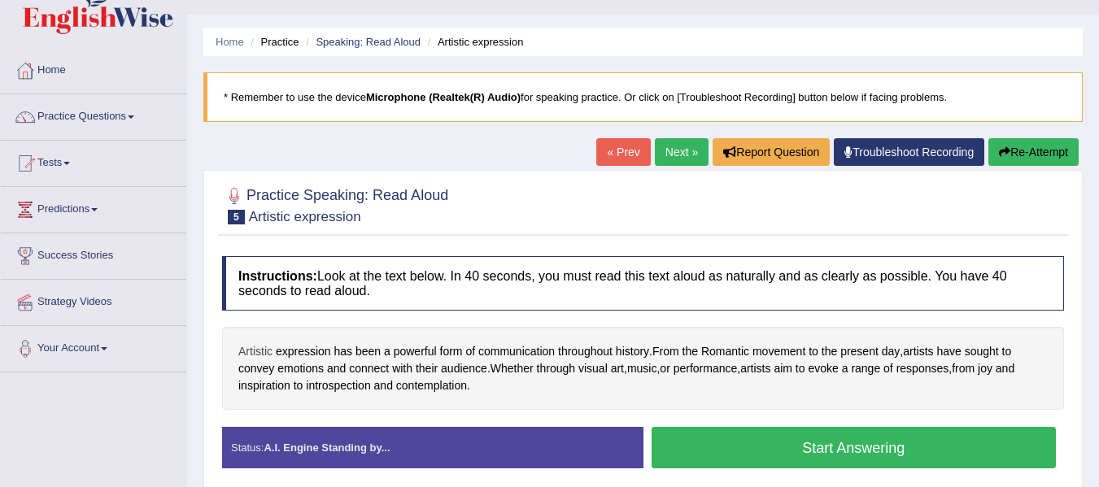
click at [251, 353] on span "Artistic" at bounding box center [255, 351] width 34 height 17
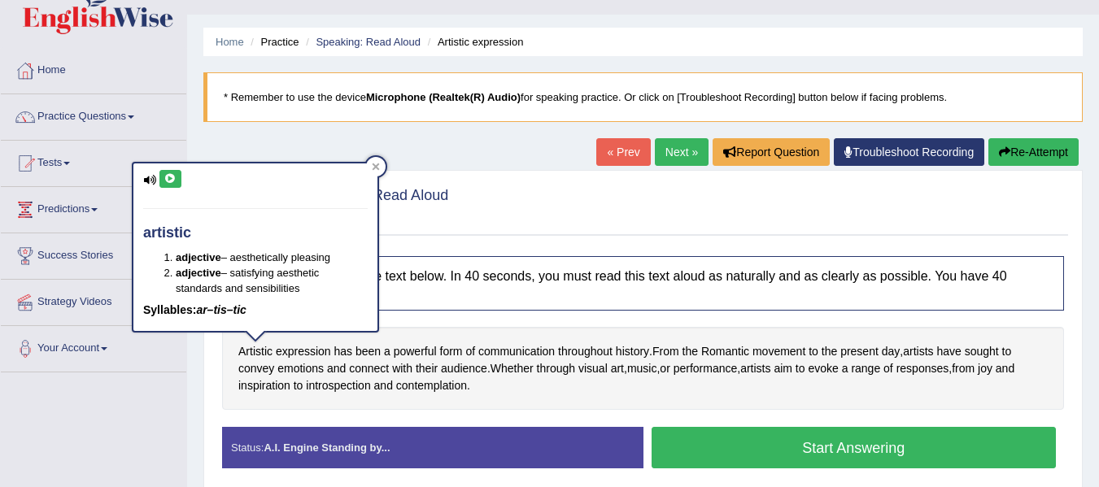
click at [163, 175] on button at bounding box center [170, 179] width 22 height 18
click at [212, 141] on div "Home Practice Speaking: Read Aloud Artistic expression * Remember to use the de…" at bounding box center [643, 374] width 912 height 814
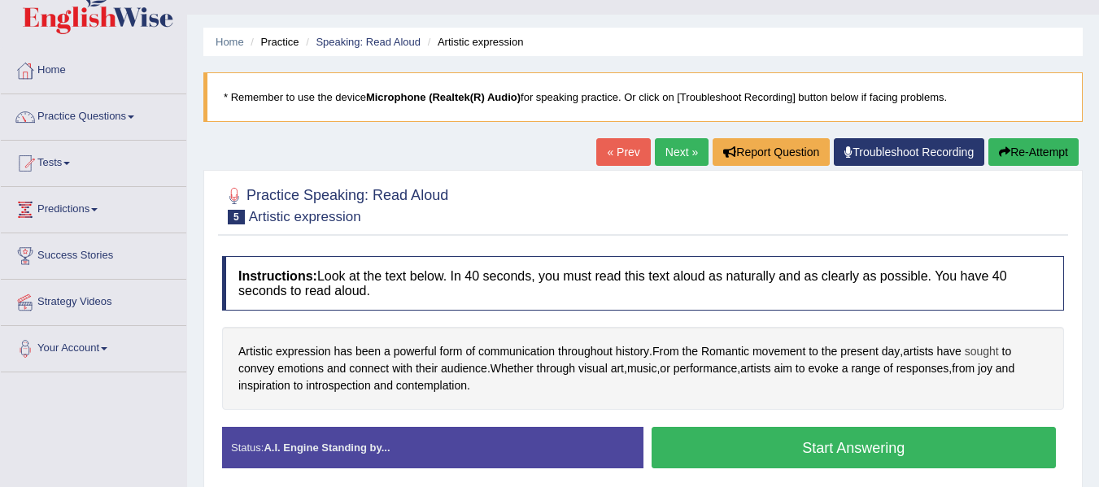
click at [981, 347] on span "sought" at bounding box center [982, 351] width 34 height 17
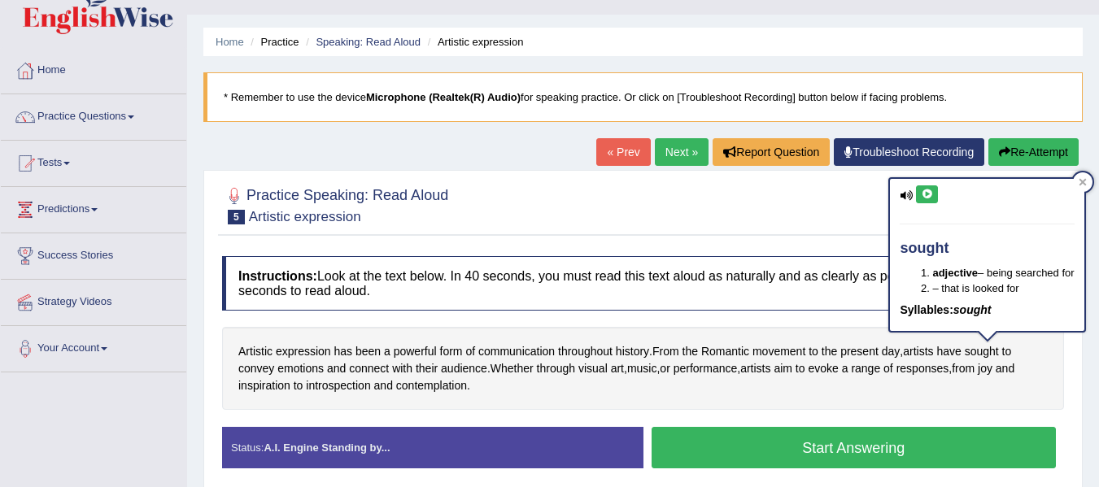
click at [930, 194] on icon at bounding box center [927, 195] width 12 height 10
click at [863, 212] on div at bounding box center [643, 205] width 842 height 50
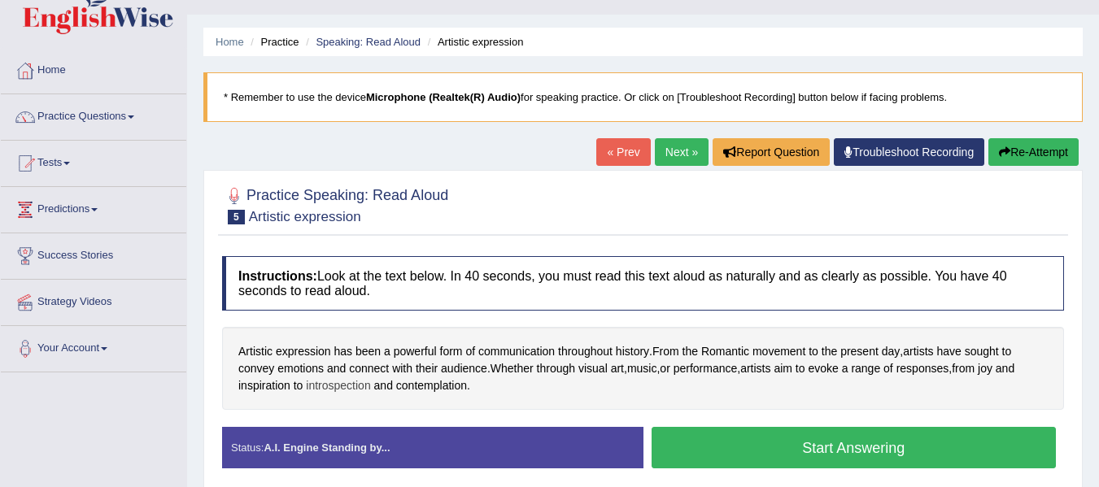
click at [343, 385] on span "introspection" at bounding box center [338, 386] width 64 height 17
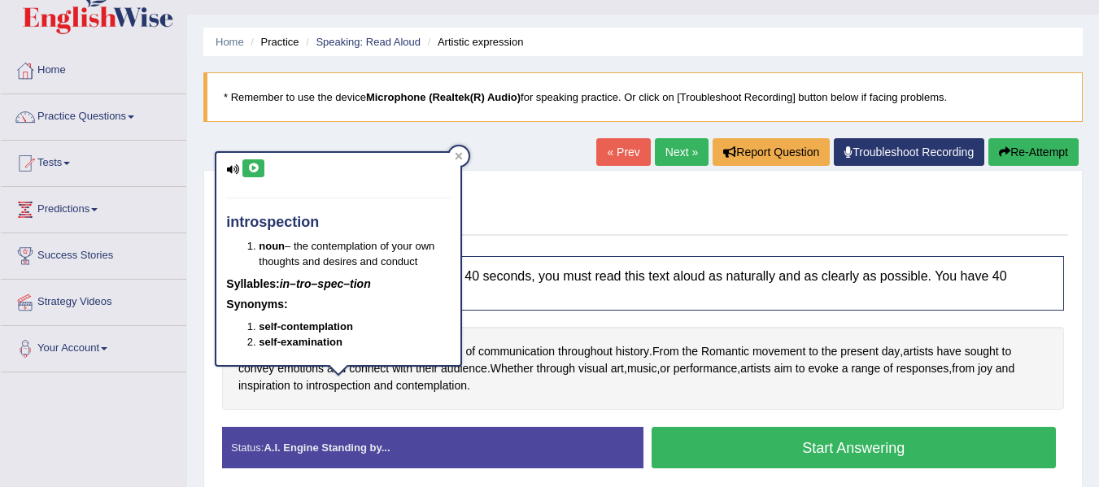
click at [252, 172] on icon at bounding box center [253, 169] width 12 height 10
click at [542, 179] on div "Practice Speaking: Read Aloud 5 Artistic expression" at bounding box center [643, 207] width 850 height 57
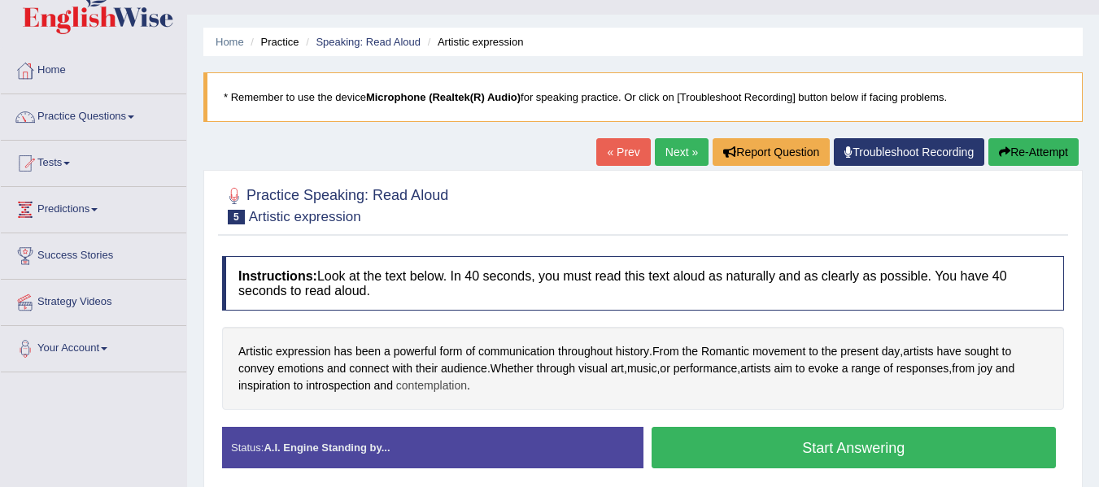
click at [444, 382] on span "contemplation" at bounding box center [431, 386] width 71 height 17
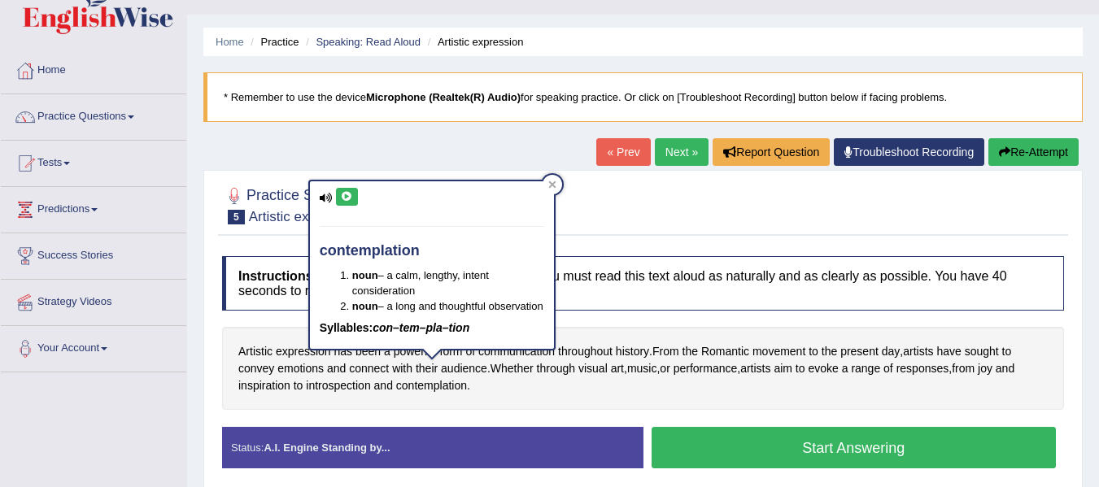
click at [344, 198] on icon at bounding box center [347, 197] width 12 height 10
click at [411, 151] on div "Home Practice Speaking: Read Aloud Artistic expression * Remember to use the de…" at bounding box center [643, 374] width 912 height 814
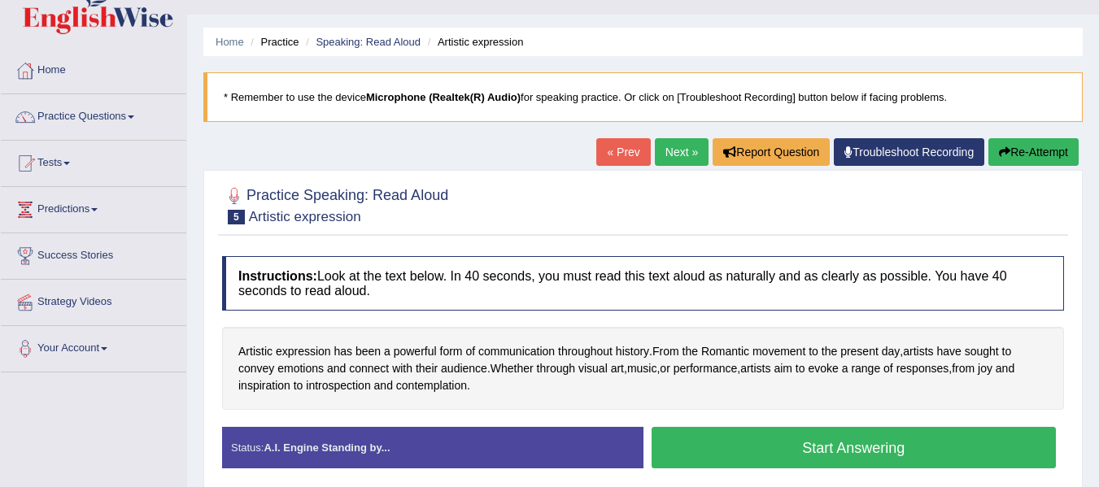
click at [790, 442] on button "Start Answering" at bounding box center [854, 447] width 405 height 41
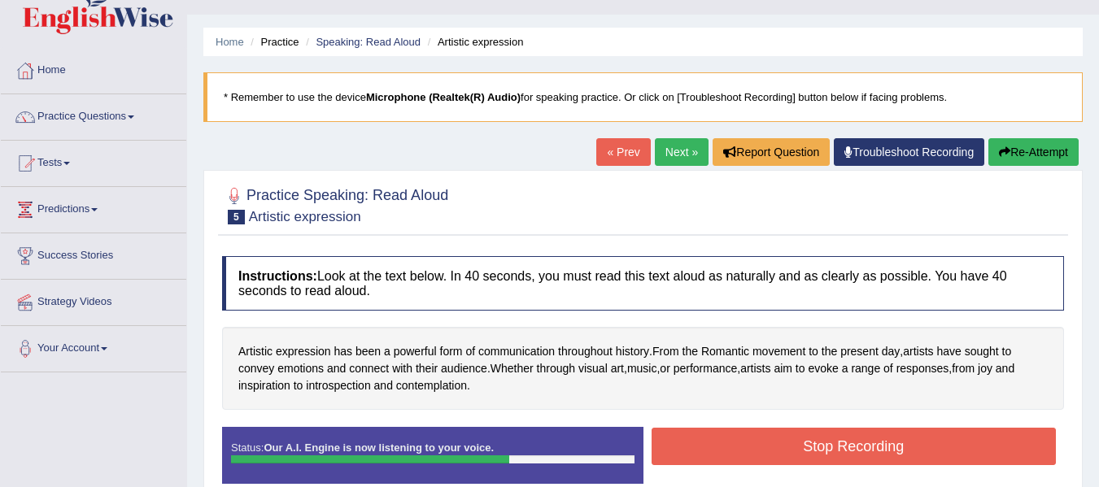
click at [790, 442] on button "Stop Recording" at bounding box center [854, 446] width 405 height 37
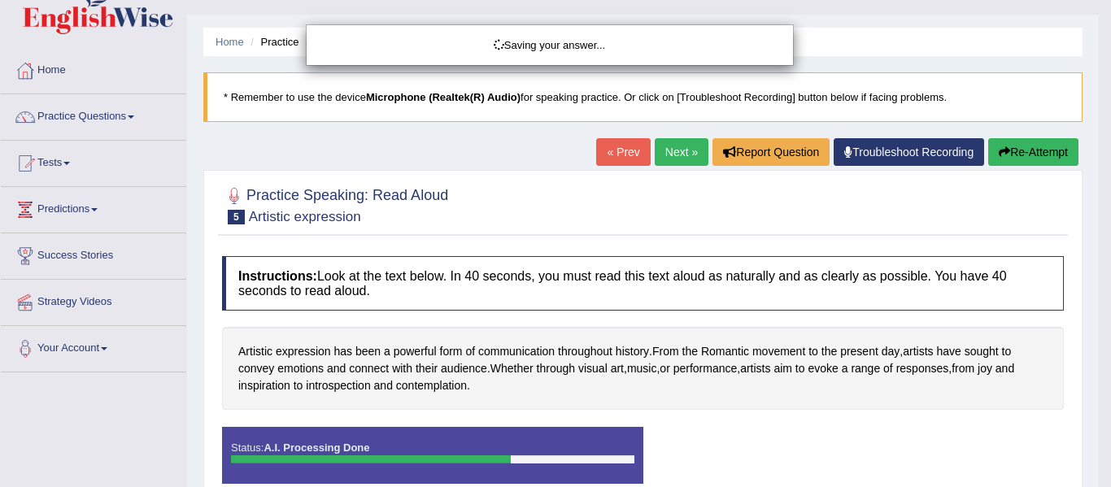
click at [790, 442] on div "Saving your answer..." at bounding box center [555, 243] width 1111 height 487
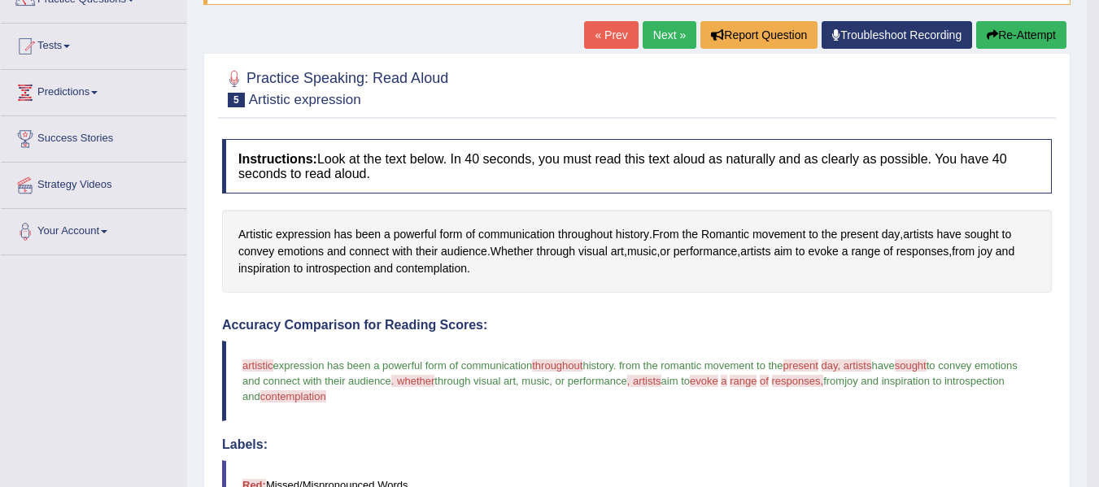
scroll to position [135, 0]
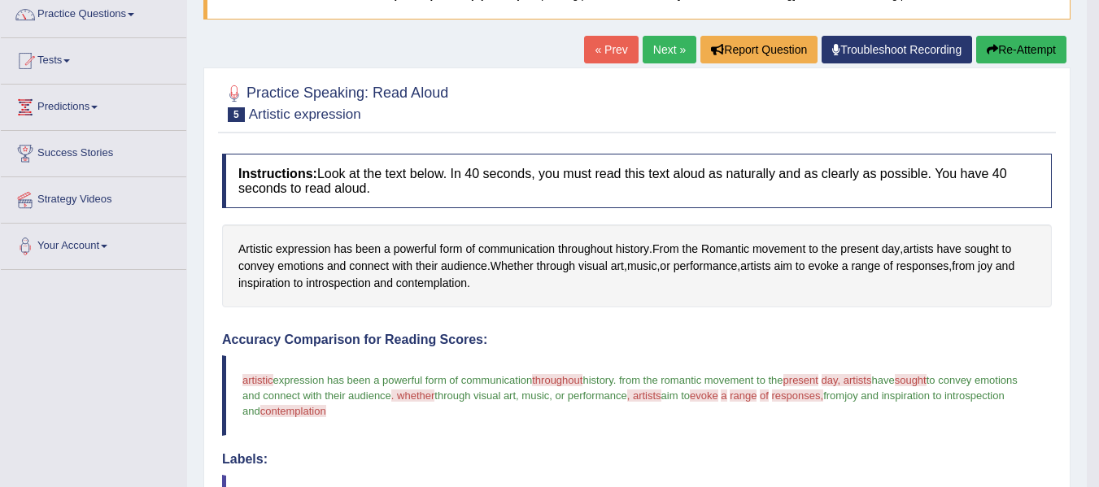
click at [674, 40] on link "Next »" at bounding box center [670, 50] width 54 height 28
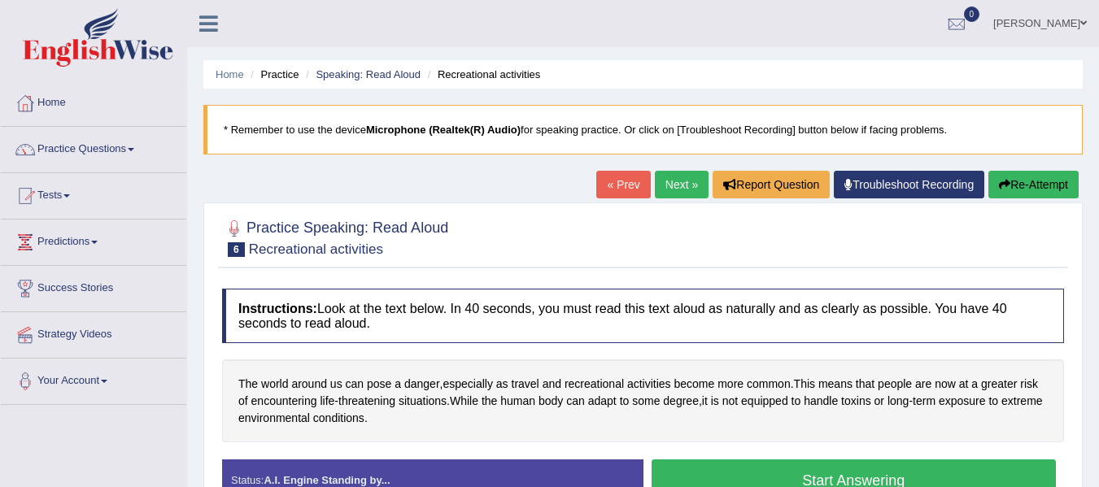
click at [576, 224] on div at bounding box center [643, 237] width 842 height 50
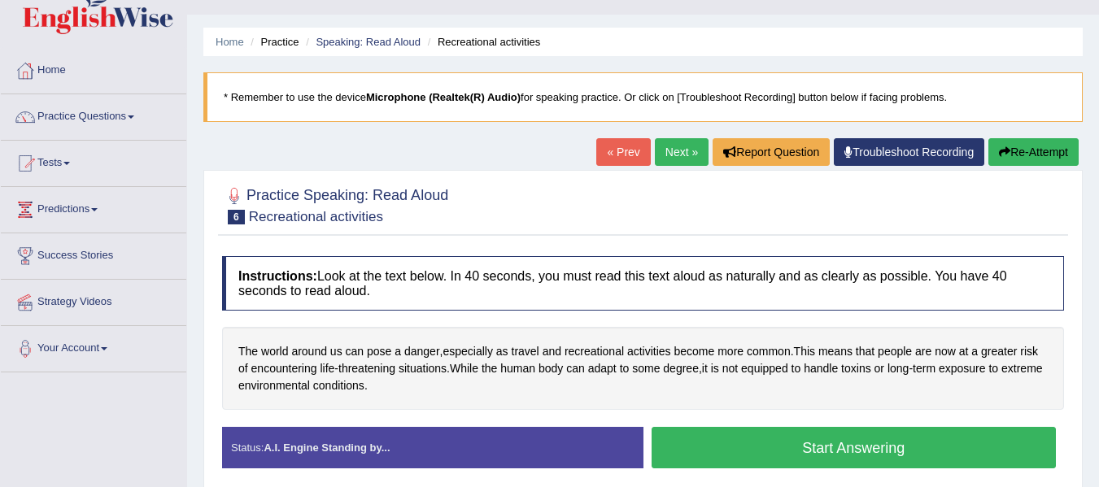
scroll to position [65, 0]
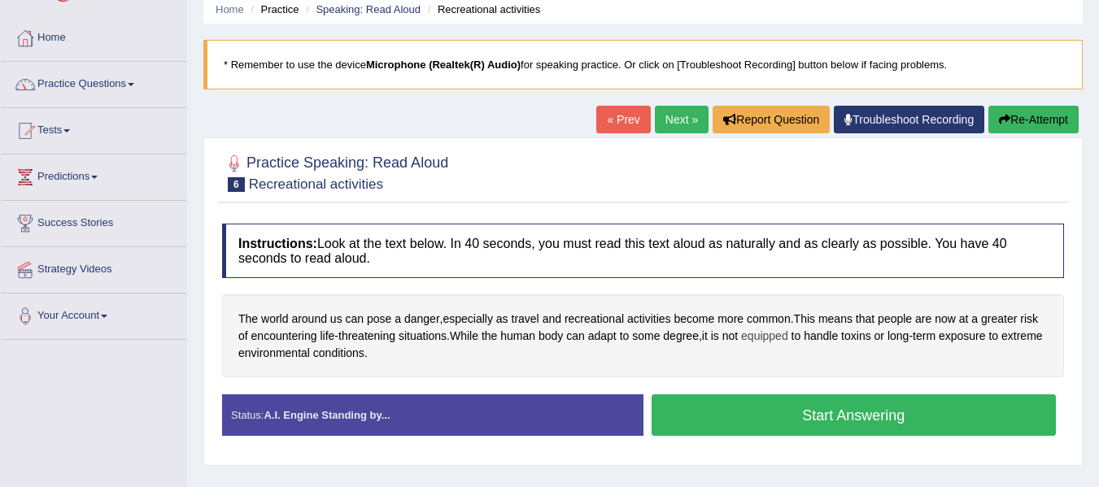
click at [753, 338] on span "equipped" at bounding box center [764, 336] width 47 height 17
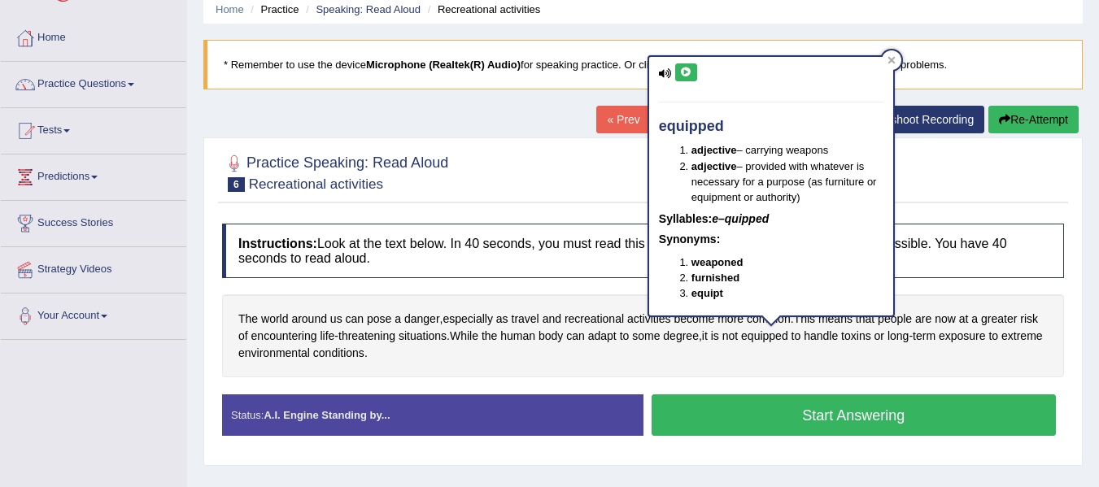
click at [680, 72] on icon at bounding box center [686, 73] width 12 height 10
click at [1050, 153] on div at bounding box center [643, 172] width 842 height 50
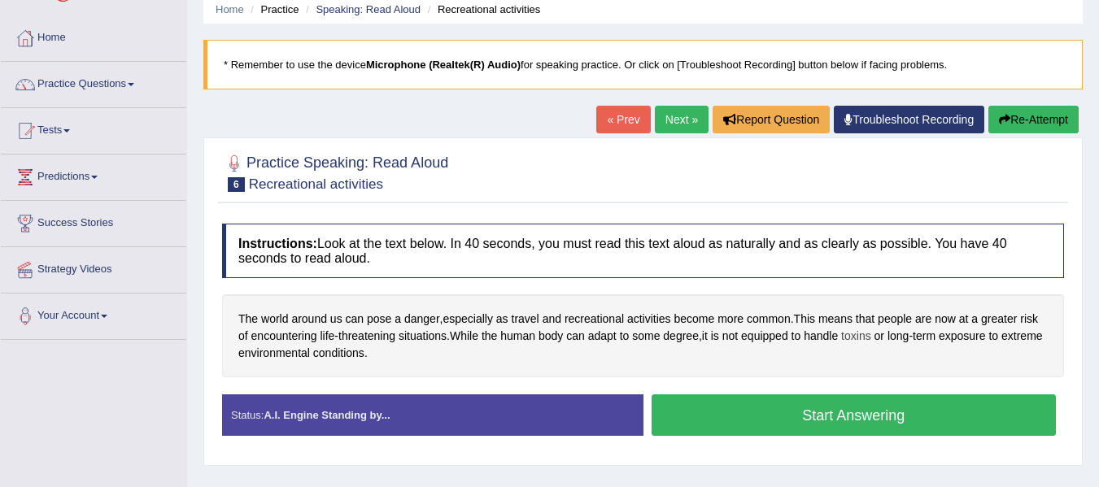
click at [866, 335] on span "toxins" at bounding box center [856, 336] width 30 height 17
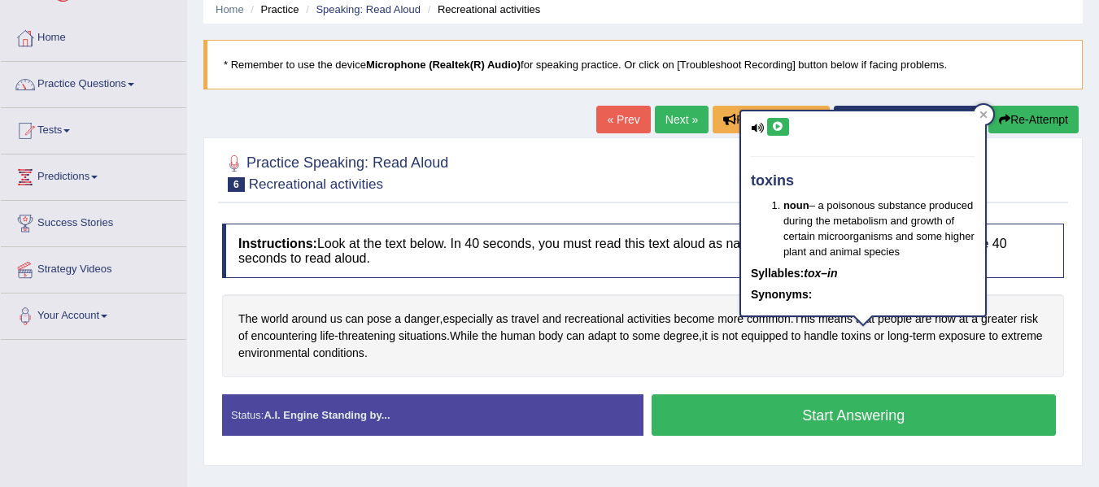
click at [772, 130] on icon at bounding box center [778, 127] width 12 height 10
click at [687, 156] on div at bounding box center [643, 172] width 842 height 50
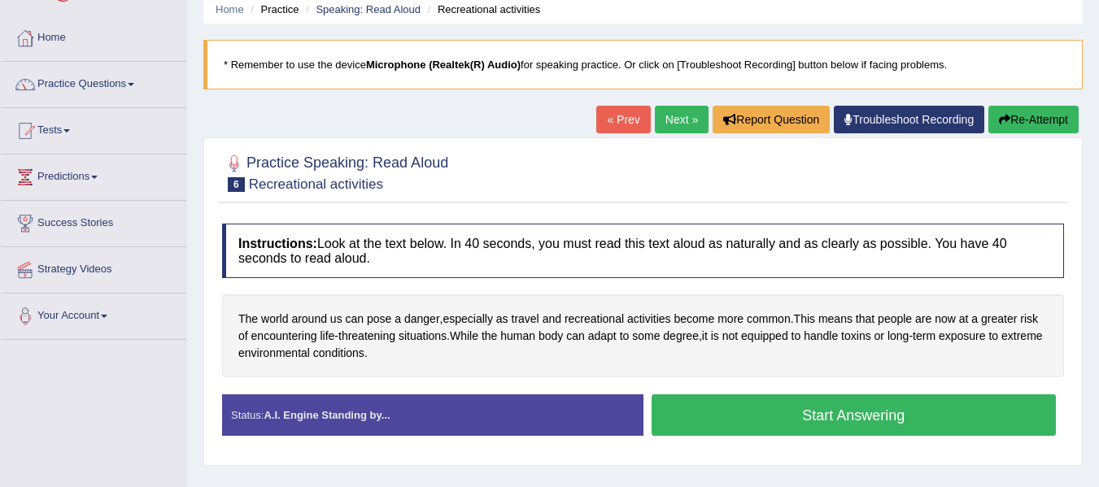
click at [785, 422] on button "Start Answering" at bounding box center [854, 415] width 405 height 41
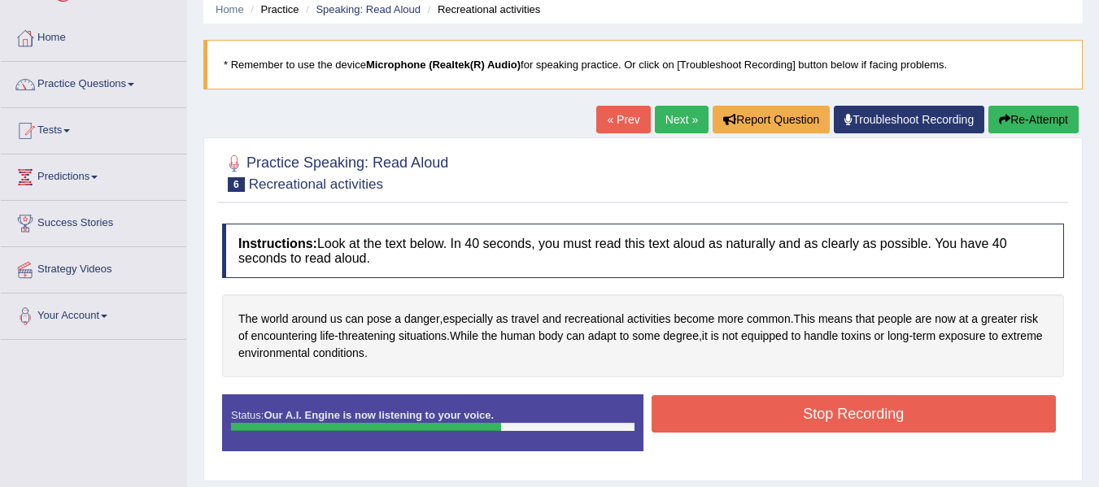
click at [785, 422] on button "Stop Recording" at bounding box center [854, 413] width 405 height 37
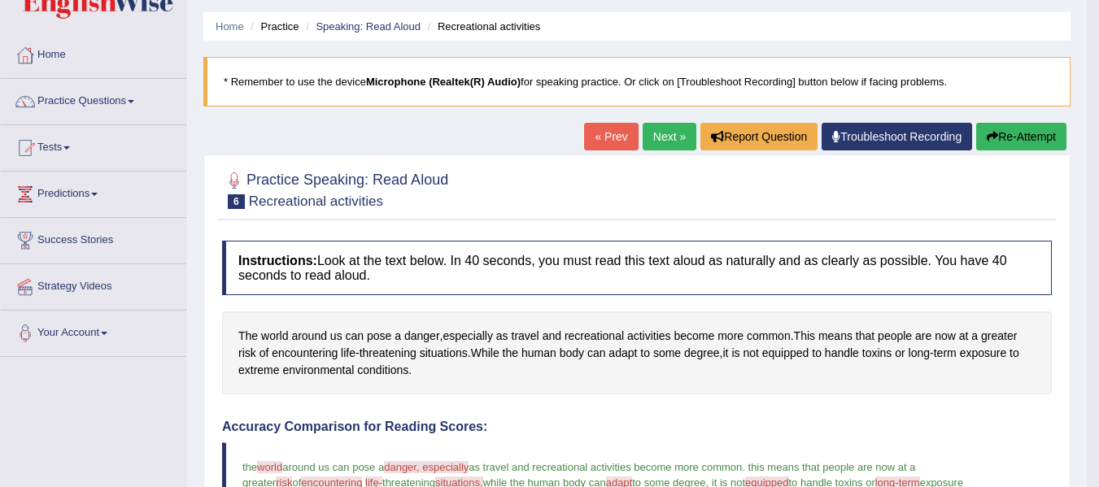
scroll to position [0, 0]
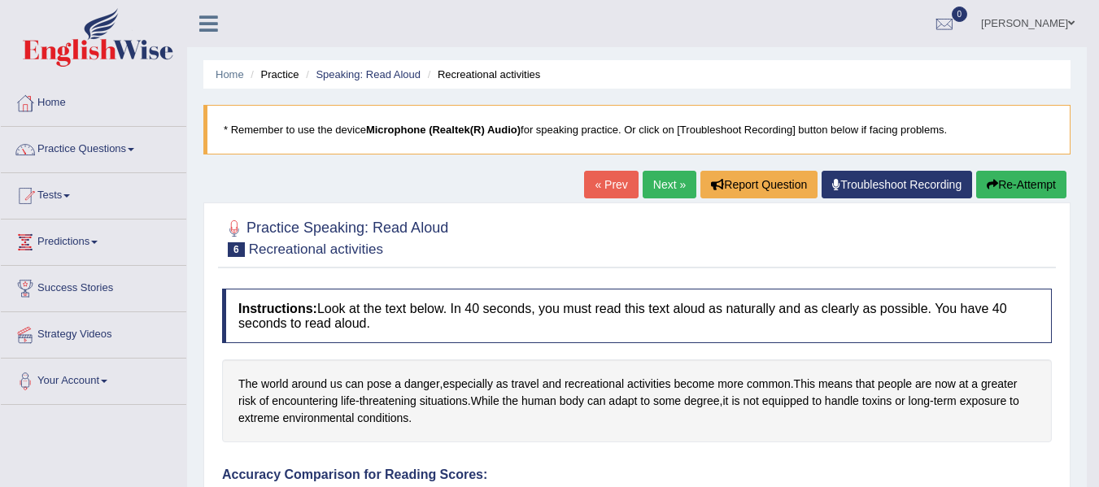
click at [652, 190] on link "Next »" at bounding box center [670, 185] width 54 height 28
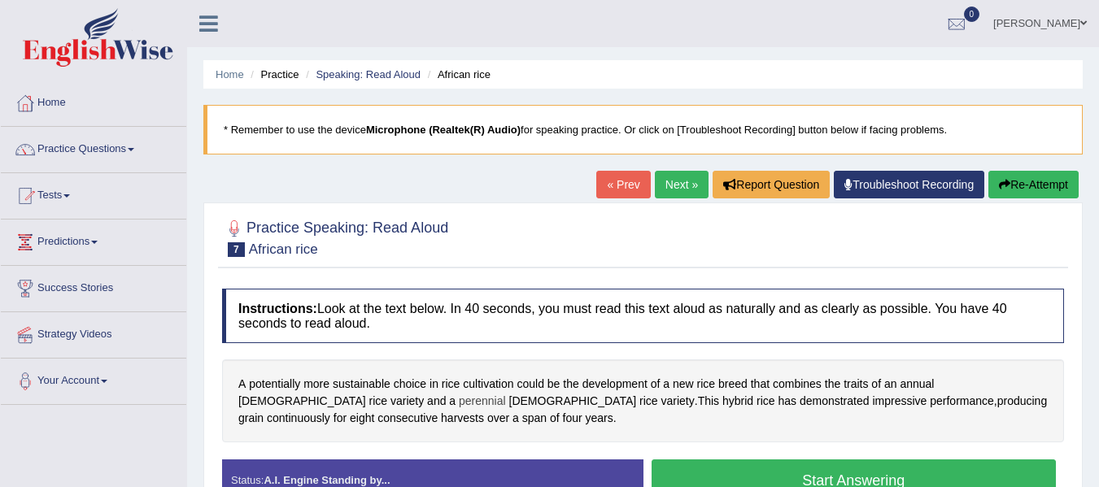
click at [459, 396] on span "perennial" at bounding box center [482, 401] width 47 height 17
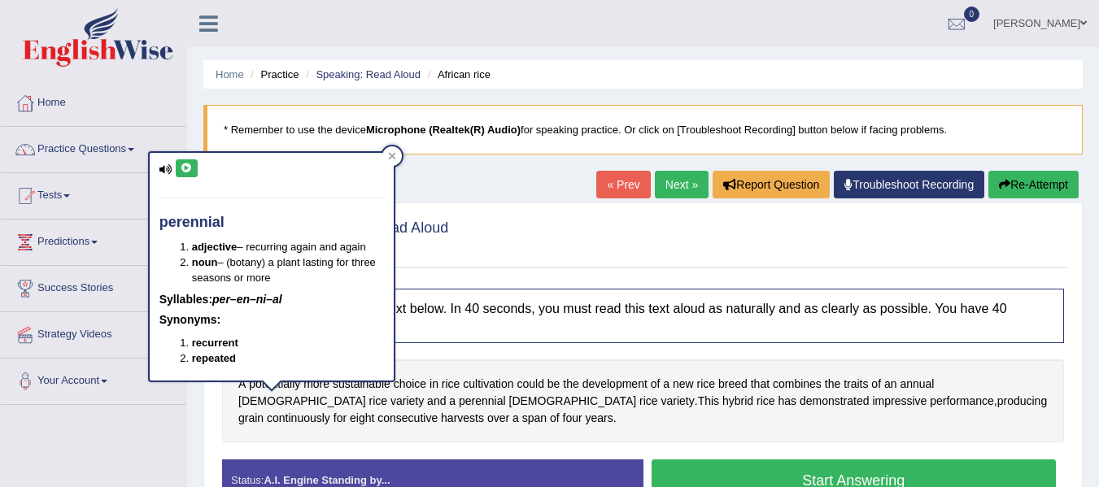
click at [186, 170] on icon at bounding box center [187, 169] width 12 height 10
click at [489, 162] on div "Home Practice Speaking: Read Aloud African rice * Remember to use the device Mi…" at bounding box center [643, 407] width 912 height 814
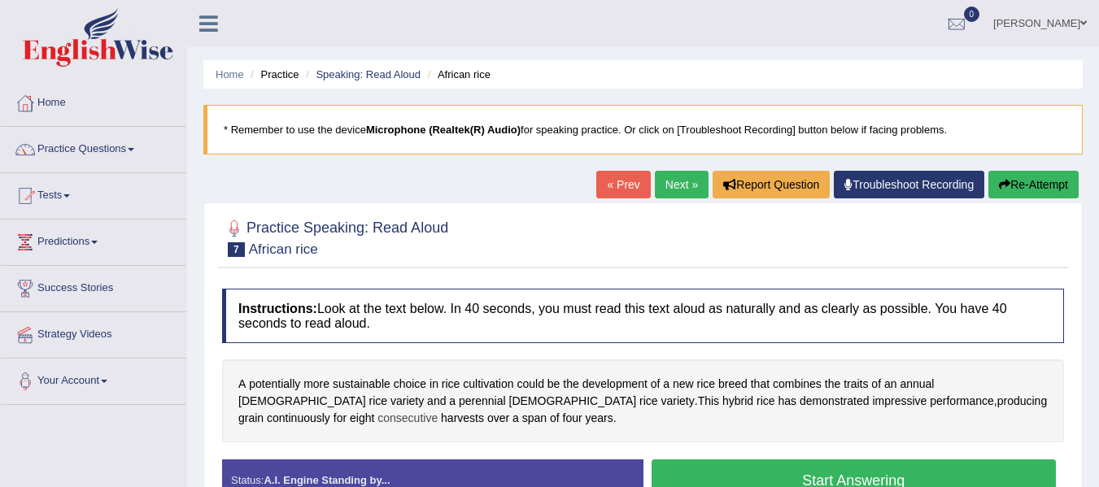
click at [438, 410] on span "consecutive" at bounding box center [408, 418] width 60 height 17
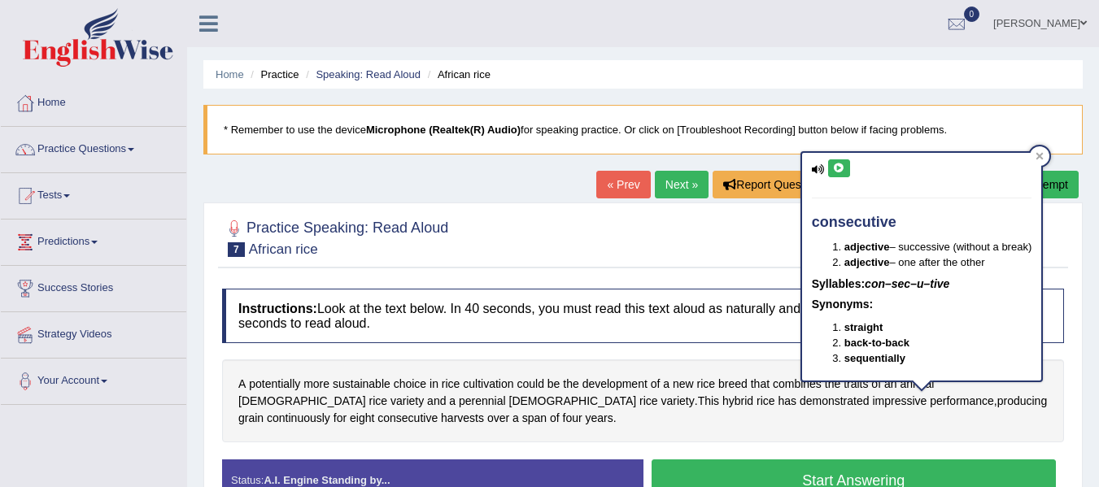
click at [837, 176] on button at bounding box center [839, 168] width 22 height 18
click at [777, 222] on div at bounding box center [643, 237] width 842 height 50
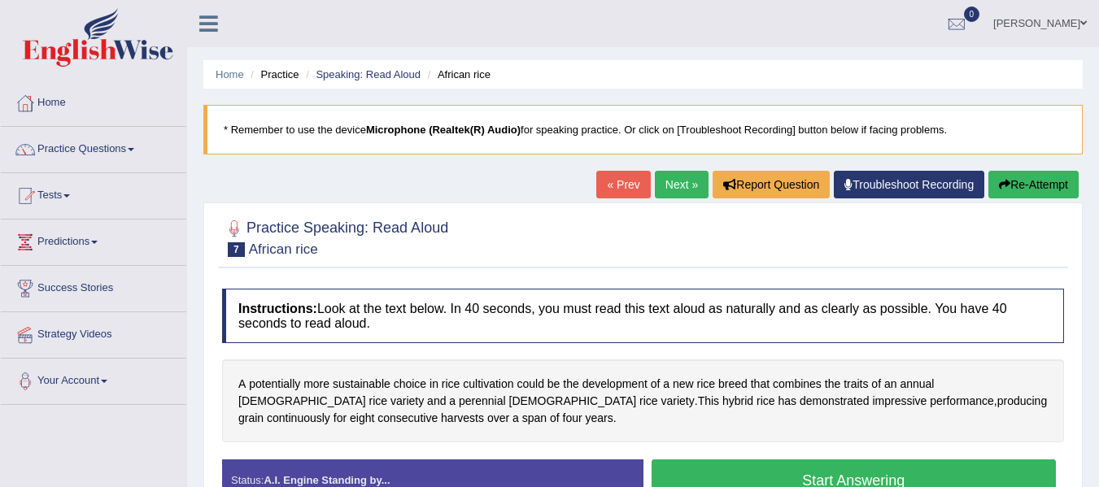
click at [530, 441] on div "A potentially more sustainable choice in rice cultivation could be the developm…" at bounding box center [643, 401] width 842 height 83
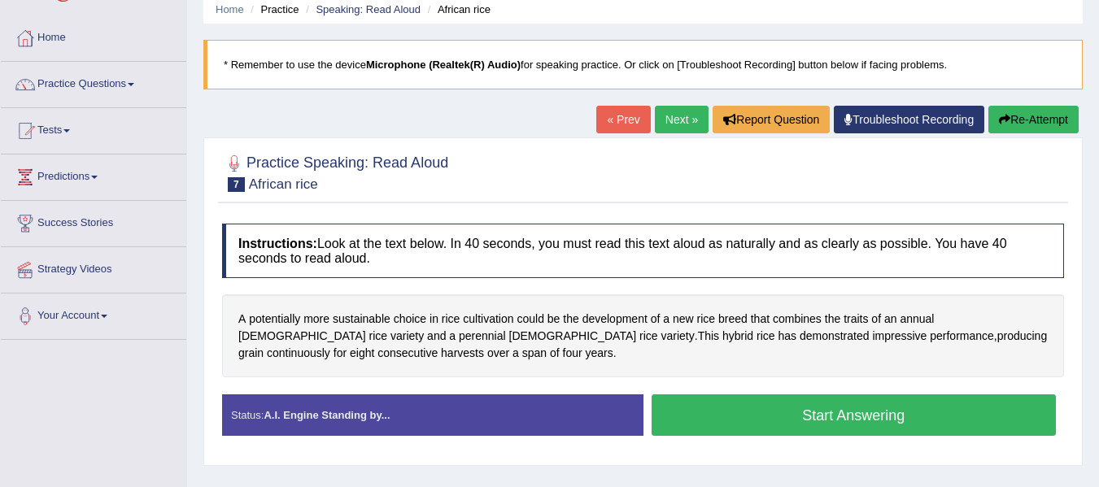
scroll to position [98, 0]
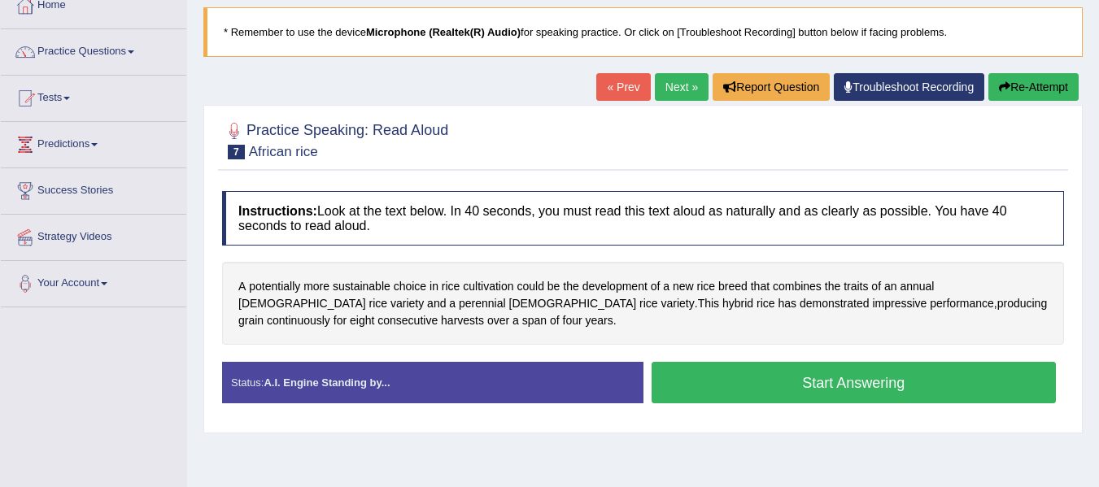
click at [730, 391] on button "Start Answering" at bounding box center [854, 382] width 405 height 41
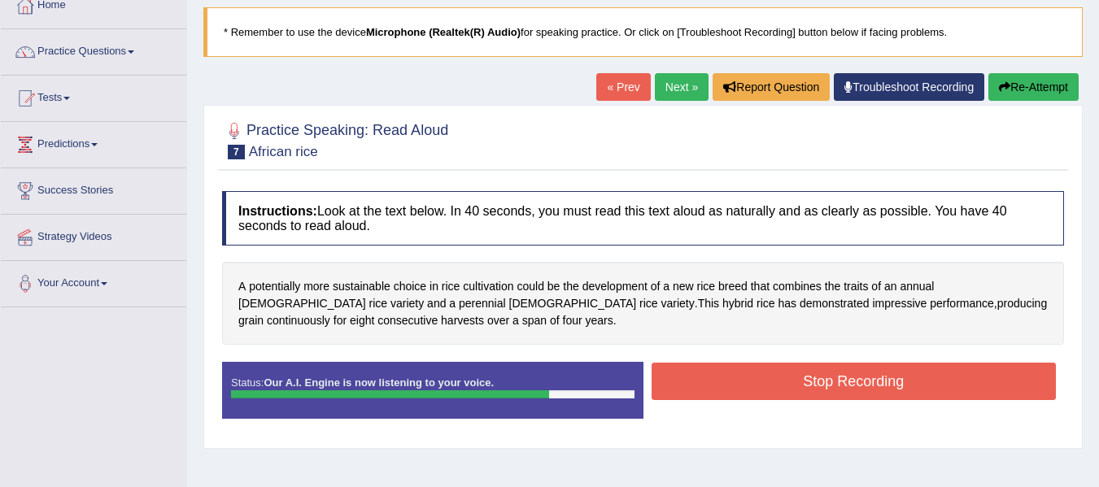
click at [730, 391] on button "Stop Recording" at bounding box center [854, 381] width 405 height 37
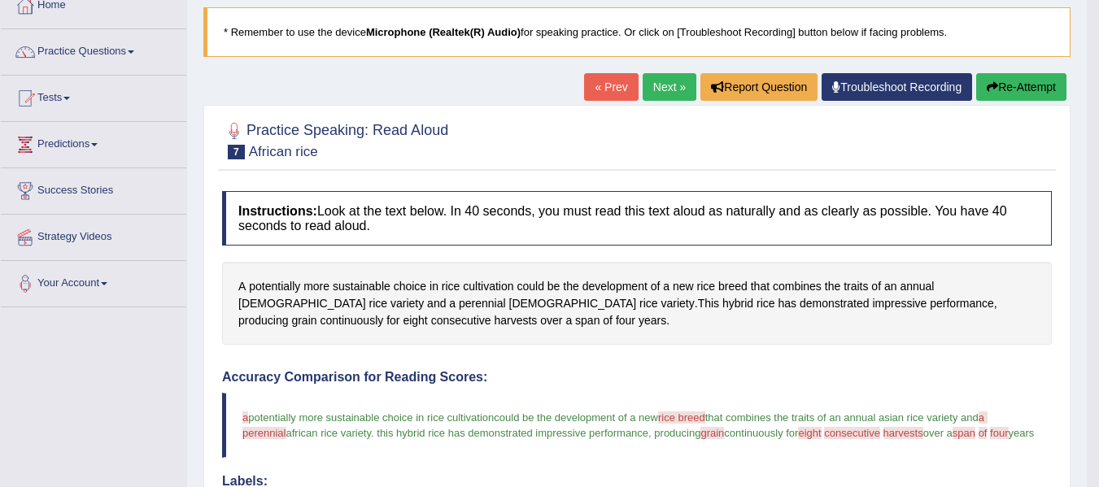
click at [736, 457] on blockquote "a potentially more sustainable choice in rice cultivation should be could be th…" at bounding box center [637, 425] width 830 height 65
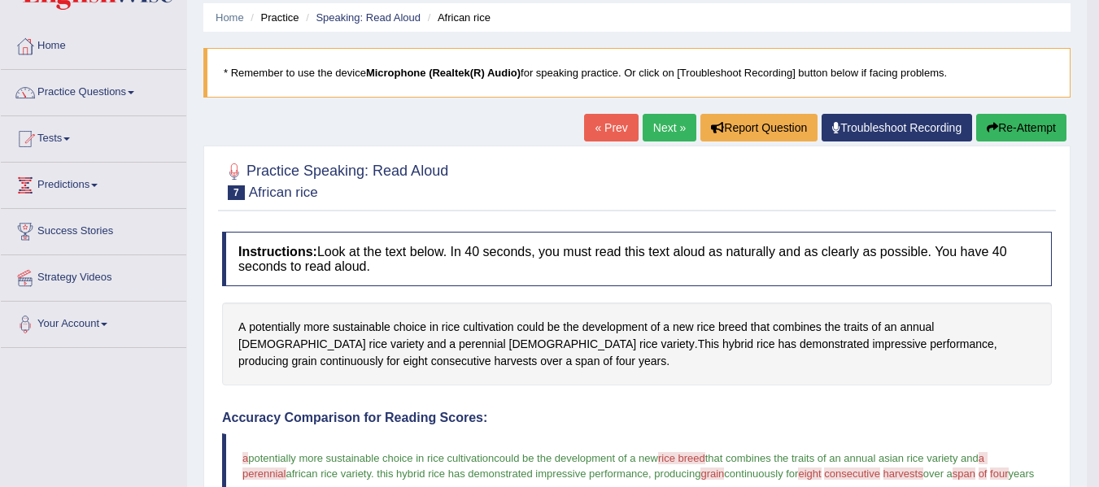
scroll to position [0, 0]
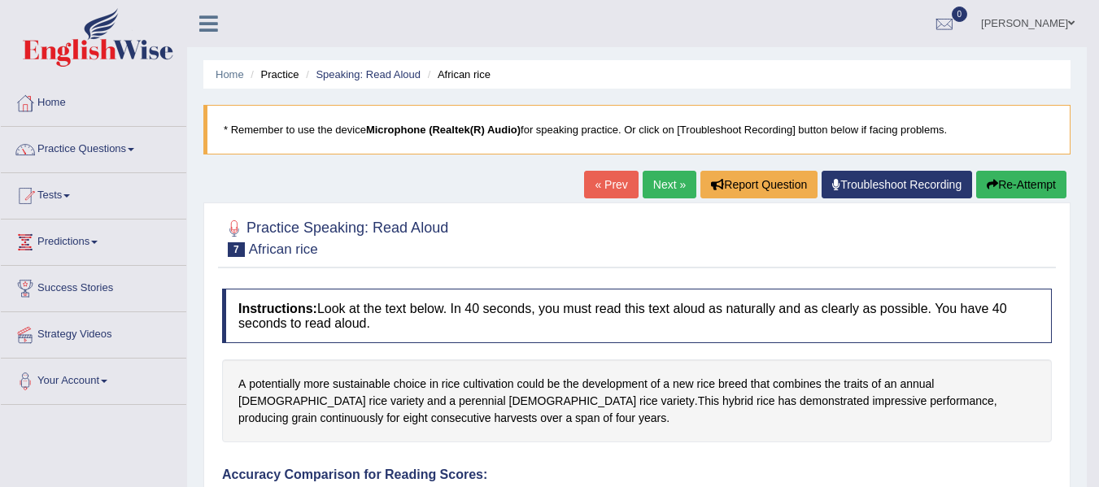
click at [658, 172] on link "Next »" at bounding box center [670, 185] width 54 height 28
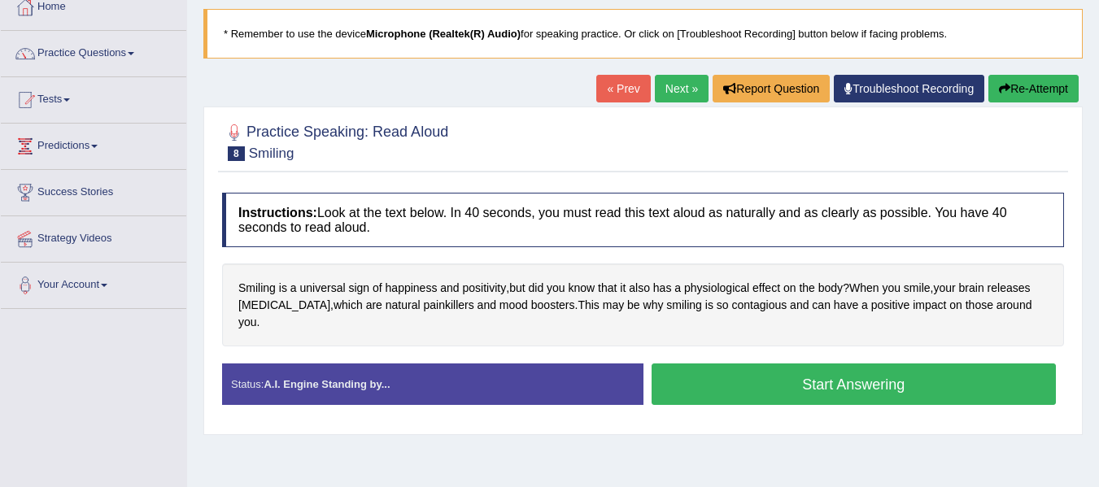
scroll to position [98, 0]
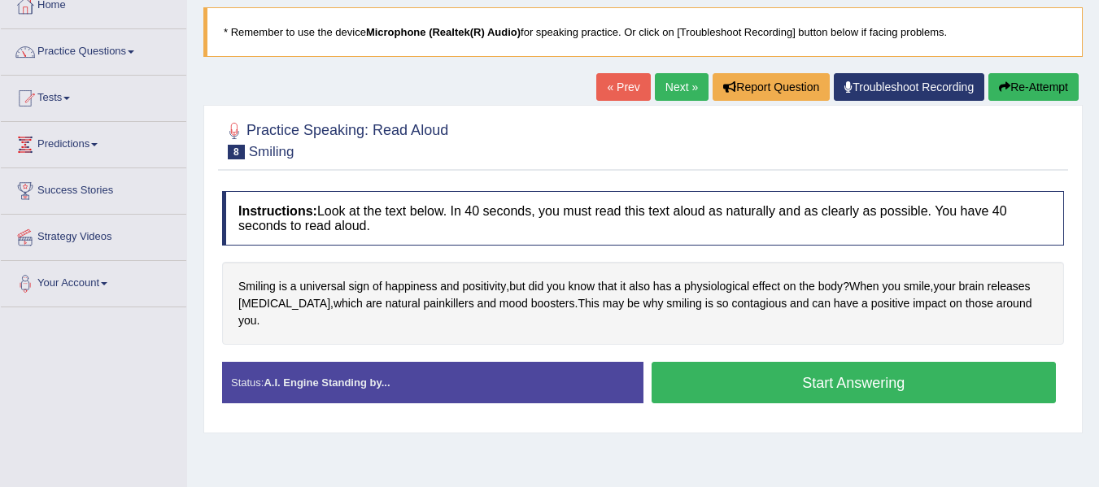
click at [773, 366] on button "Start Answering" at bounding box center [854, 382] width 405 height 41
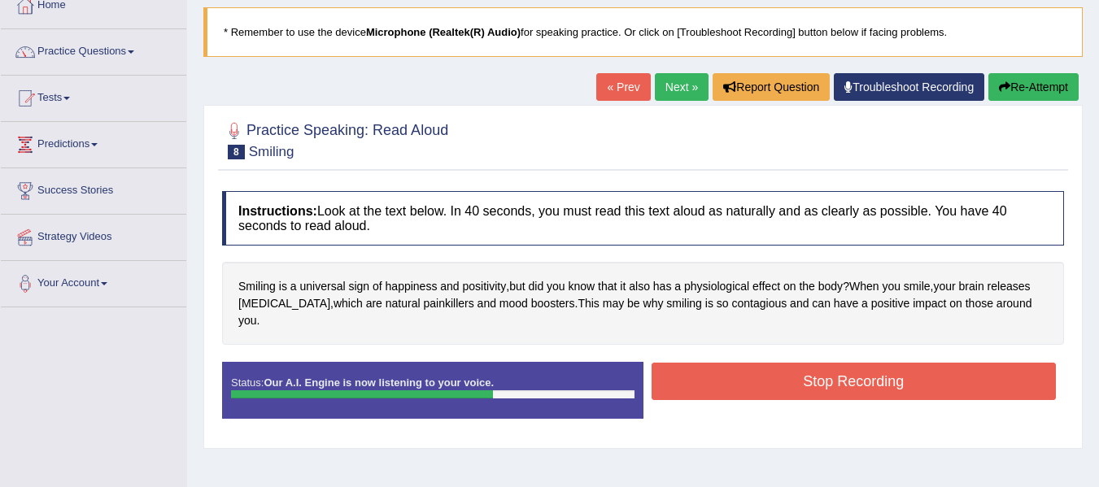
click at [773, 366] on button "Stop Recording" at bounding box center [854, 381] width 405 height 37
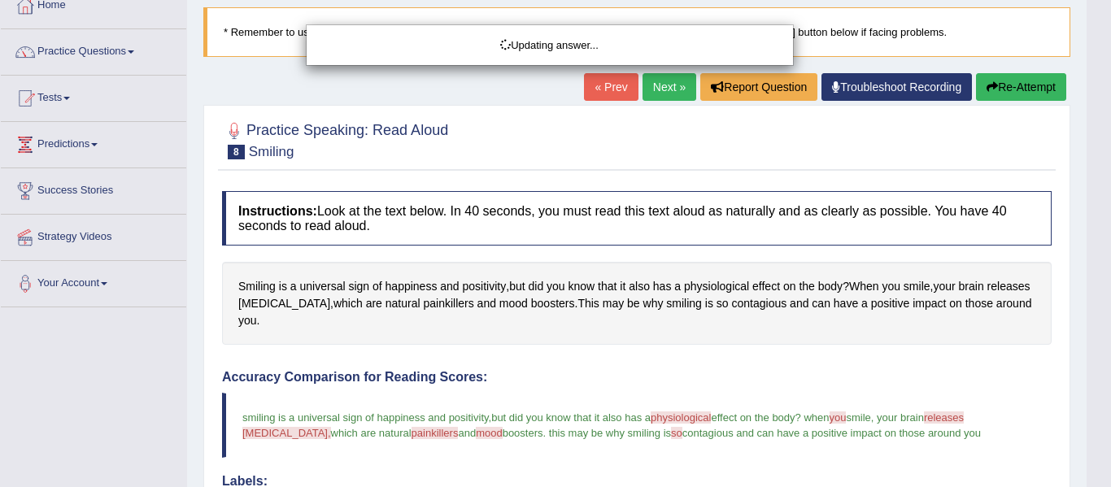
click at [773, 366] on body "Toggle navigation Home Practice Questions Speaking Practice Read Aloud Repeat S…" at bounding box center [555, 145] width 1111 height 487
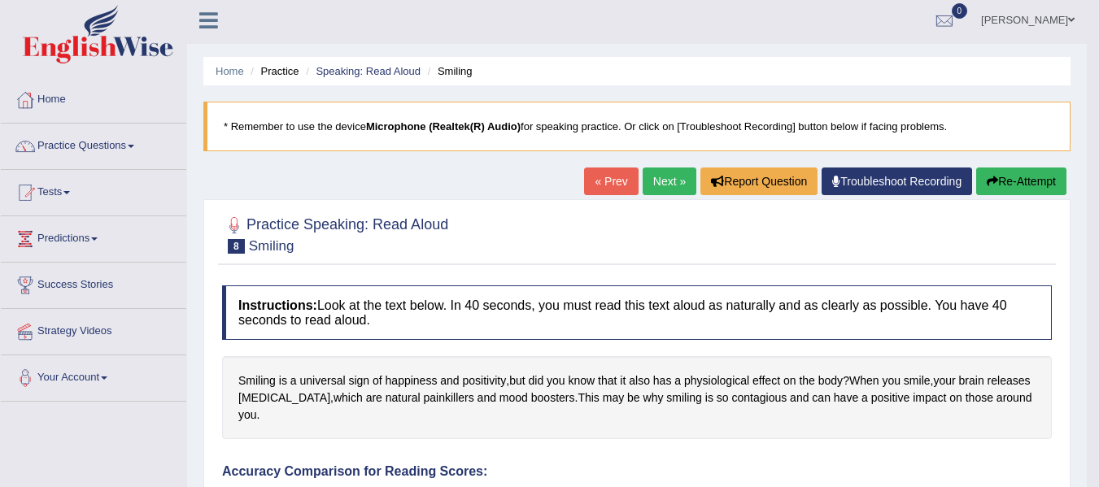
scroll to position [0, 0]
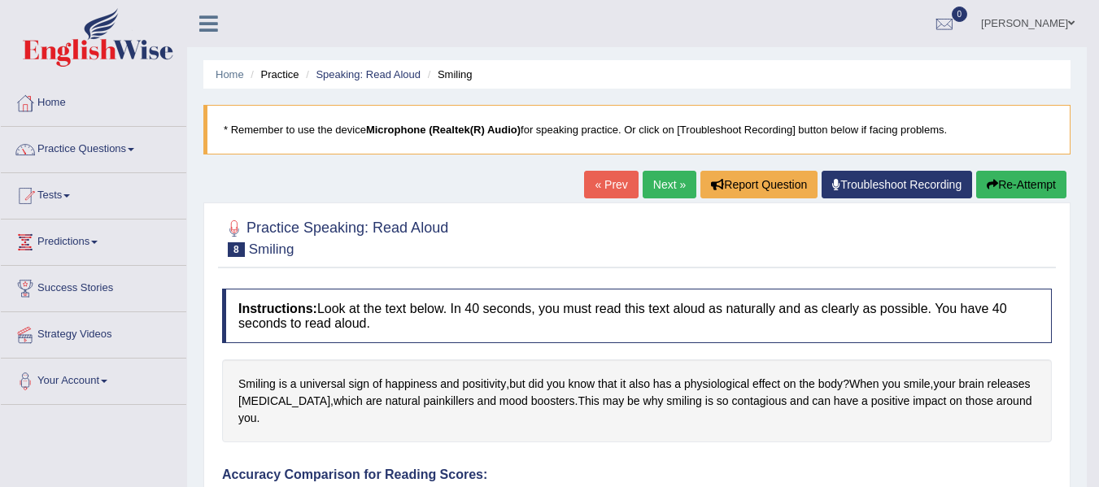
click at [661, 187] on link "Next »" at bounding box center [670, 185] width 54 height 28
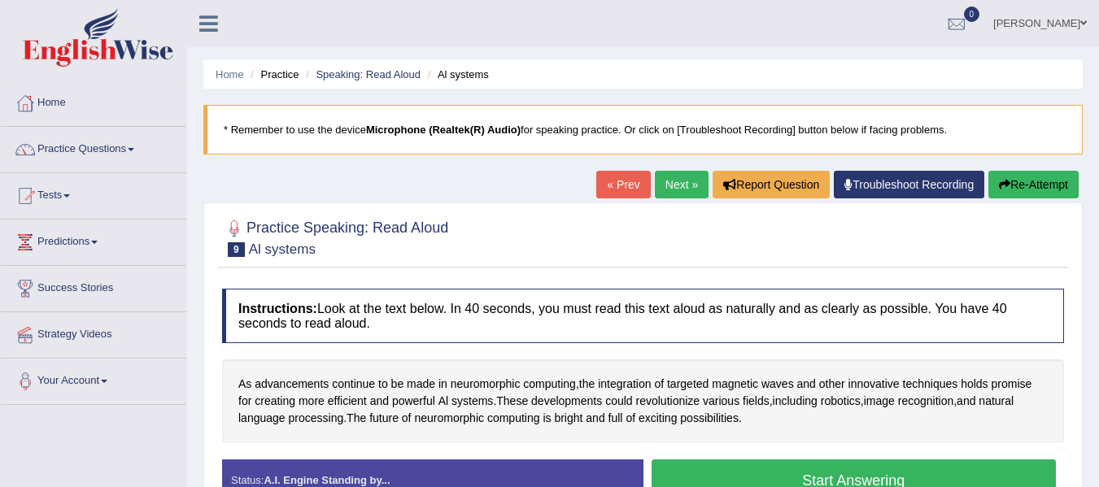
click at [613, 258] on div at bounding box center [643, 237] width 842 height 50
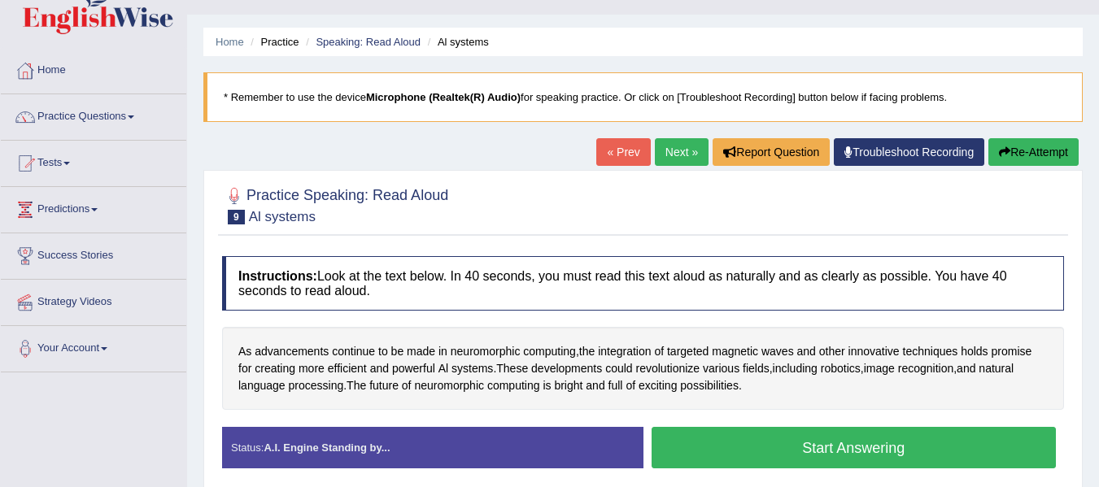
scroll to position [65, 0]
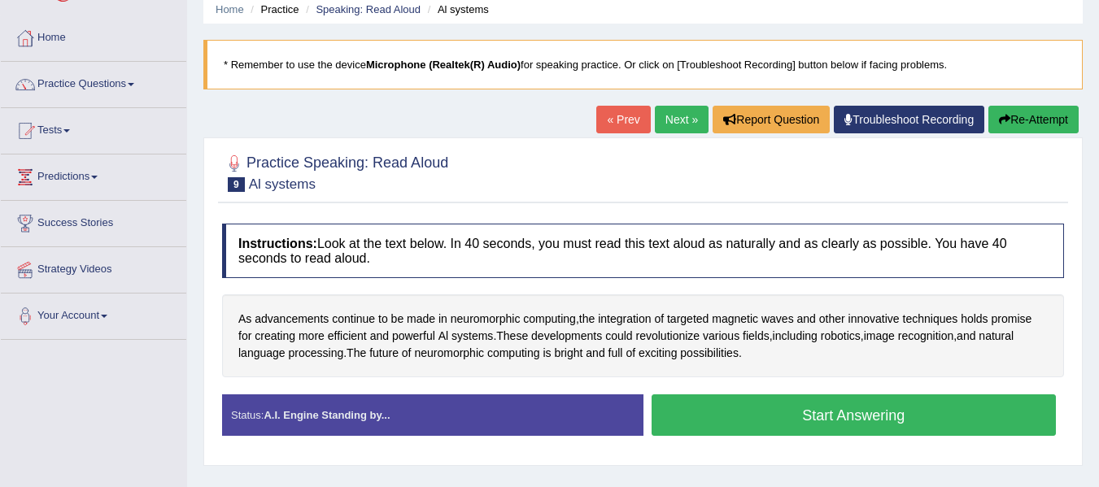
click at [680, 120] on link "Next »" at bounding box center [682, 120] width 54 height 28
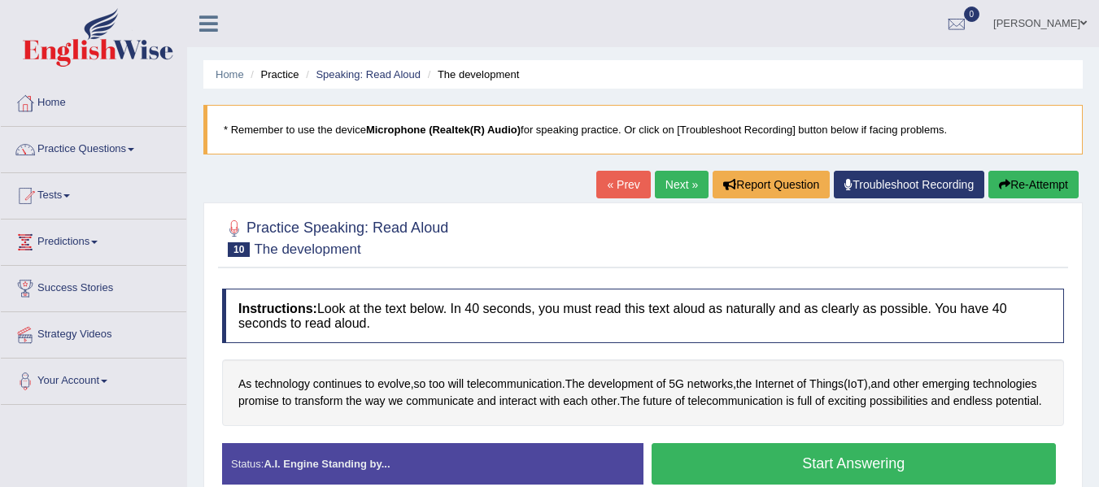
click at [583, 243] on div at bounding box center [643, 237] width 842 height 50
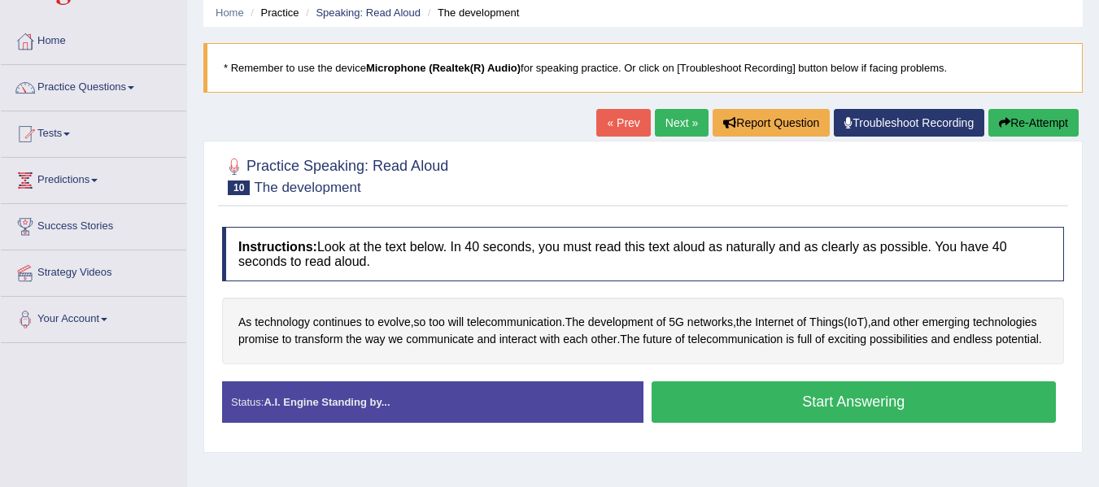
scroll to position [65, 0]
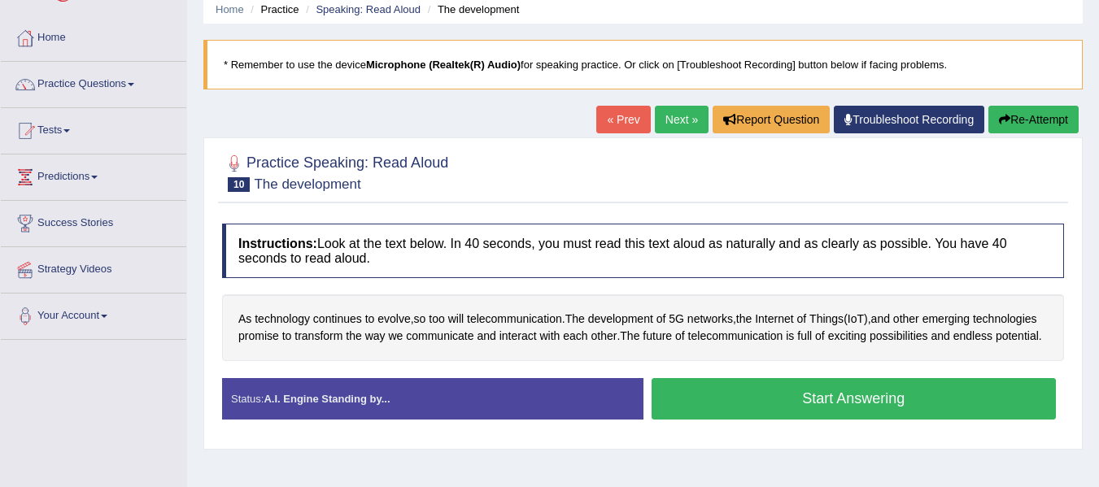
click at [737, 420] on button "Start Answering" at bounding box center [854, 398] width 405 height 41
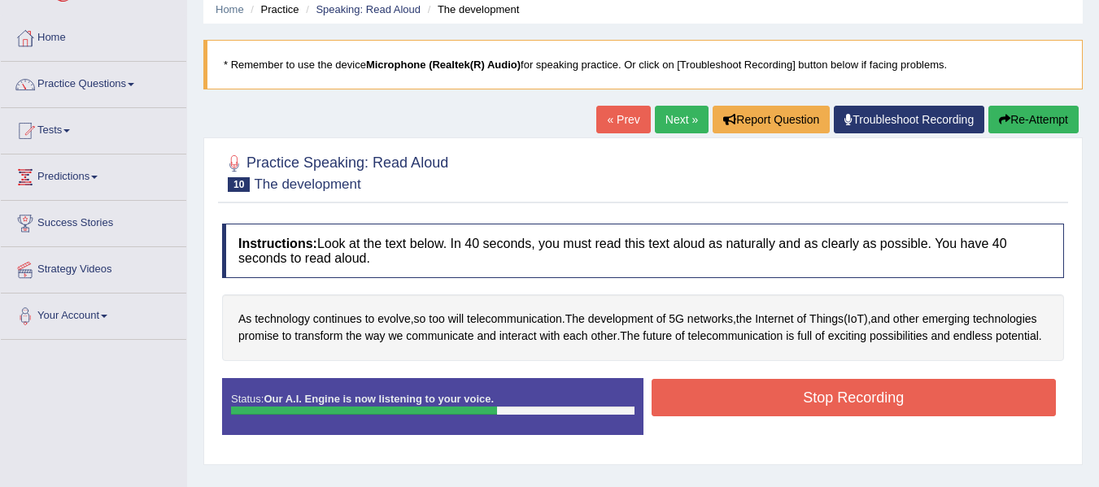
click at [737, 417] on button "Stop Recording" at bounding box center [854, 397] width 405 height 37
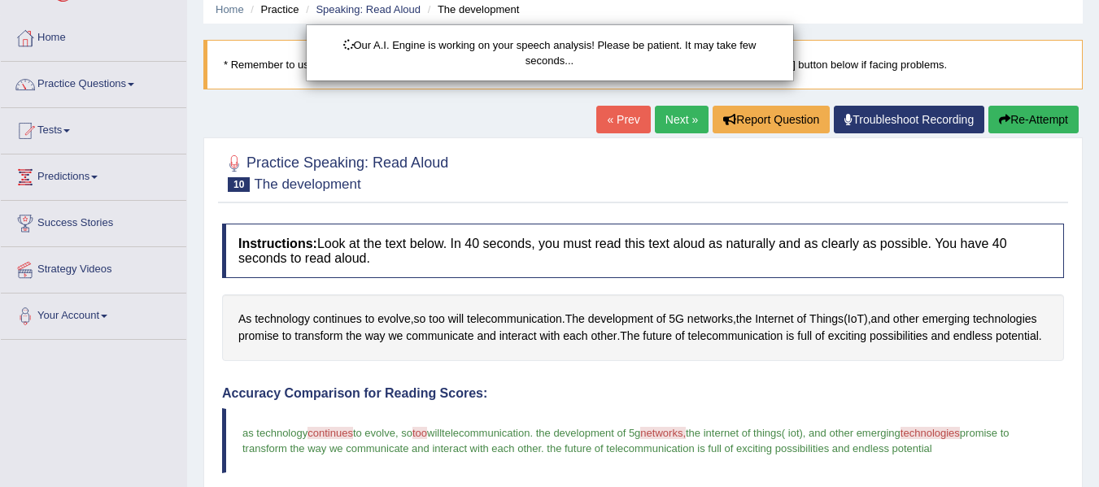
click at [786, 415] on body "Toggle navigation Home Practice Questions Speaking Practice Read Aloud Repeat S…" at bounding box center [549, 178] width 1099 height 487
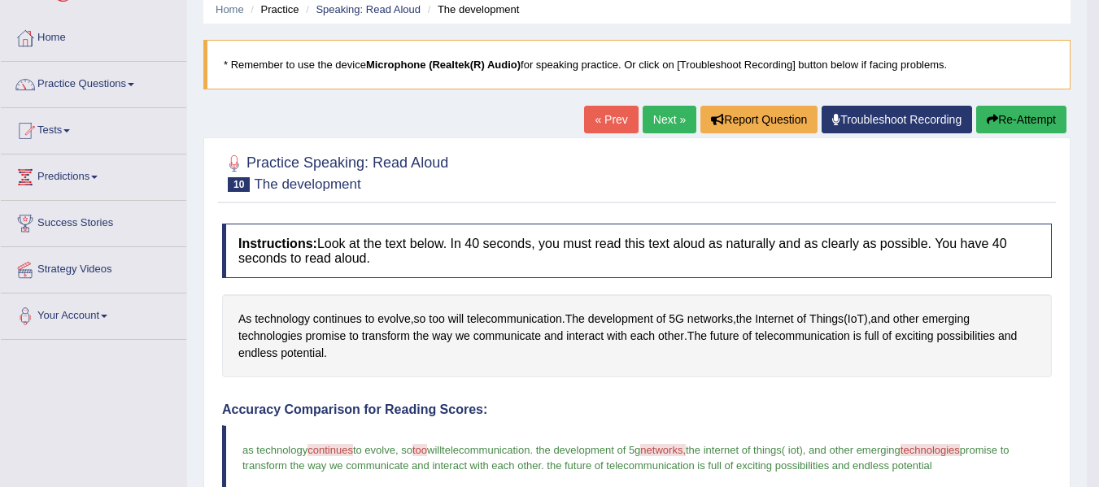
click at [661, 115] on link "Next »" at bounding box center [670, 120] width 54 height 28
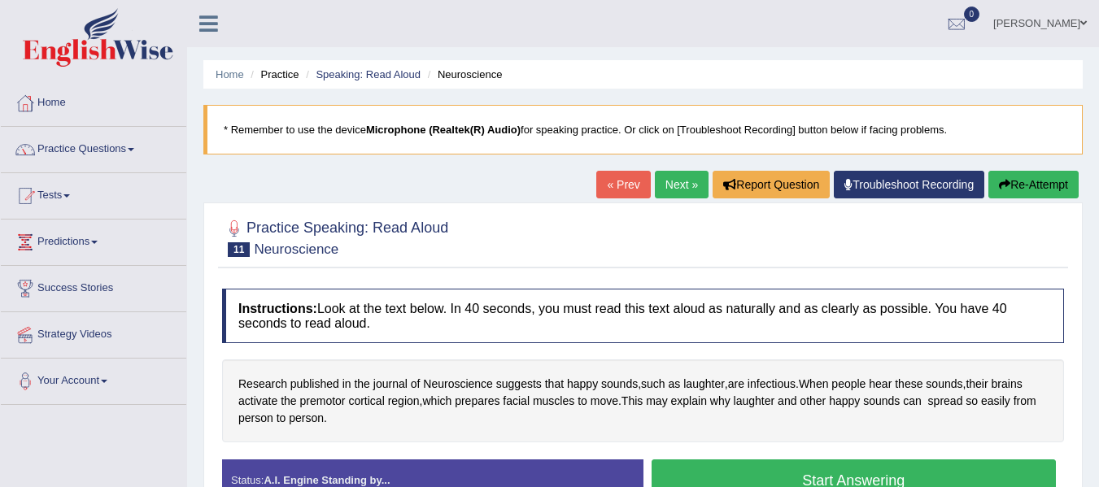
click at [603, 225] on div at bounding box center [643, 237] width 842 height 50
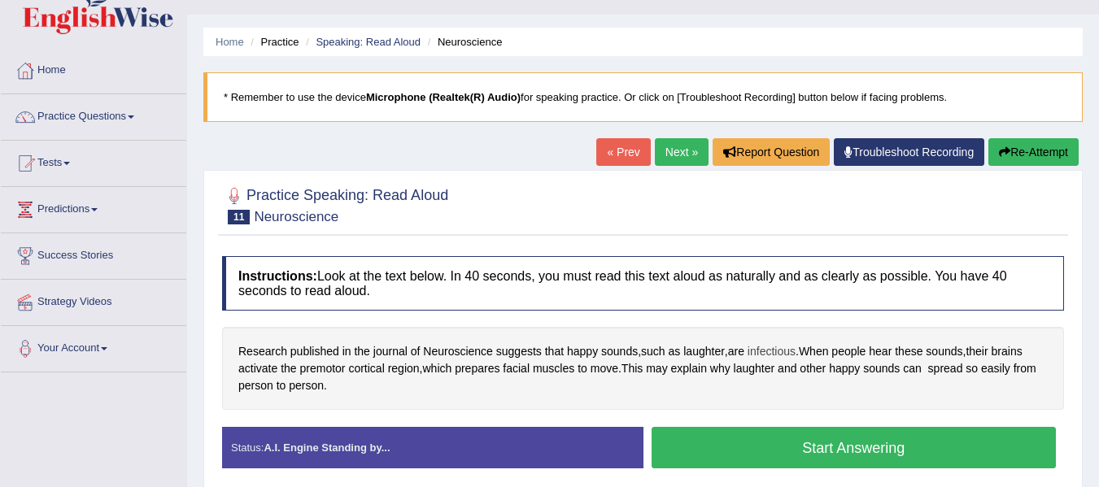
click at [766, 360] on span "infectious" at bounding box center [772, 351] width 48 height 17
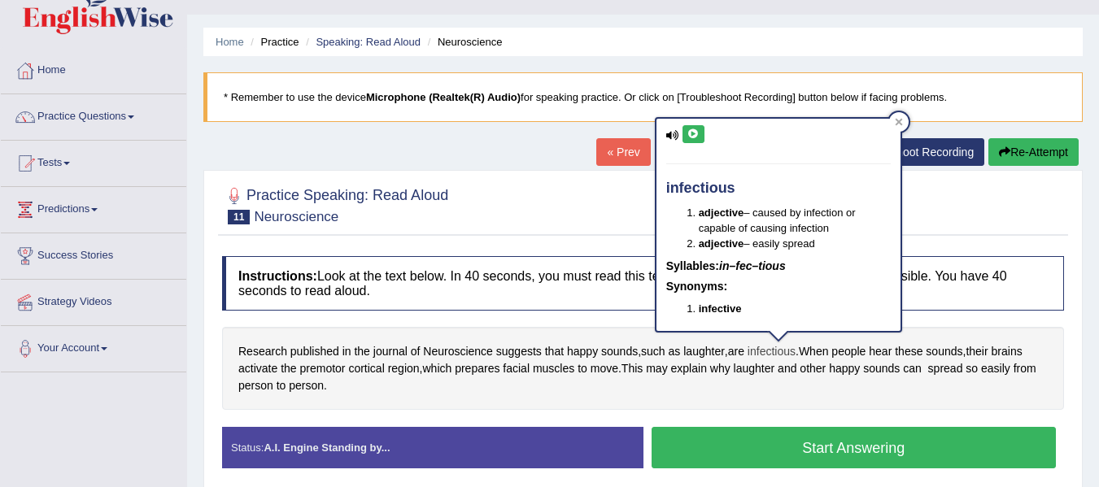
click at [766, 360] on span "infectious" at bounding box center [772, 351] width 48 height 17
click at [687, 128] on button at bounding box center [694, 134] width 22 height 18
click at [555, 190] on div at bounding box center [643, 205] width 842 height 50
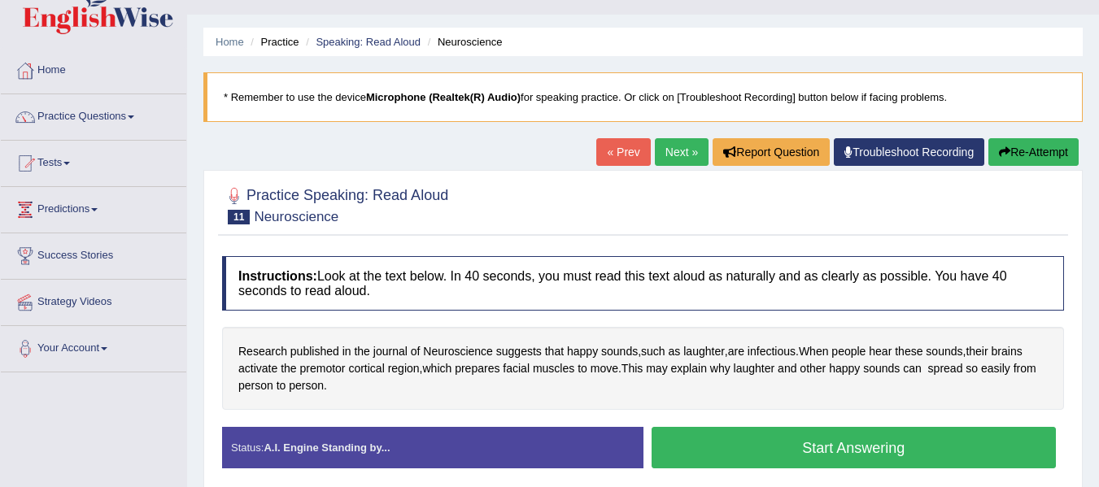
click at [783, 451] on button "Start Answering" at bounding box center [854, 447] width 405 height 41
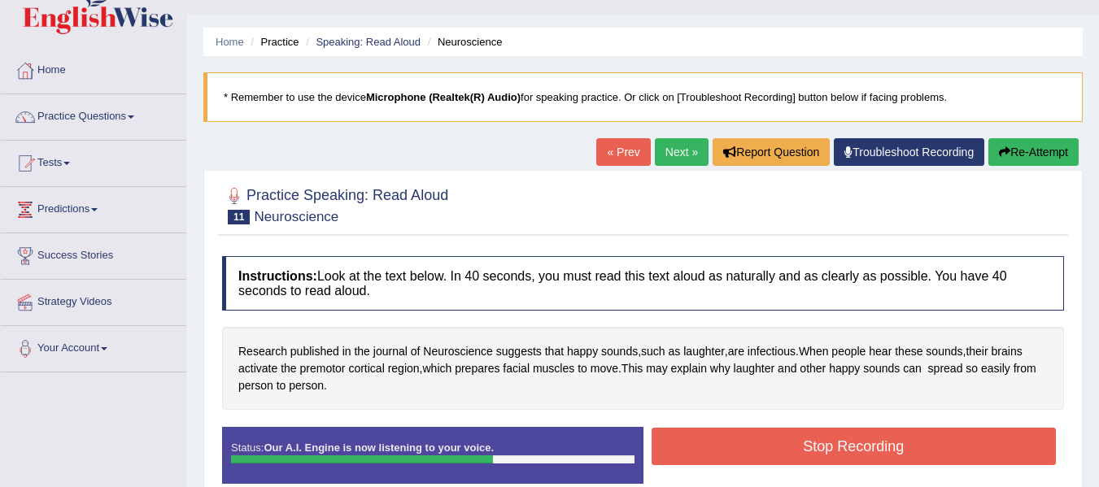
click at [783, 451] on button "Stop Recording" at bounding box center [854, 446] width 405 height 37
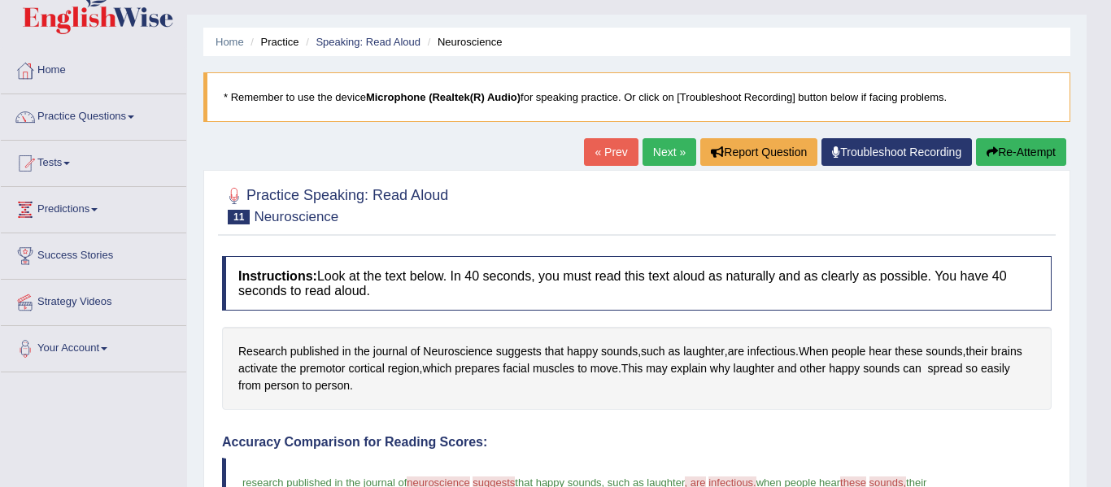
click at [810, 433] on div "Our A.I. Engine is working on your speech analysis! Please be patient. It may t…" at bounding box center [555, 243] width 1111 height 487
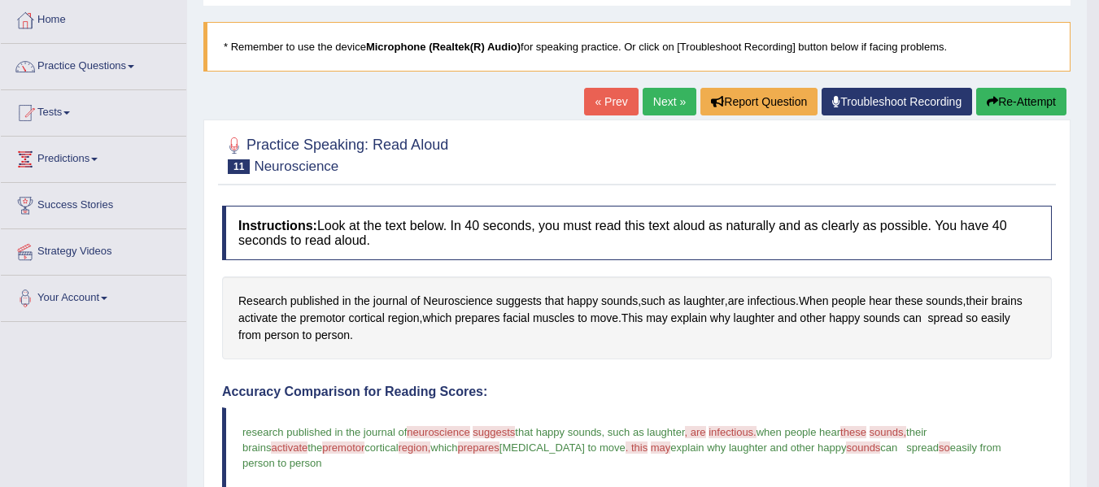
scroll to position [65, 0]
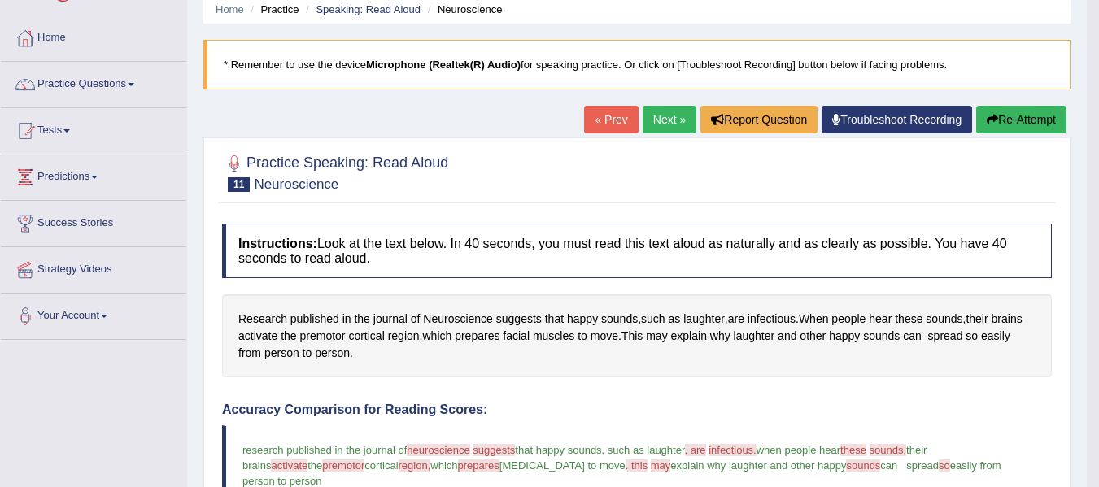
click at [671, 111] on link "Next »" at bounding box center [670, 120] width 54 height 28
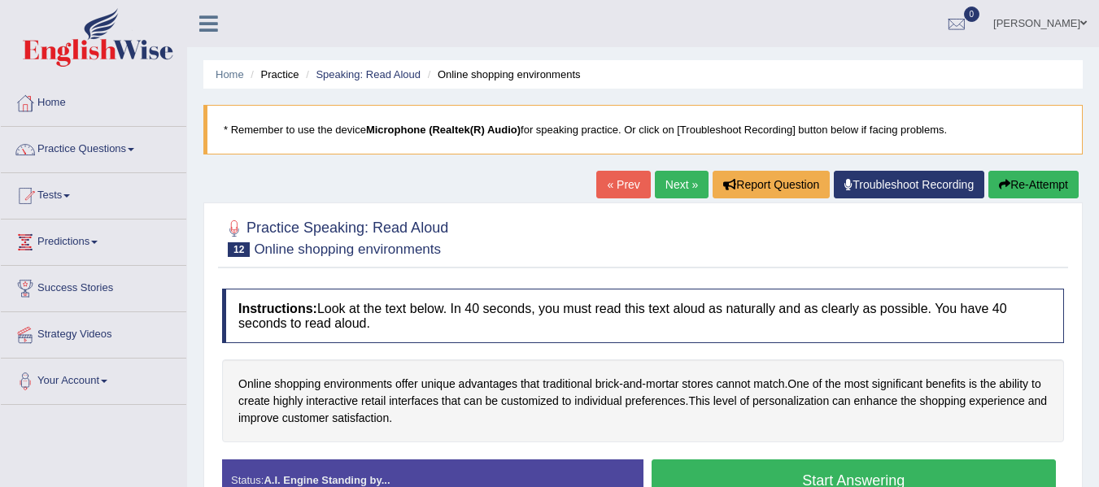
scroll to position [33, 0]
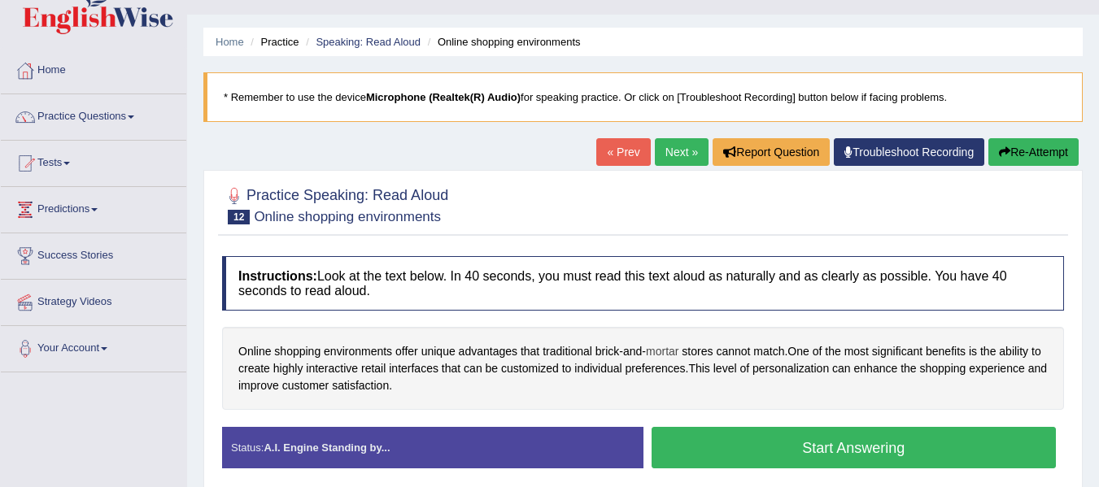
click at [666, 350] on span "mortar" at bounding box center [662, 351] width 33 height 17
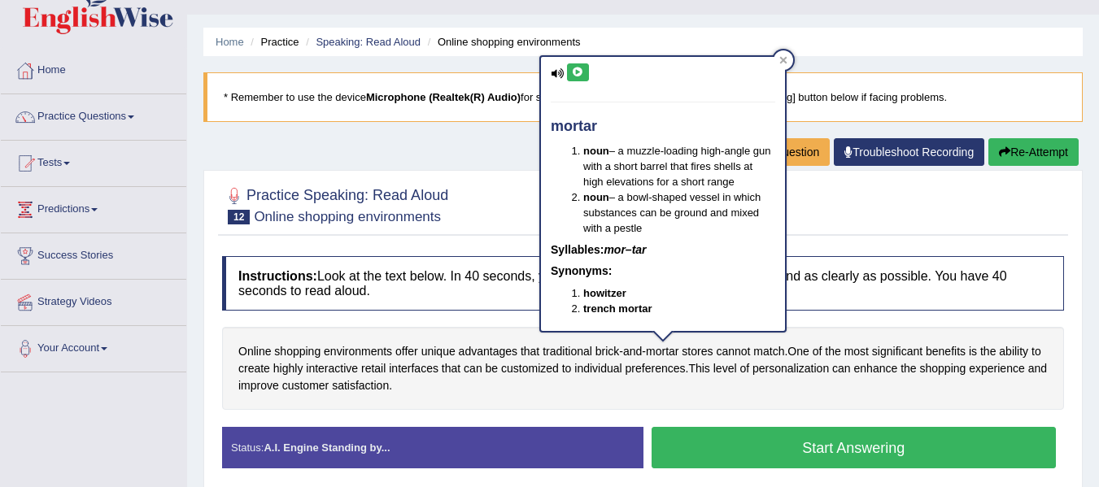
click at [574, 66] on button at bounding box center [578, 72] width 22 height 18
click at [489, 129] on div "Home Practice Speaking: Read Aloud Online shopping environments * Remember to u…" at bounding box center [643, 374] width 912 height 814
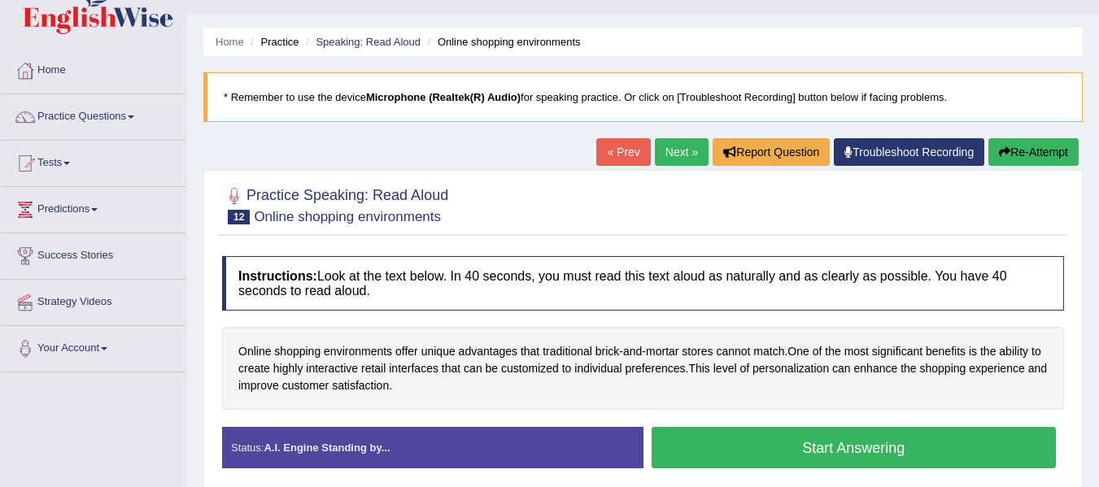
click at [817, 449] on button "Start Answering" at bounding box center [854, 447] width 405 height 41
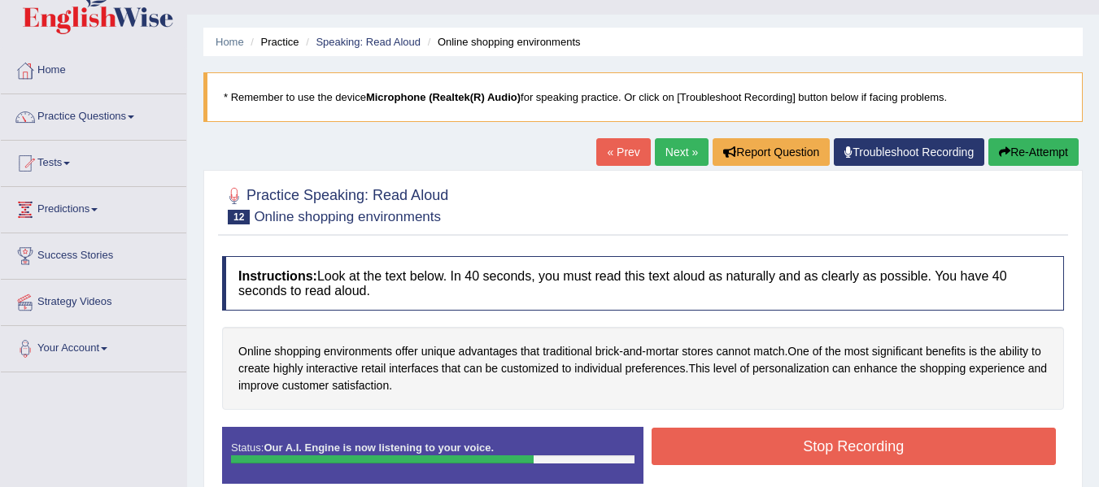
click at [817, 449] on button "Stop Recording" at bounding box center [854, 446] width 405 height 37
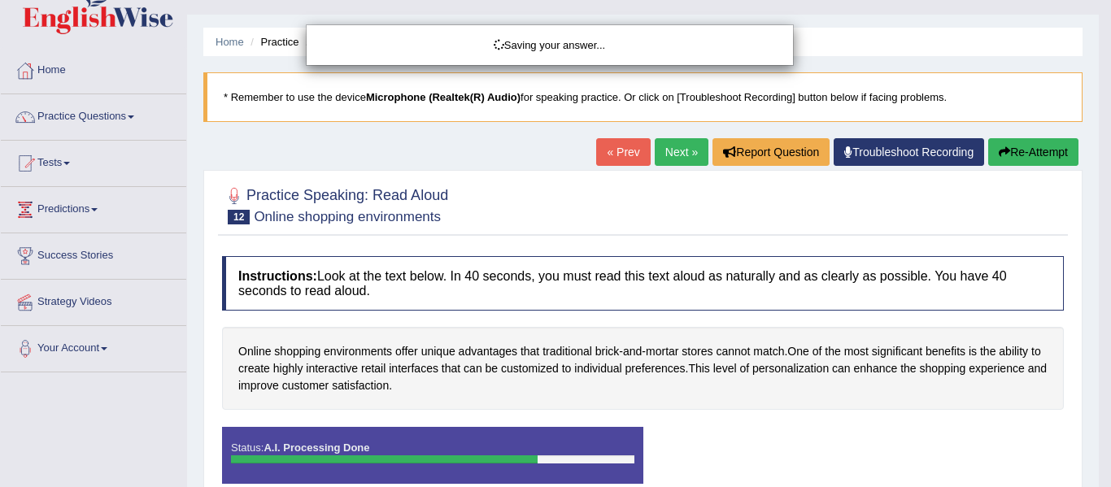
click at [919, 407] on div "Saving your answer..." at bounding box center [555, 243] width 1111 height 487
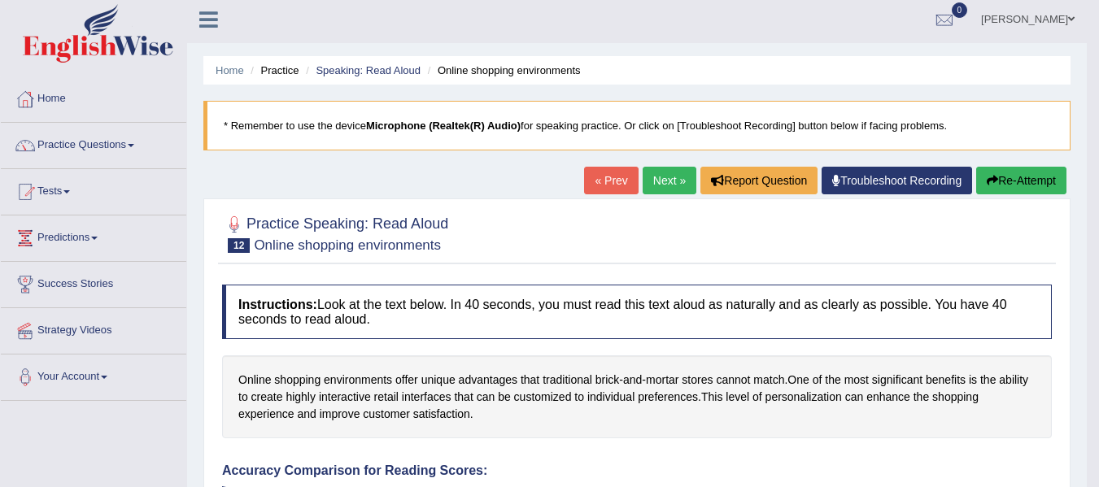
scroll to position [0, 0]
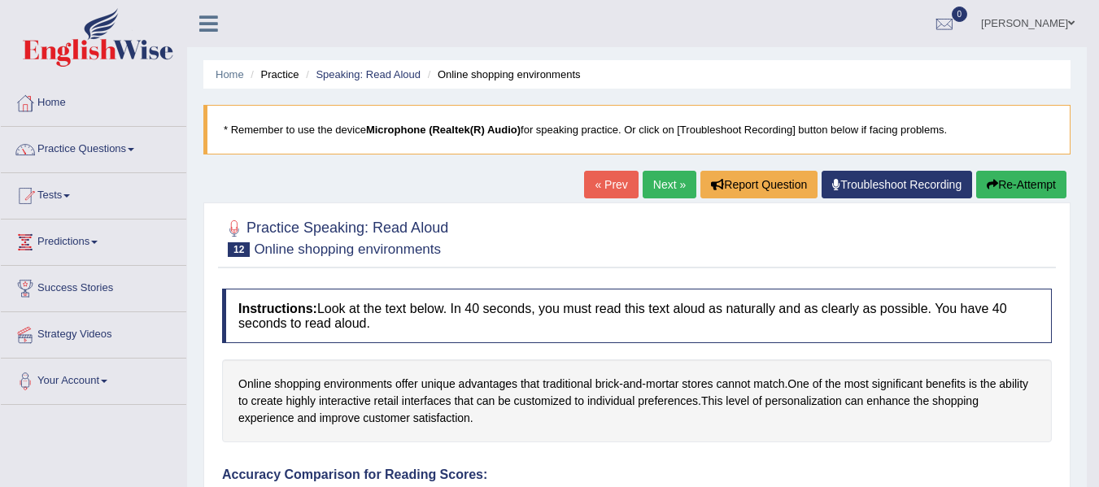
click at [661, 190] on link "Next »" at bounding box center [670, 185] width 54 height 28
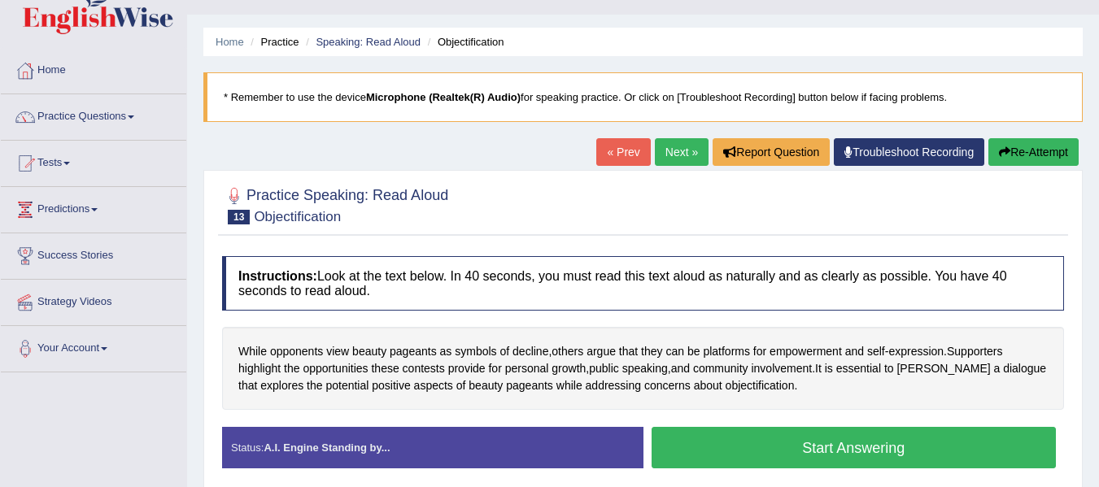
scroll to position [65, 0]
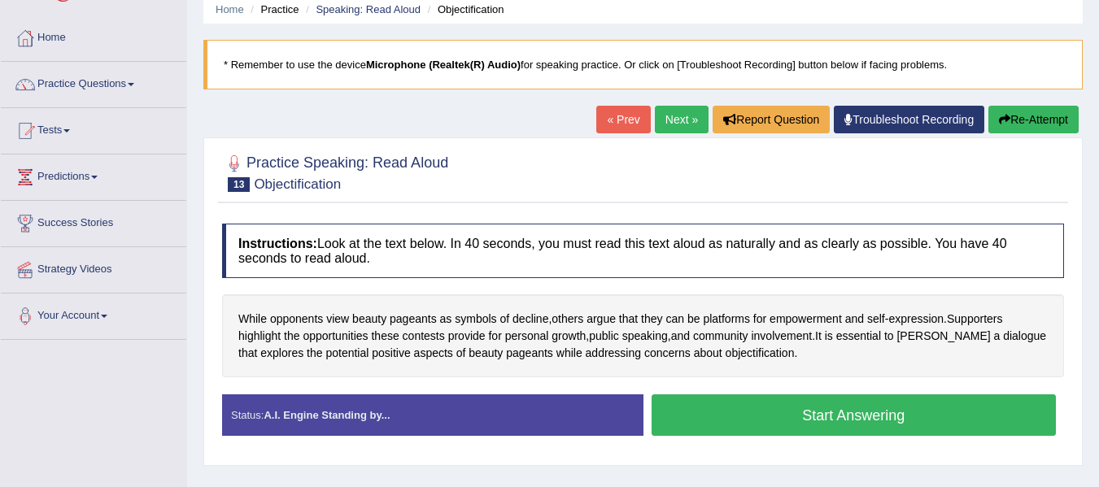
click at [768, 425] on button "Start Answering" at bounding box center [854, 415] width 405 height 41
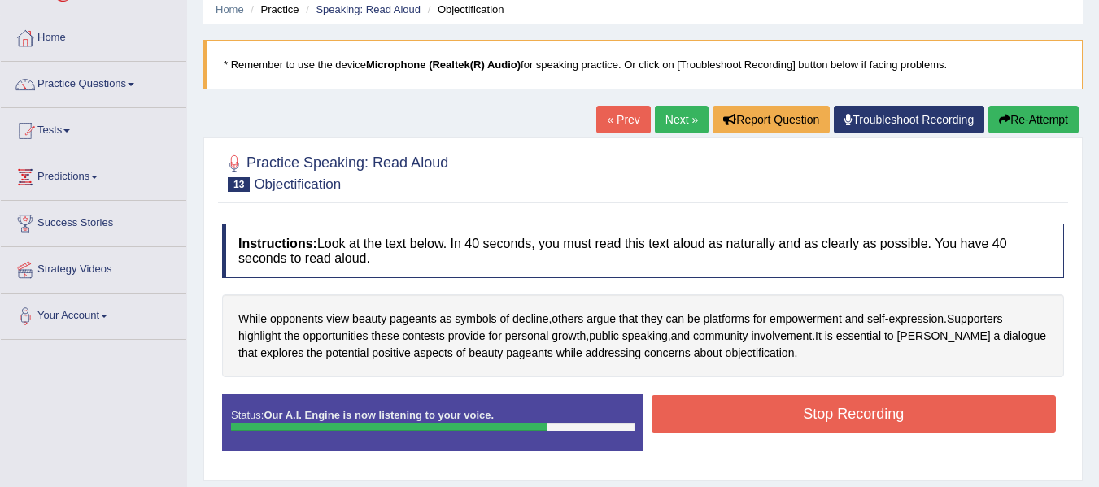
click at [768, 425] on button "Stop Recording" at bounding box center [854, 413] width 405 height 37
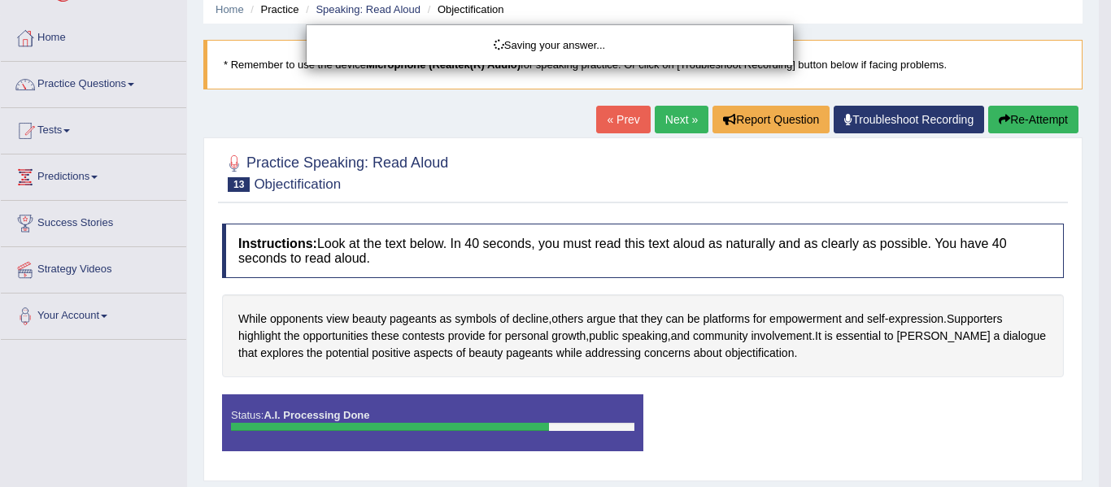
click at [768, 425] on div "Saving your answer..." at bounding box center [555, 243] width 1111 height 487
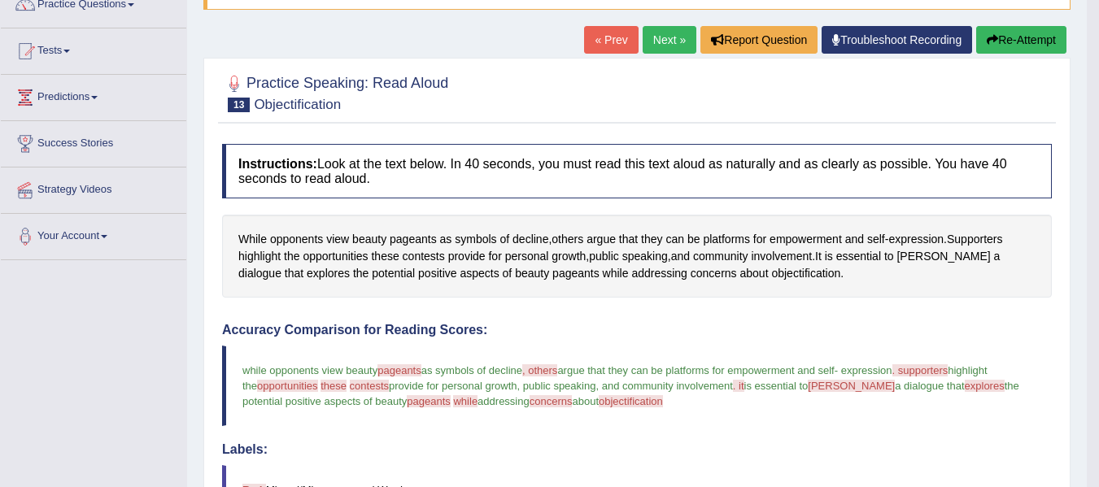
scroll to position [130, 0]
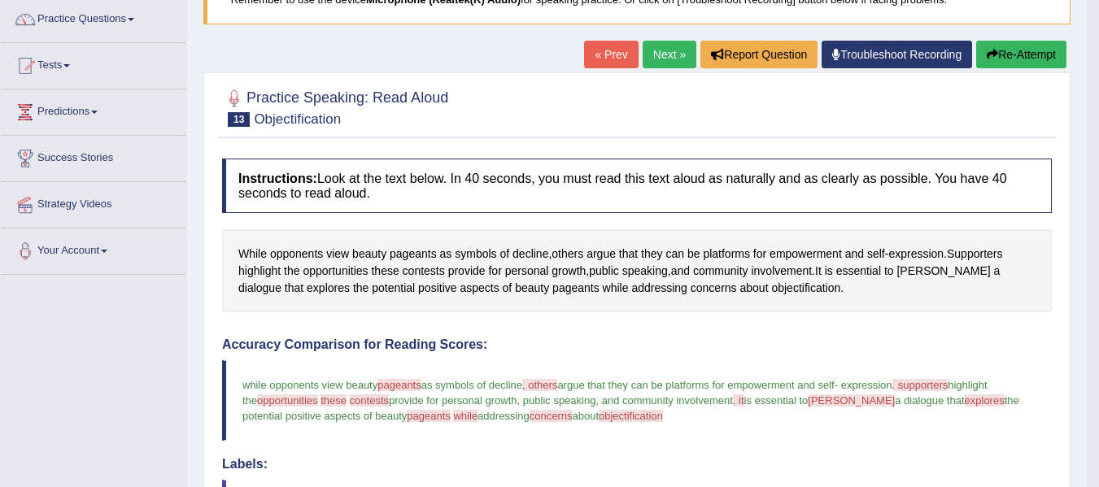
click at [644, 54] on link "Next »" at bounding box center [670, 55] width 54 height 28
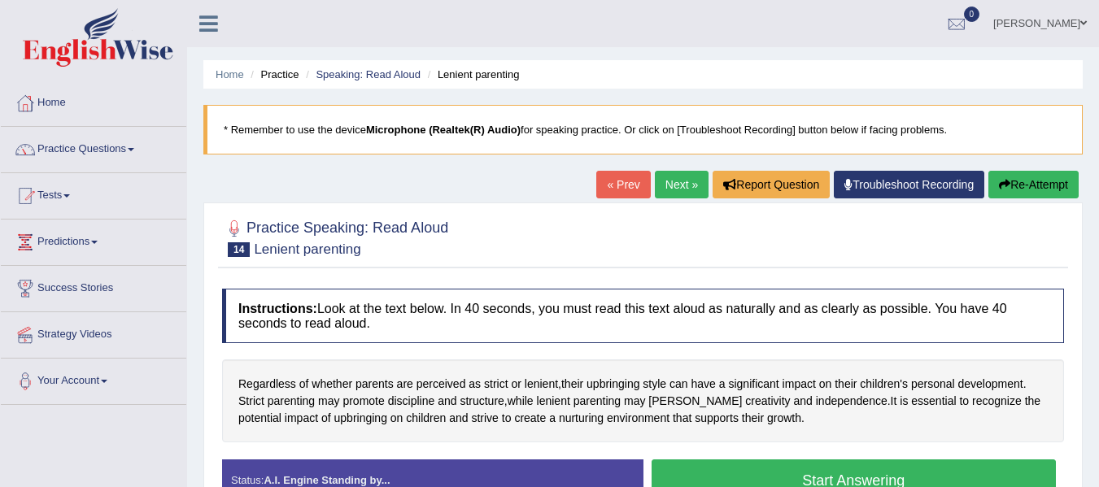
click at [554, 229] on div at bounding box center [643, 237] width 842 height 50
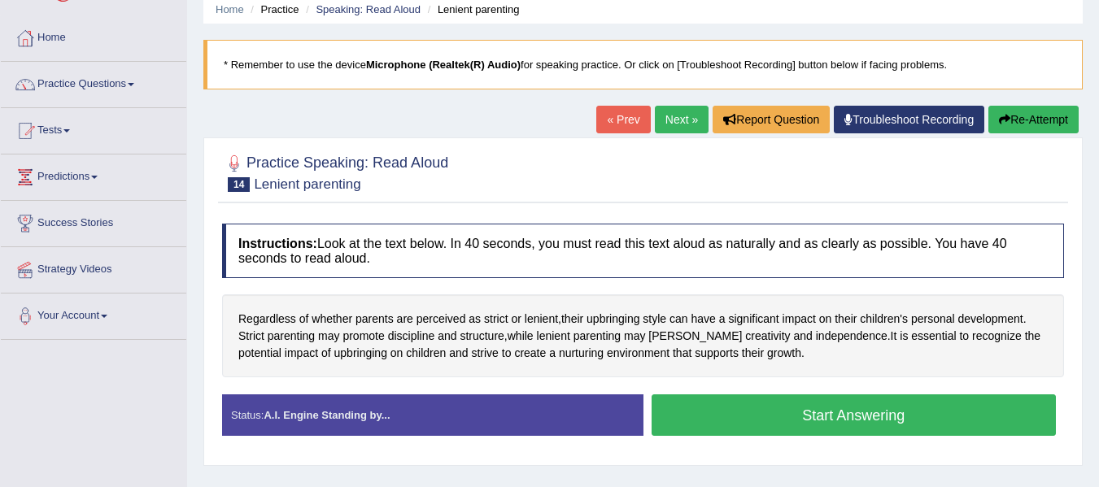
scroll to position [98, 0]
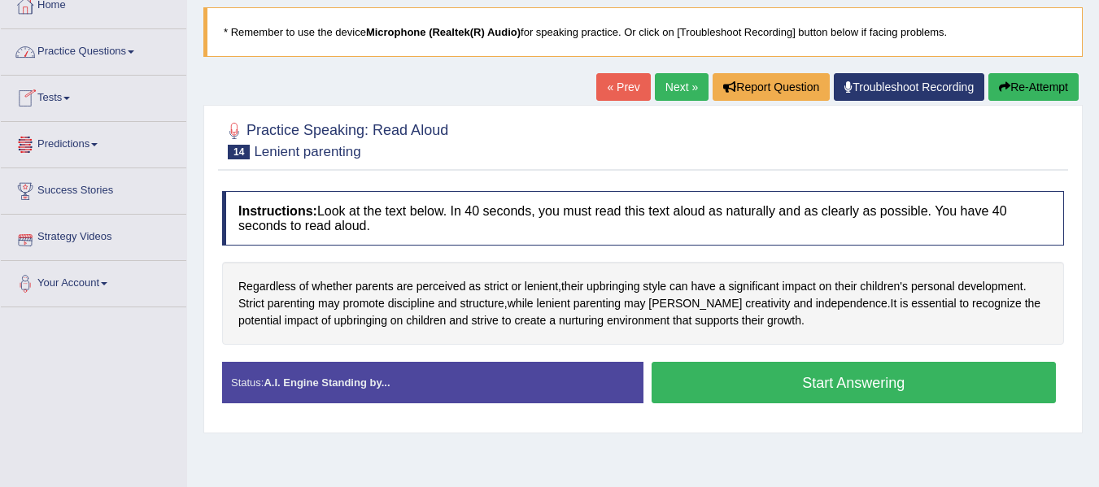
click at [114, 52] on link "Practice Questions" at bounding box center [93, 49] width 185 height 41
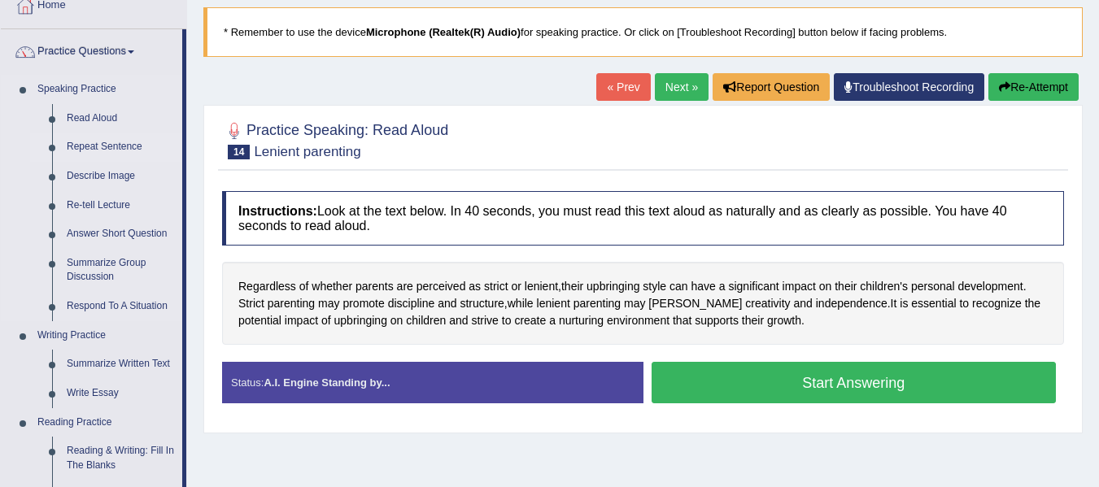
click at [111, 144] on link "Repeat Sentence" at bounding box center [120, 147] width 123 height 29
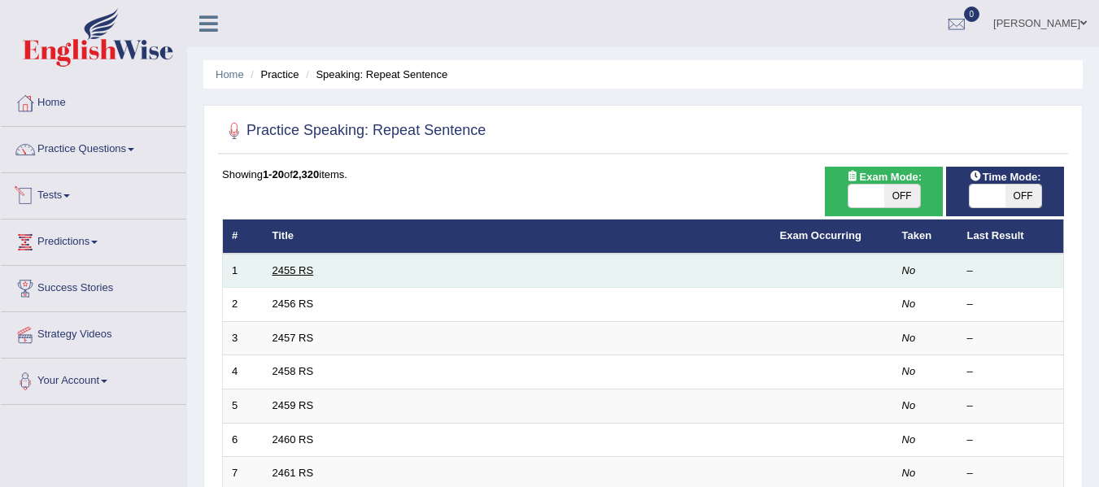
click at [281, 268] on link "2455 RS" at bounding box center [293, 270] width 41 height 12
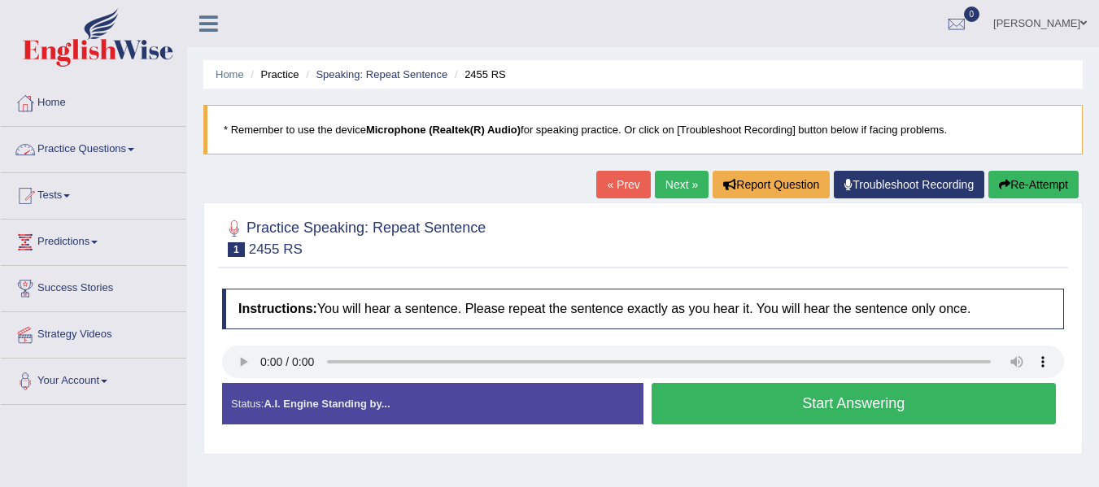
click at [121, 146] on link "Practice Questions" at bounding box center [93, 147] width 185 height 41
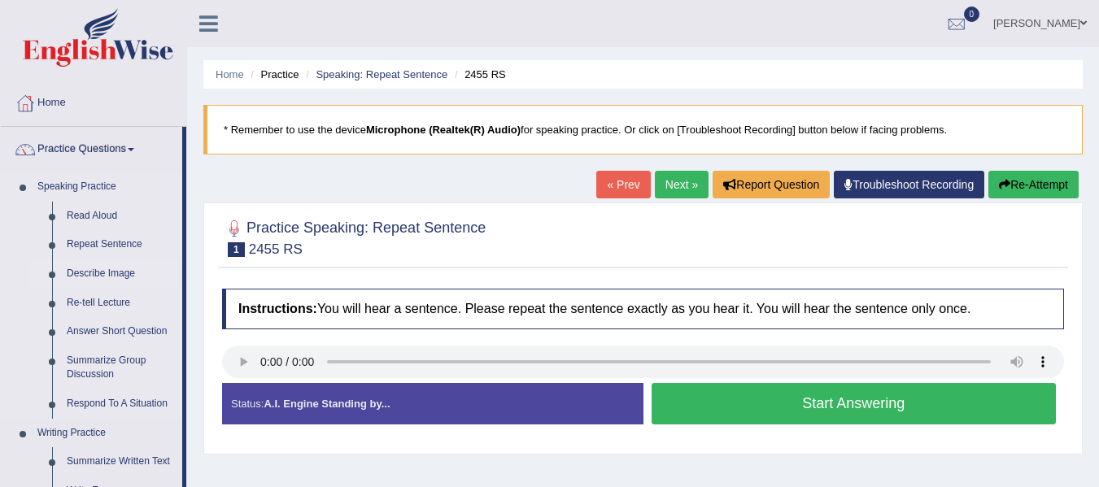
click at [92, 268] on link "Describe Image" at bounding box center [120, 274] width 123 height 29
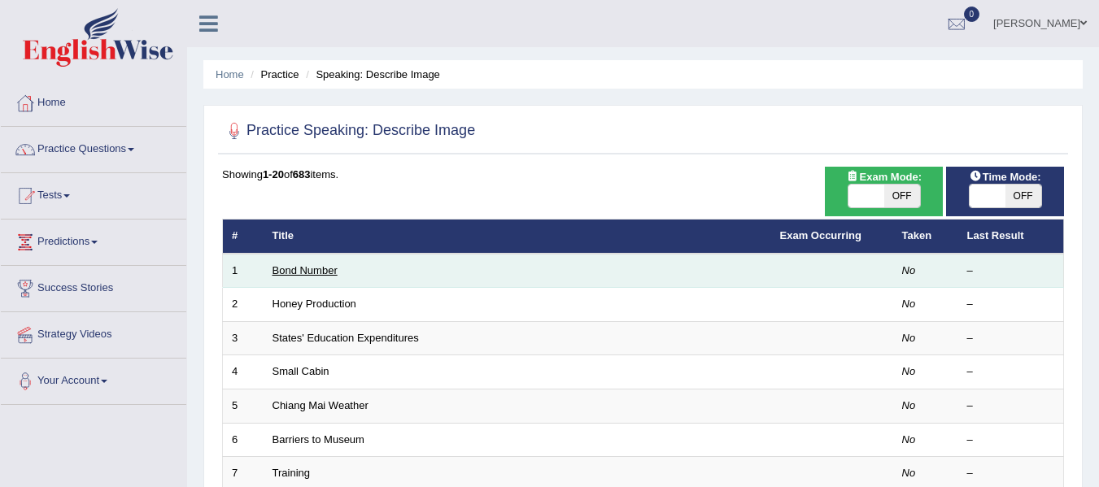
click at [287, 267] on link "Bond Number" at bounding box center [305, 270] width 65 height 12
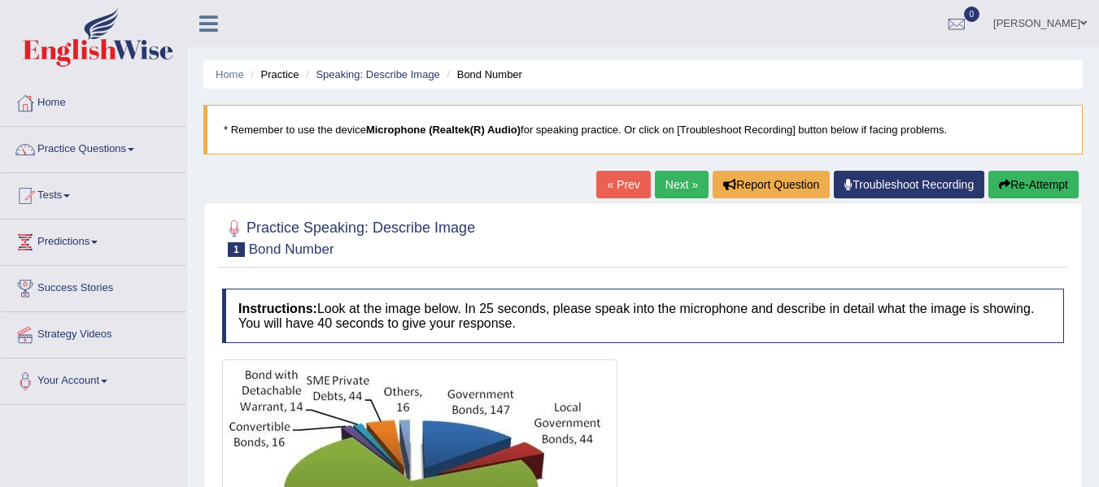
click at [393, 179] on div "Home Practice Speaking: Describe Image Bond Number * Remember to use the device…" at bounding box center [643, 407] width 912 height 814
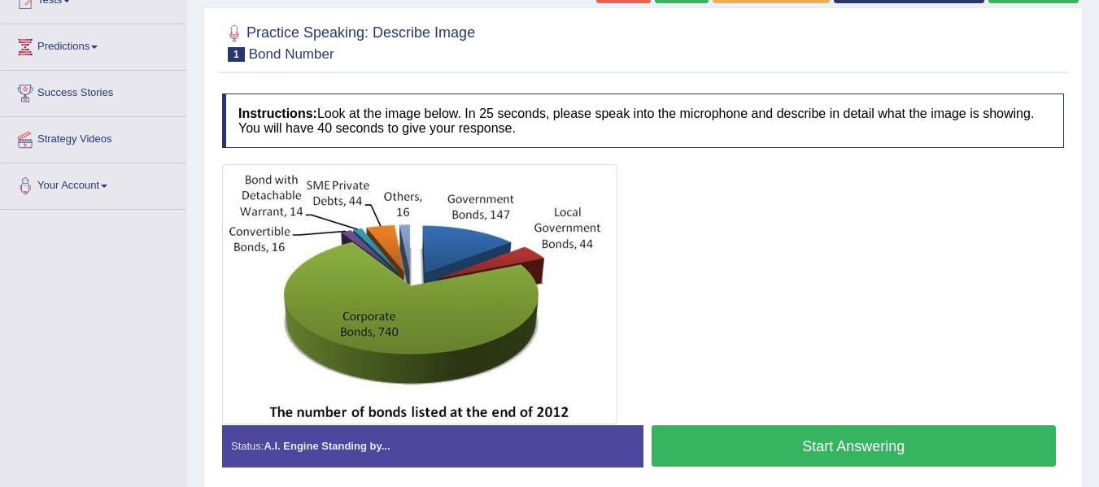
scroll to position [163, 0]
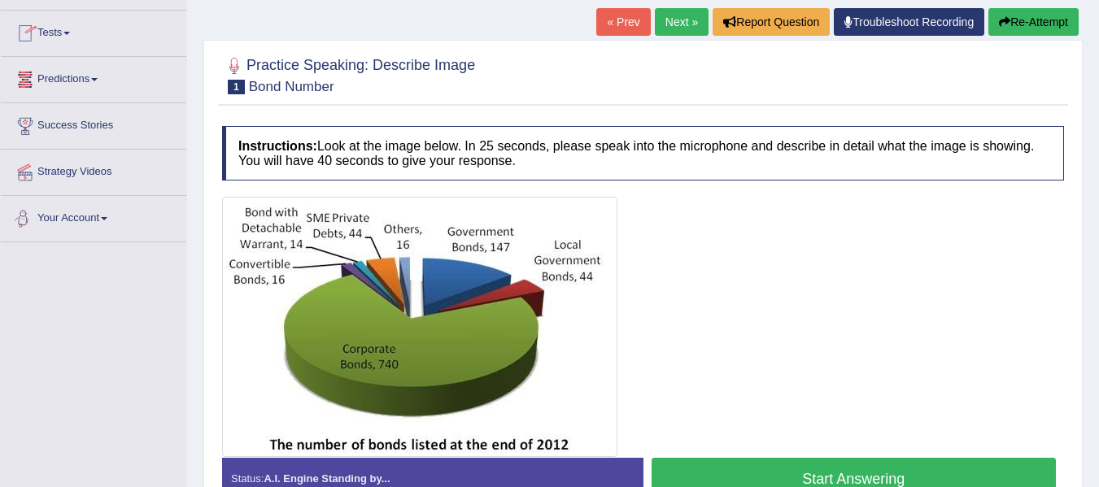
click at [72, 344] on div "Toggle navigation Home Practice Questions Speaking Practice Read Aloud Repeat S…" at bounding box center [549, 260] width 1099 height 846
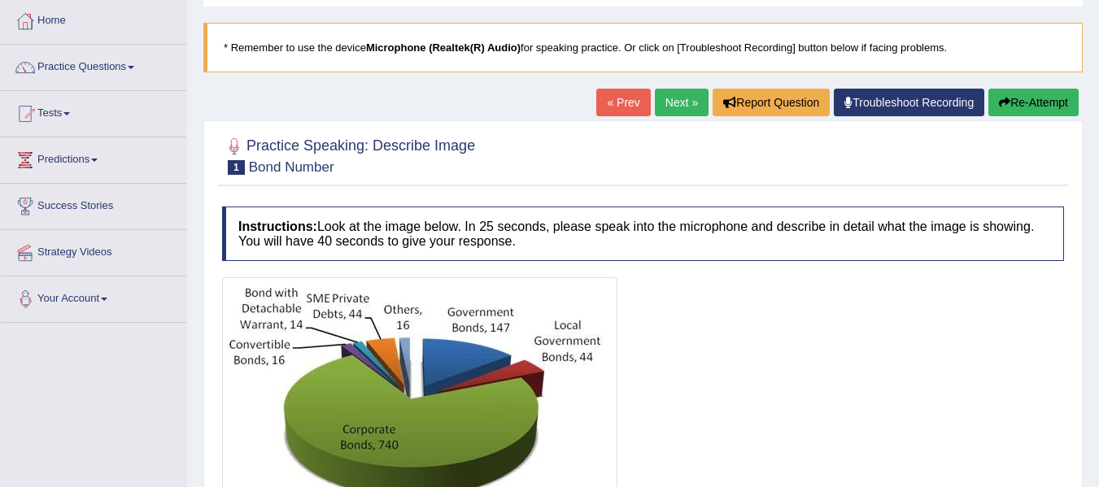
scroll to position [0, 0]
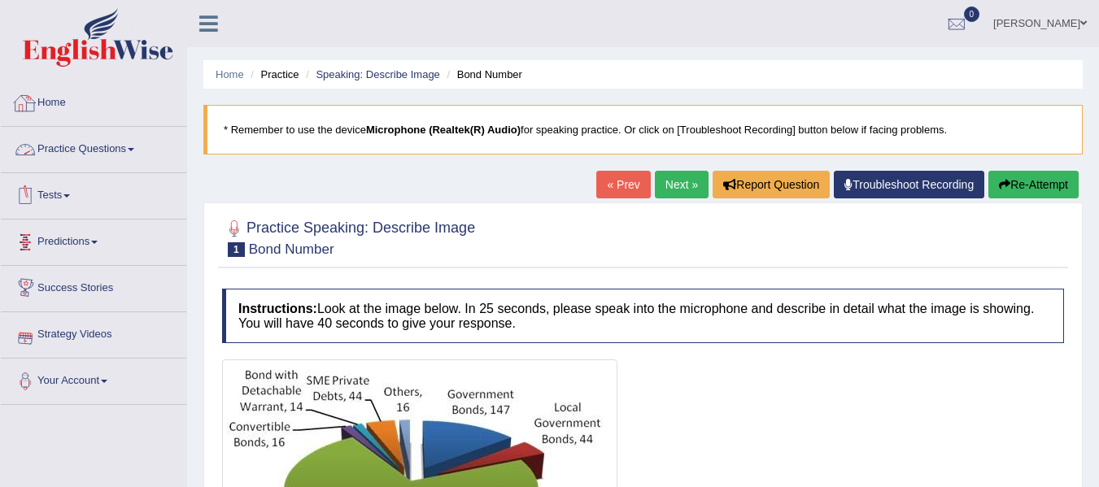
click at [56, 91] on link "Home" at bounding box center [93, 101] width 185 height 41
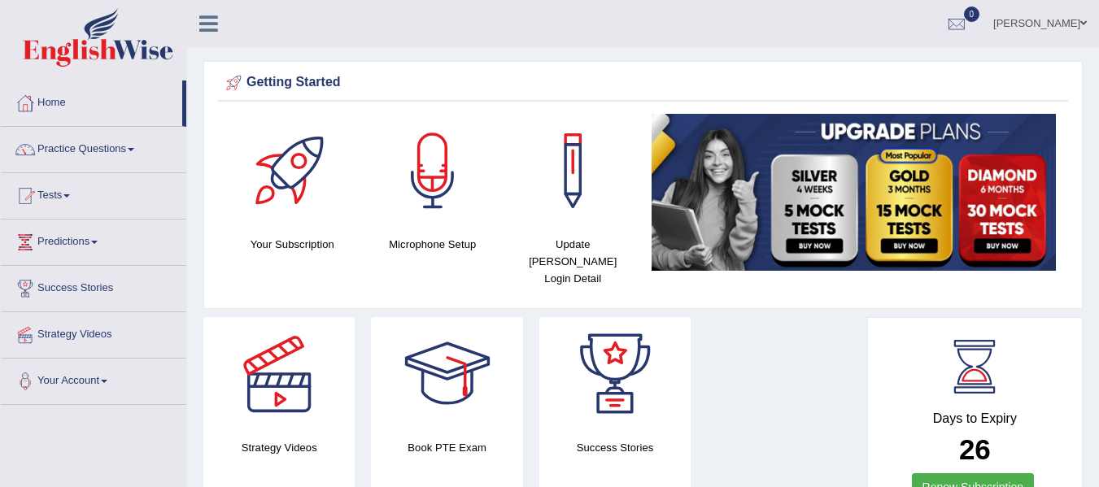
click at [500, 20] on ul "[PERSON_NAME] Toggle navigation Username: Suman_Gurung Access Type: Online Subs…" at bounding box center [779, 23] width 639 height 46
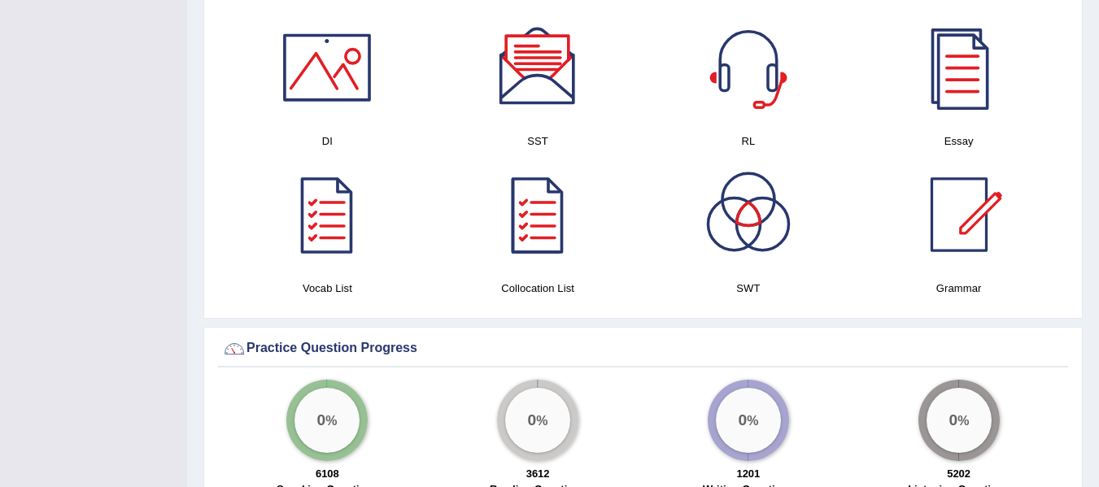
scroll to position [846, 0]
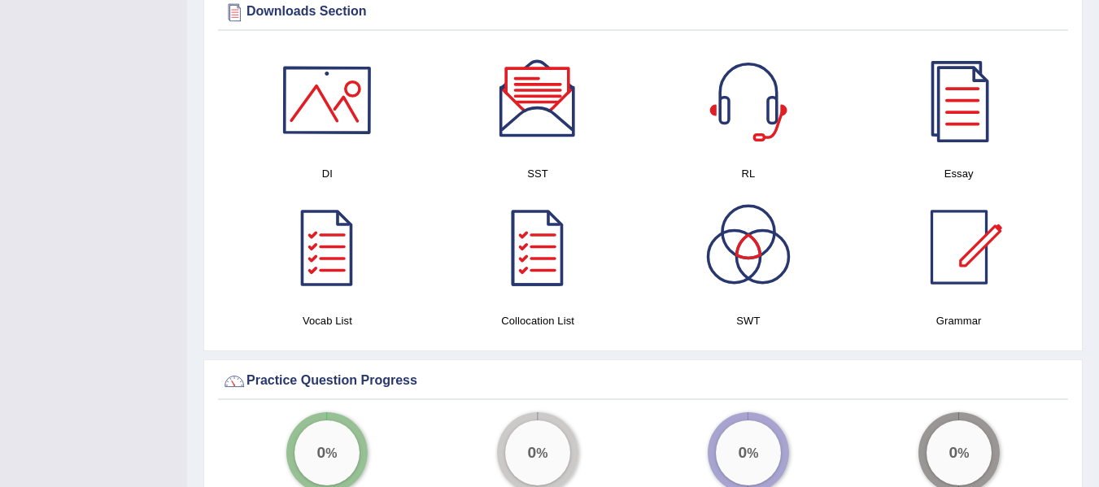
click at [346, 95] on div at bounding box center [327, 100] width 114 height 114
click at [539, 99] on div at bounding box center [538, 100] width 114 height 114
